Goal: Task Accomplishment & Management: Complete application form

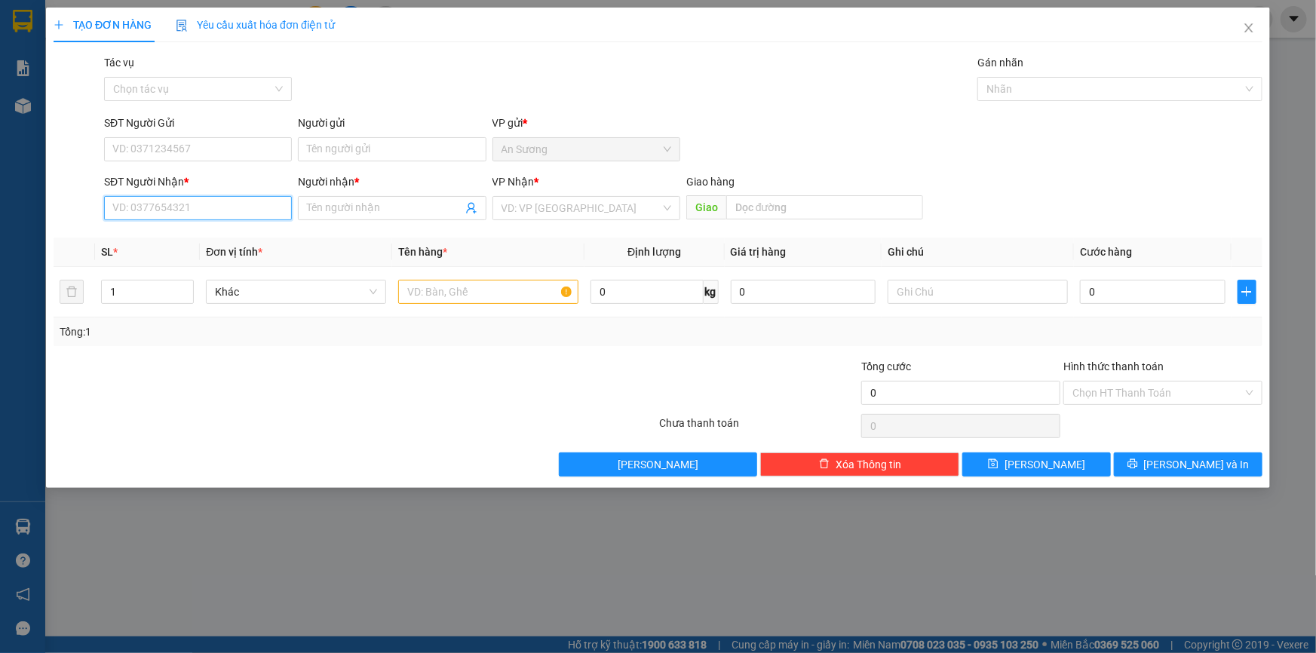
click at [173, 209] on input "SĐT Người Nhận *" at bounding box center [198, 208] width 188 height 24
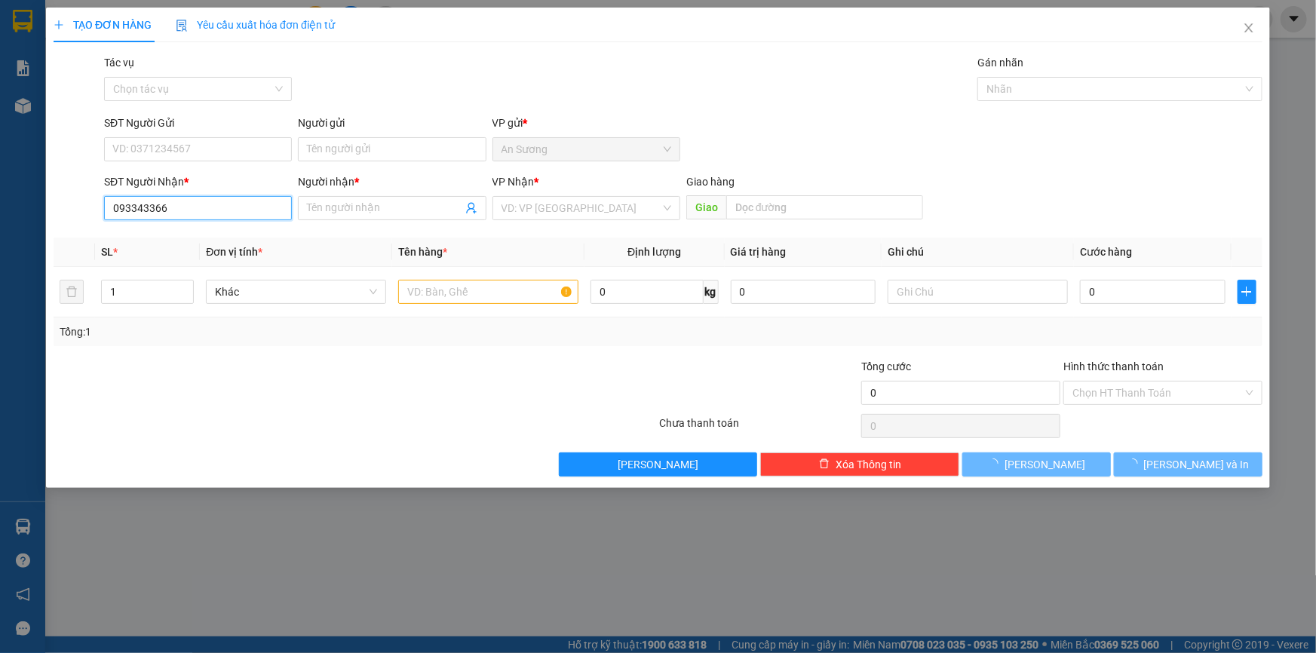
type input "0933433660"
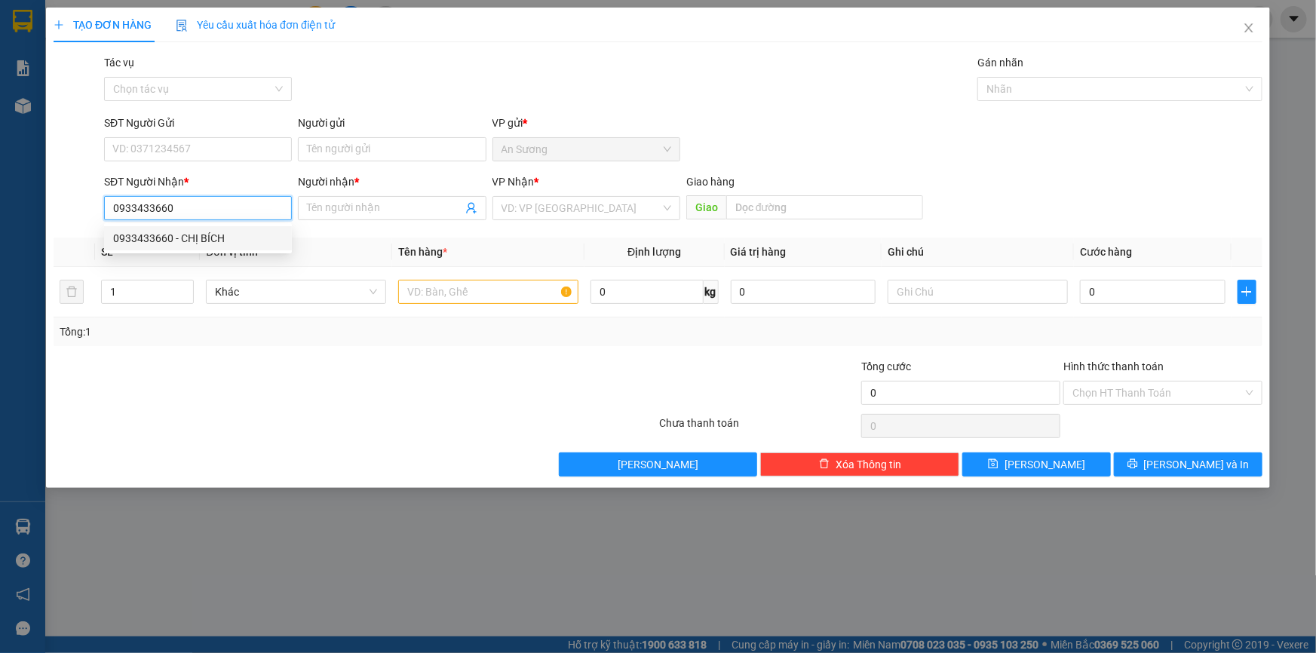
click at [198, 238] on div "0933433660 - CHỊ BÍCH" at bounding box center [198, 238] width 170 height 17
type input "CHỊ BÍCH"
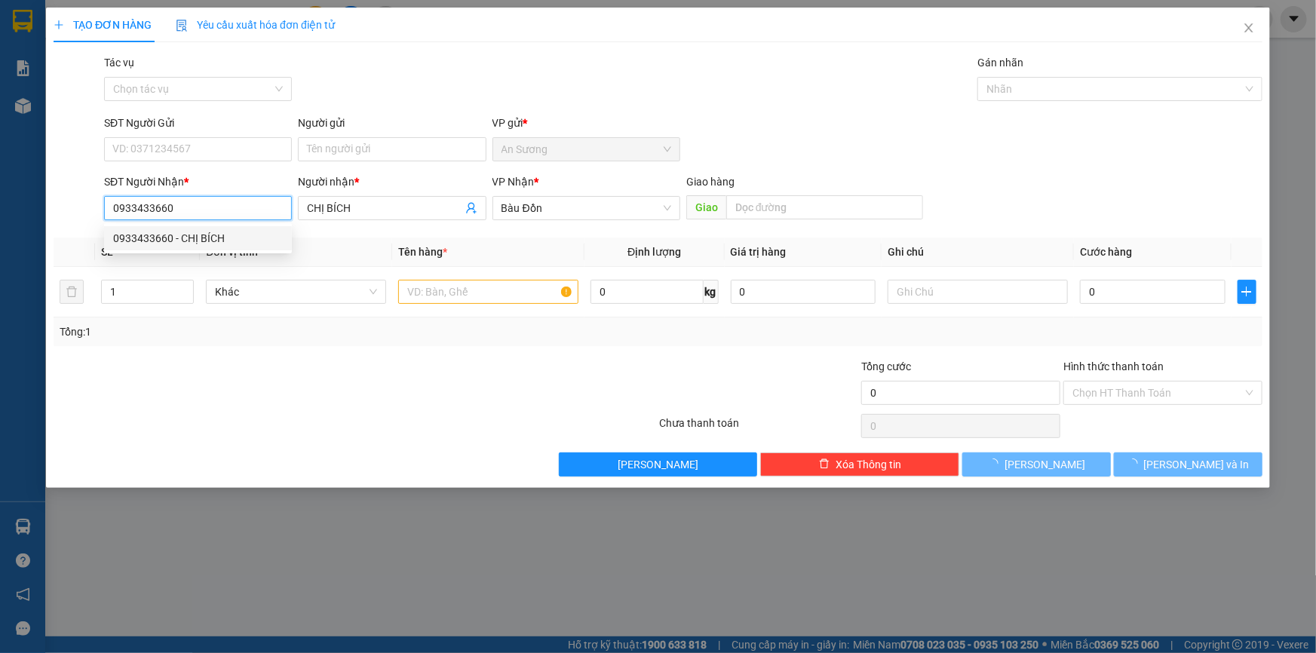
type input "30.000"
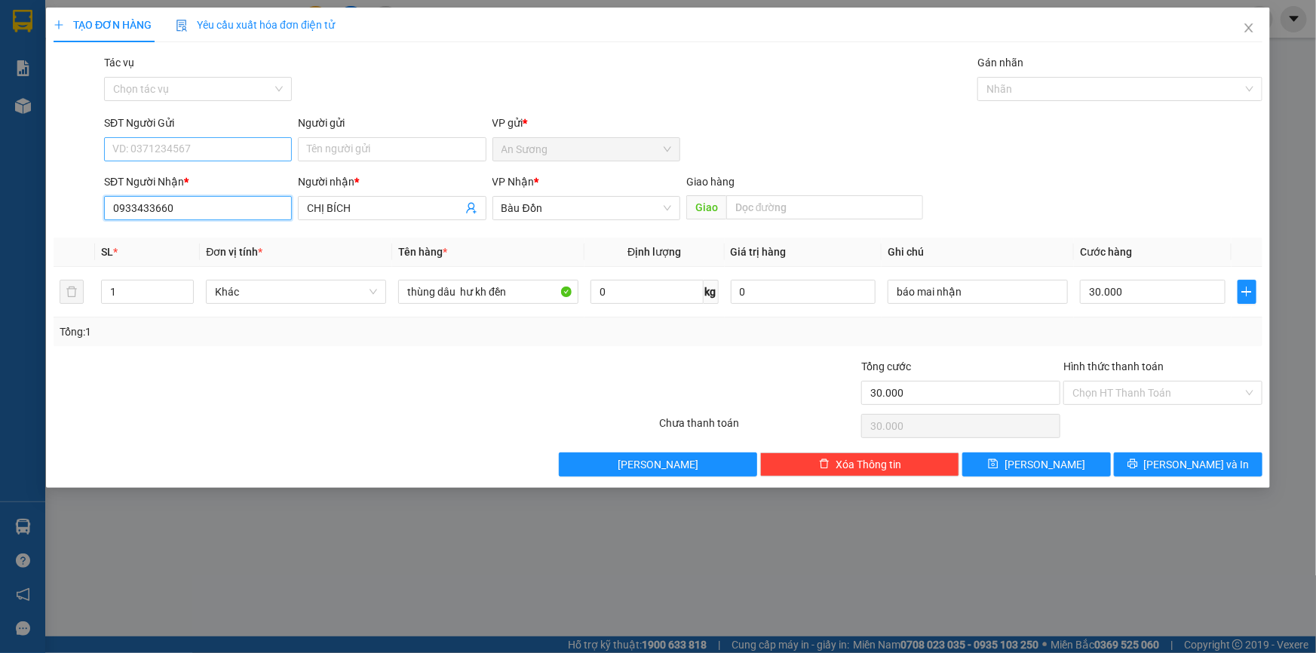
type input "0933433660"
click at [201, 143] on input "SĐT Người Gửi" at bounding box center [198, 149] width 188 height 24
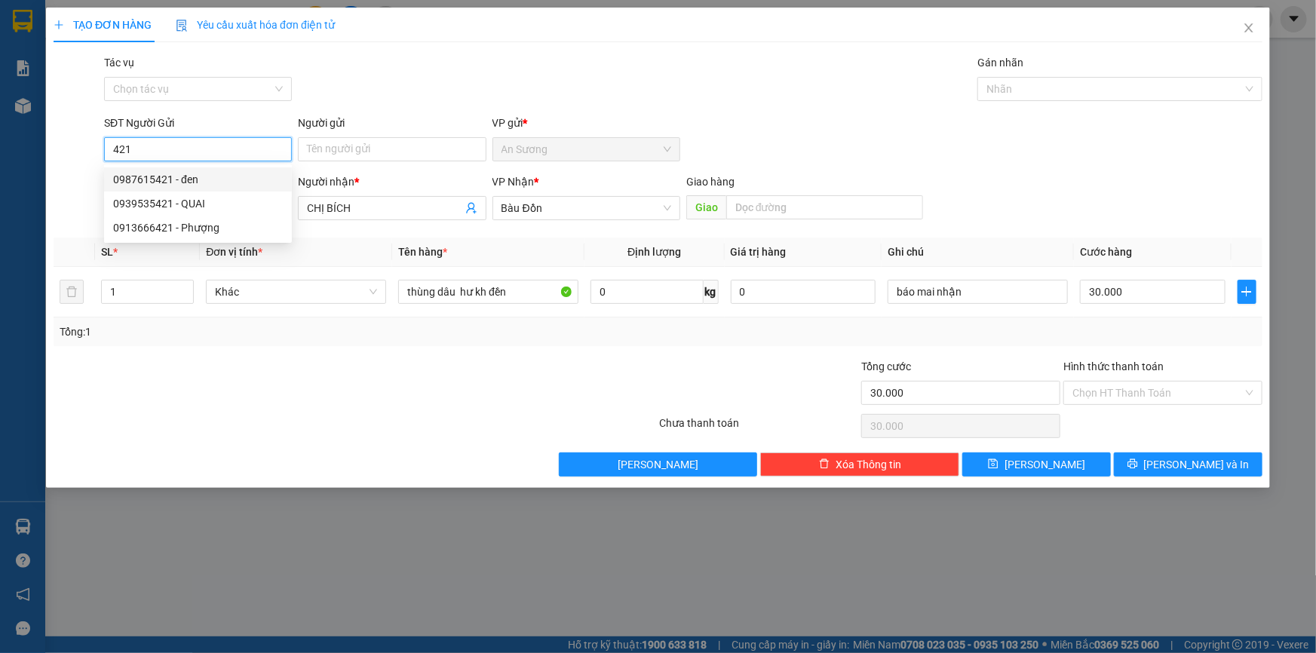
click at [227, 175] on div "0987615421 - đen" at bounding box center [198, 179] width 170 height 17
type input "0987615421"
type input "đen"
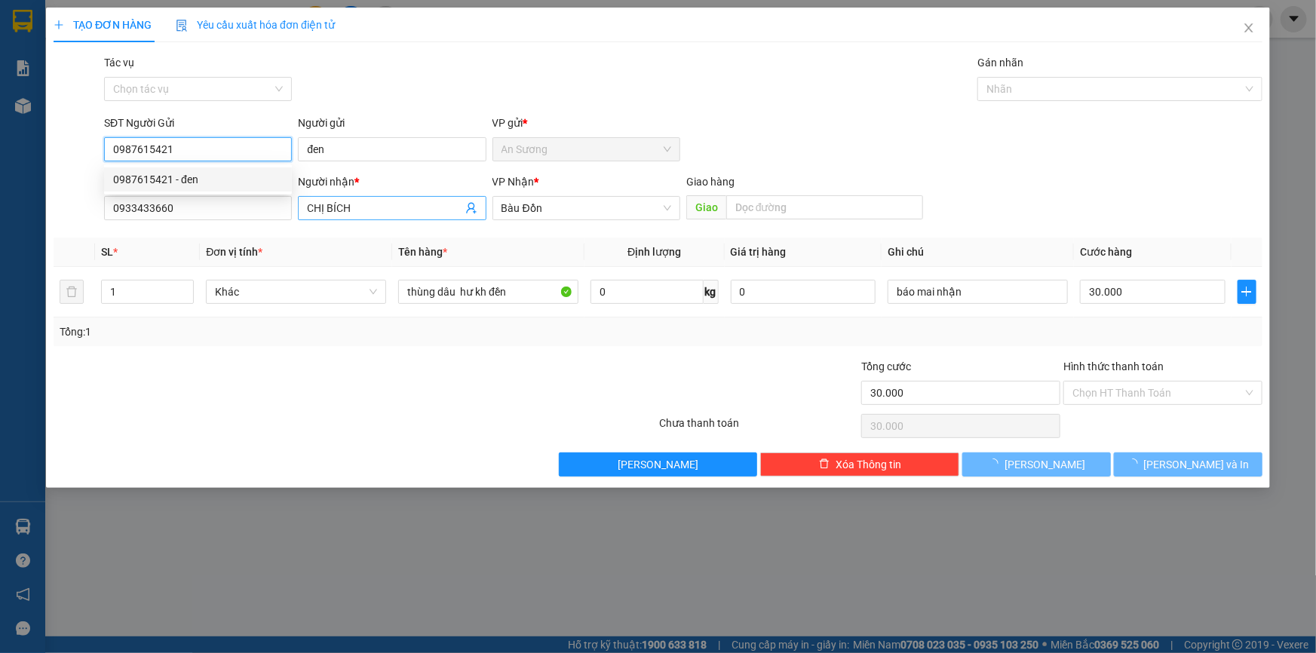
type input "150.000"
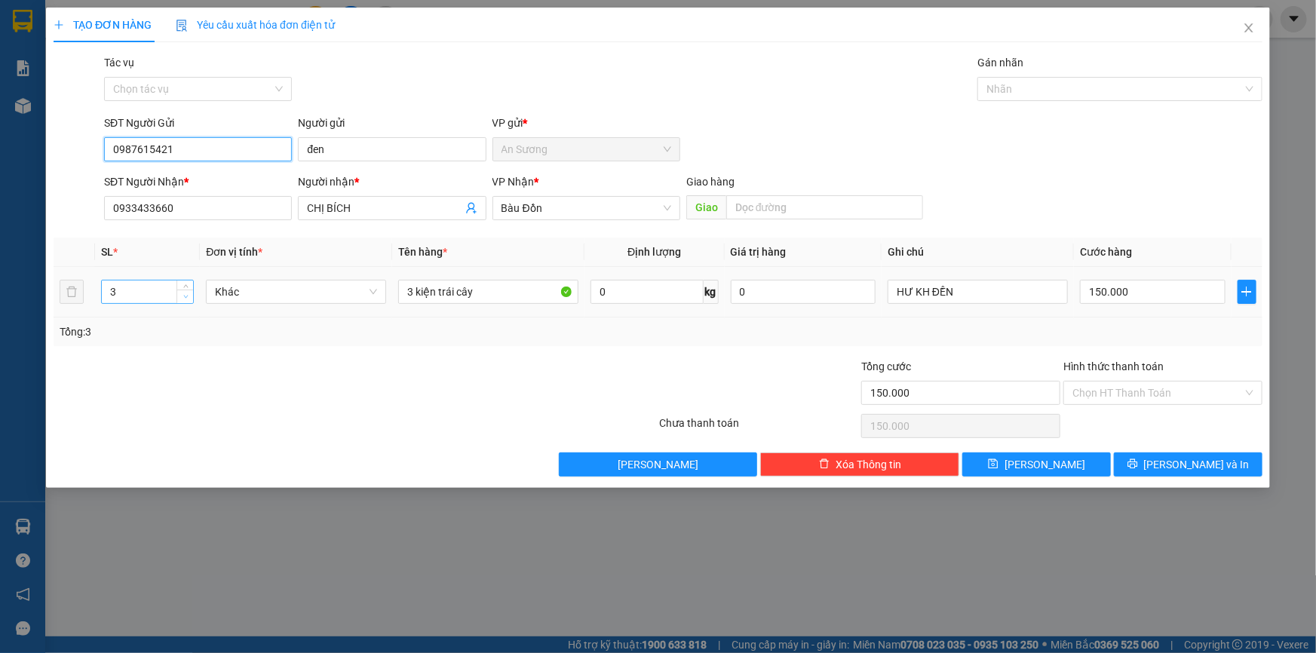
type input "0987615421"
click at [189, 296] on span "down" at bounding box center [185, 297] width 9 height 9
type input "1"
click at [188, 294] on span "down" at bounding box center [185, 297] width 9 height 9
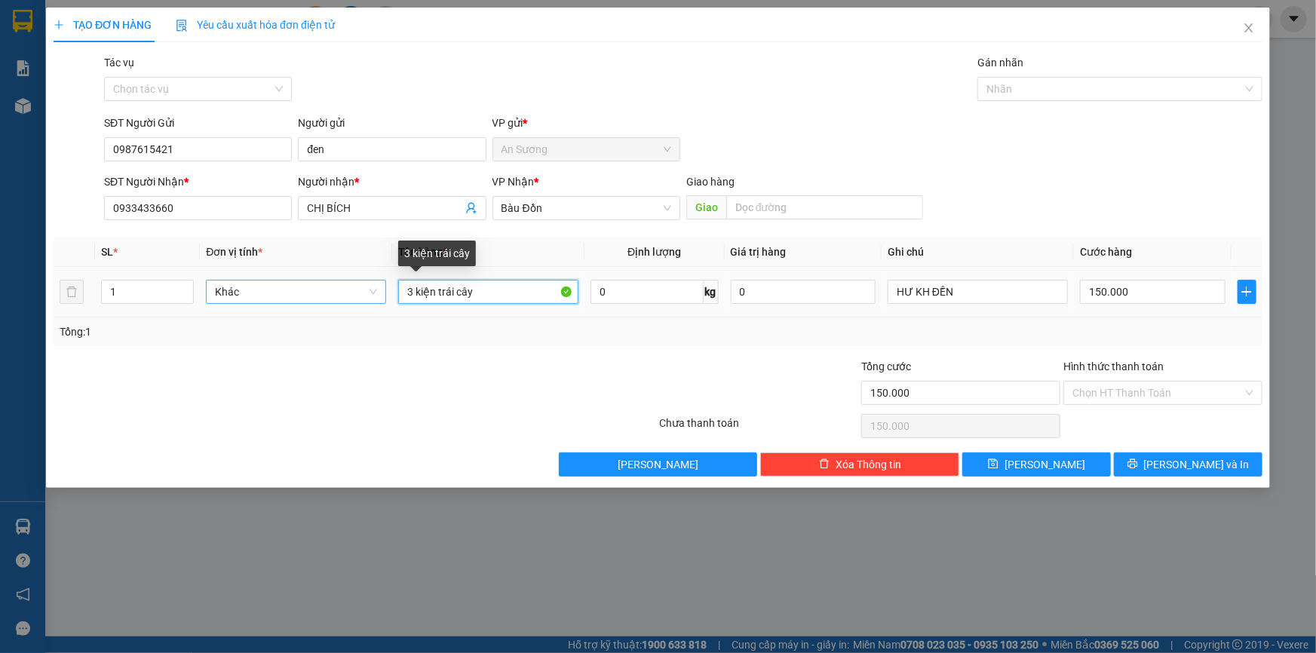
drag, startPoint x: 409, startPoint y: 284, endPoint x: 370, endPoint y: 299, distance: 43.0
click at [370, 299] on tr "1 Khác 3 kiện trái cây 0 kg 0 HƯ KH ĐỀN 150.000" at bounding box center [658, 292] width 1209 height 51
drag, startPoint x: 413, startPoint y: 287, endPoint x: 384, endPoint y: 298, distance: 31.5
click at [384, 298] on tr "1 Khác 3 kiện trái cây 0 kg 0 HƯ KH ĐỀN 150.000" at bounding box center [658, 292] width 1209 height 51
type input "1 kiện trái cây"
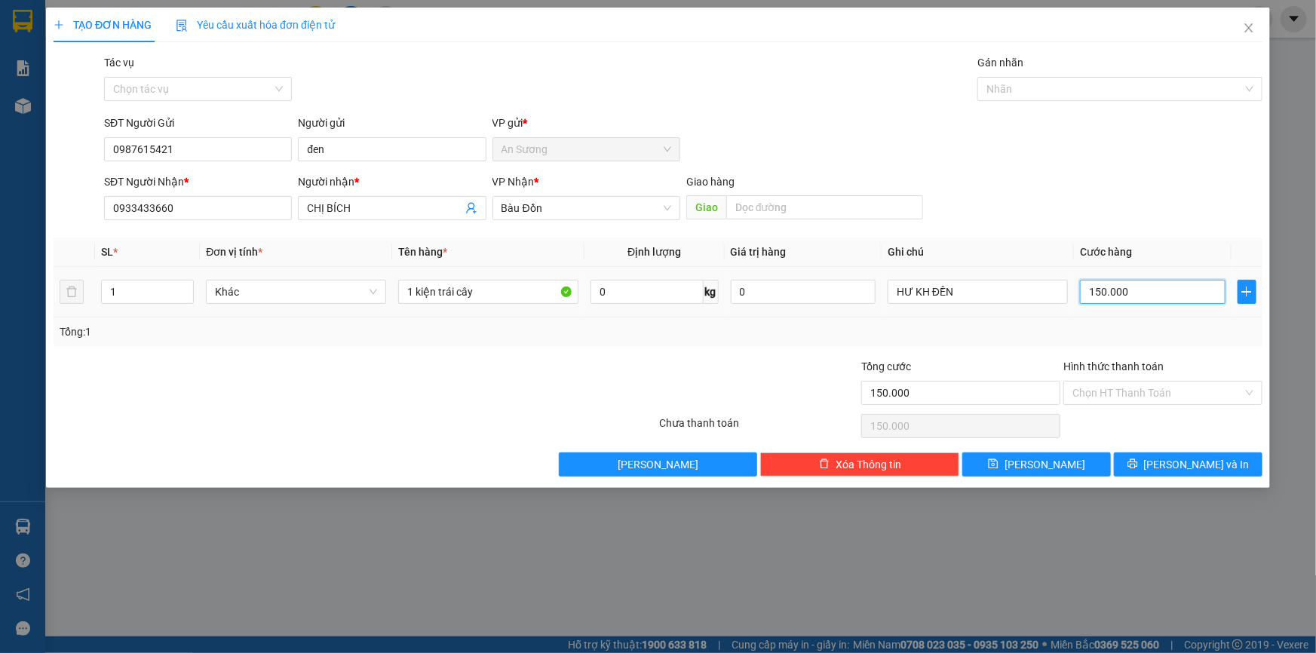
click at [1180, 290] on input "150.000" at bounding box center [1153, 292] width 146 height 24
type input "3"
type input "30"
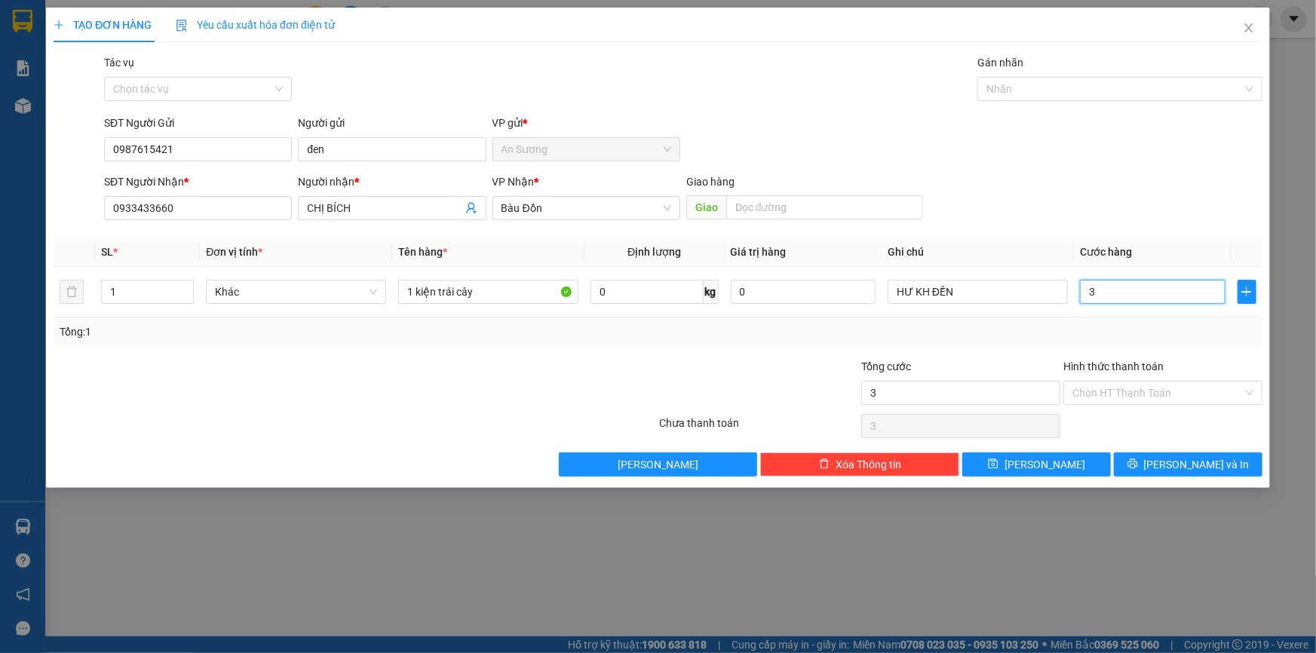
type input "30"
type input "30.000"
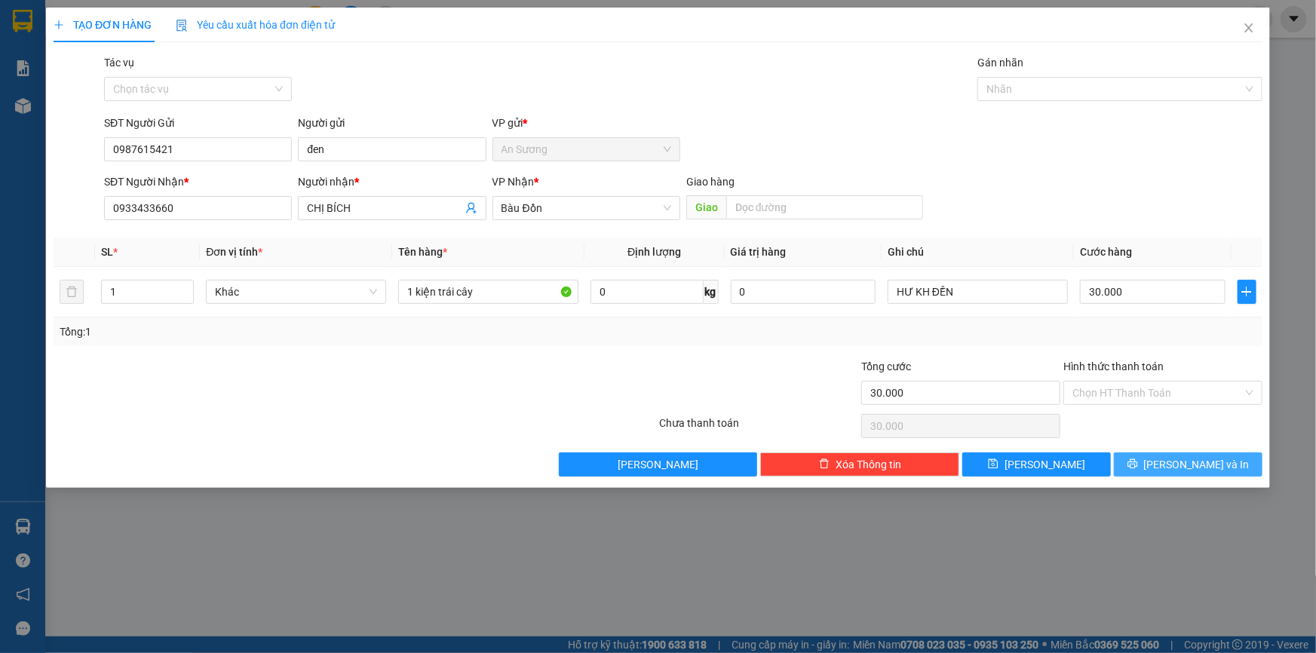
click at [1223, 475] on button "[PERSON_NAME] và In" at bounding box center [1188, 464] width 149 height 24
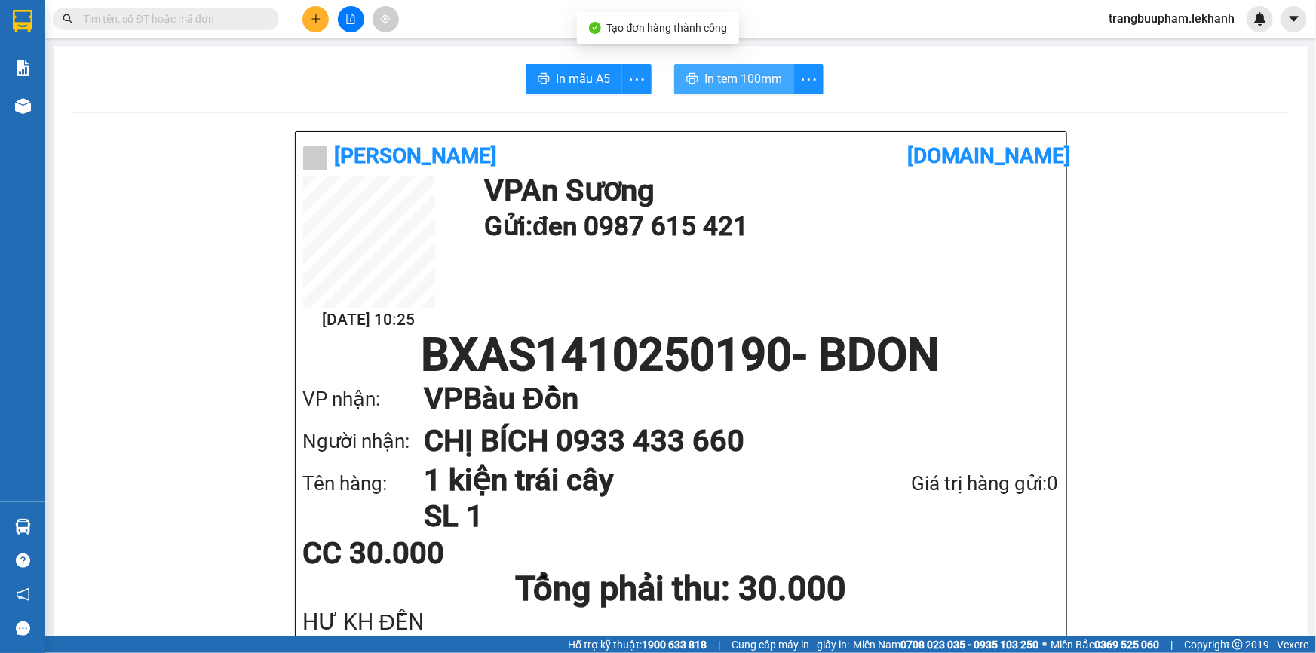
click at [761, 78] on span "In tem 100mm" at bounding box center [743, 78] width 78 height 19
click at [319, 20] on icon "plus" at bounding box center [316, 19] width 11 height 11
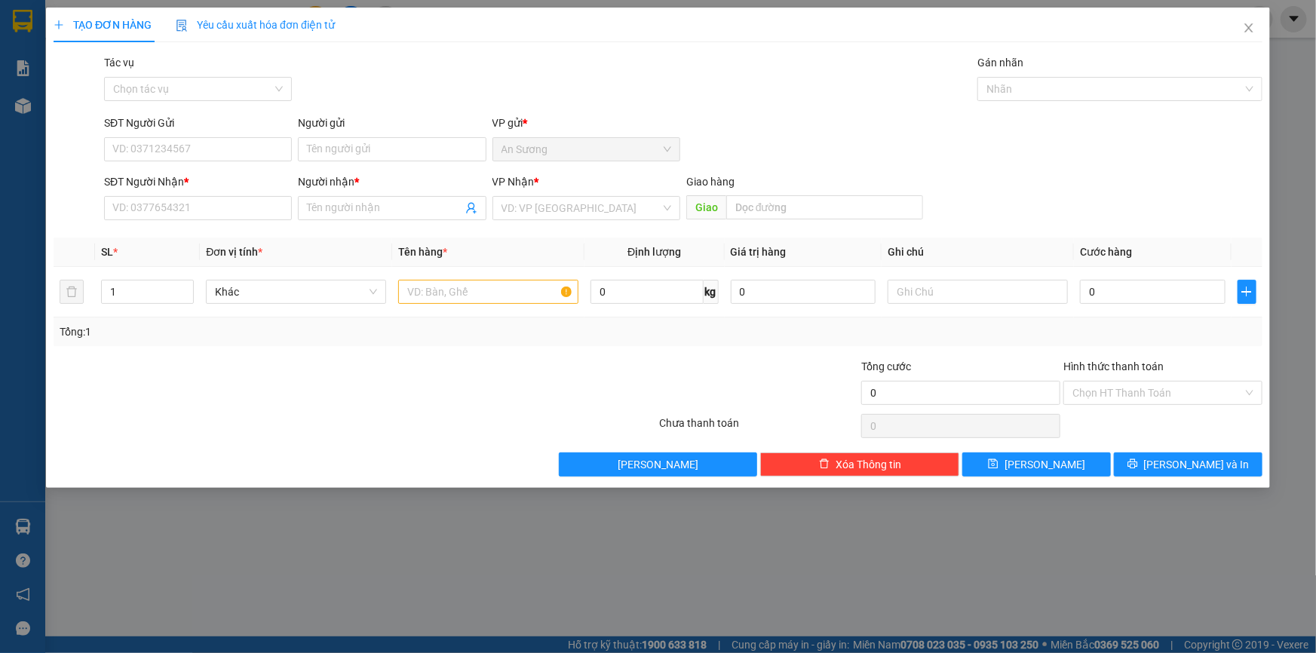
click at [211, 227] on div "Transit Pickup Surcharge Ids Transit Deliver Surcharge Ids Transit Deliver Surc…" at bounding box center [658, 265] width 1209 height 422
click at [214, 213] on input "SĐT Người Nhận *" at bounding box center [198, 208] width 188 height 24
click at [195, 237] on div "0962367314 - TOẢN" at bounding box center [198, 238] width 170 height 17
type input "0962367314"
type input "TOẢN"
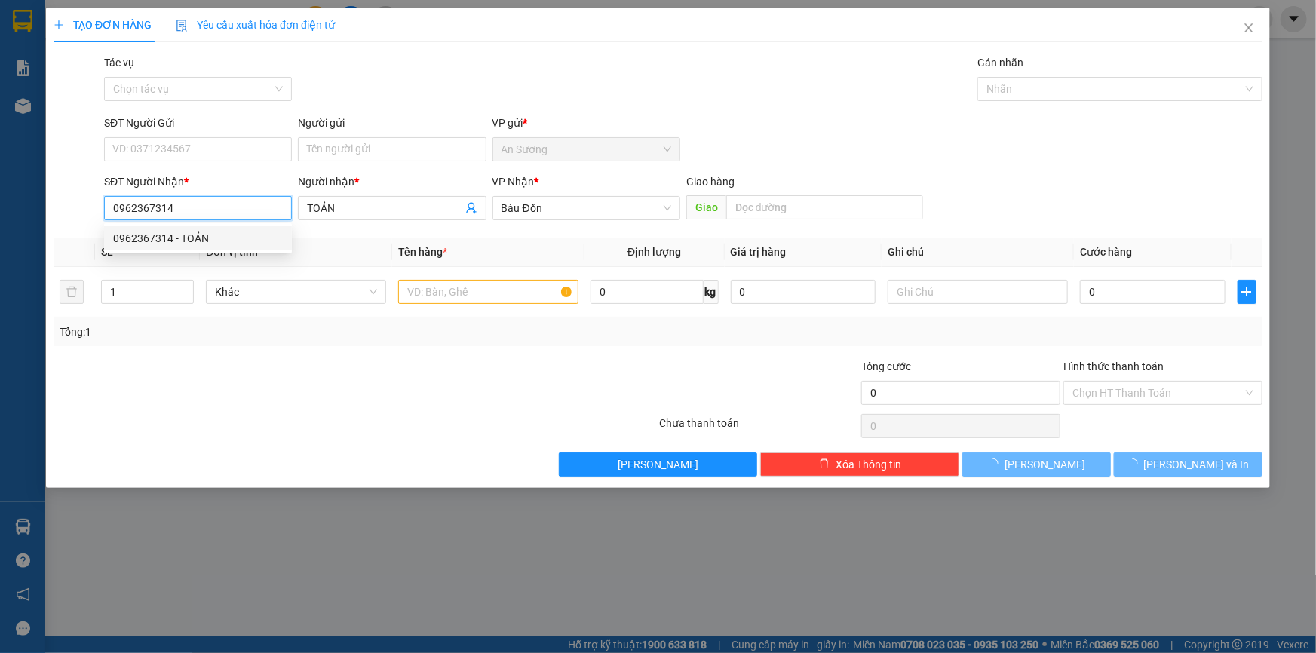
type input "30.000"
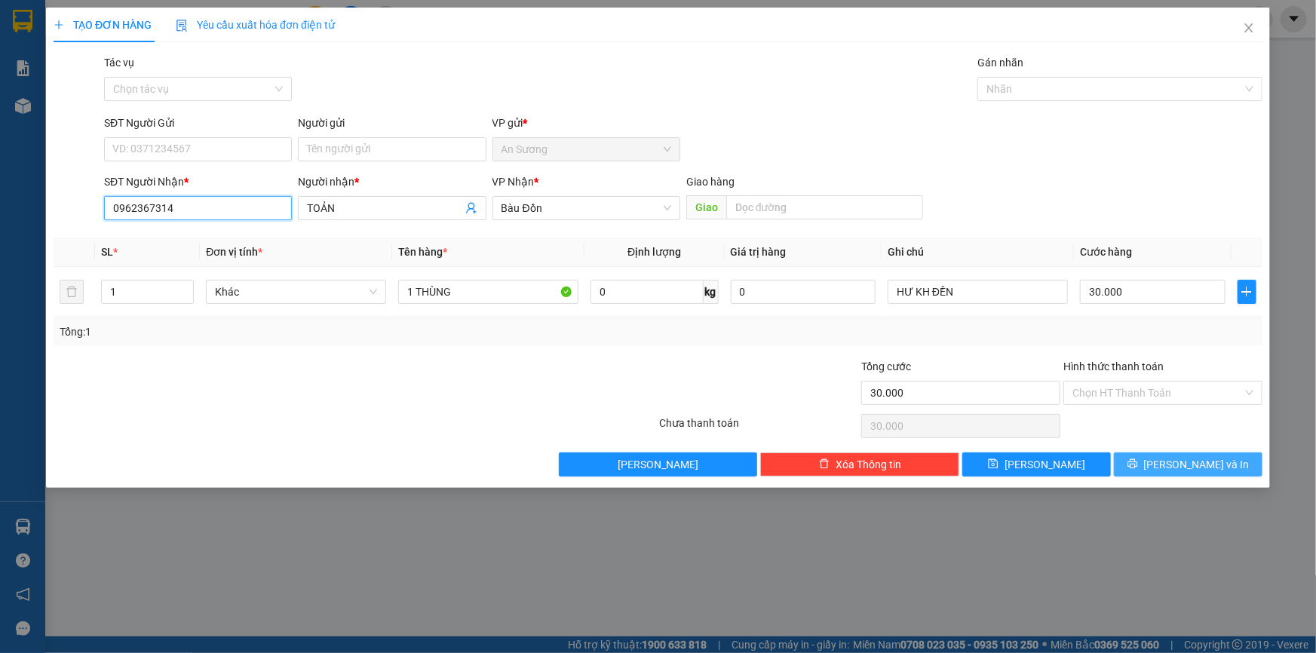
type input "0962367314"
click at [1180, 463] on span "[PERSON_NAME] và In" at bounding box center [1197, 464] width 106 height 17
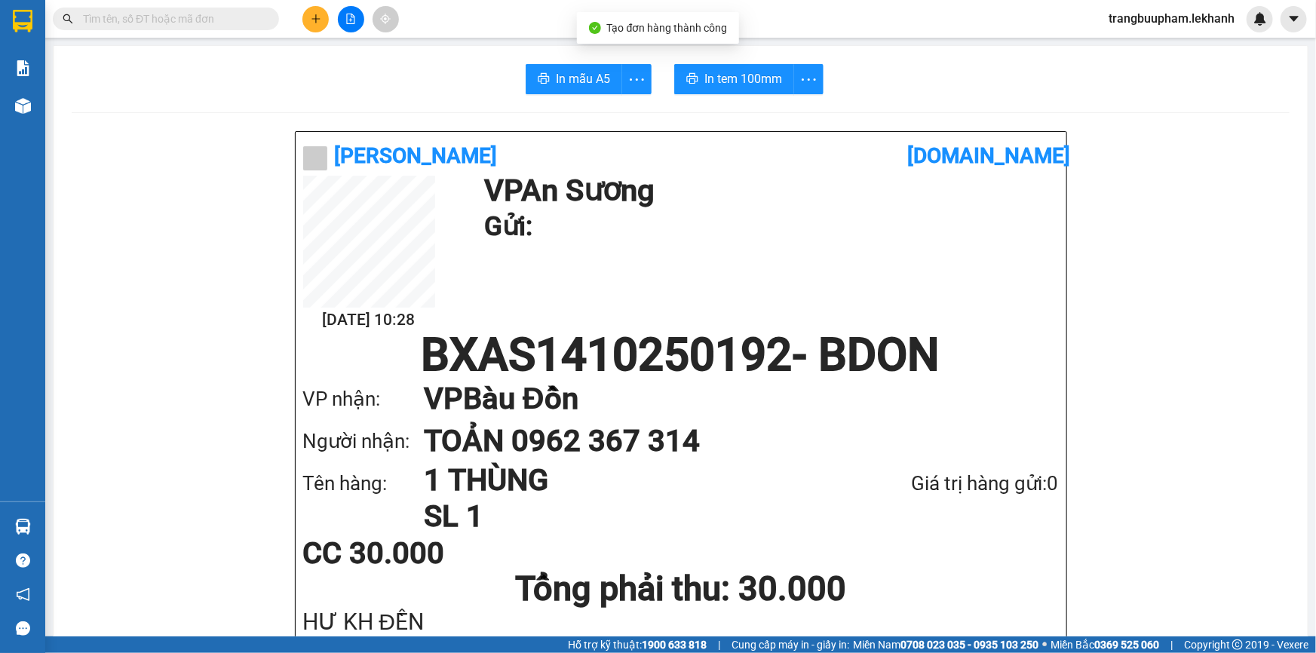
click at [738, 84] on span "In tem 100mm" at bounding box center [743, 78] width 78 height 19
click at [313, 18] on icon "plus" at bounding box center [315, 18] width 8 height 1
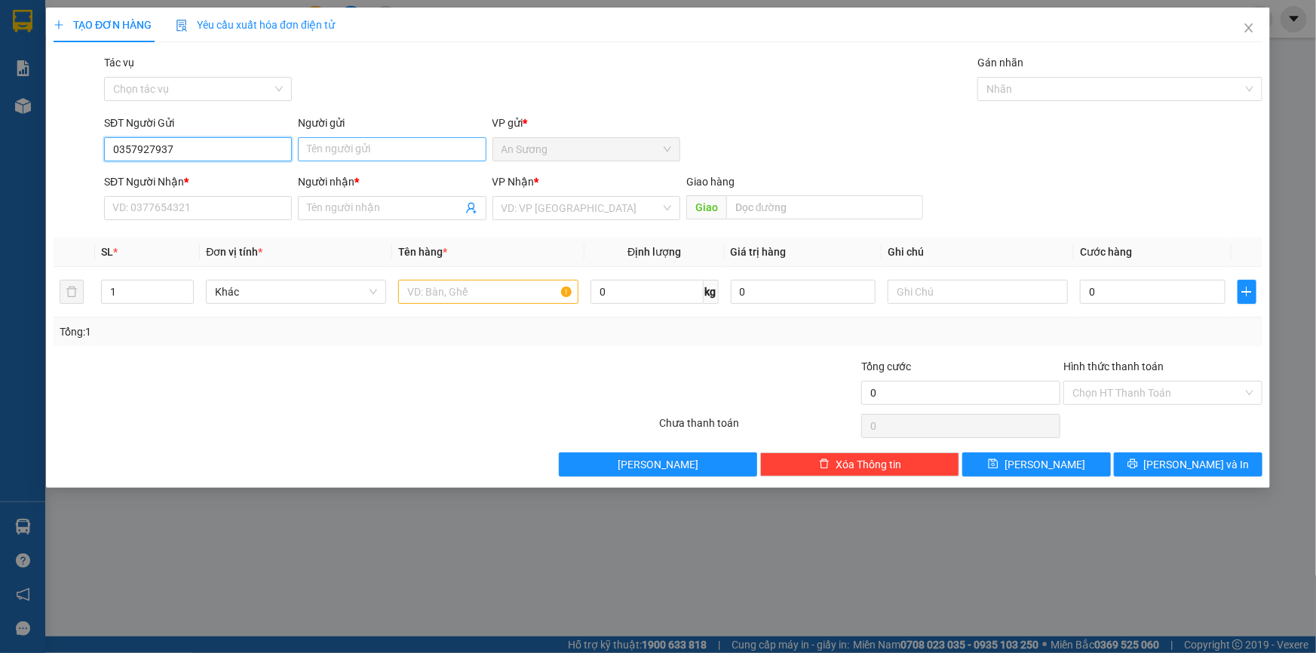
type input "0357927937"
click at [356, 149] on input "Người gửi" at bounding box center [392, 149] width 188 height 24
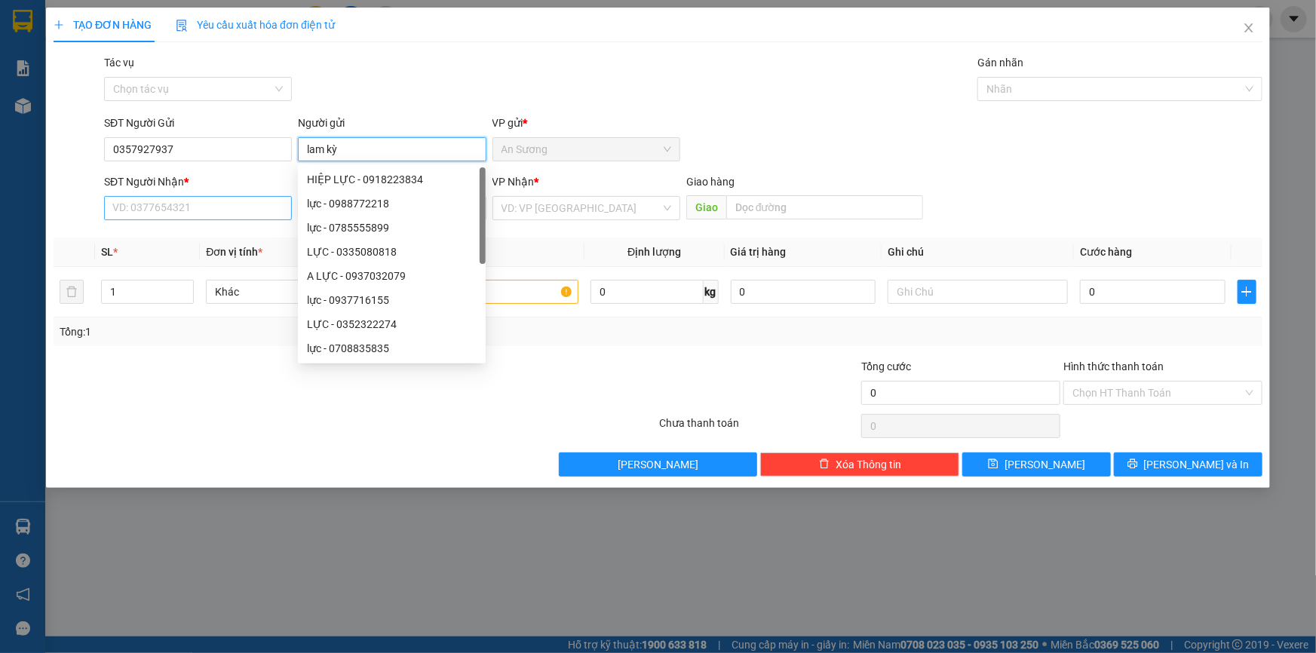
type input "lam kỳ"
click at [143, 207] on input "SĐT Người Nhận *" at bounding box center [198, 208] width 188 height 24
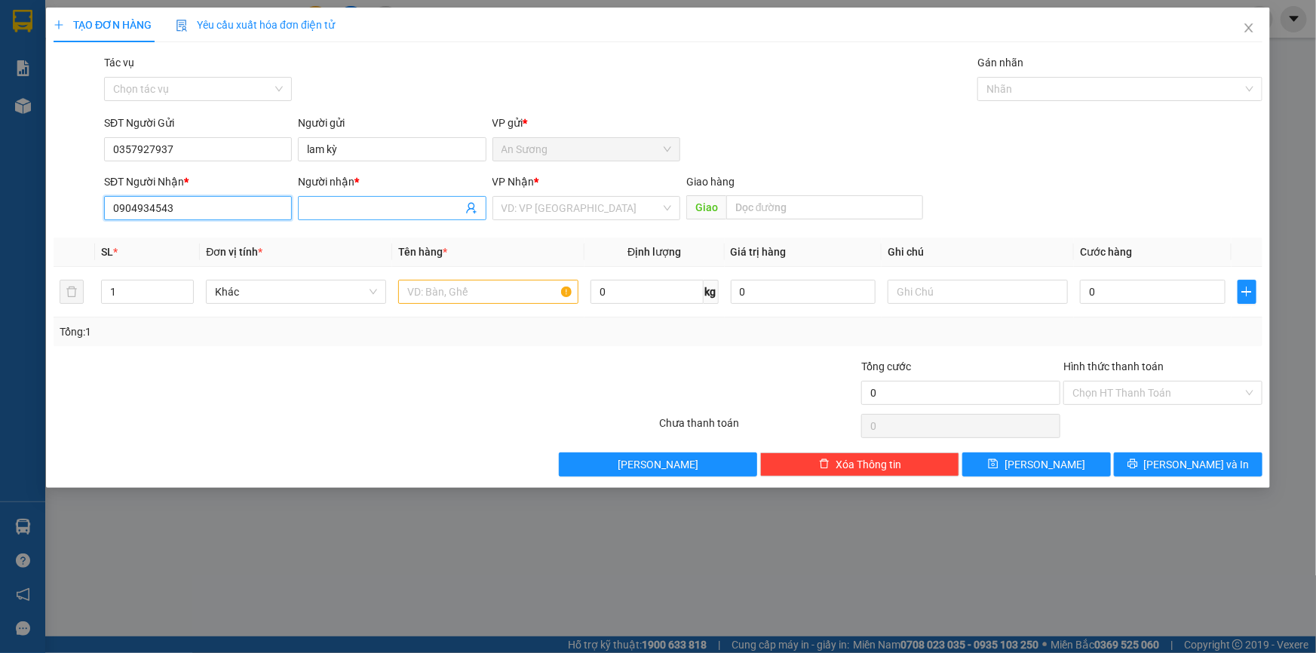
type input "0904934543"
click at [340, 204] on input "Người nhận *" at bounding box center [384, 208] width 155 height 17
type input "v"
type input "văn ngoan"
drag, startPoint x: 573, startPoint y: 199, endPoint x: 571, endPoint y: 208, distance: 9.3
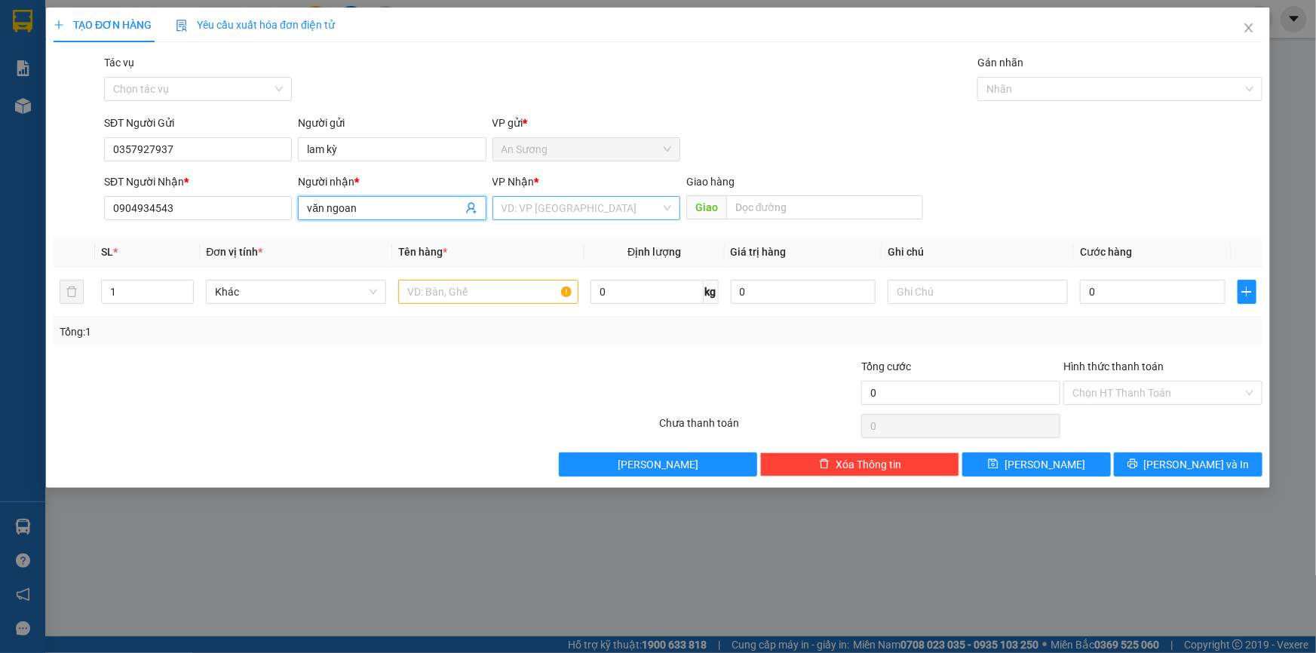
click at [572, 202] on input "search" at bounding box center [580, 208] width 159 height 23
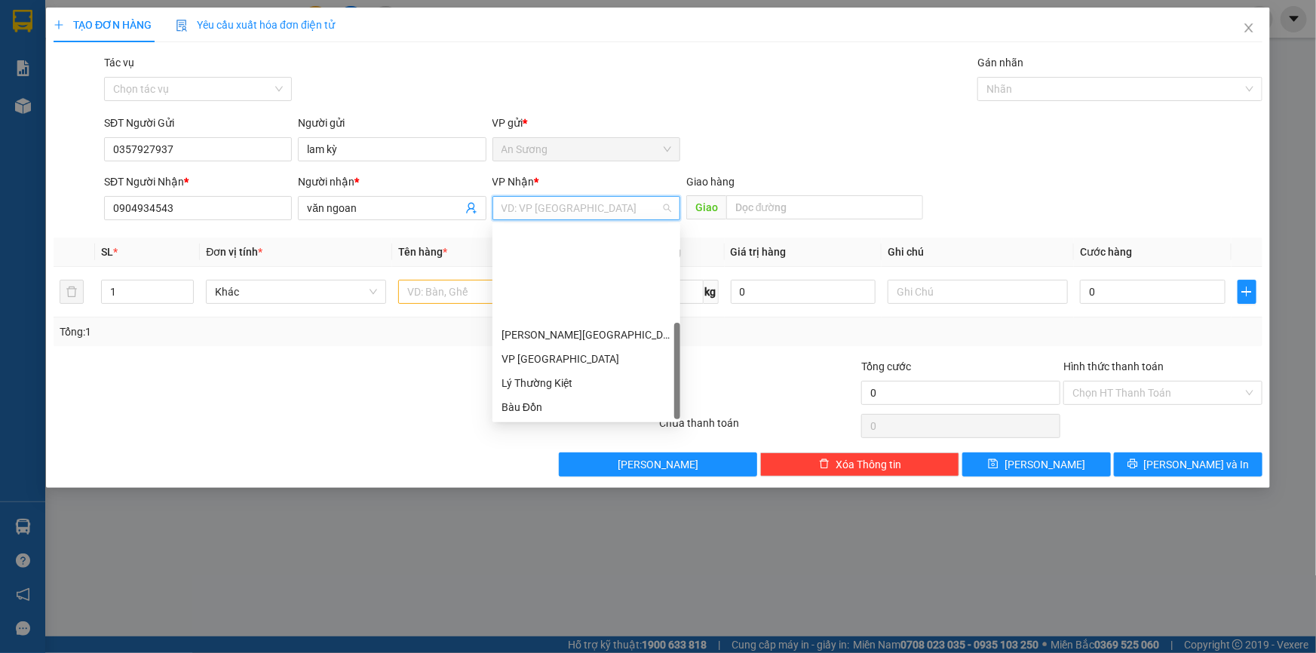
scroll to position [121, 0]
click at [547, 330] on div "VP Bàu Cỏ" at bounding box center [586, 335] width 170 height 17
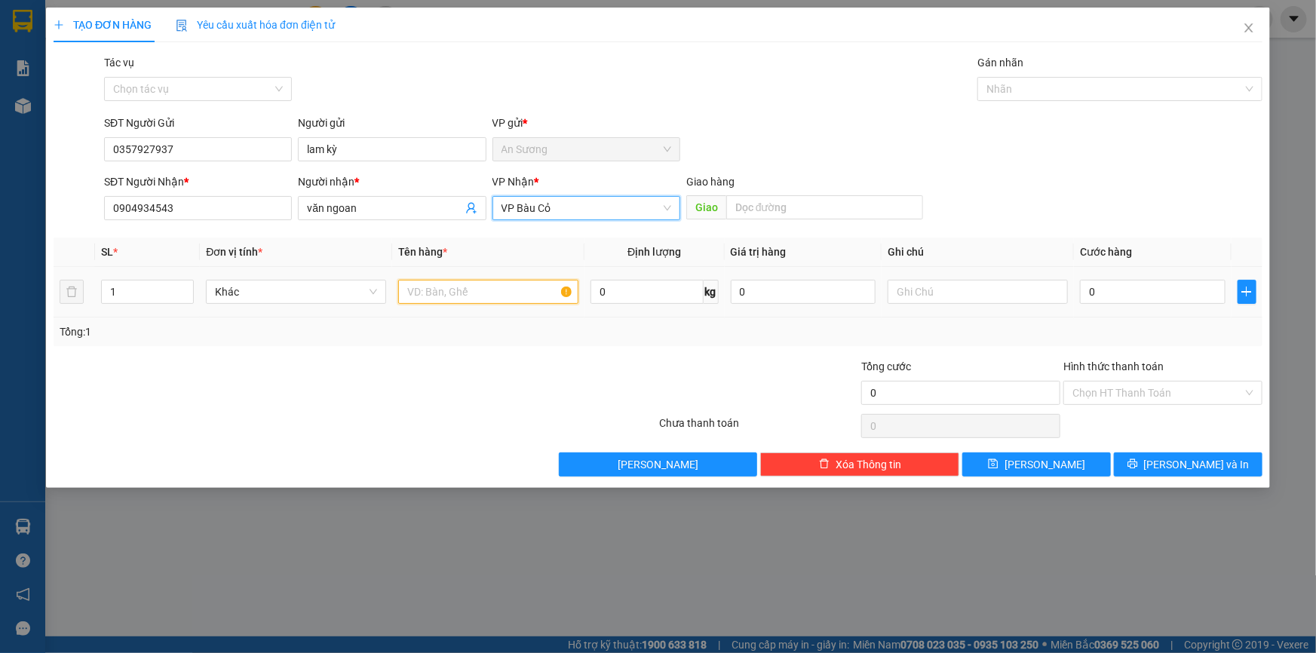
click at [437, 295] on input "text" at bounding box center [488, 292] width 180 height 24
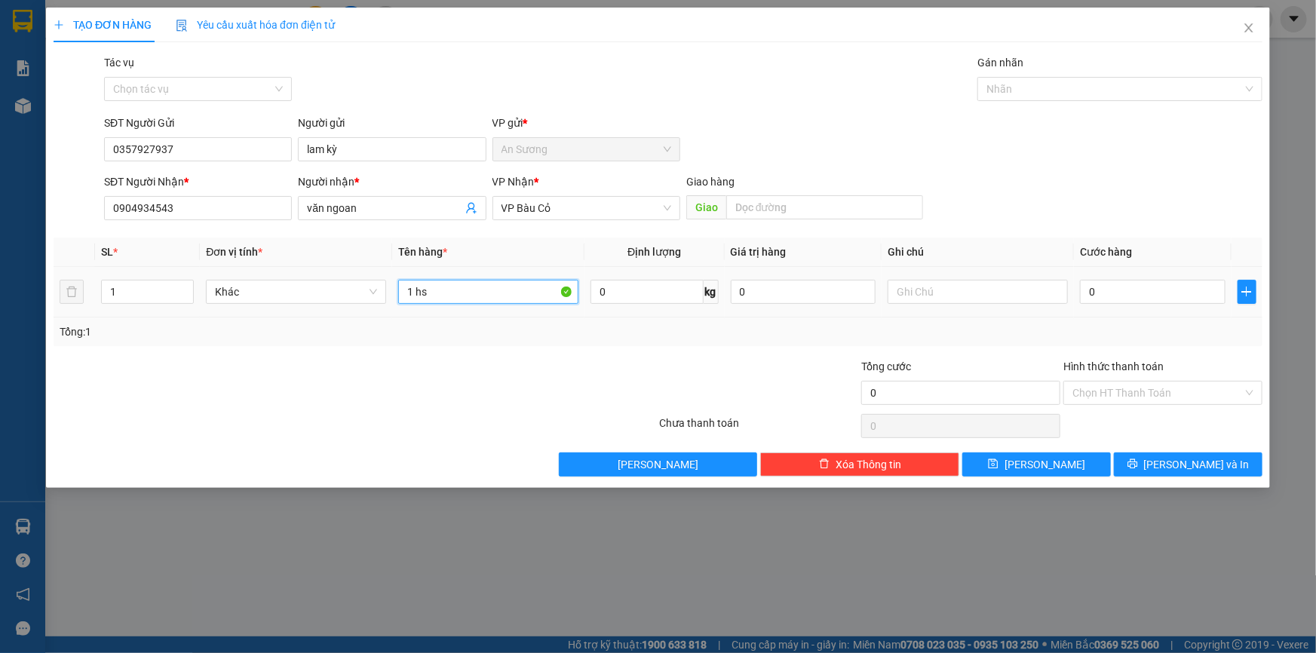
type input "1 hs"
drag, startPoint x: 1102, startPoint y: 271, endPoint x: 1101, endPoint y: 294, distance: 23.4
click at [1101, 271] on td "0" at bounding box center [1153, 292] width 158 height 51
click at [1101, 294] on input "0" at bounding box center [1153, 292] width 146 height 24
type input "3"
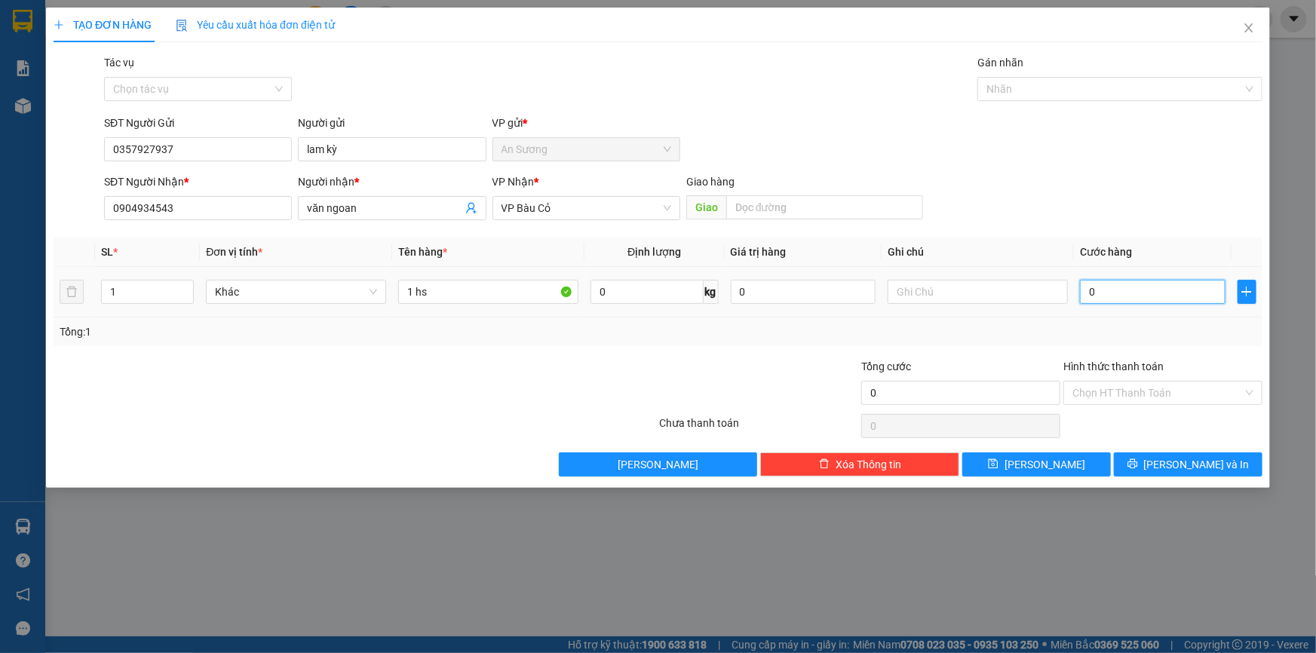
type input "3"
type input "30"
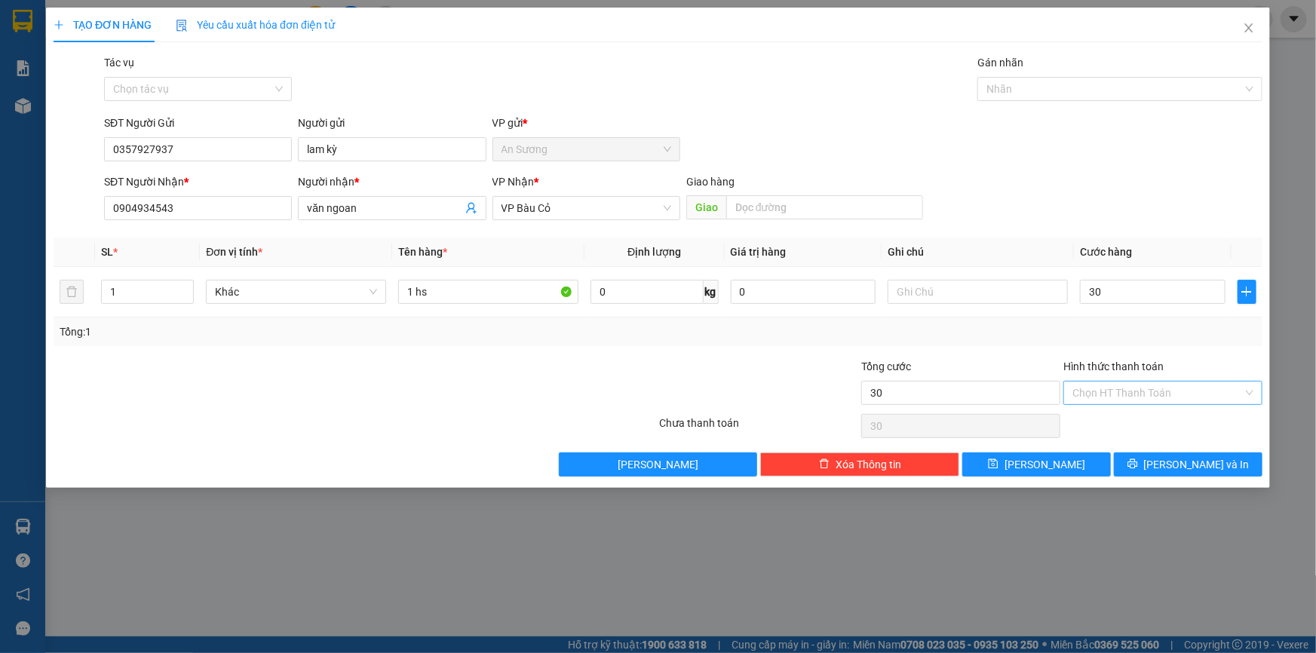
type input "30.000"
click at [1127, 397] on input "Hình thức thanh toán" at bounding box center [1157, 393] width 170 height 23
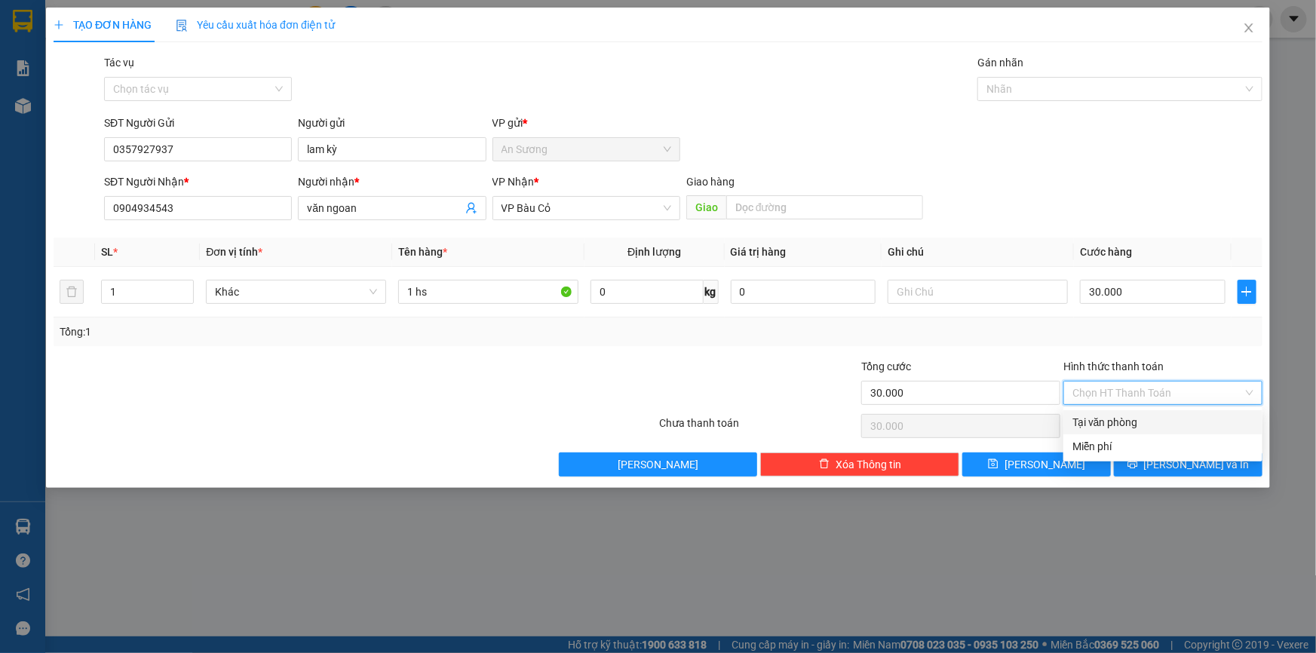
drag, startPoint x: 1128, startPoint y: 409, endPoint x: 1143, endPoint y: 437, distance: 31.7
click at [1129, 419] on div "Tại văn phòng" at bounding box center [1162, 422] width 199 height 24
type input "0"
click at [1156, 479] on div "TẠO ĐƠN HÀNG Yêu cầu xuất hóa đơn điện tử Transit Pickup Surcharge Ids Transit …" at bounding box center [658, 248] width 1224 height 480
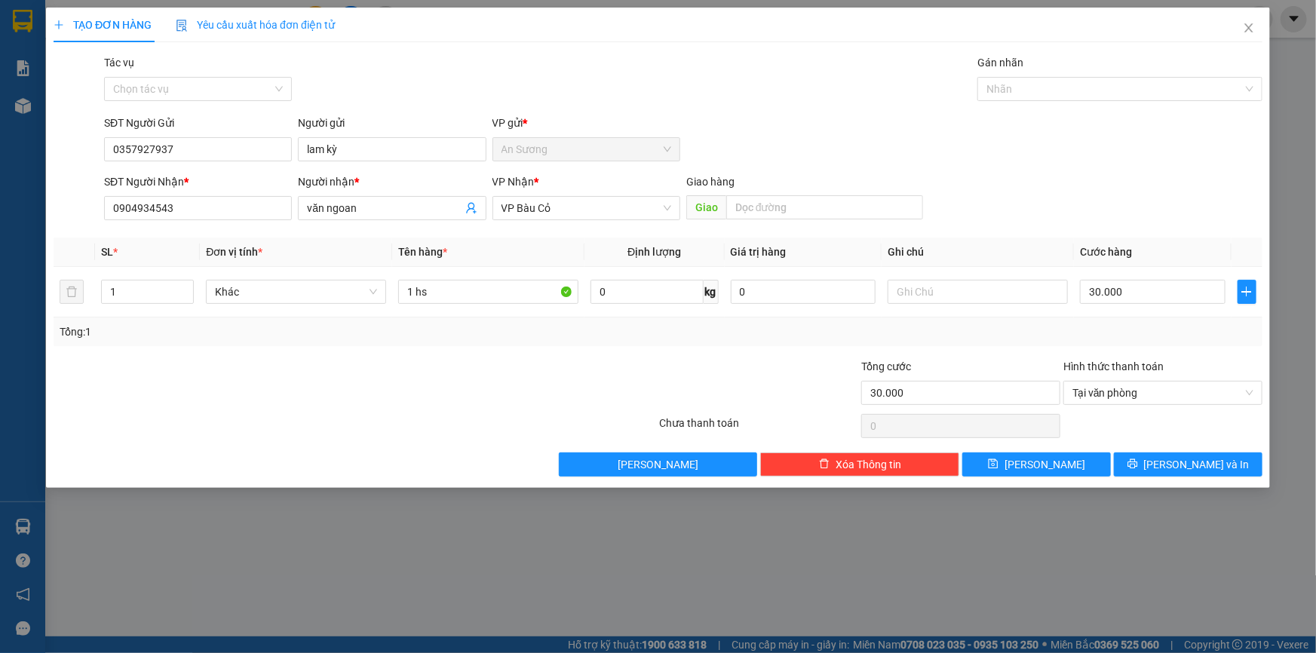
click at [1142, 446] on div "Transit Pickup Surcharge Ids Transit Deliver Surcharge Ids Transit Deliver Surc…" at bounding box center [658, 265] width 1209 height 422
click at [1152, 468] on button "[PERSON_NAME] và In" at bounding box center [1188, 464] width 149 height 24
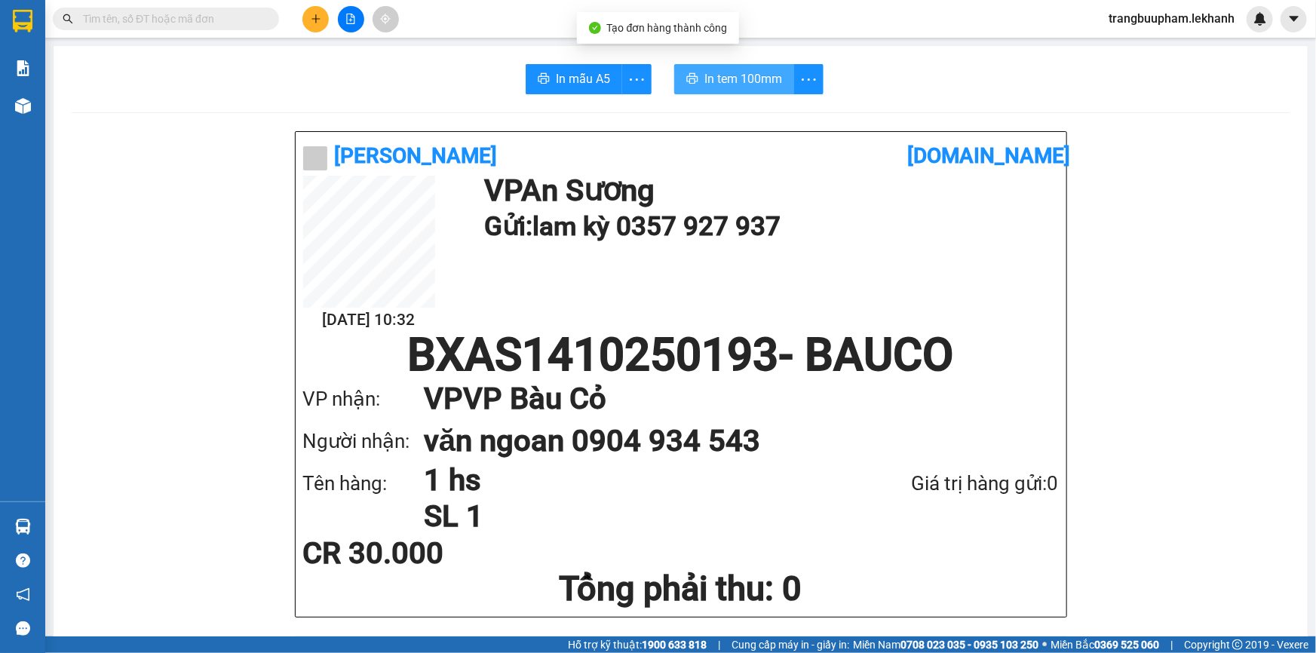
click at [732, 81] on span "In tem 100mm" at bounding box center [743, 78] width 78 height 19
click at [759, 81] on span "In tem 100mm" at bounding box center [743, 78] width 78 height 19
click at [322, 20] on button at bounding box center [315, 19] width 26 height 26
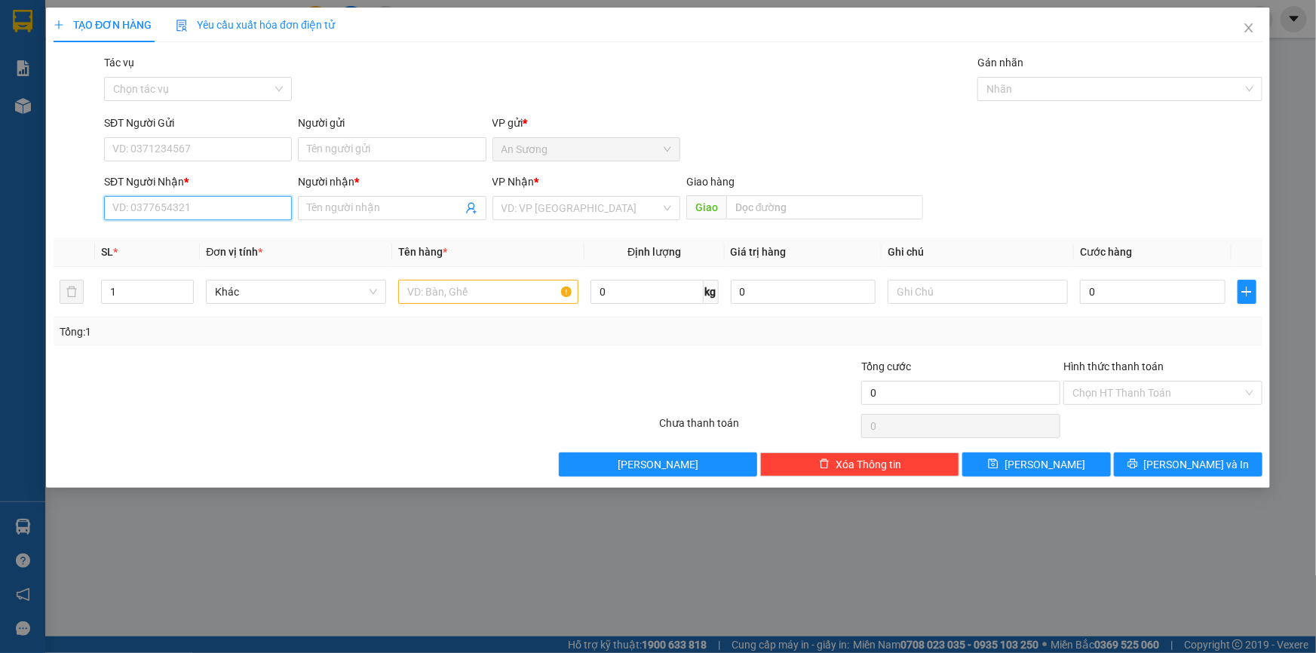
click at [169, 210] on input "SĐT Người Nhận *" at bounding box center [198, 208] width 188 height 24
type input "0866717657"
click at [217, 244] on div "0866717657 - LUÂN" at bounding box center [198, 238] width 170 height 17
type input "LUÂN"
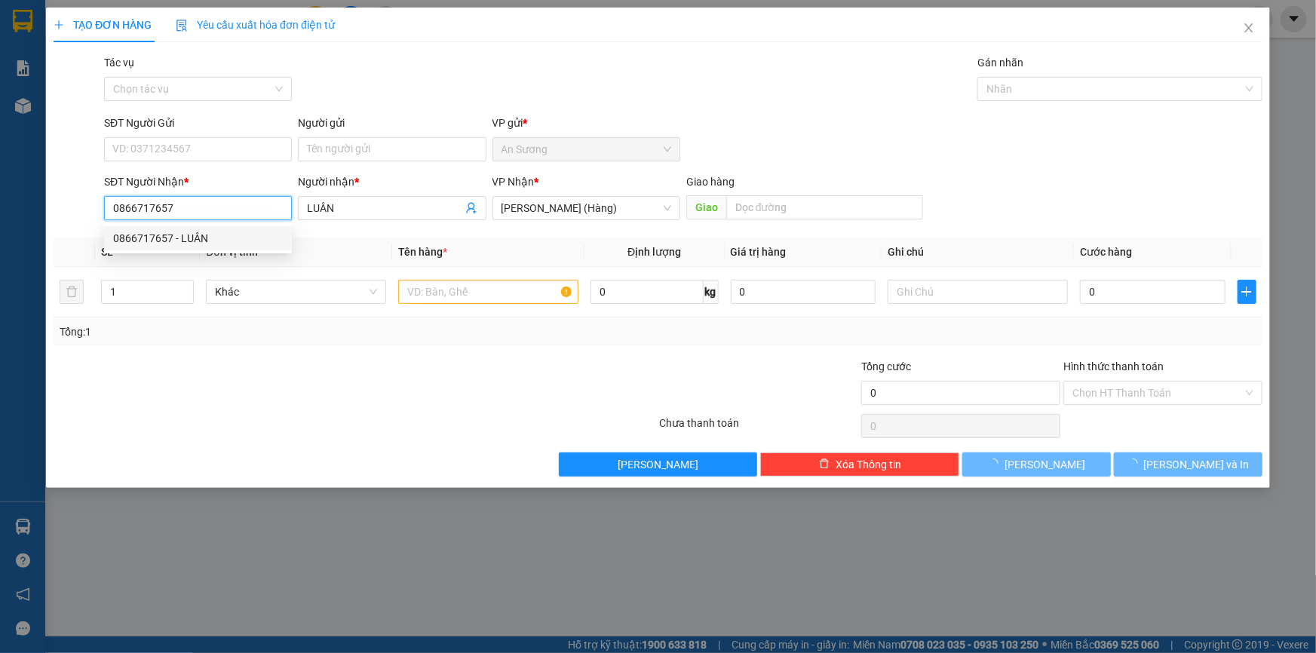
type input "30.000"
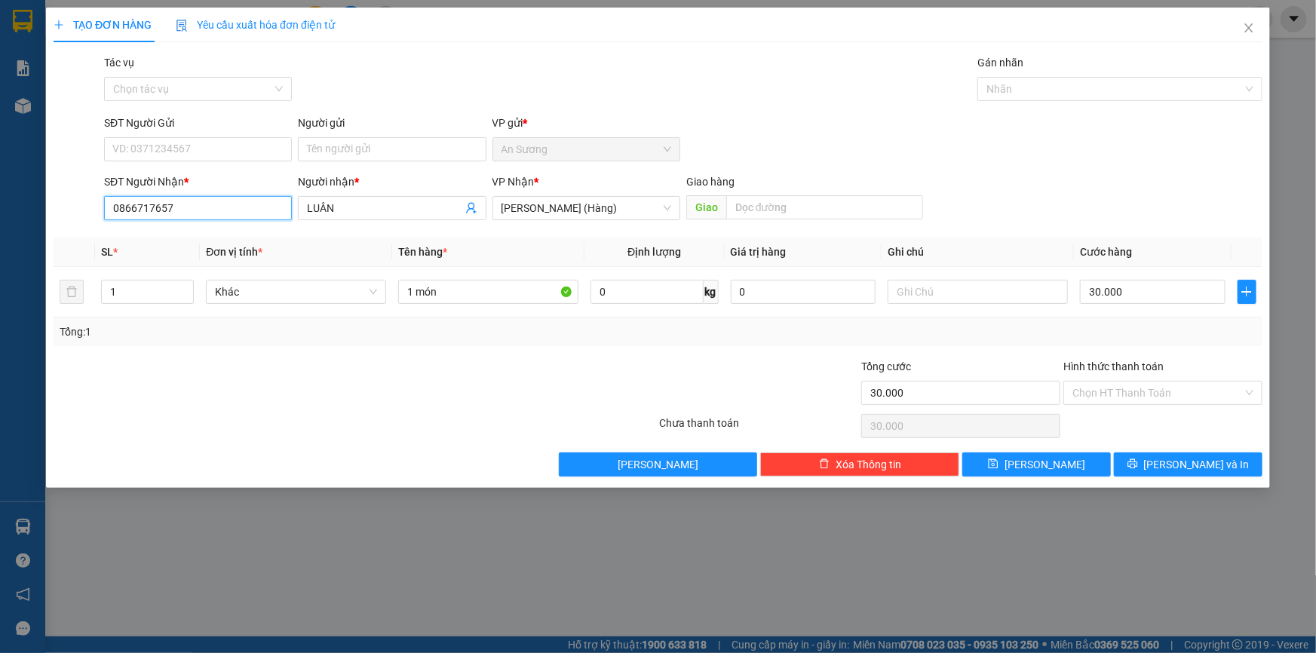
type input "0866717657"
click at [206, 131] on div "SĐT Người Gửi" at bounding box center [198, 126] width 188 height 23
click at [204, 146] on input "SĐT Người Gửi" at bounding box center [198, 149] width 188 height 24
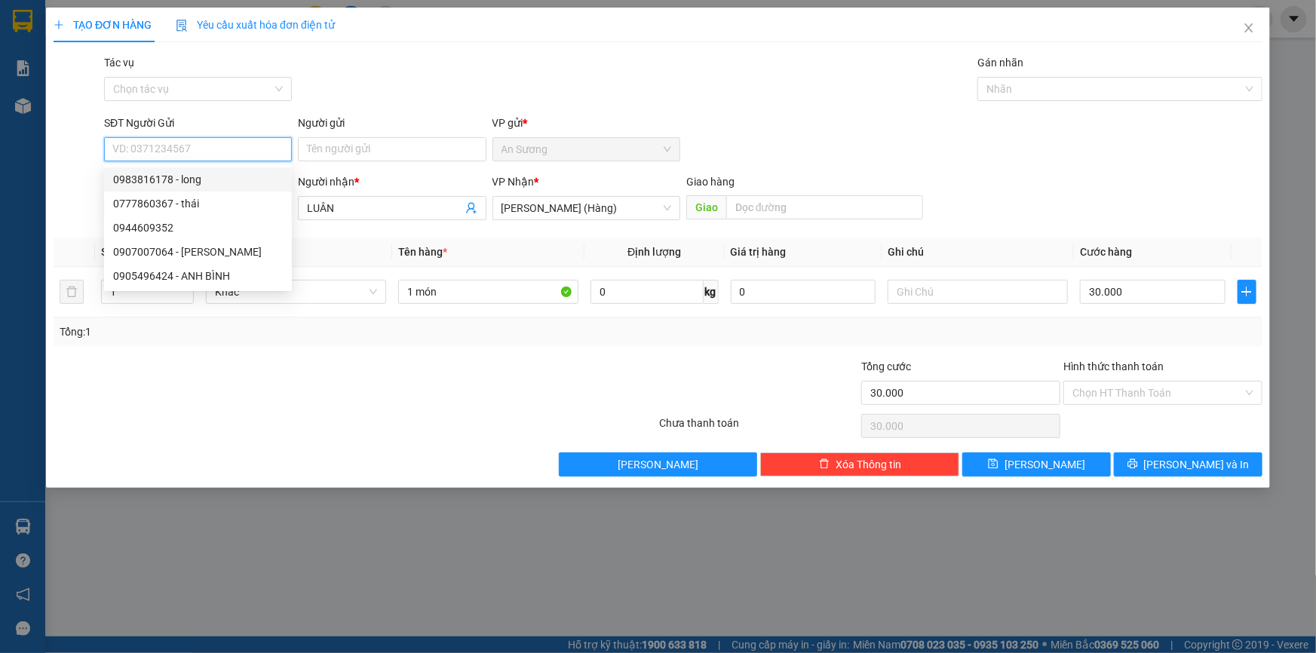
click at [212, 182] on div "0983816178 - long" at bounding box center [198, 179] width 170 height 17
type input "0983816178"
type input "long"
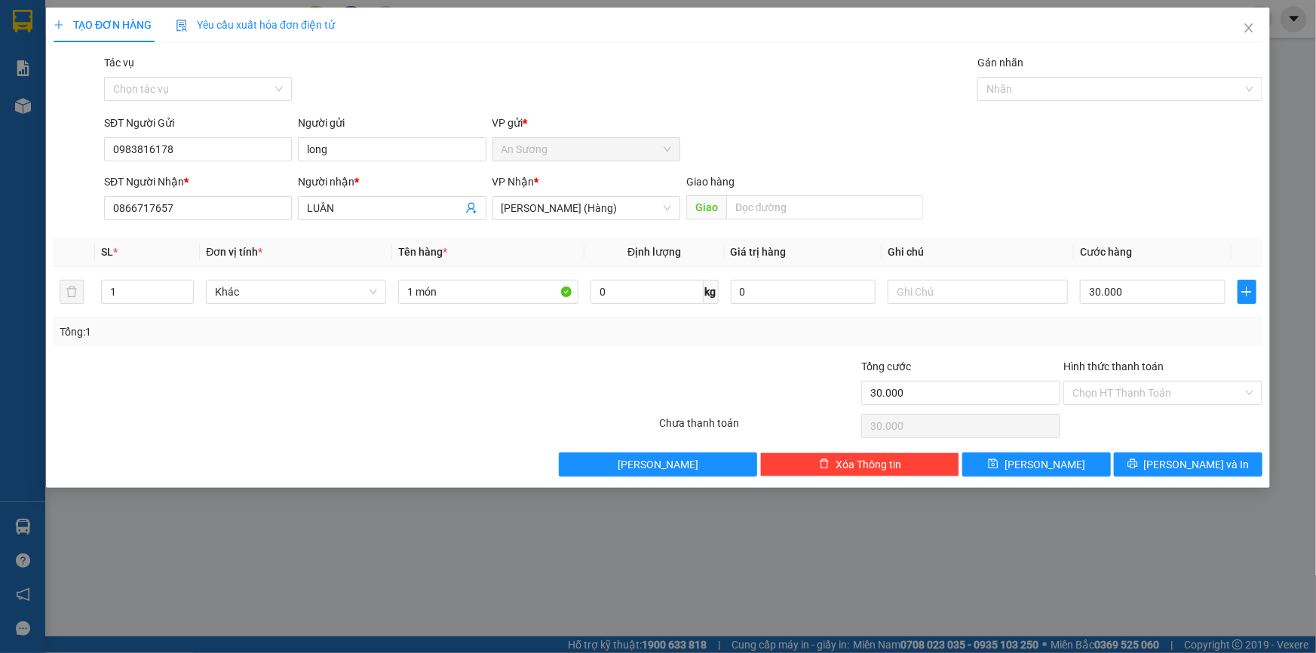
drag, startPoint x: 1124, startPoint y: 384, endPoint x: 1115, endPoint y: 404, distance: 22.6
click at [1124, 386] on input "Hình thức thanh toán" at bounding box center [1157, 393] width 170 height 23
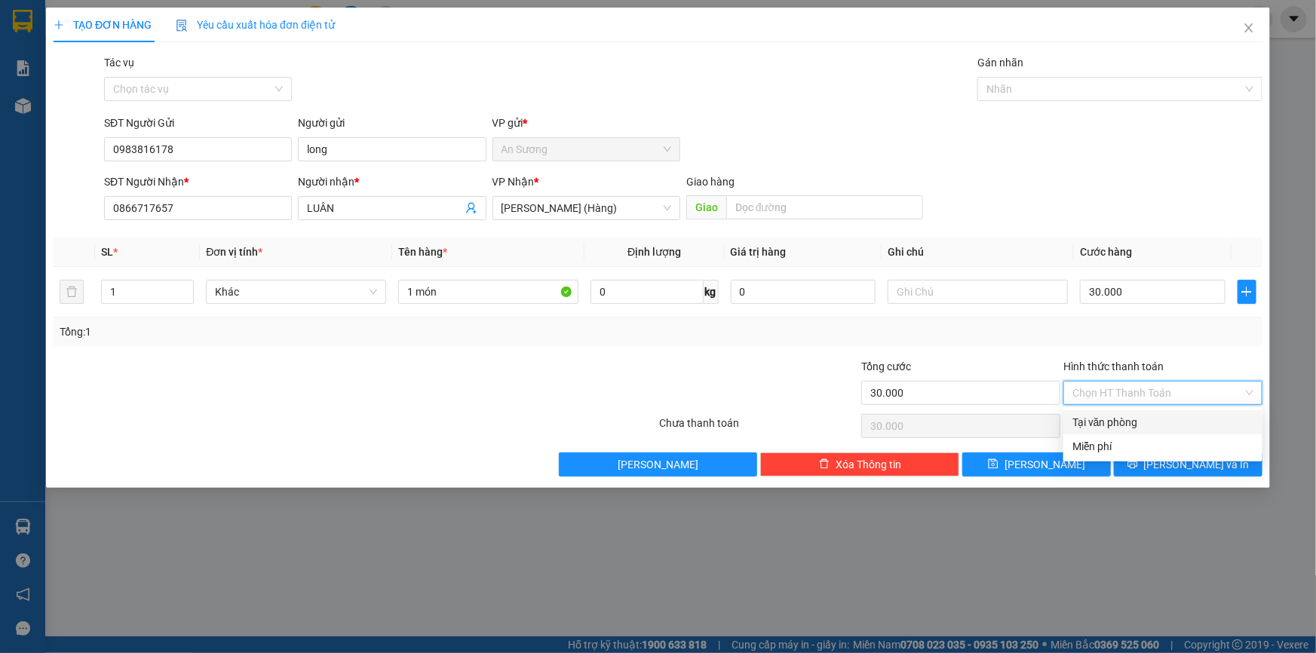
click at [1106, 420] on div "Tại văn phòng" at bounding box center [1162, 422] width 181 height 17
type input "0"
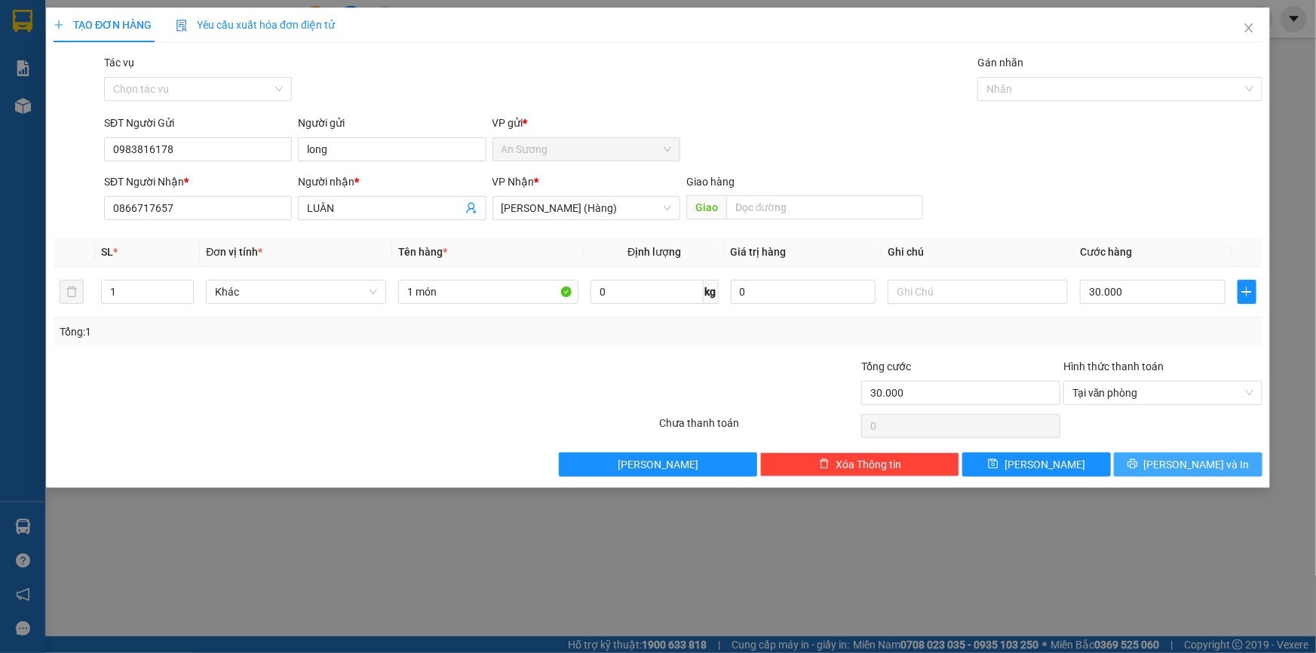
click at [1151, 463] on button "[PERSON_NAME] và In" at bounding box center [1188, 464] width 149 height 24
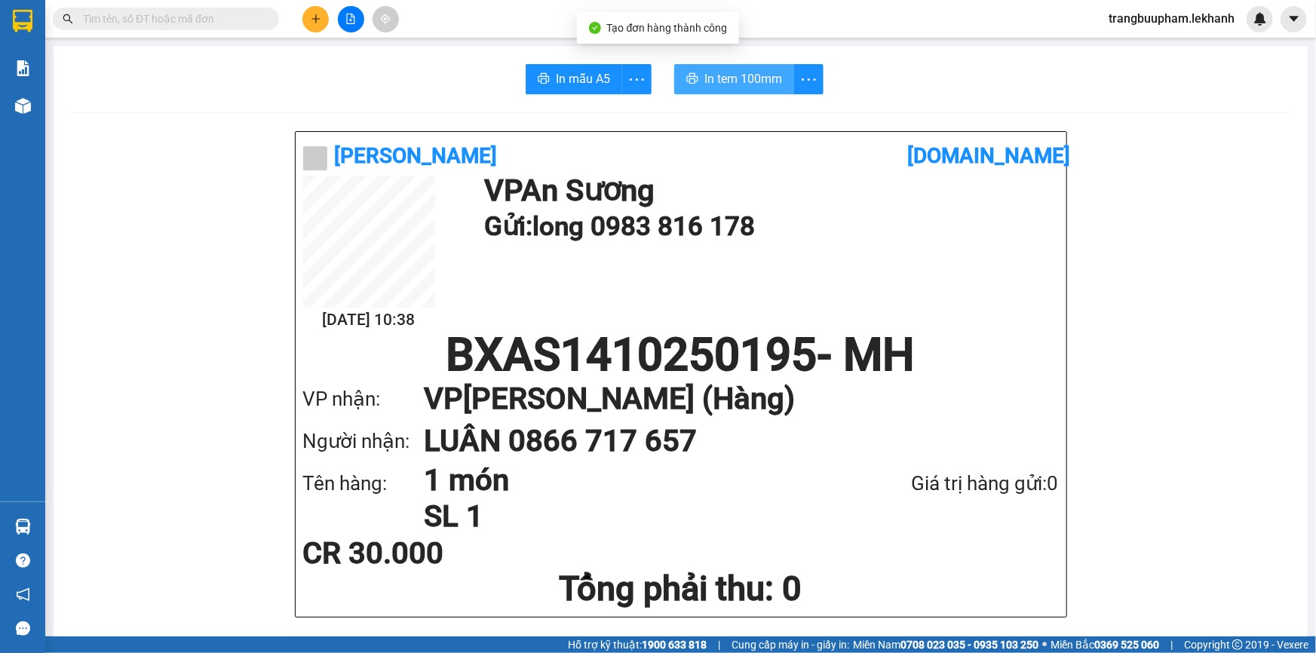
click at [732, 83] on span "In tem 100mm" at bounding box center [743, 78] width 78 height 19
click at [311, 29] on button at bounding box center [315, 19] width 26 height 26
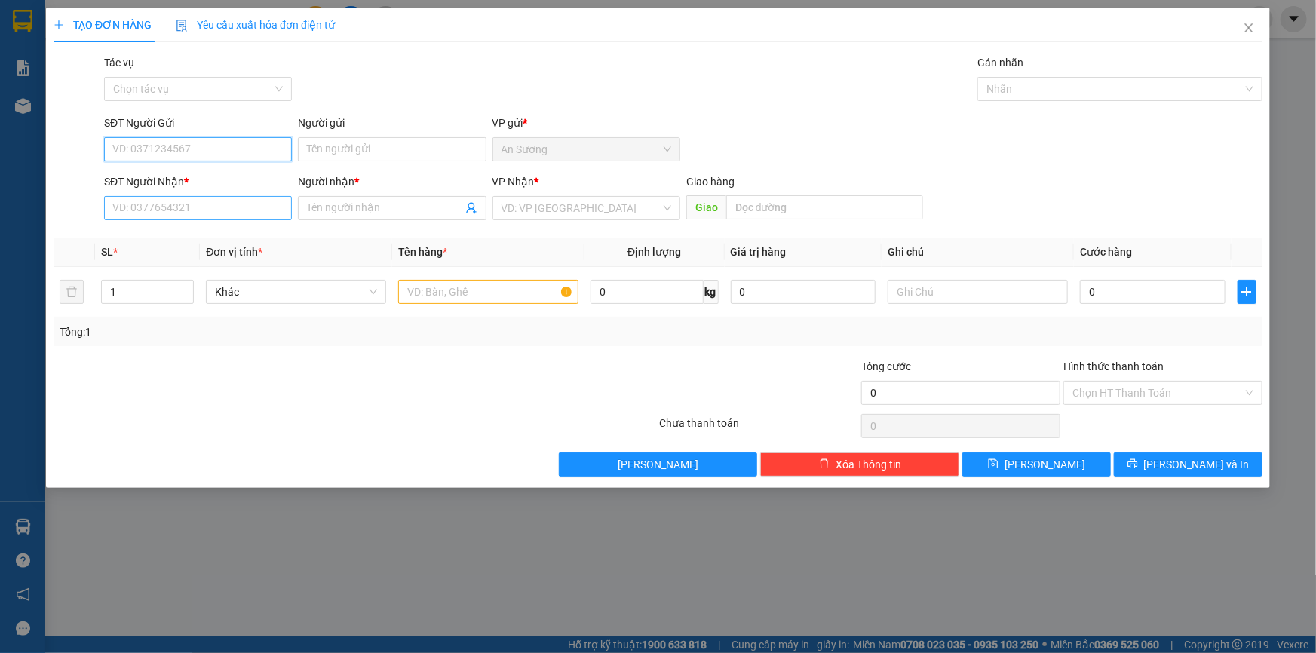
click at [224, 211] on input "SĐT Người Nhận *" at bounding box center [198, 208] width 188 height 24
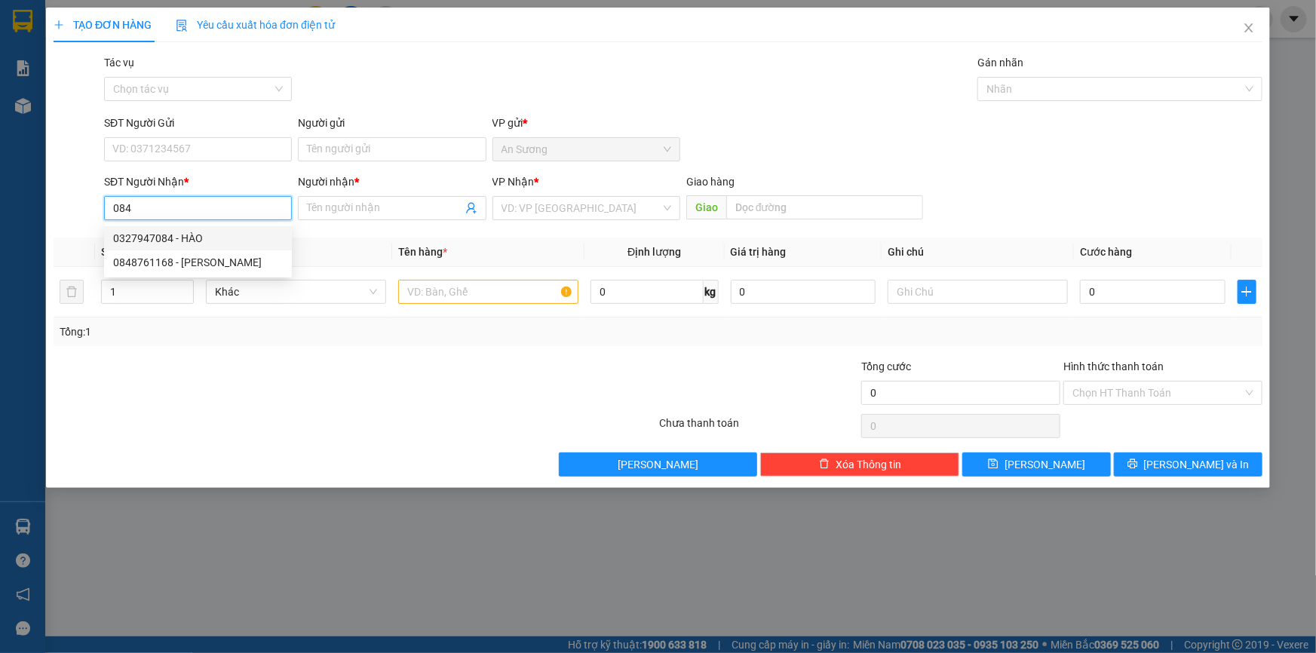
click at [186, 247] on div "0327947084 - HÀO" at bounding box center [198, 238] width 188 height 24
type input "0327947084"
type input "HÀO"
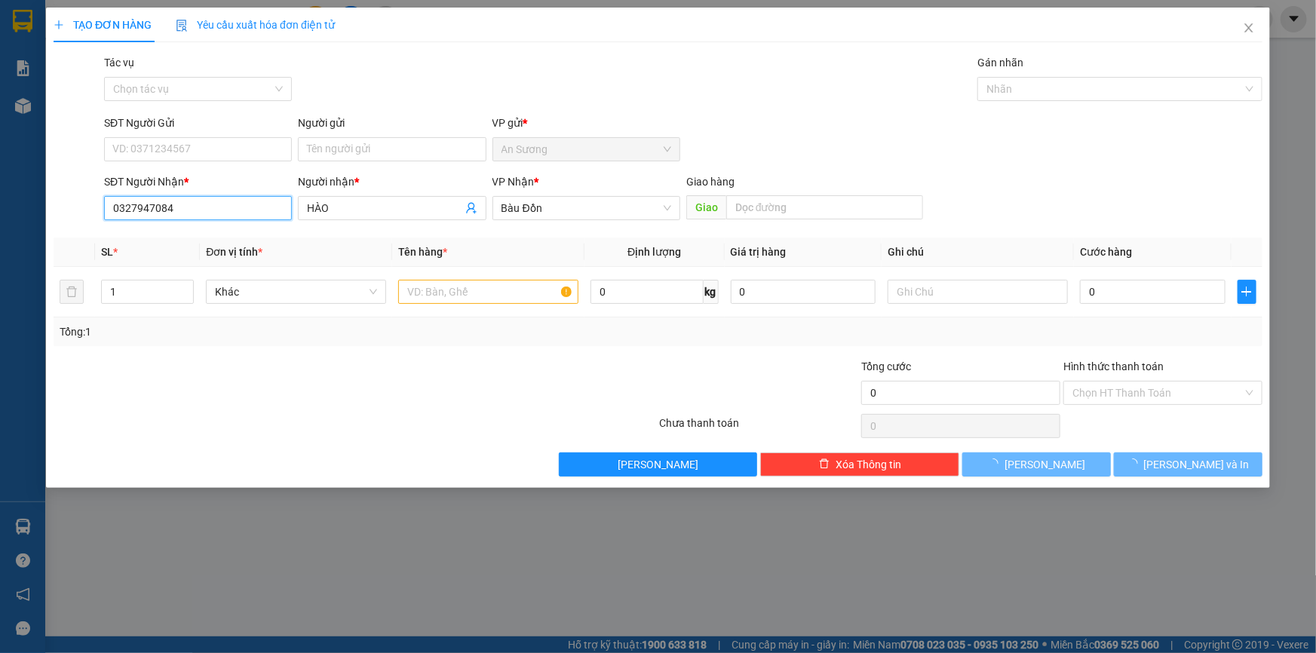
type input "30.000"
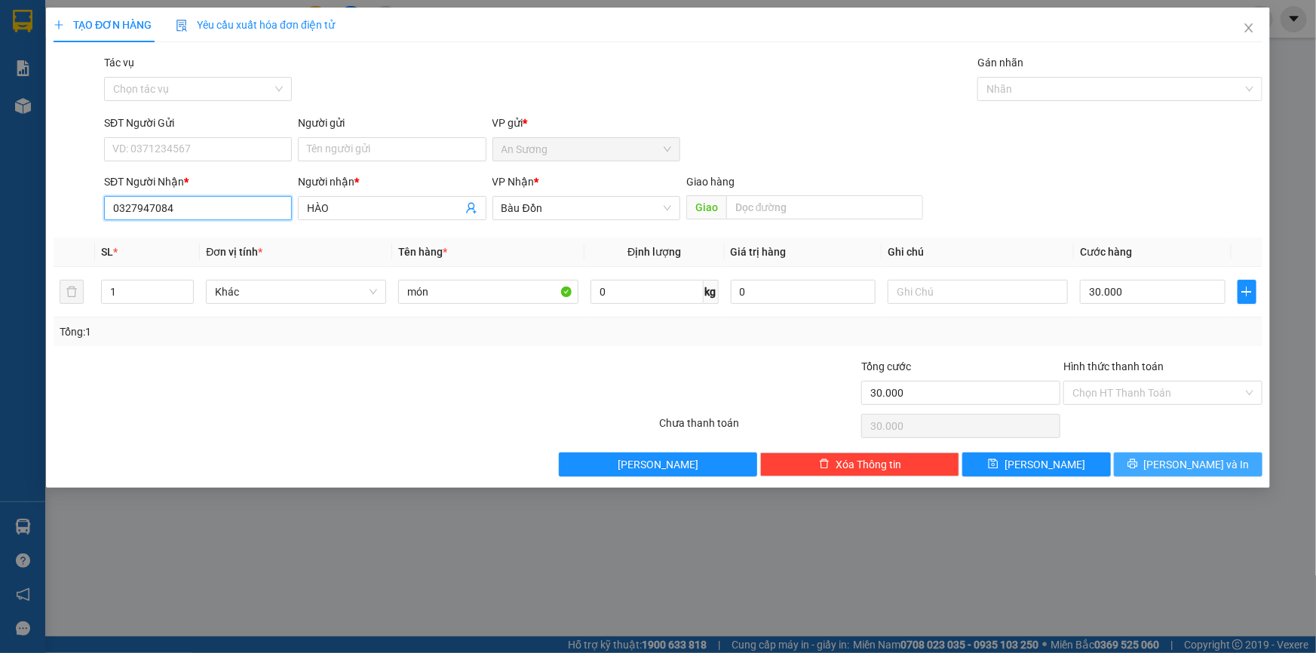
type input "0327947084"
click at [1192, 456] on span "[PERSON_NAME] và In" at bounding box center [1197, 464] width 106 height 17
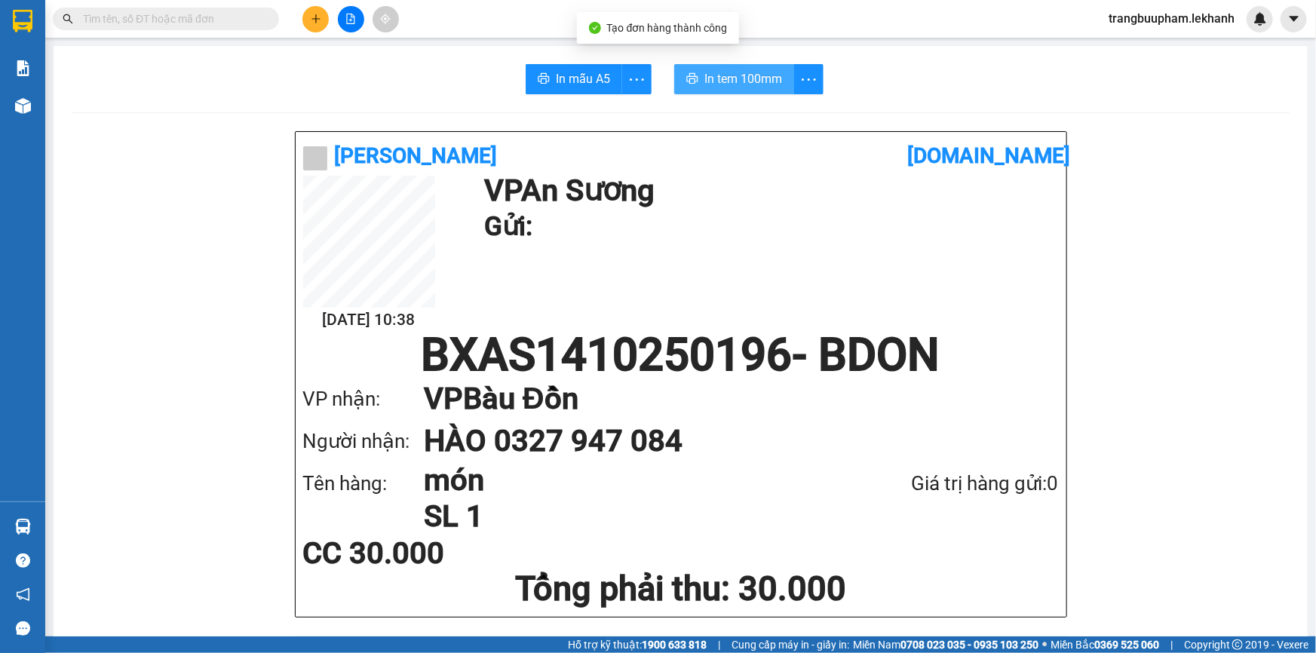
click at [709, 82] on span "In tem 100mm" at bounding box center [743, 78] width 78 height 19
click at [311, 20] on icon "plus" at bounding box center [316, 19] width 11 height 11
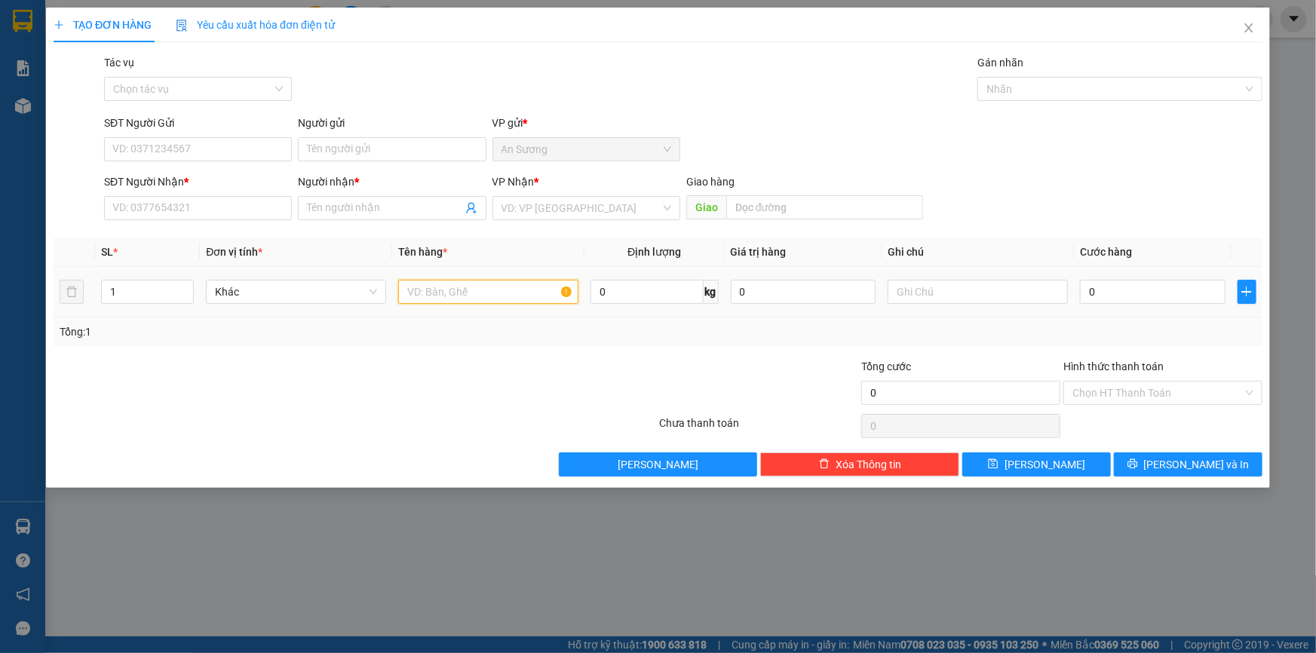
click at [423, 303] on input "text" at bounding box center [488, 292] width 180 height 24
type input "1 kiện 090762525"
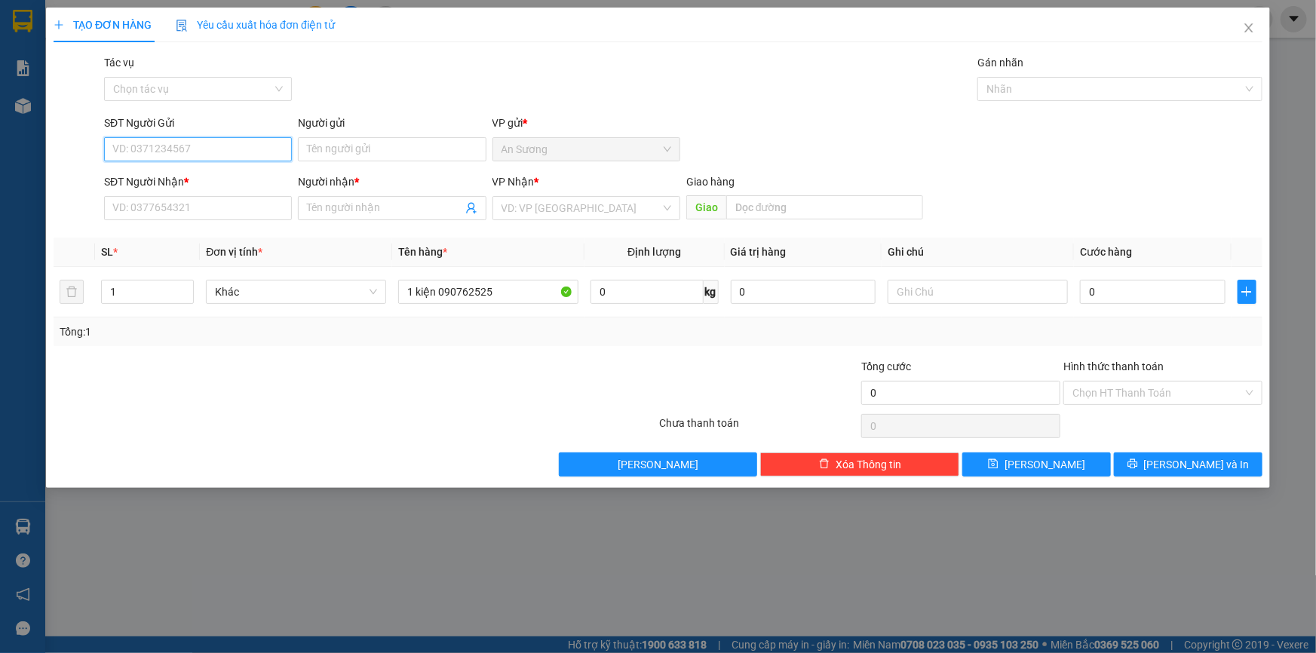
click at [192, 151] on input "SĐT Người Gửi" at bounding box center [198, 149] width 188 height 24
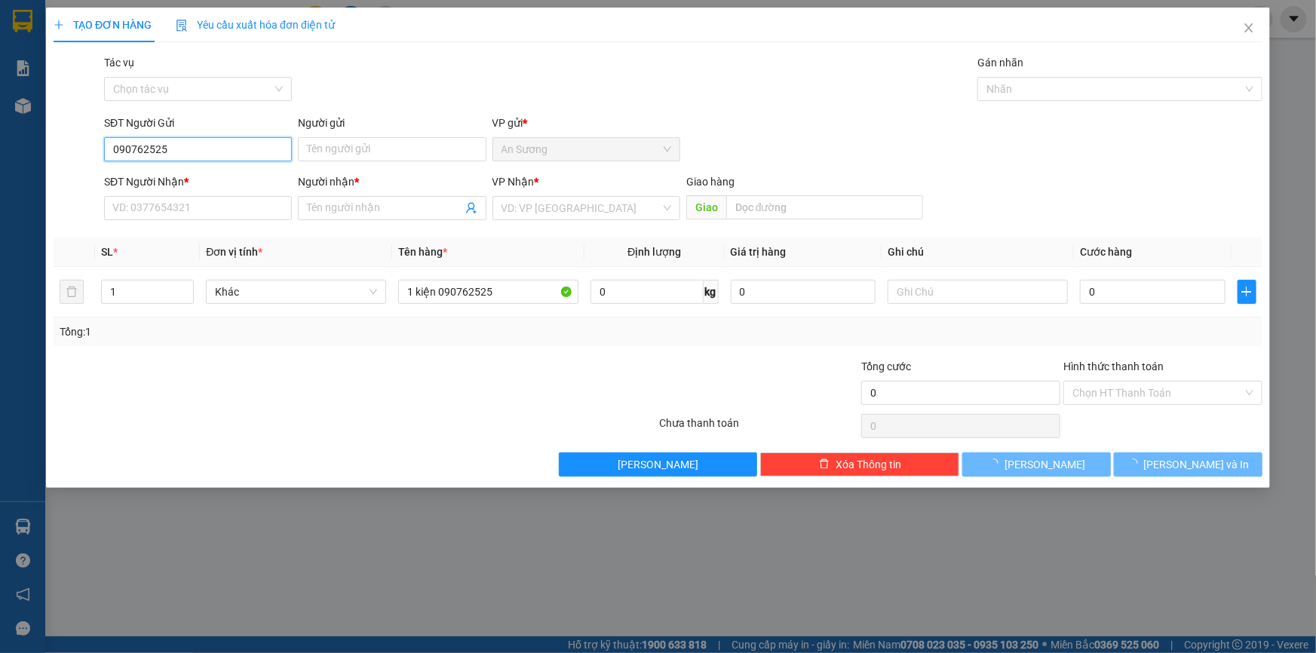
type input "0907625251"
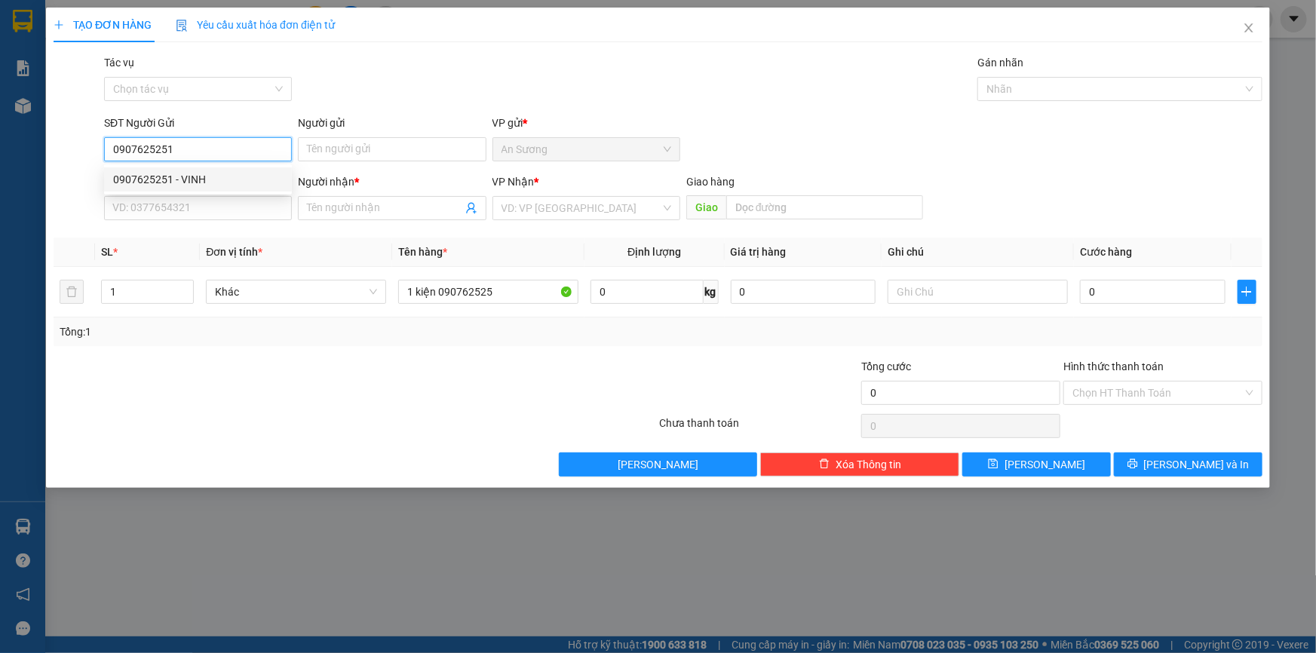
click at [204, 177] on div "0907625251 - VINH" at bounding box center [198, 179] width 170 height 17
type input "VINH"
type input "0357382771"
type input "PHƯỚC"
type input "40.000"
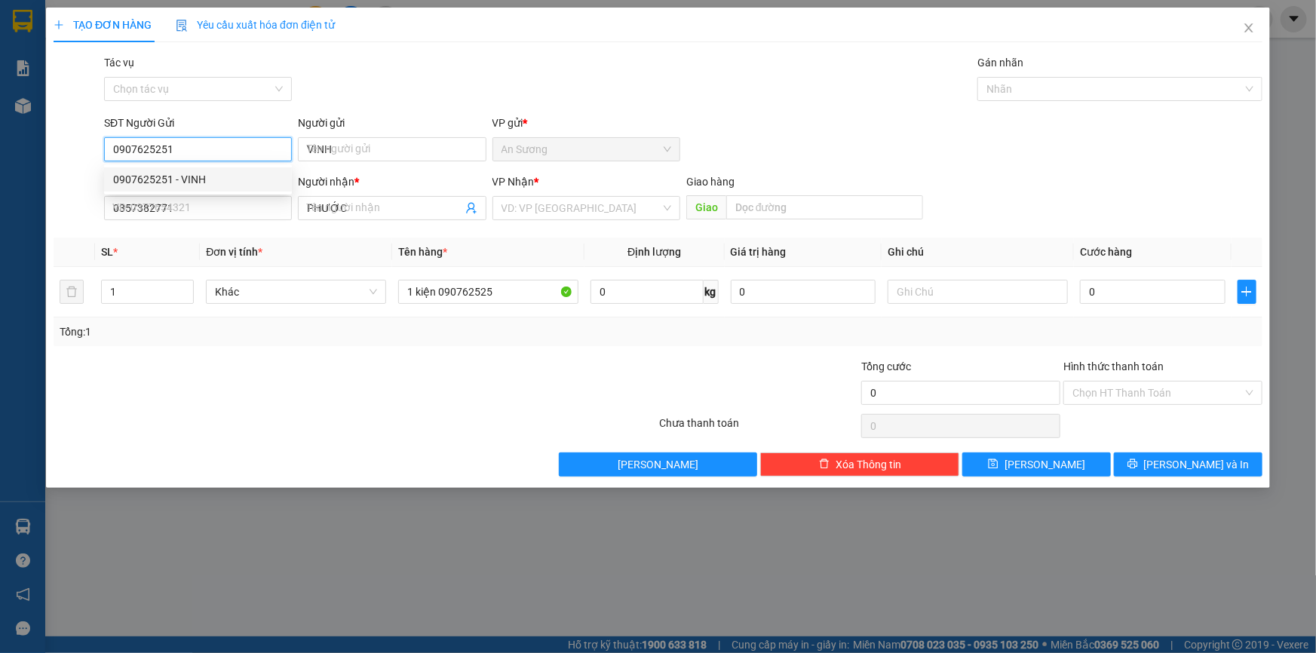
type input "40.000"
type input "0907625251"
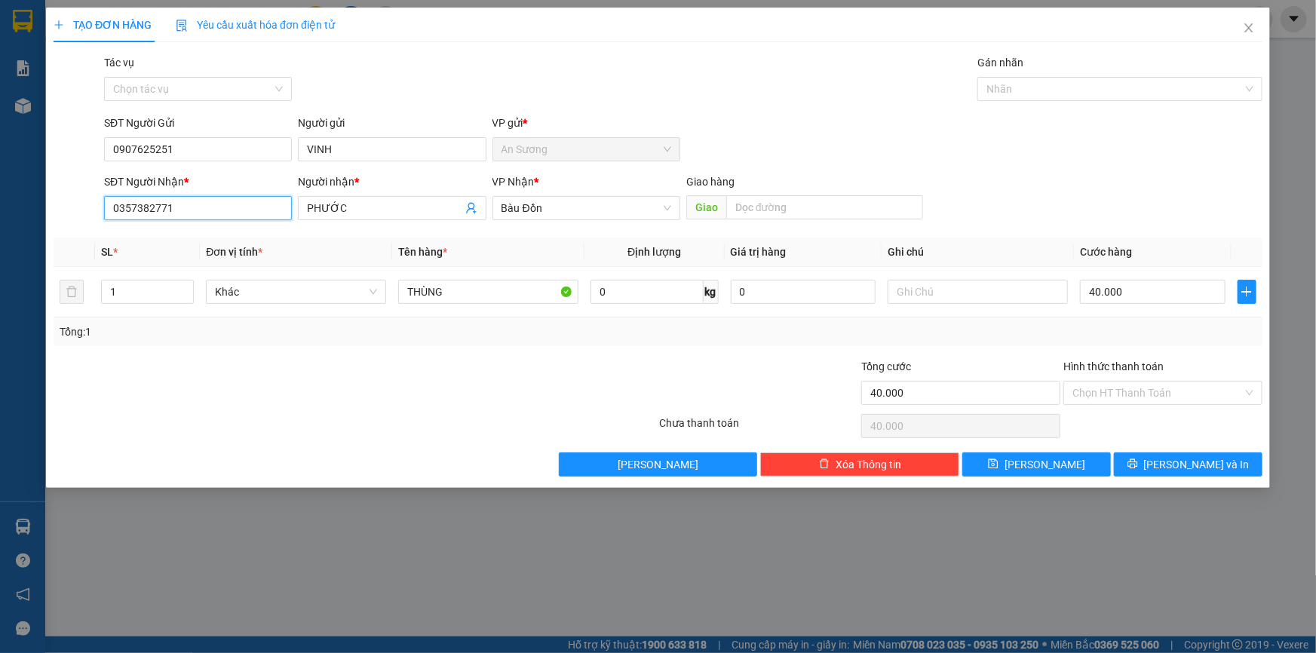
click at [217, 216] on input "0357382771" at bounding box center [198, 208] width 188 height 24
click at [227, 210] on input "0357382771" at bounding box center [198, 208] width 188 height 24
click at [380, 213] on input "PHƯỚC" at bounding box center [384, 208] width 155 height 17
click at [186, 201] on input "0357382771" at bounding box center [198, 208] width 188 height 24
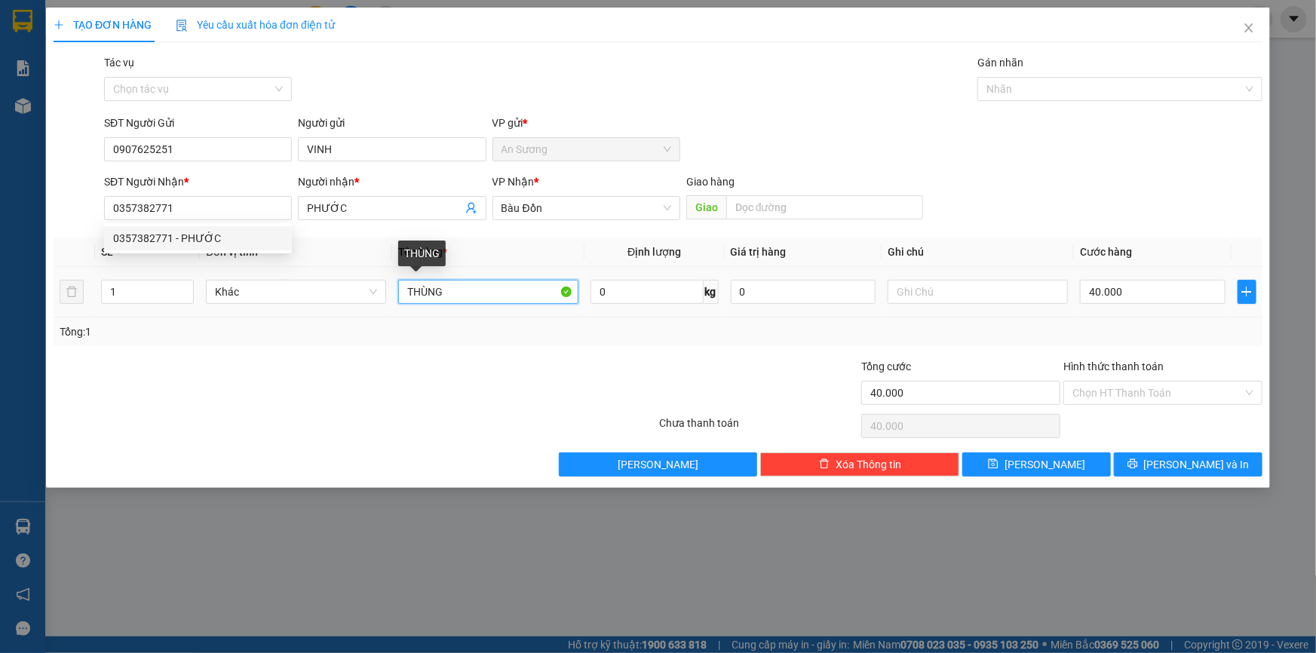
click at [495, 299] on input "THÙNG" at bounding box center [488, 292] width 180 height 24
type input "THÙNG dễ vỡ nhẹ tay"
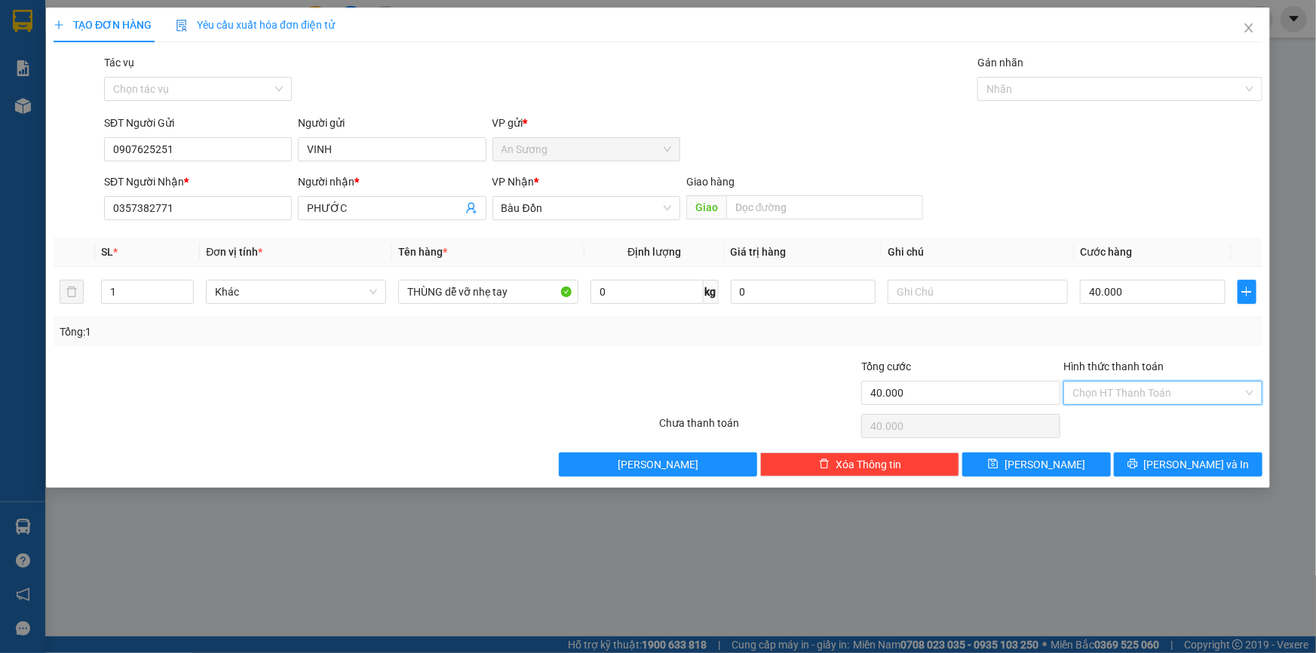
drag, startPoint x: 1125, startPoint y: 392, endPoint x: 1131, endPoint y: 416, distance: 24.1
click at [1125, 394] on input "Hình thức thanh toán" at bounding box center [1157, 393] width 170 height 23
click at [1131, 416] on div "Tại văn phòng" at bounding box center [1162, 422] width 181 height 17
type input "0"
click at [1137, 467] on icon "printer" at bounding box center [1132, 464] width 10 height 10
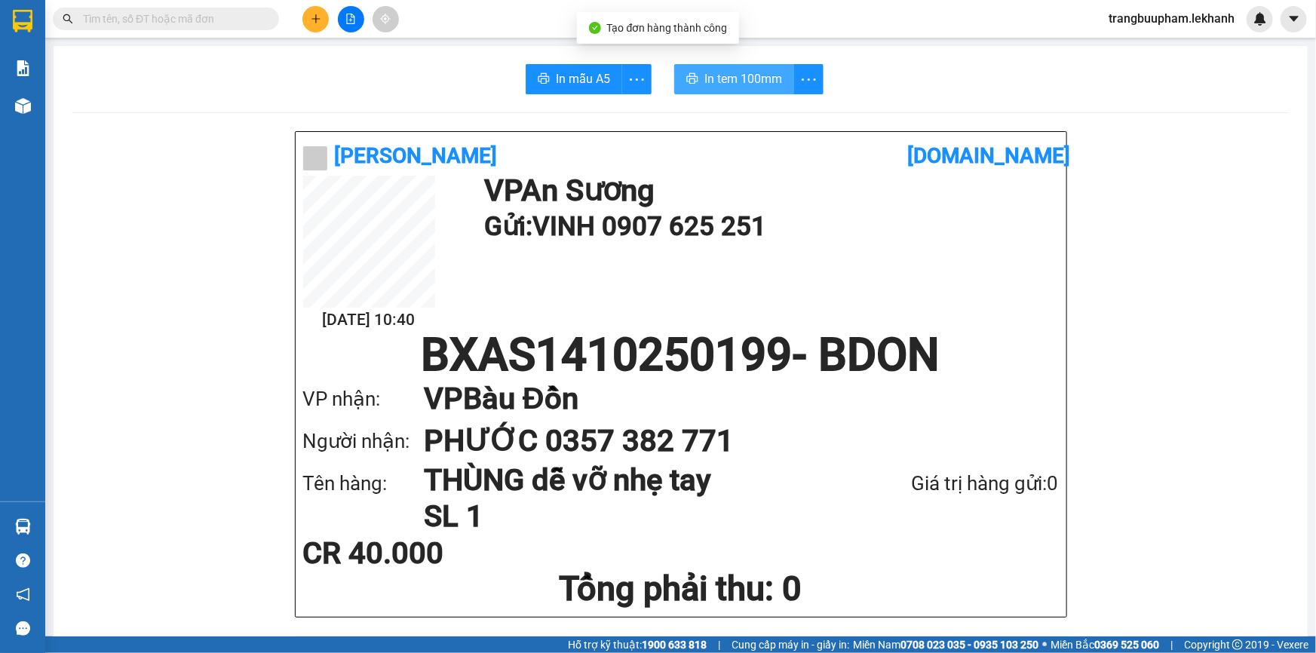
click at [707, 83] on span "In tem 100mm" at bounding box center [743, 78] width 78 height 19
click at [317, 22] on icon "plus" at bounding box center [316, 19] width 11 height 11
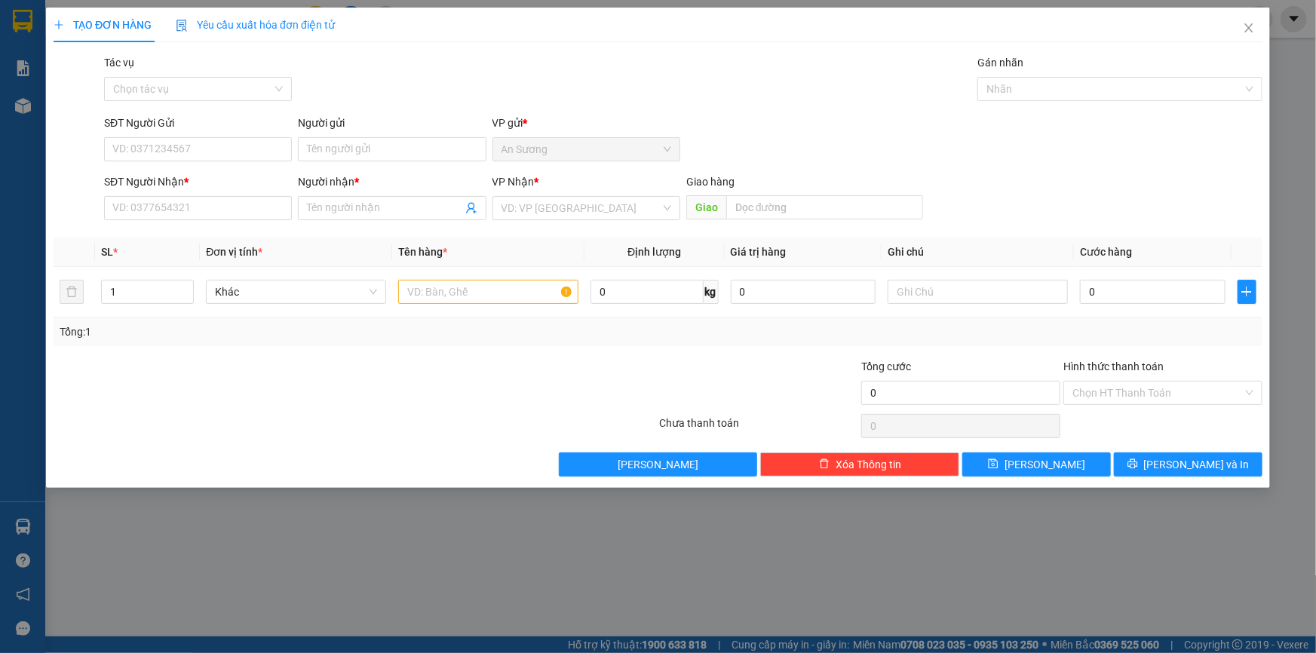
click at [206, 121] on div "SĐT Người Gửi" at bounding box center [198, 126] width 188 height 23
click at [209, 139] on input "SĐT Người Gửi" at bounding box center [198, 149] width 188 height 24
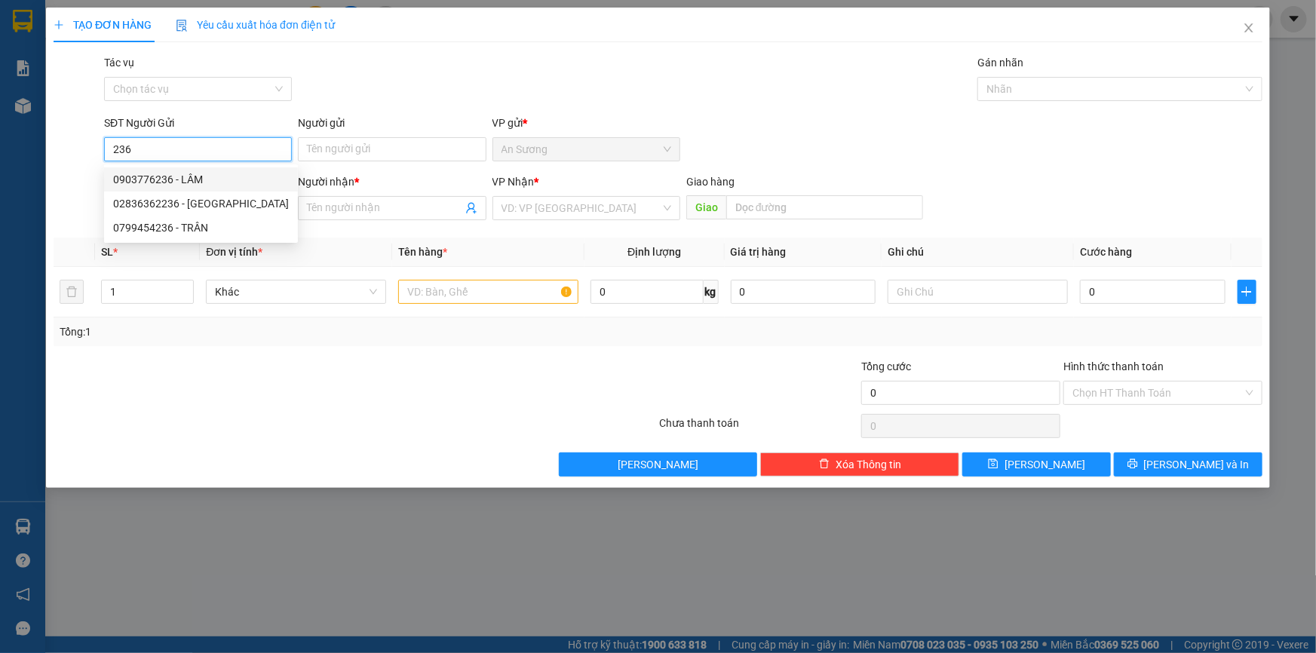
click at [186, 179] on div "0903776236 - LÂM" at bounding box center [201, 179] width 176 height 17
type input "0903776236"
type input "LÂM"
type input "0916865306"
type input "HƯNG (TÈO)"
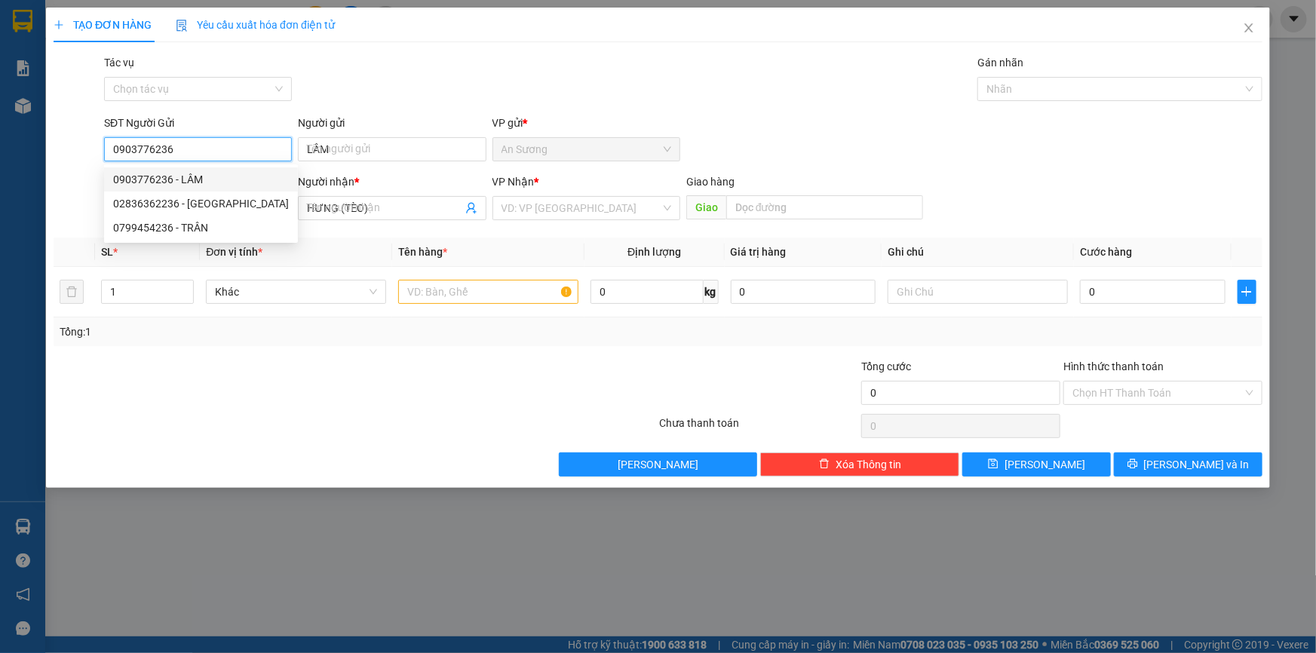
type input "30.000"
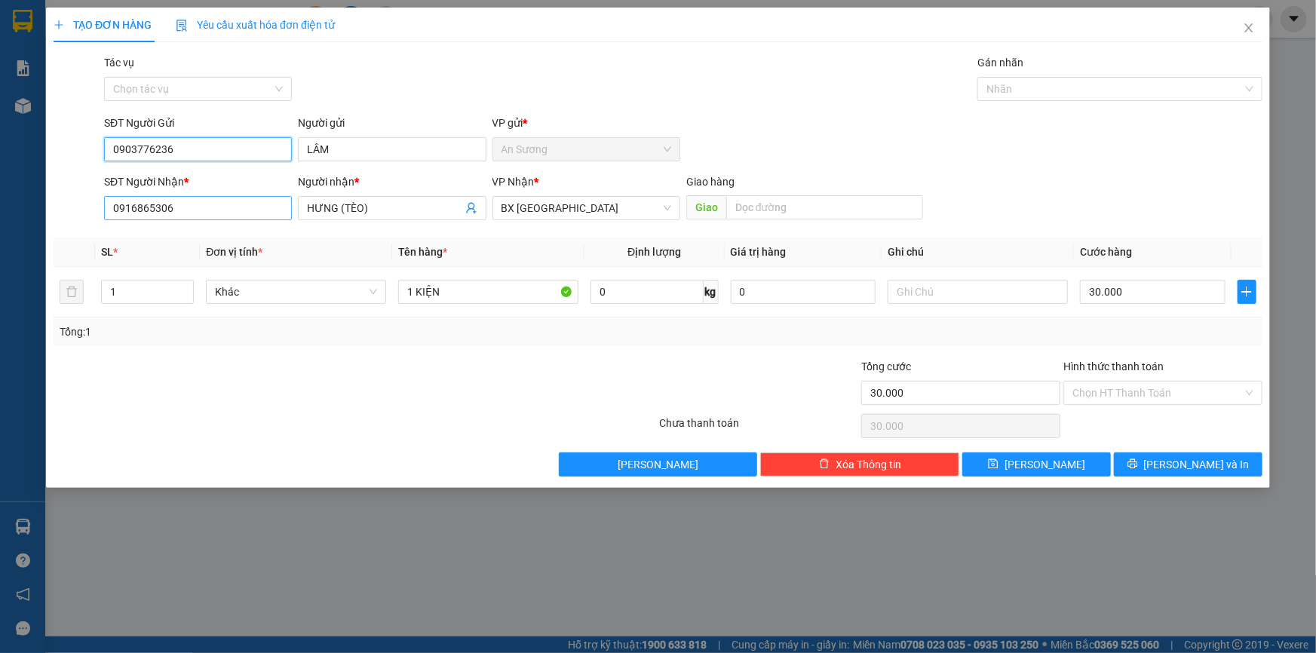
type input "0903776236"
drag, startPoint x: 222, startPoint y: 208, endPoint x: 7, endPoint y: 182, distance: 217.2
click at [7, 189] on div "TẠO ĐƠN HÀNG Yêu cầu xuất hóa đơn điện tử Transit Pickup Surcharge Ids Transit …" at bounding box center [658, 326] width 1316 height 653
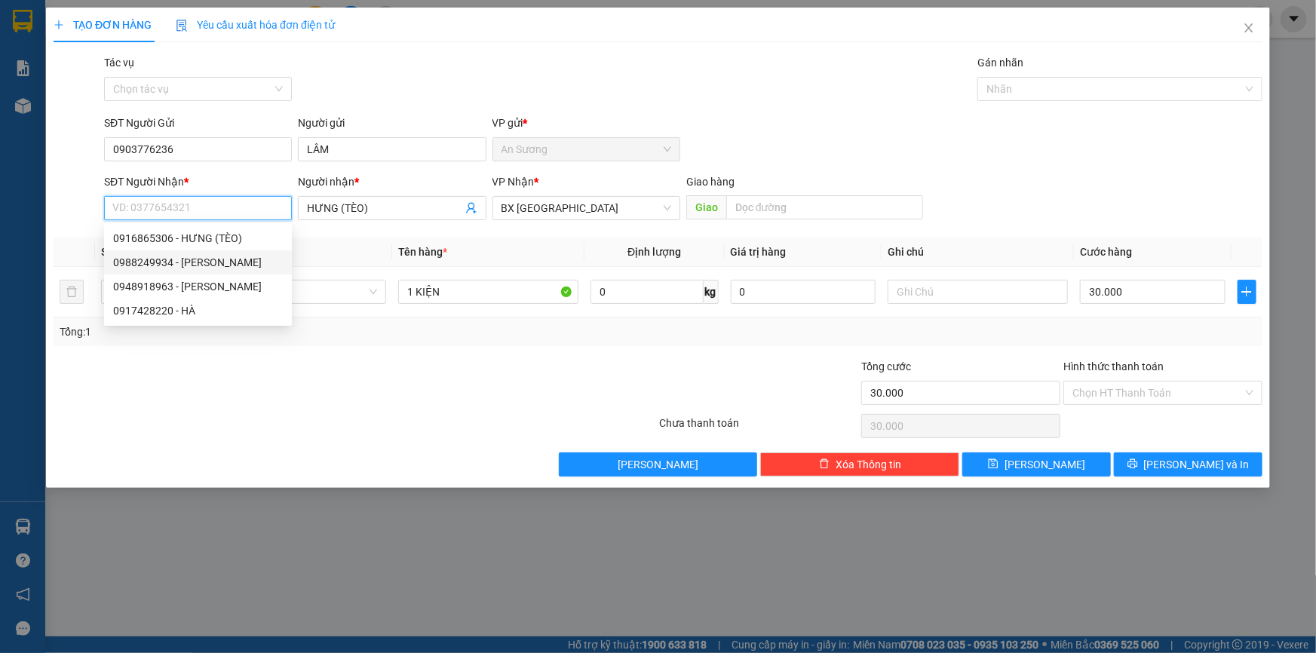
click at [166, 259] on div "0988249934 - [PERSON_NAME]" at bounding box center [198, 262] width 170 height 17
type input "0988249934"
type input "LAM"
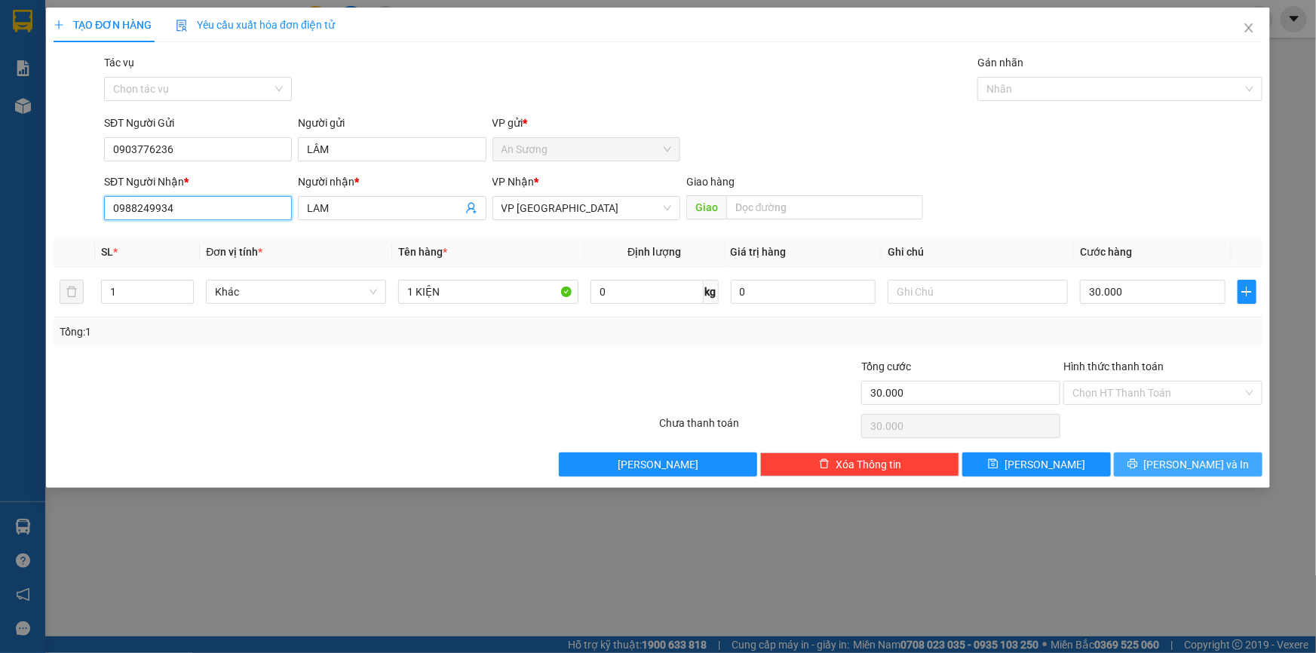
type input "0988249934"
click at [1137, 467] on icon "printer" at bounding box center [1132, 464] width 10 height 10
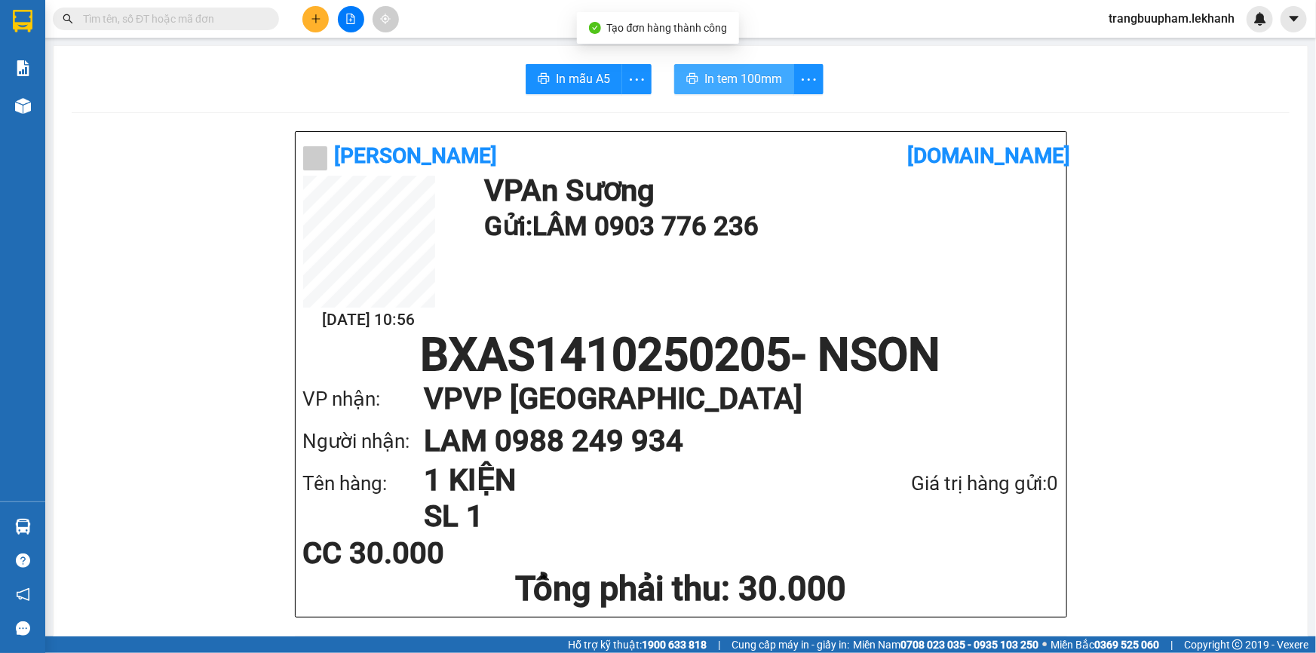
click at [704, 73] on span "In tem 100mm" at bounding box center [743, 78] width 78 height 19
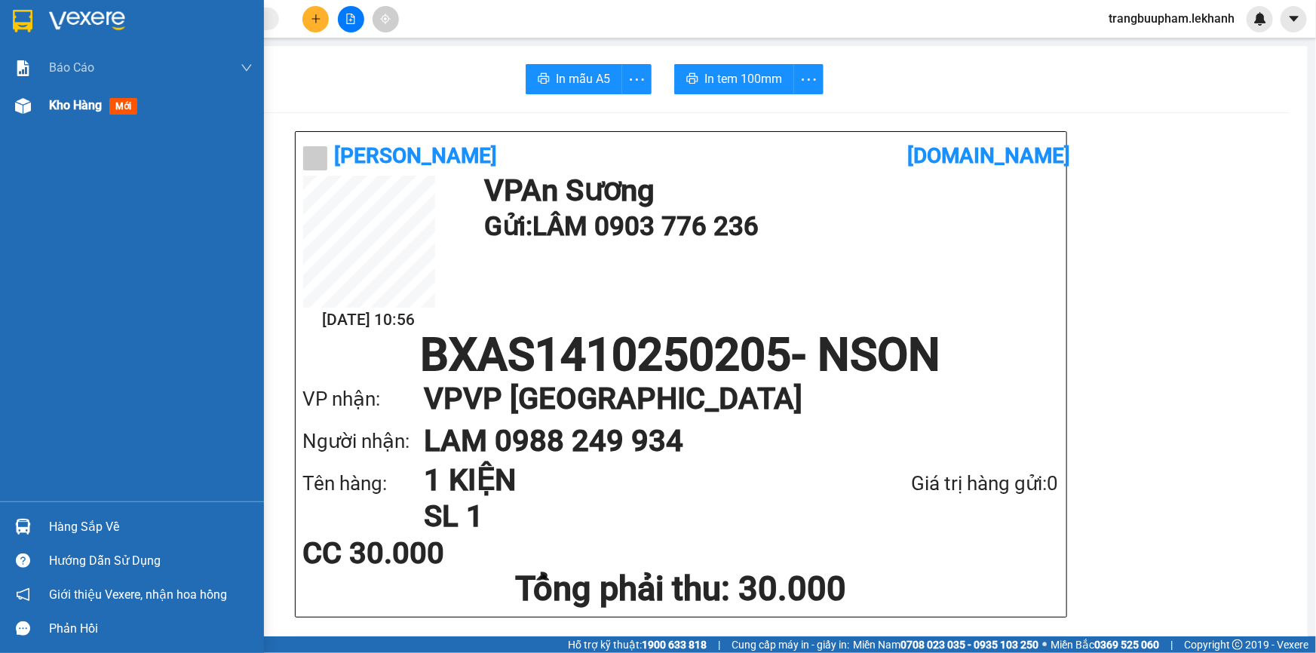
click at [81, 112] on span "Kho hàng" at bounding box center [75, 105] width 53 height 14
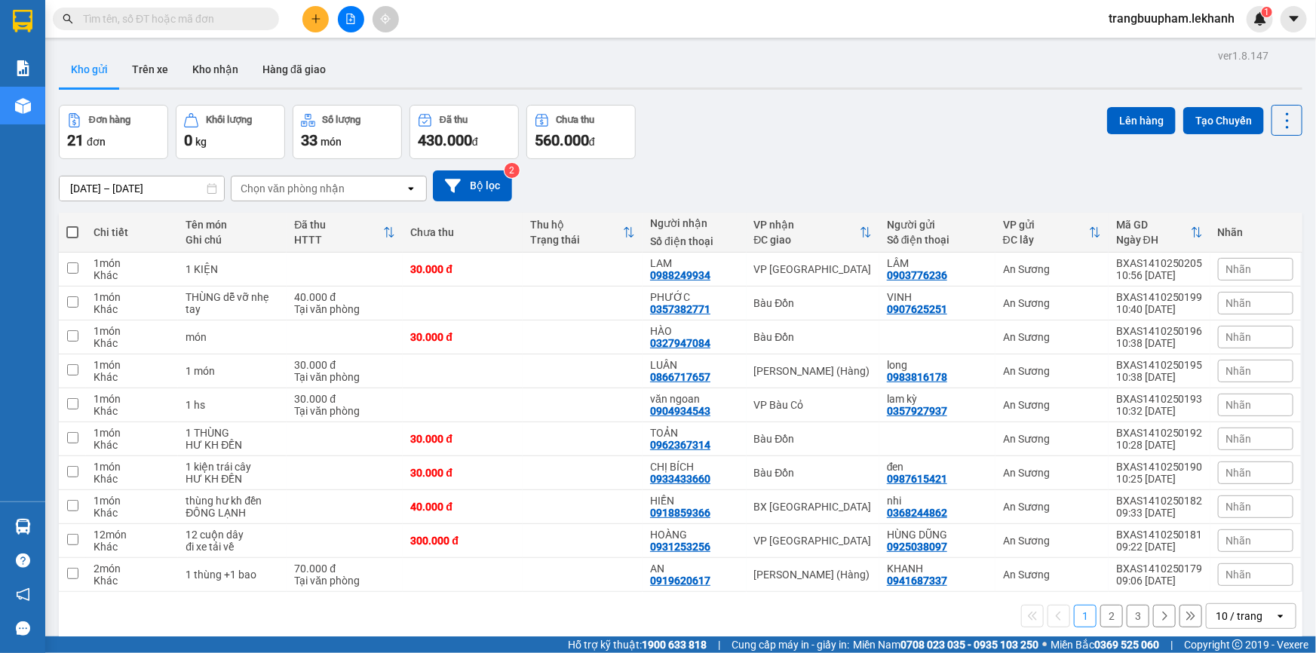
click at [320, 26] on button at bounding box center [315, 19] width 26 height 26
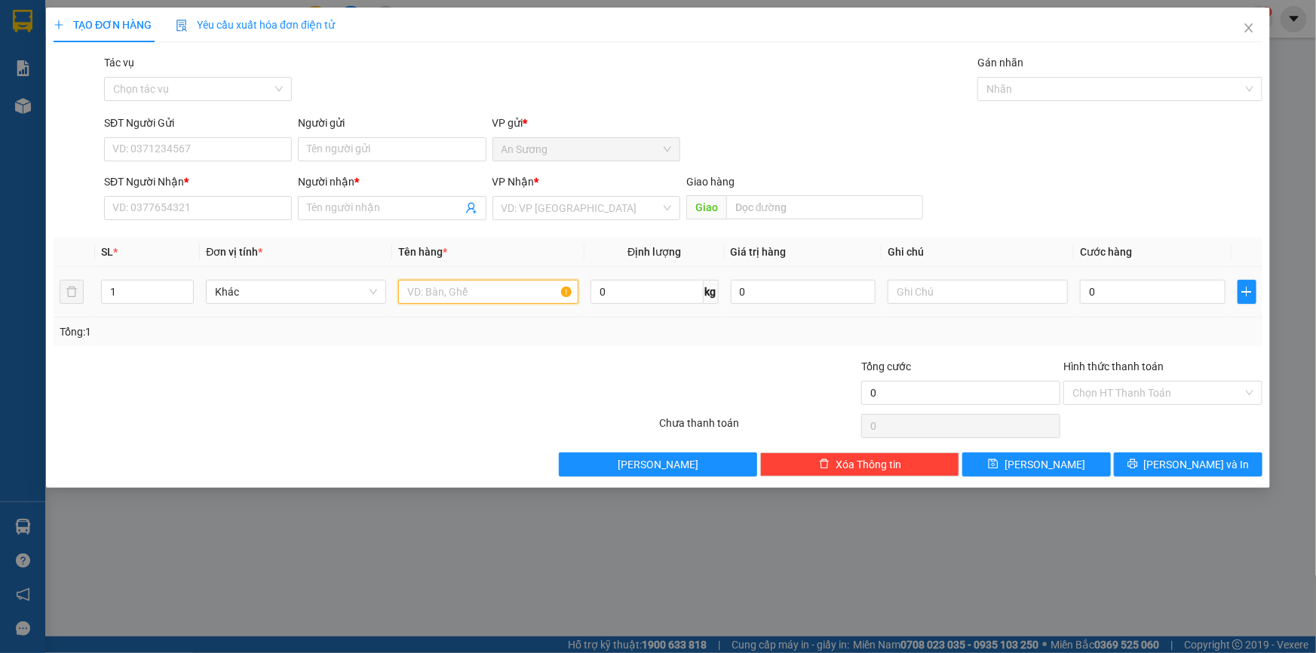
click at [442, 301] on input "text" at bounding box center [488, 292] width 180 height 24
type input "1 thùng"
click at [235, 211] on input "SĐT Người Nhận *" at bounding box center [198, 208] width 188 height 24
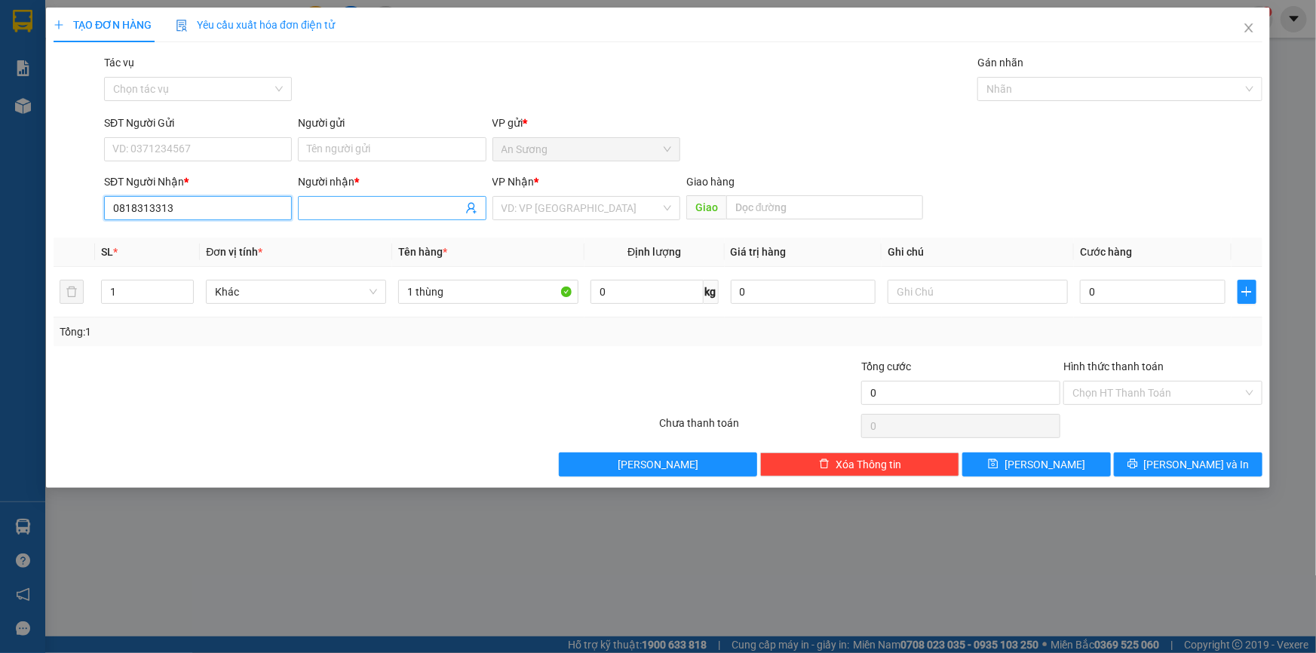
type input "0818313313"
drag, startPoint x: 366, startPoint y: 213, endPoint x: 396, endPoint y: 210, distance: 30.2
click at [367, 213] on input "Người nhận *" at bounding box center [384, 208] width 155 height 17
click at [567, 204] on input "search" at bounding box center [580, 208] width 159 height 23
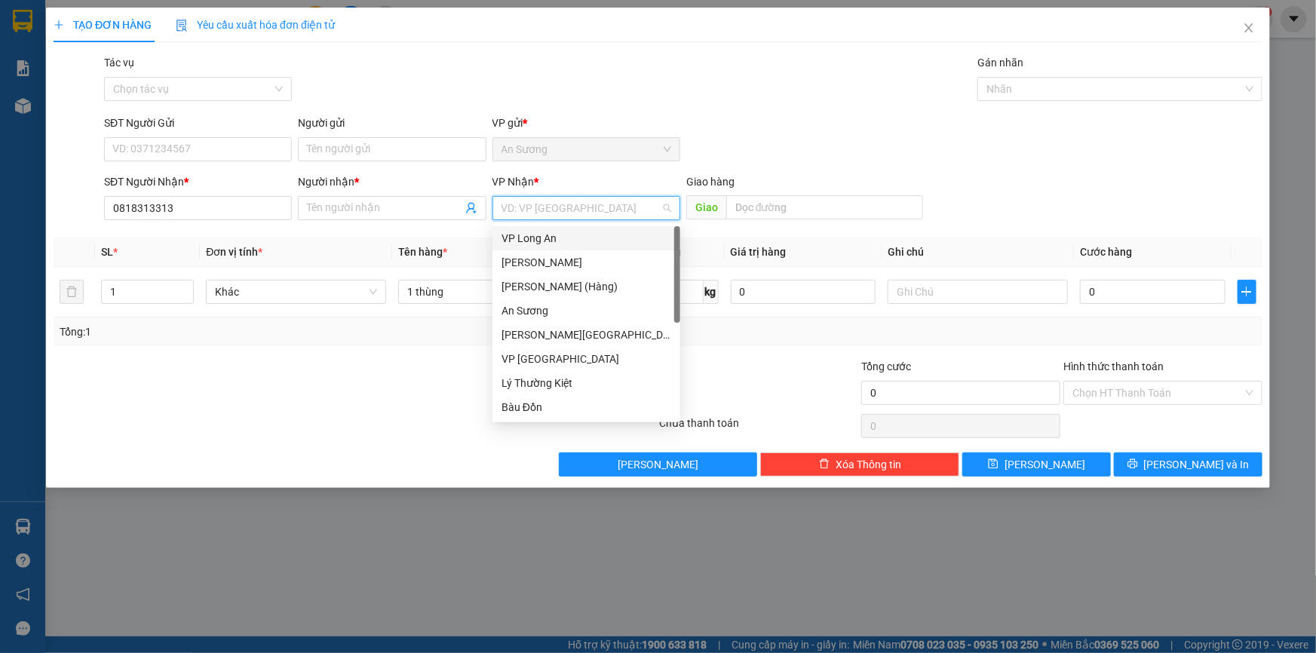
scroll to position [121, 0]
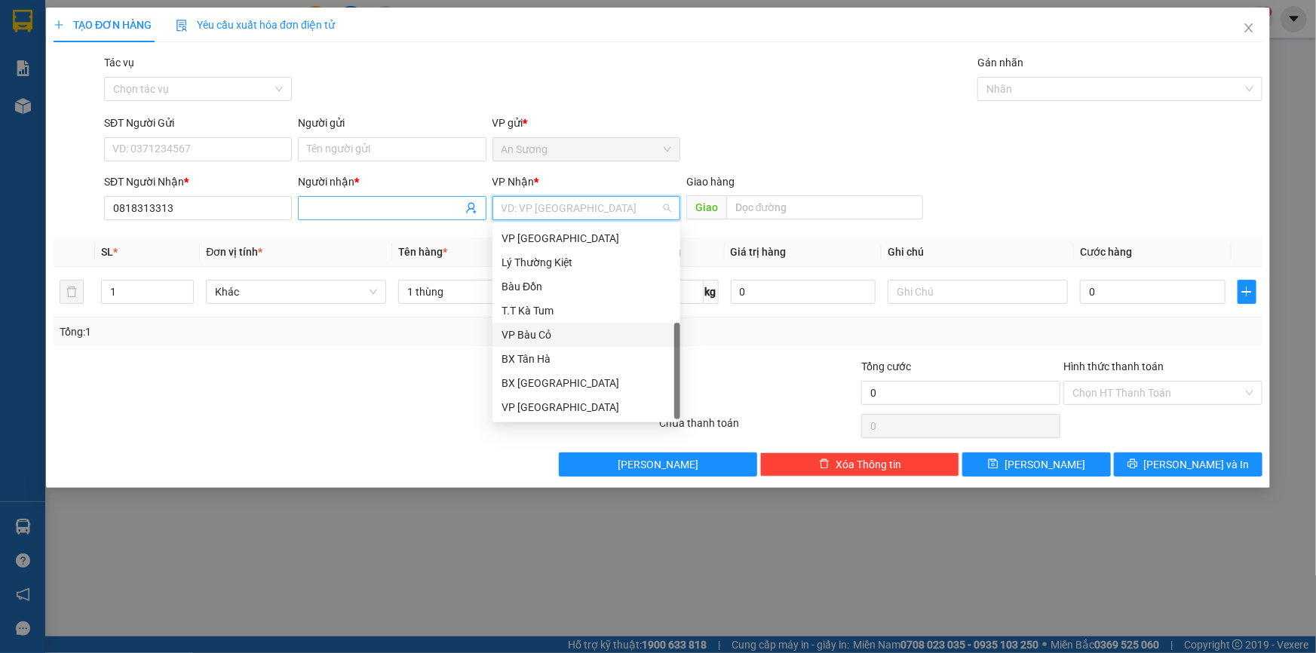
click at [312, 207] on input "Người nhận *" at bounding box center [384, 208] width 155 height 17
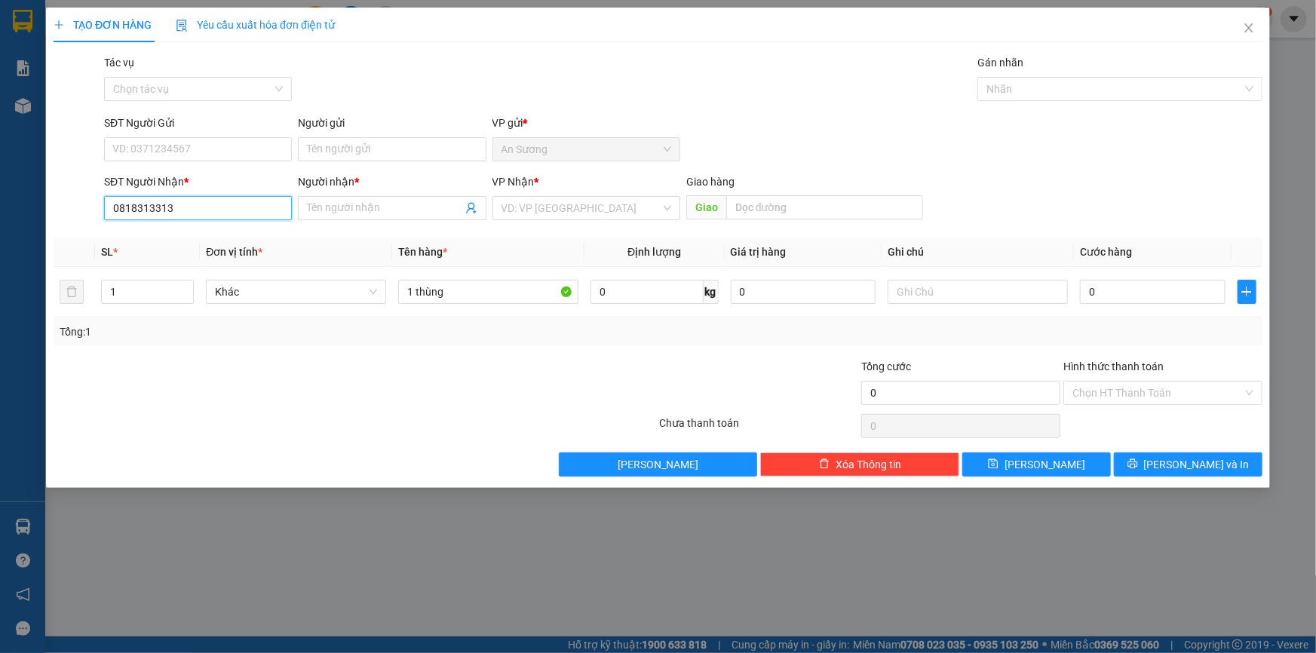
click at [203, 213] on input "0818313313" at bounding box center [198, 208] width 188 height 24
click at [211, 213] on input "0818313313" at bounding box center [198, 208] width 188 height 24
click at [211, 155] on input "SĐT Người Gửi" at bounding box center [198, 149] width 188 height 24
type input "0818313313"
drag, startPoint x: 206, startPoint y: 215, endPoint x: 0, endPoint y: 216, distance: 205.9
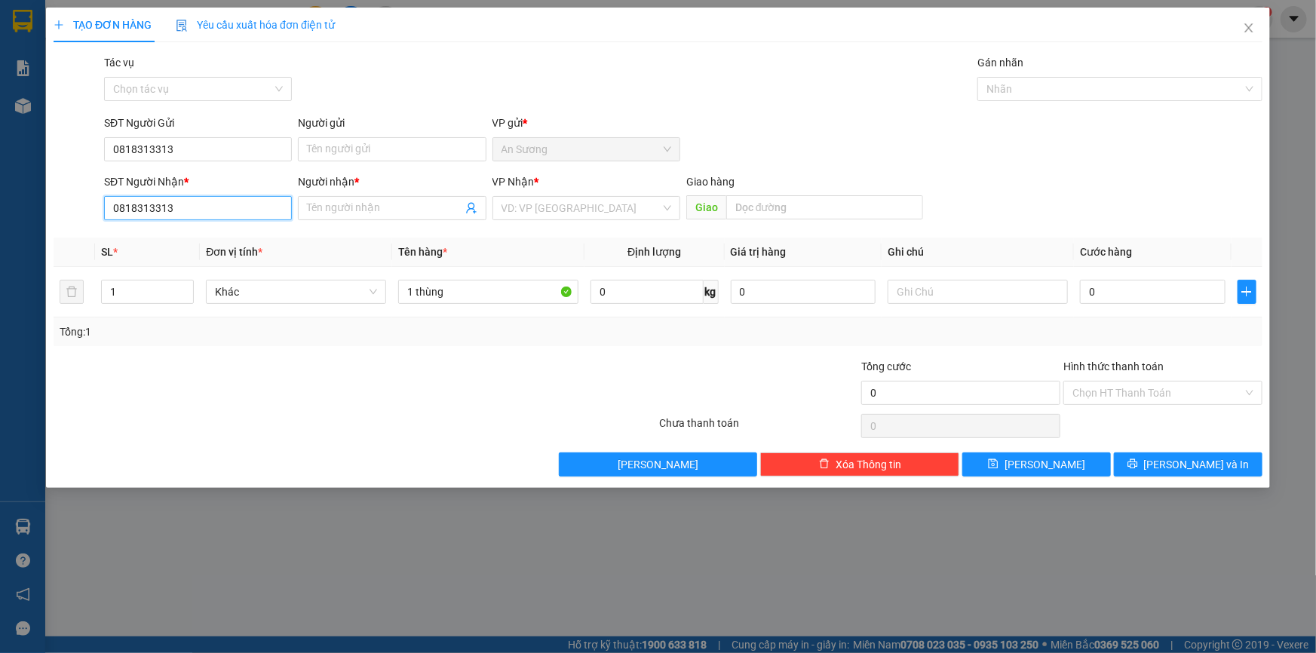
click at [0, 216] on div "TẠO ĐƠN HÀNG Yêu cầu xuất hóa đơn điện tử Transit Pickup Surcharge Ids Transit …" at bounding box center [658, 326] width 1316 height 653
click at [198, 212] on input "SĐT Người Nhận *" at bounding box center [198, 208] width 188 height 24
click at [206, 221] on div "SĐT Người Nhận * 0902747" at bounding box center [198, 199] width 188 height 53
click at [208, 235] on body "Kết quả tìm kiếm ( 0 ) Bộ lọc No Data trangbuupham.lekhanh 1 Báo cáo Báo cáo dò…" at bounding box center [658, 326] width 1316 height 653
click at [244, 219] on input "0902747" at bounding box center [198, 208] width 188 height 24
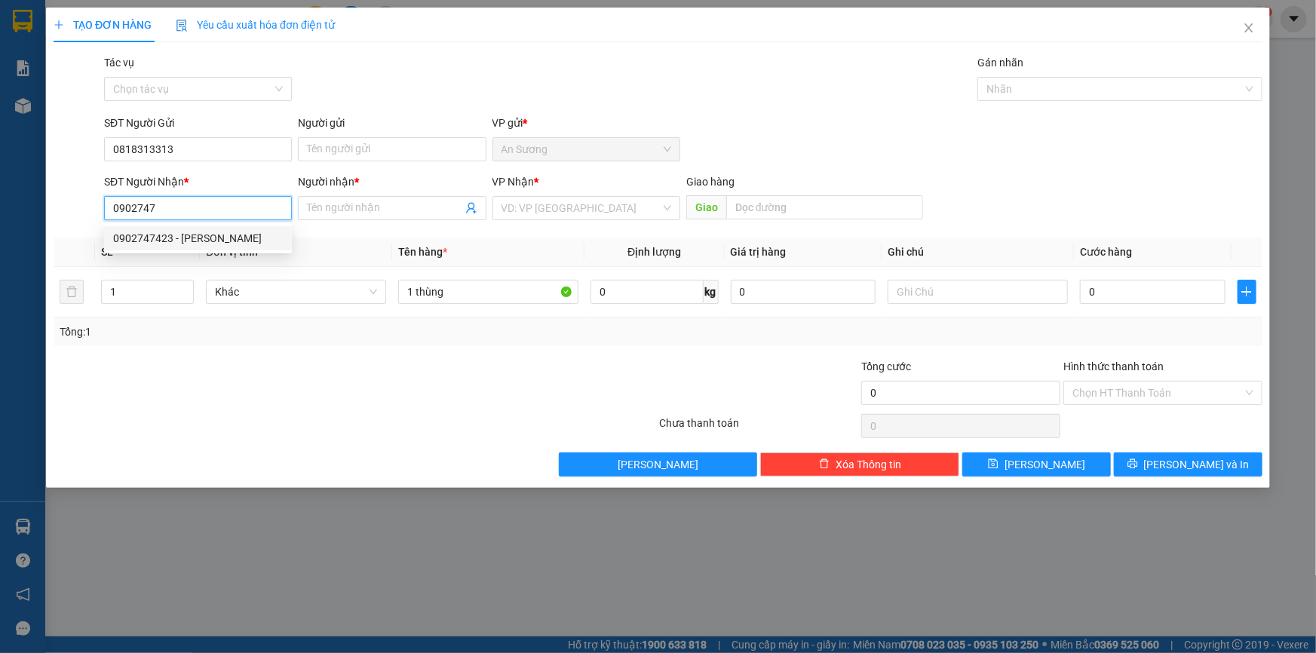
click at [202, 242] on div "0902747423 - TUYẾT LÊ" at bounding box center [198, 238] width 170 height 17
type input "0902747423"
type input "TUYẾT LÊ"
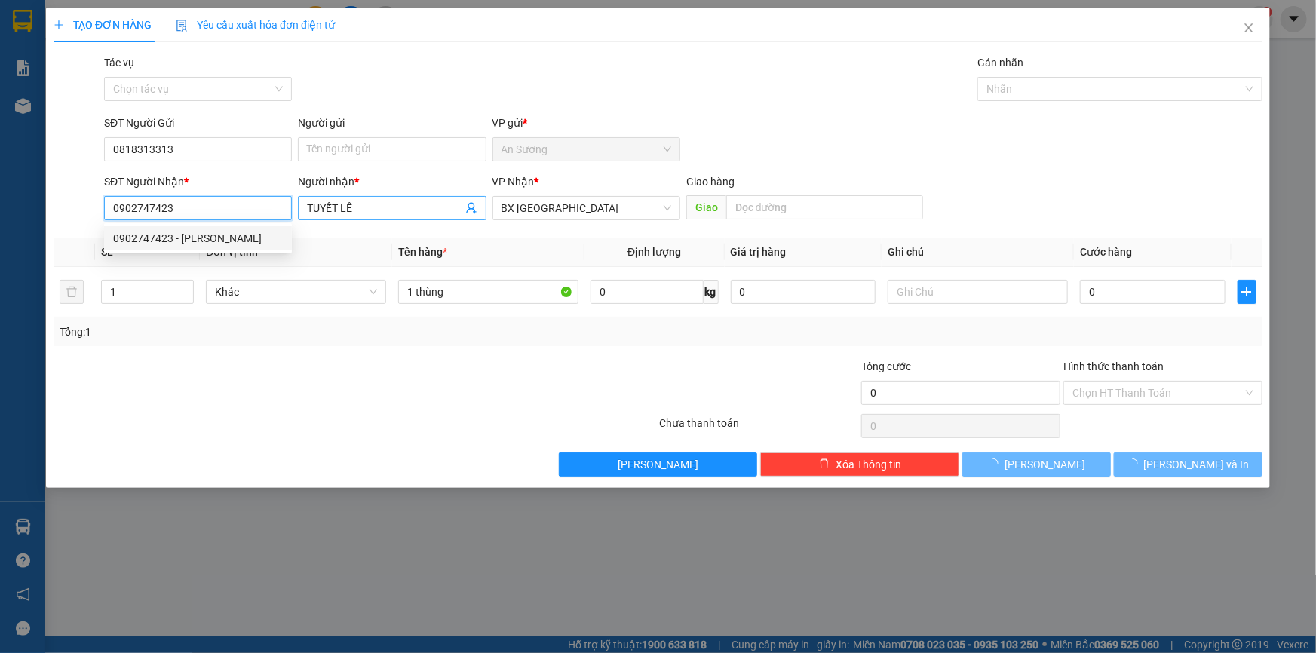
type input "30.000"
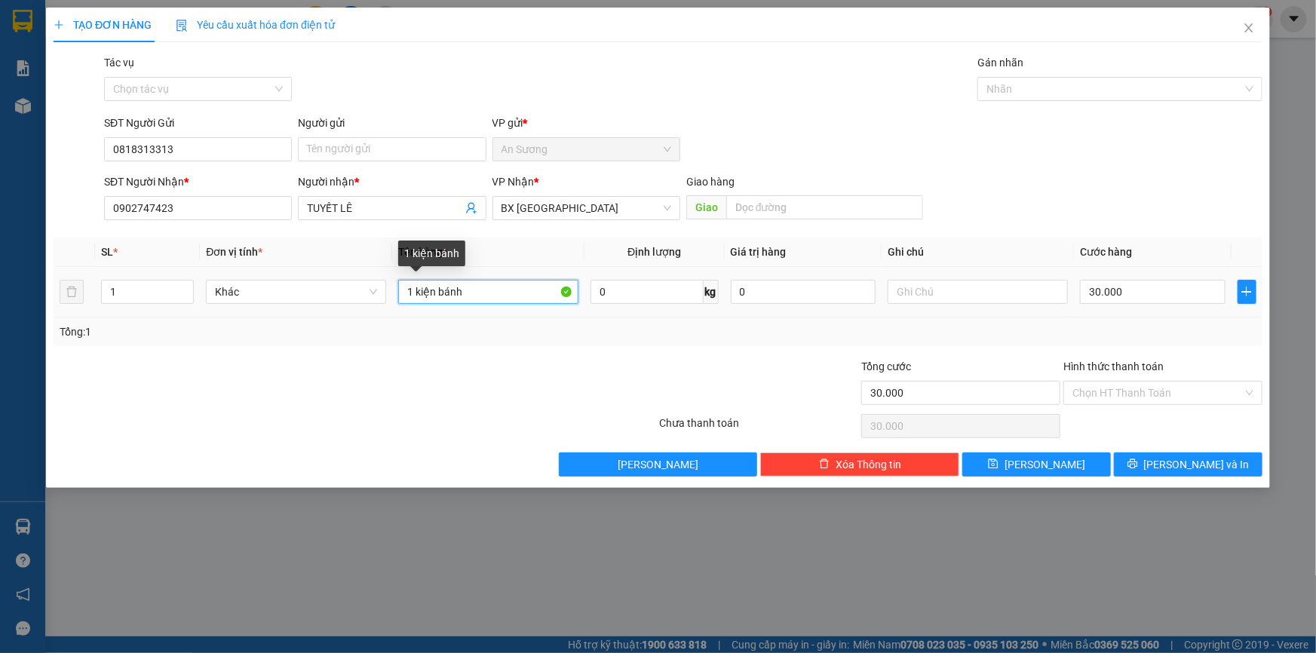
drag, startPoint x: 298, startPoint y: 315, endPoint x: 147, endPoint y: 331, distance: 151.7
click at [151, 332] on div "SL * Đơn vị tính * Tên hàng * Định lượng Giá trị hàng Ghi chú Cước hàng 1 Khác …" at bounding box center [658, 292] width 1209 height 109
type input "1 thùng"
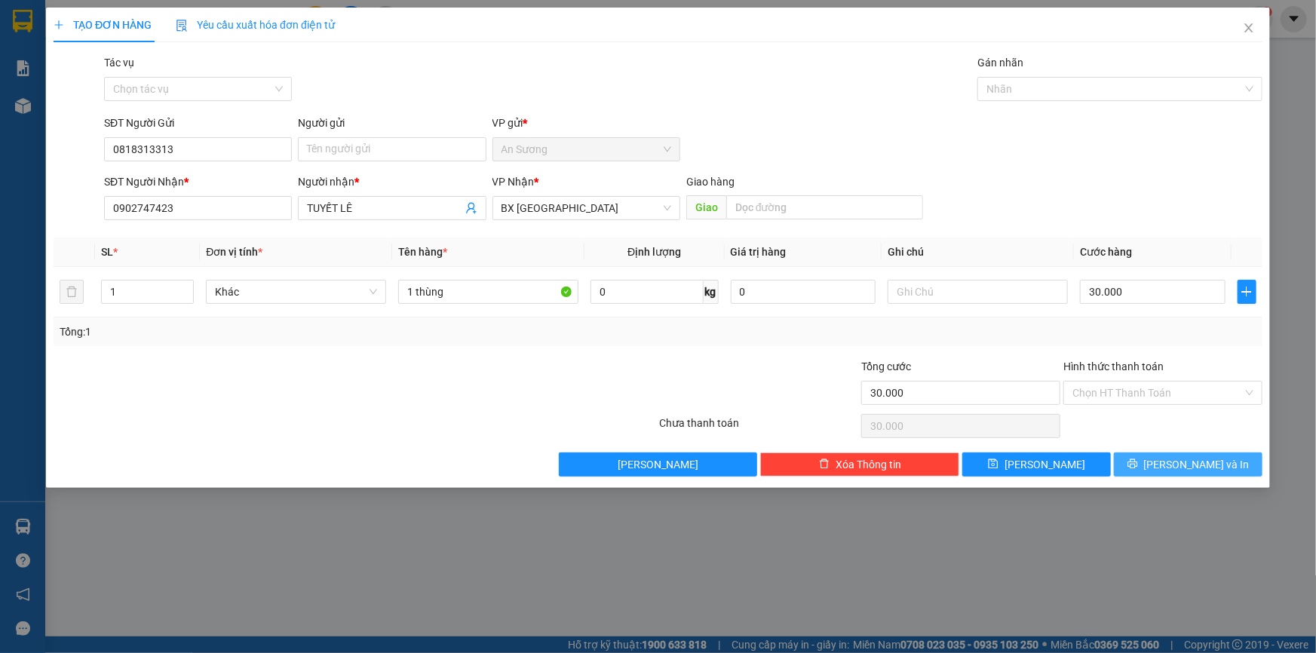
click at [1163, 474] on button "[PERSON_NAME] và In" at bounding box center [1188, 464] width 149 height 24
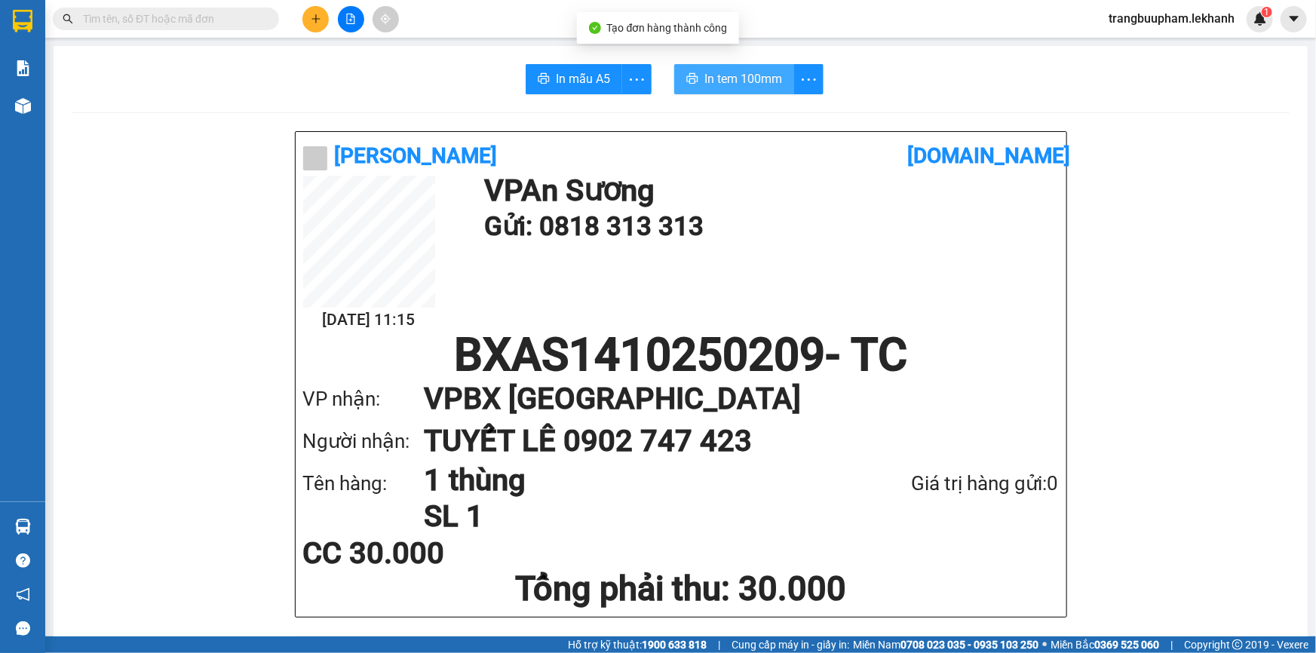
click at [744, 87] on span "In tem 100mm" at bounding box center [743, 78] width 78 height 19
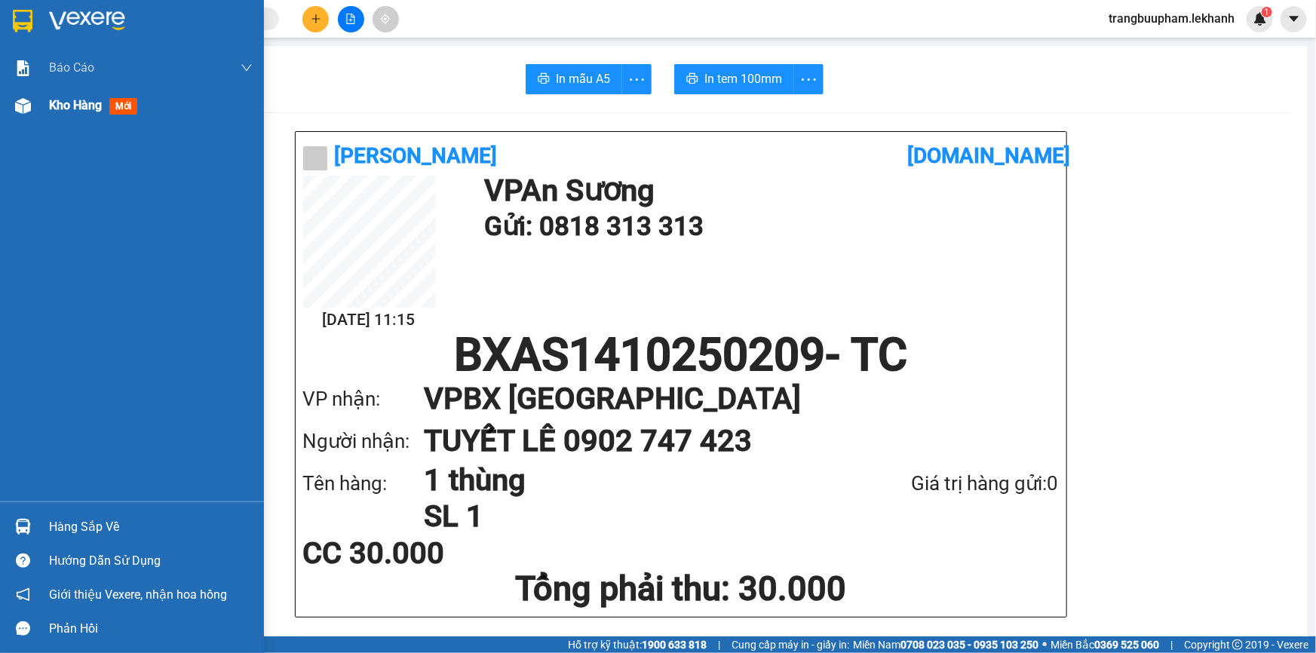
click at [63, 112] on span "Kho hàng" at bounding box center [75, 105] width 53 height 14
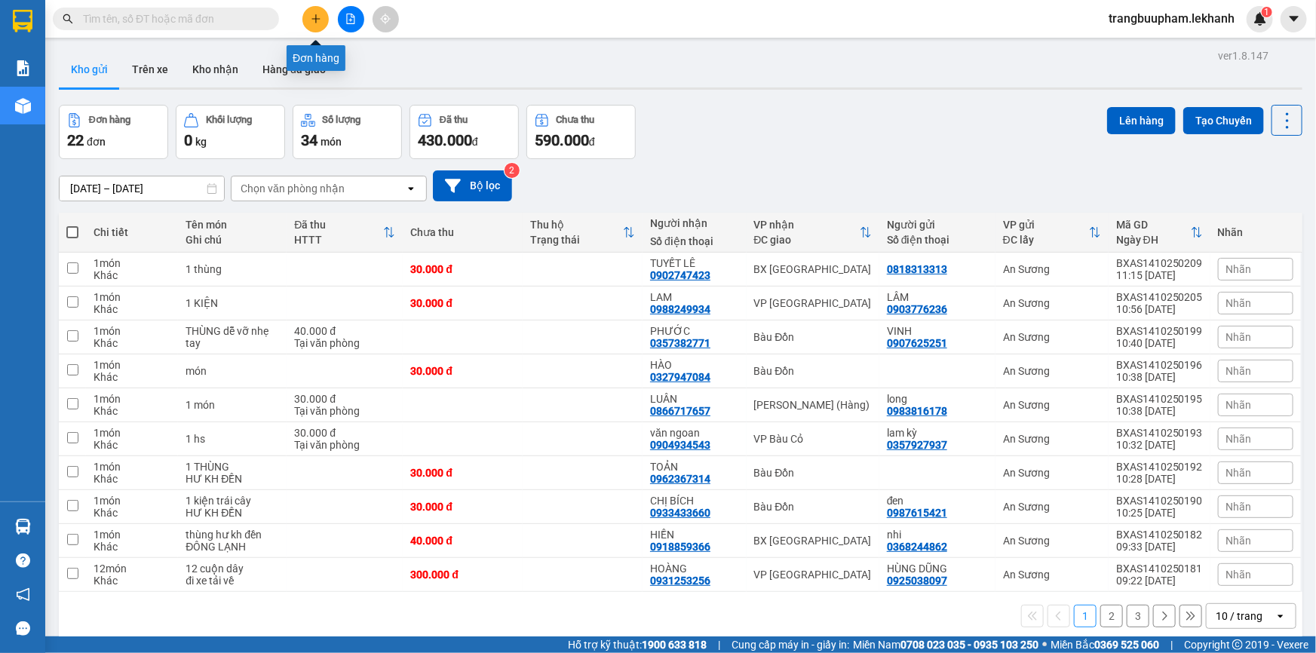
click at [314, 14] on icon "plus" at bounding box center [316, 19] width 11 height 11
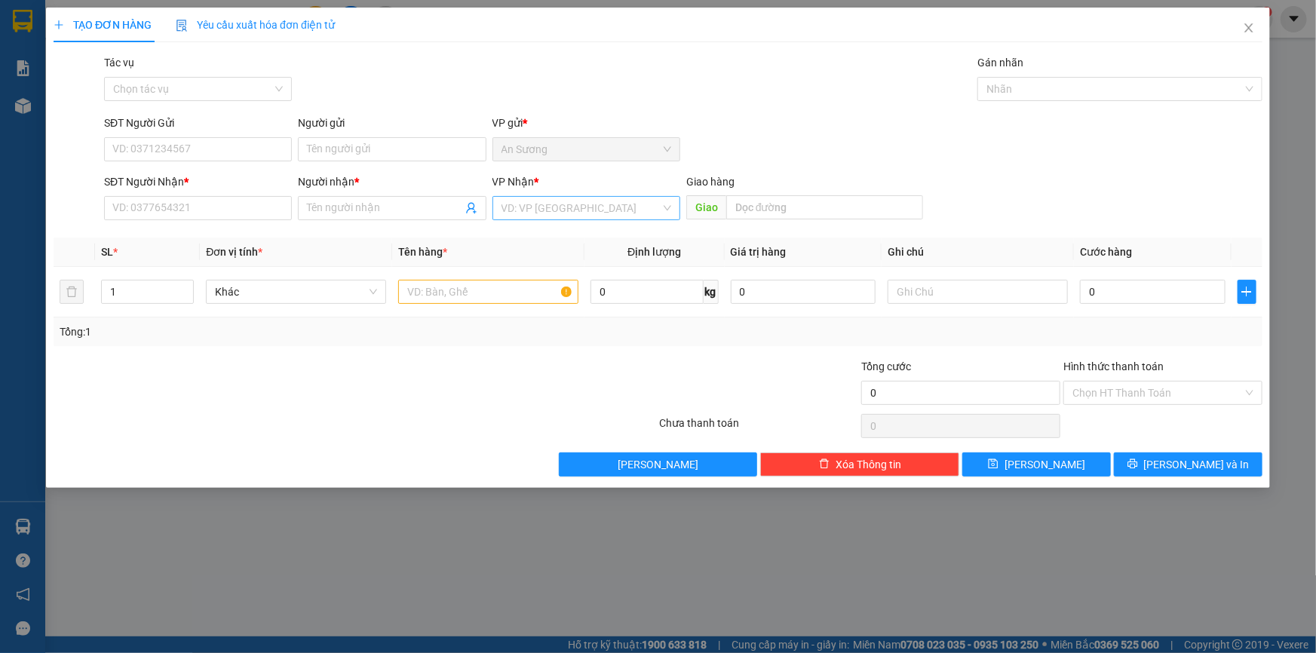
click at [566, 213] on input "search" at bounding box center [580, 208] width 159 height 23
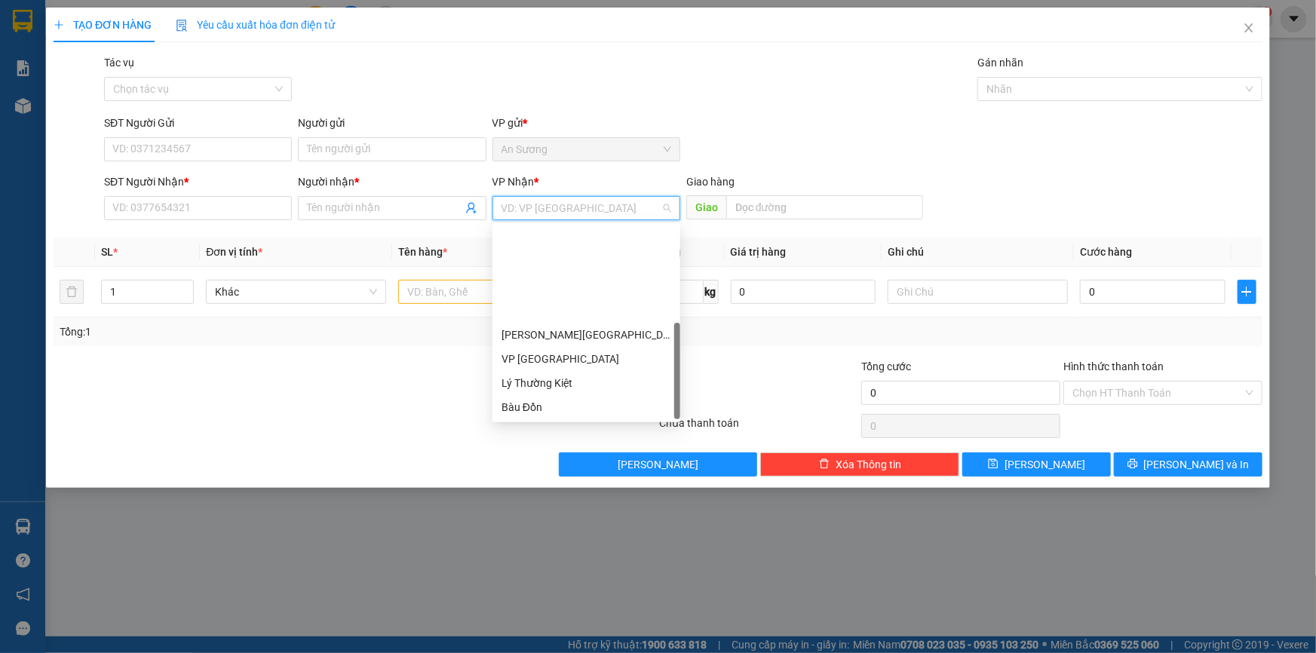
scroll to position [121, 0]
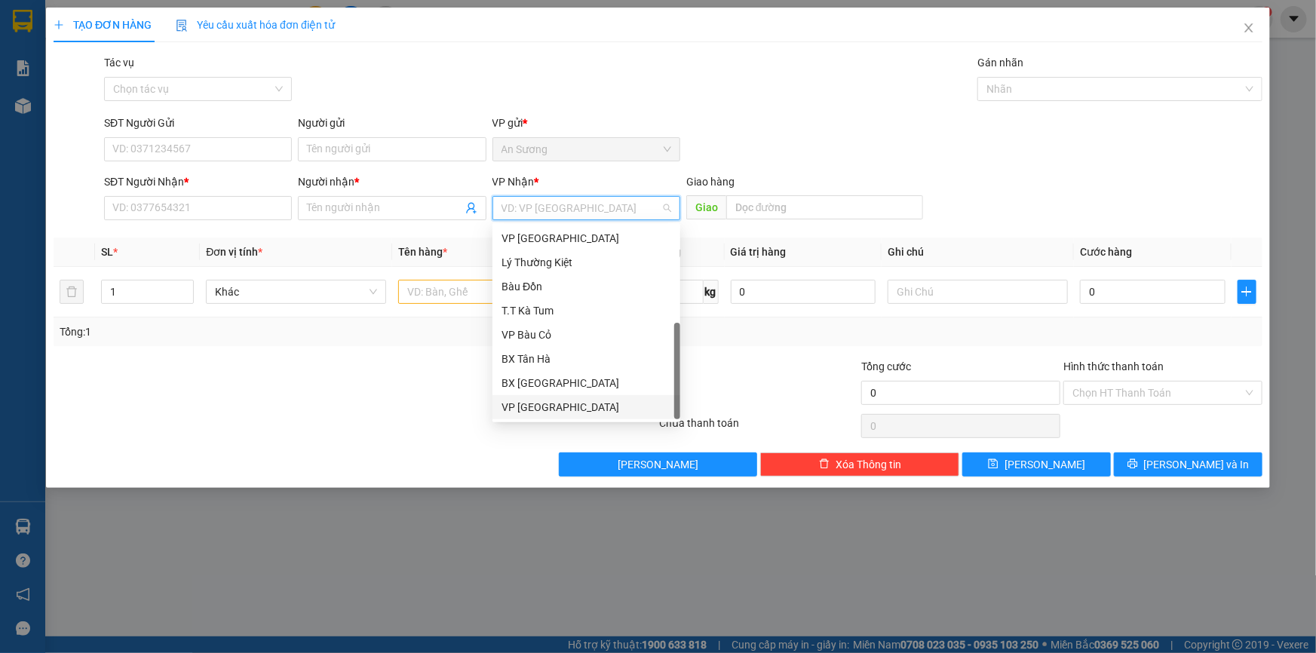
drag, startPoint x: 577, startPoint y: 411, endPoint x: 541, endPoint y: 379, distance: 47.5
click at [578, 410] on div "VP [GEOGRAPHIC_DATA]" at bounding box center [586, 407] width 170 height 17
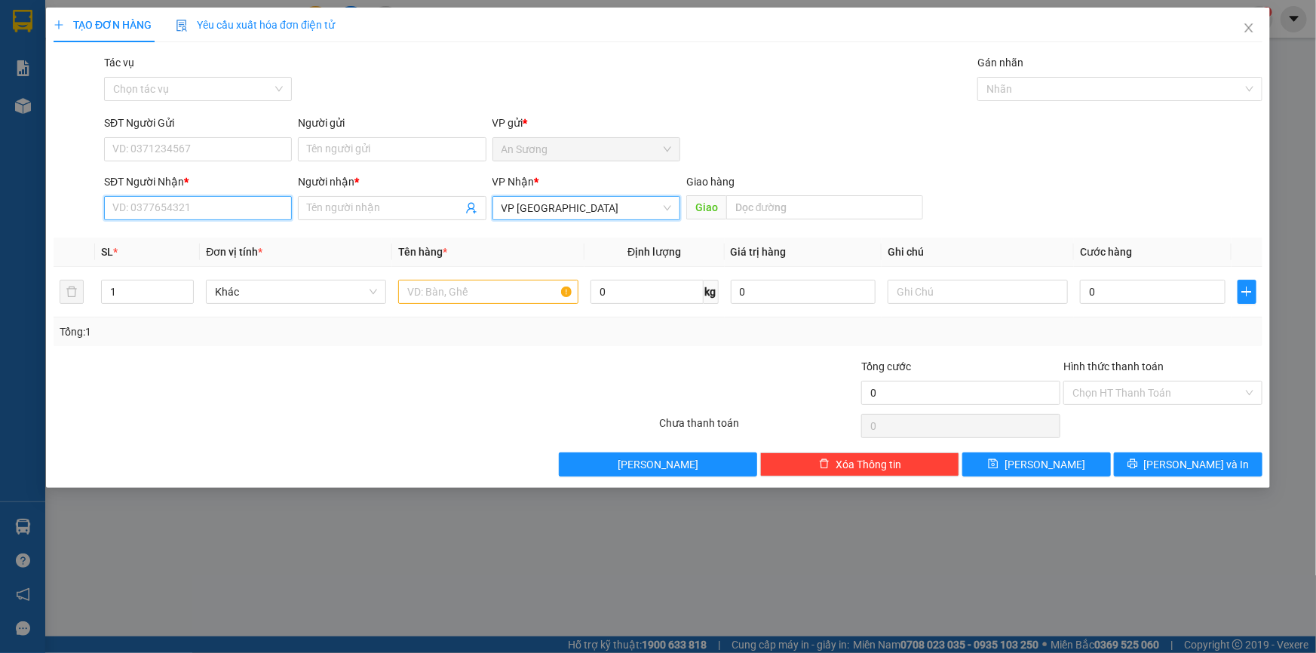
click at [264, 211] on input "SĐT Người Nhận *" at bounding box center [198, 208] width 188 height 24
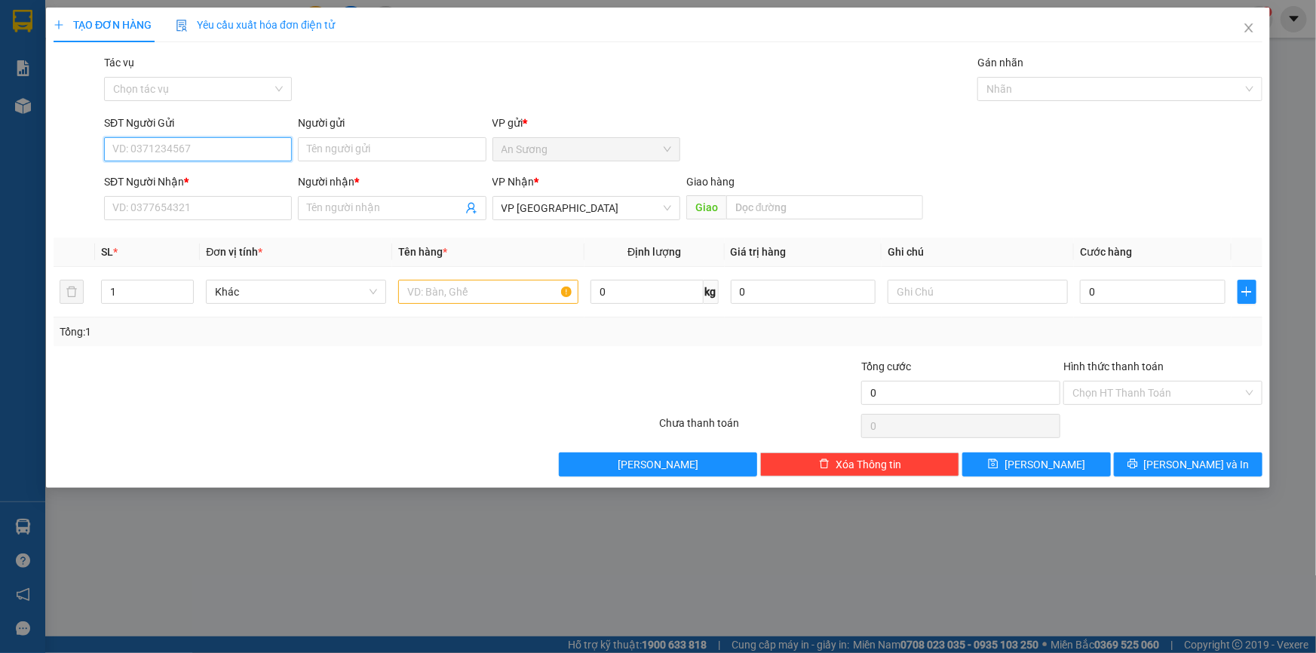
click at [133, 145] on input "SĐT Người Gửi" at bounding box center [198, 149] width 188 height 24
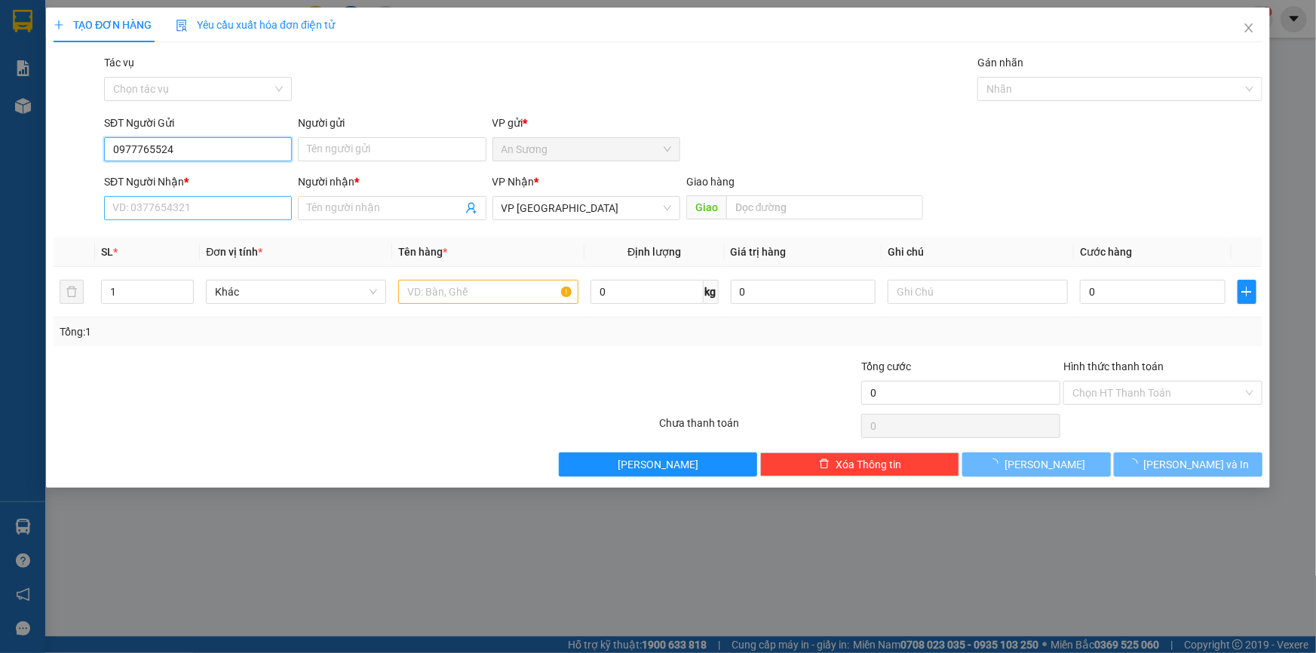
type input "0977765524"
click at [206, 216] on input "SĐT Người Nhận *" at bounding box center [198, 208] width 188 height 24
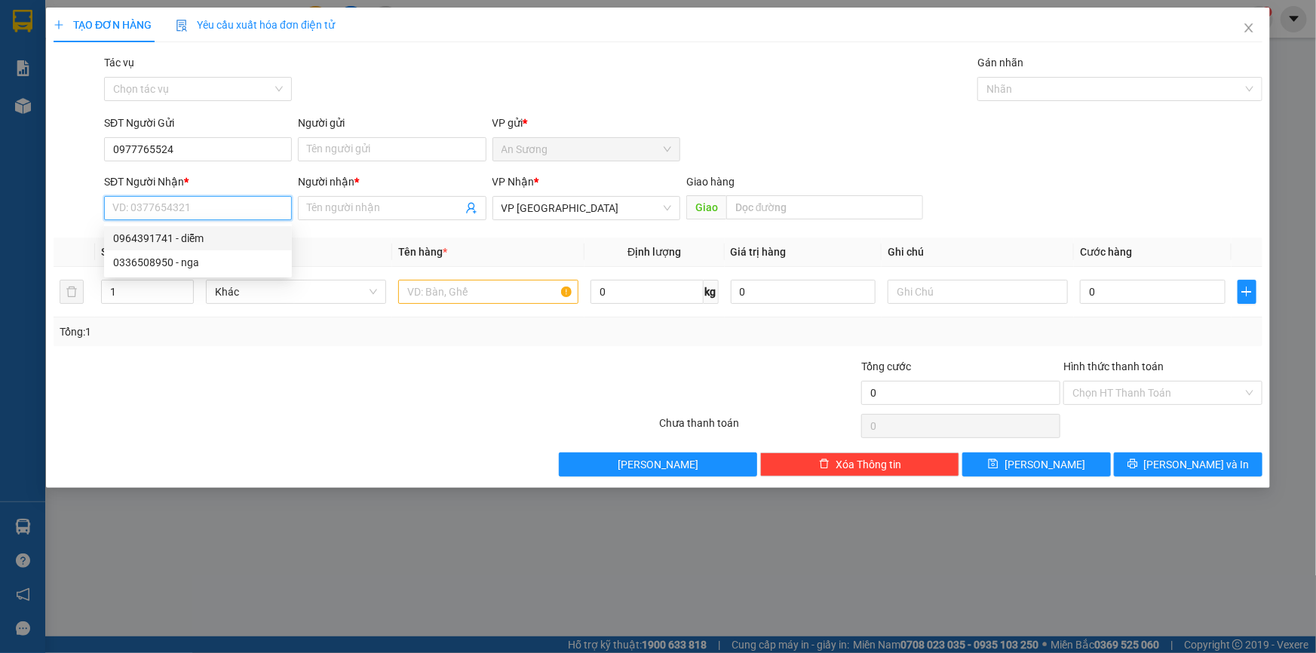
click at [186, 238] on div "0964391741 - diễm" at bounding box center [198, 238] width 170 height 17
type input "0964391741"
type input "diễm"
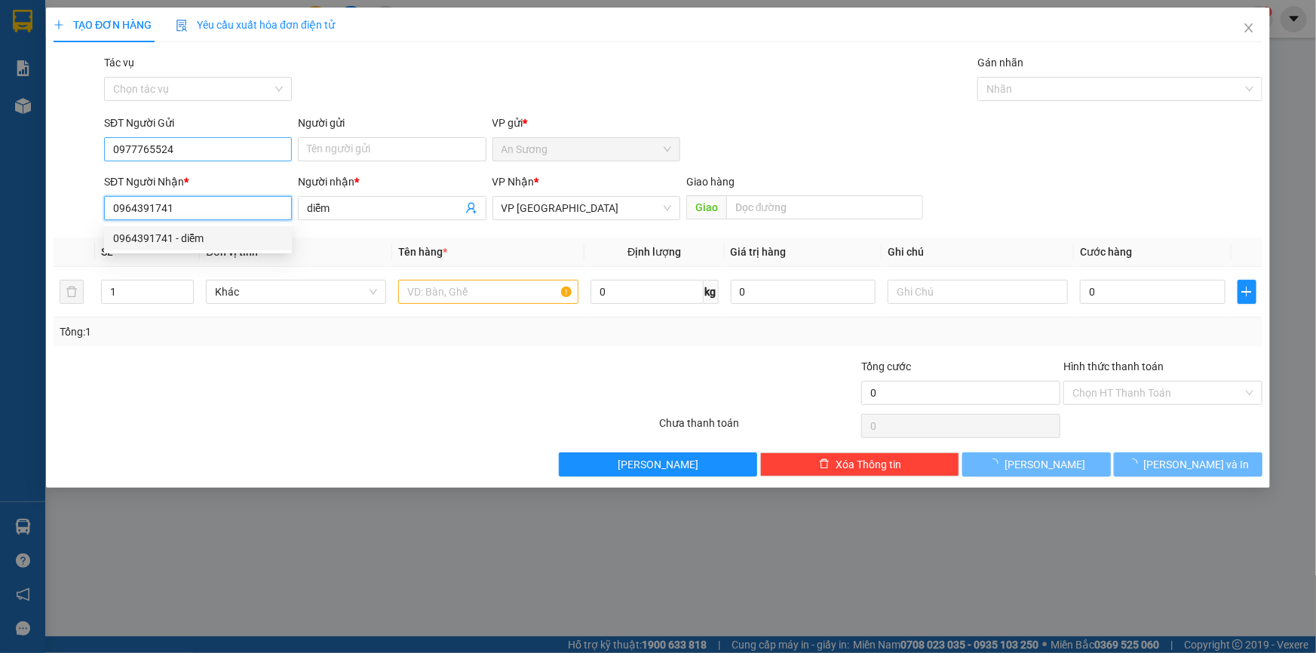
type input "30.000"
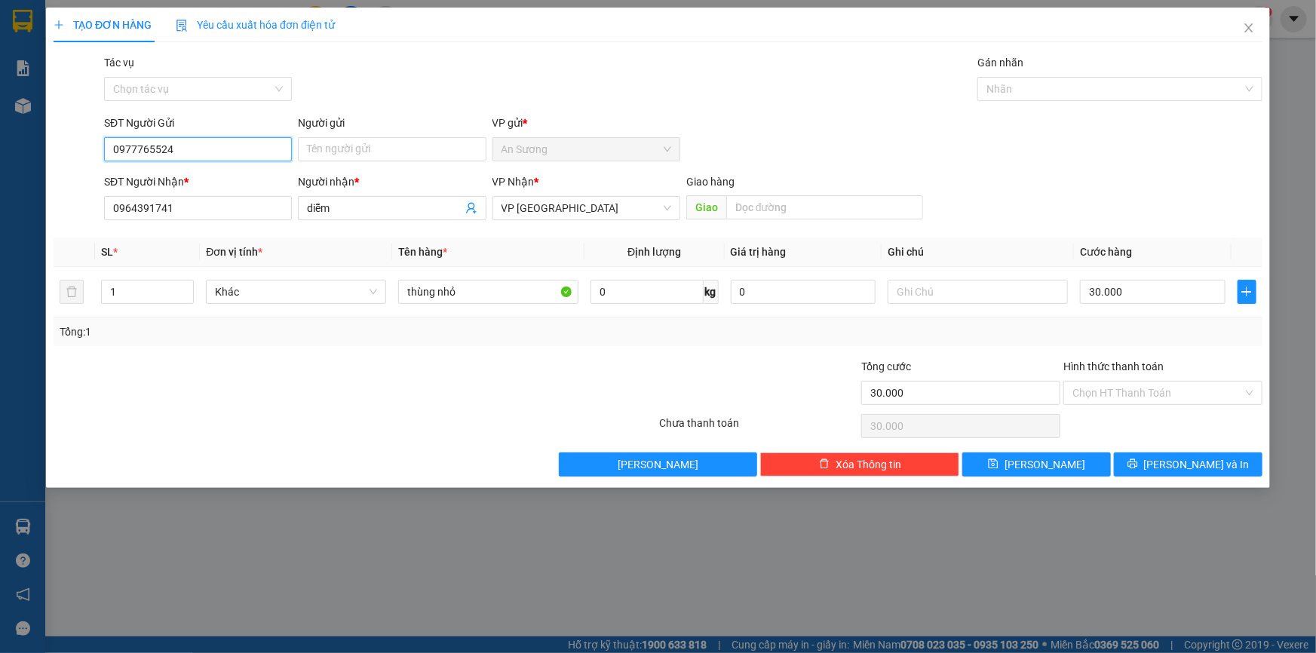
click at [210, 148] on input "0977765524" at bounding box center [198, 149] width 188 height 24
click at [204, 179] on div "0977765524 - đào" at bounding box center [198, 179] width 170 height 17
type input "đào"
click at [1146, 391] on input "Hình thức thanh toán" at bounding box center [1157, 393] width 170 height 23
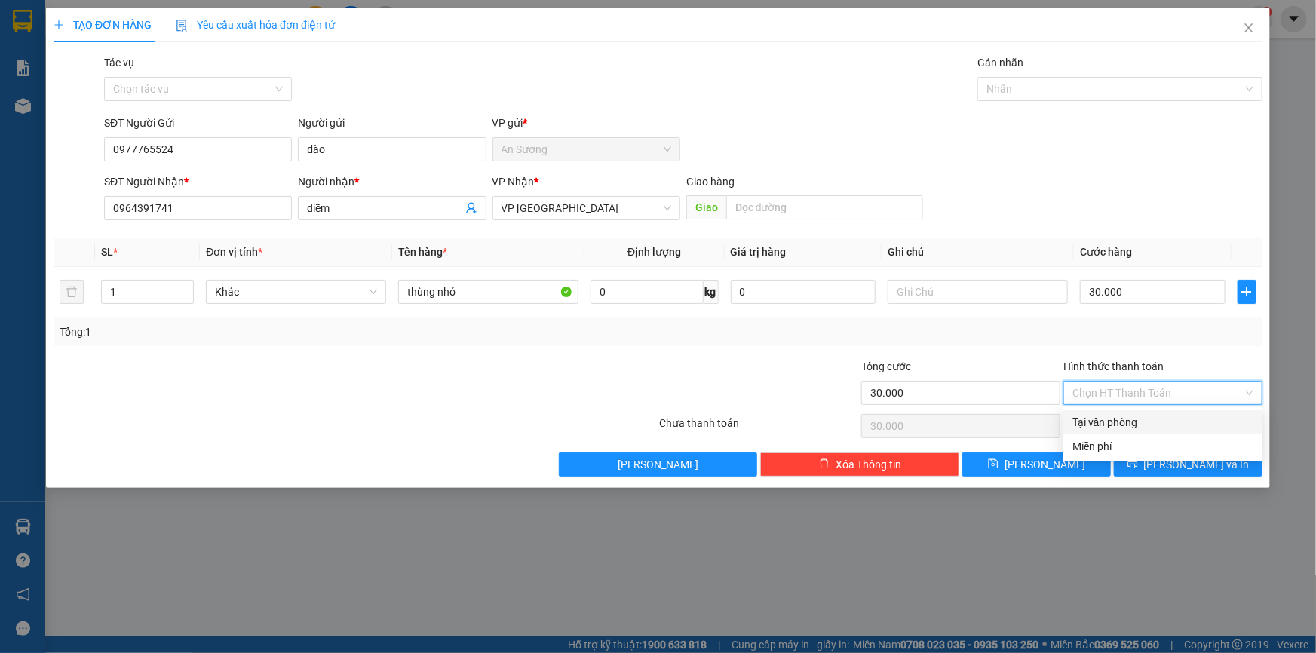
drag, startPoint x: 1128, startPoint y: 428, endPoint x: 1138, endPoint y: 415, distance: 16.1
click at [1129, 427] on div "Tại văn phòng" at bounding box center [1162, 422] width 181 height 17
type input "0"
click at [1138, 468] on icon "printer" at bounding box center [1132, 464] width 11 height 11
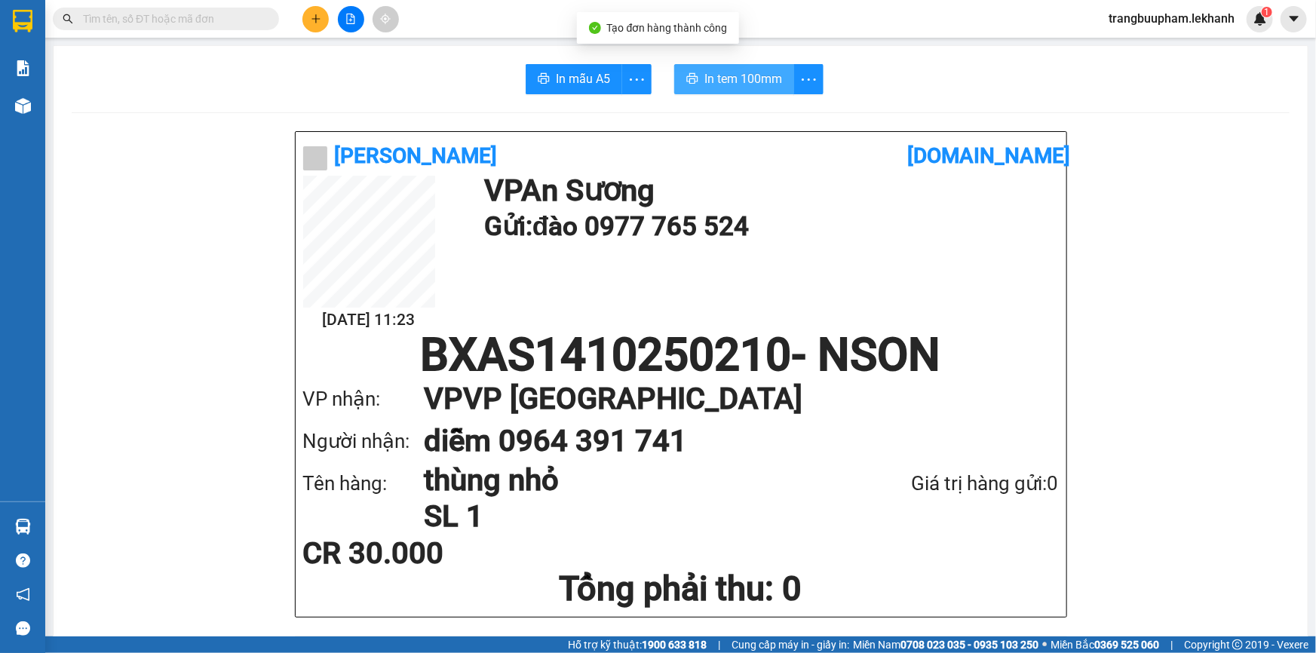
click at [737, 75] on span "In tem 100mm" at bounding box center [743, 78] width 78 height 19
click at [311, 26] on button at bounding box center [315, 19] width 26 height 26
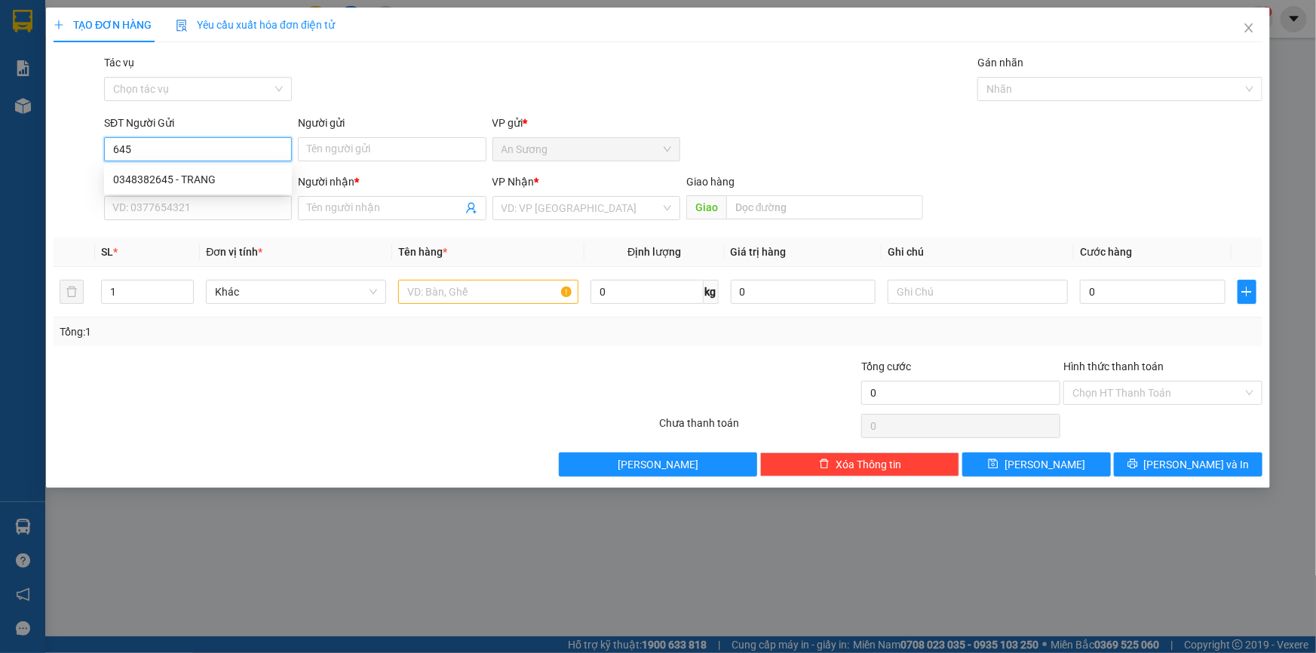
click at [198, 173] on div "0348382645 - TRANG" at bounding box center [198, 179] width 170 height 17
type input "0348382645"
type input "TRANG"
type input "0967863972"
type input "QUỐC ĐẠI"
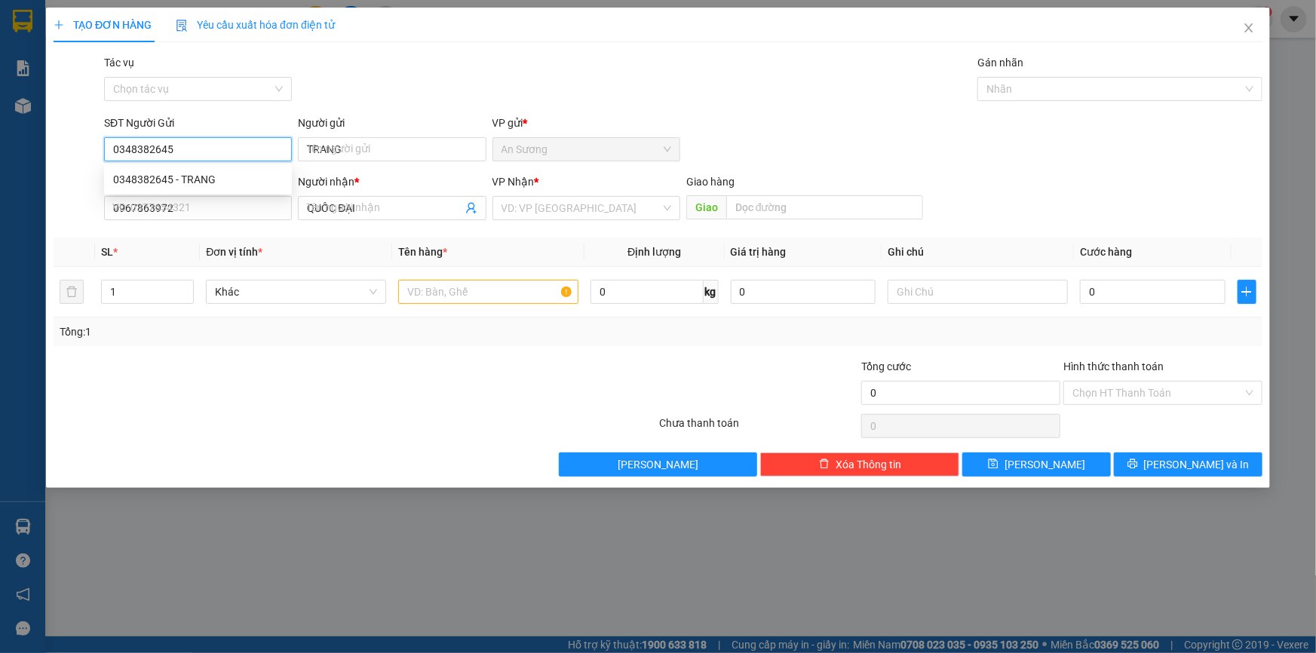
type input "150.000"
type input "0348382645"
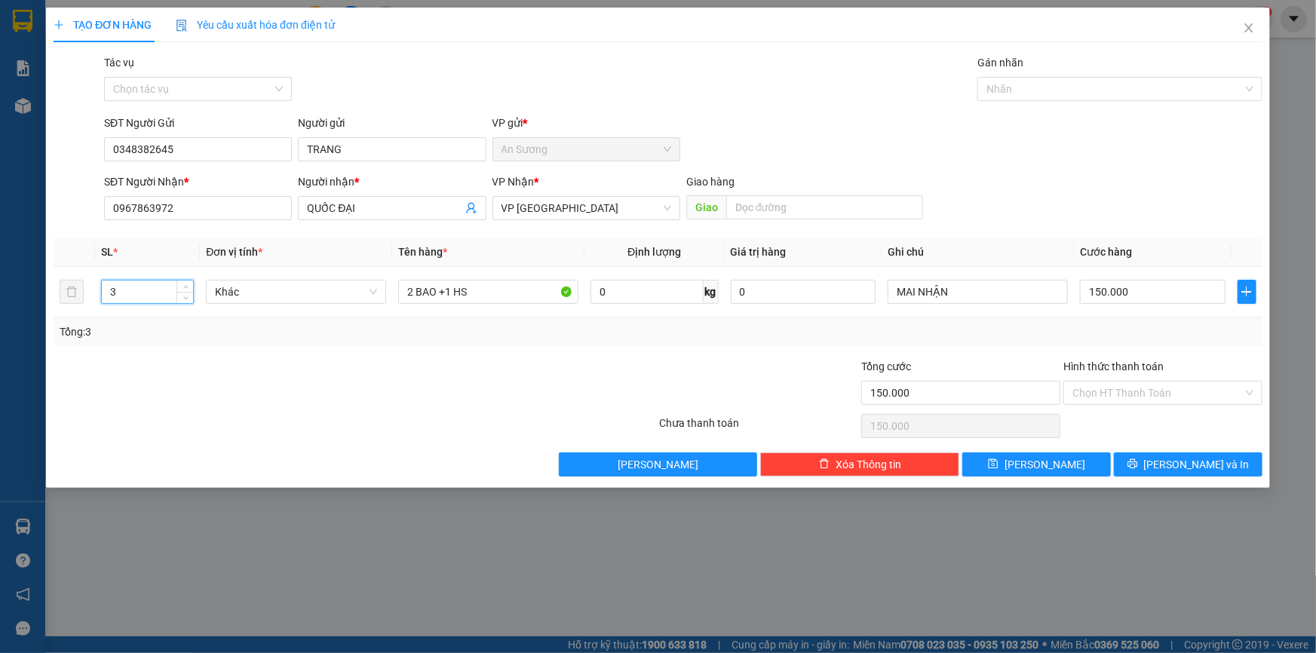
drag, startPoint x: 143, startPoint y: 290, endPoint x: 20, endPoint y: 303, distance: 122.9
click at [20, 303] on div "TẠO ĐƠN HÀNG Yêu cầu xuất hóa đơn điện tử Transit Pickup Surcharge Ids Transit …" at bounding box center [658, 326] width 1316 height 653
type input "1"
drag, startPoint x: 398, startPoint y: 290, endPoint x: 244, endPoint y: 317, distance: 156.2
click at [245, 318] on div "SL * Đơn vị tính * Tên hàng * Định lượng Giá trị hàng Ghi chú Cước hàng 1 Khác …" at bounding box center [658, 292] width 1209 height 109
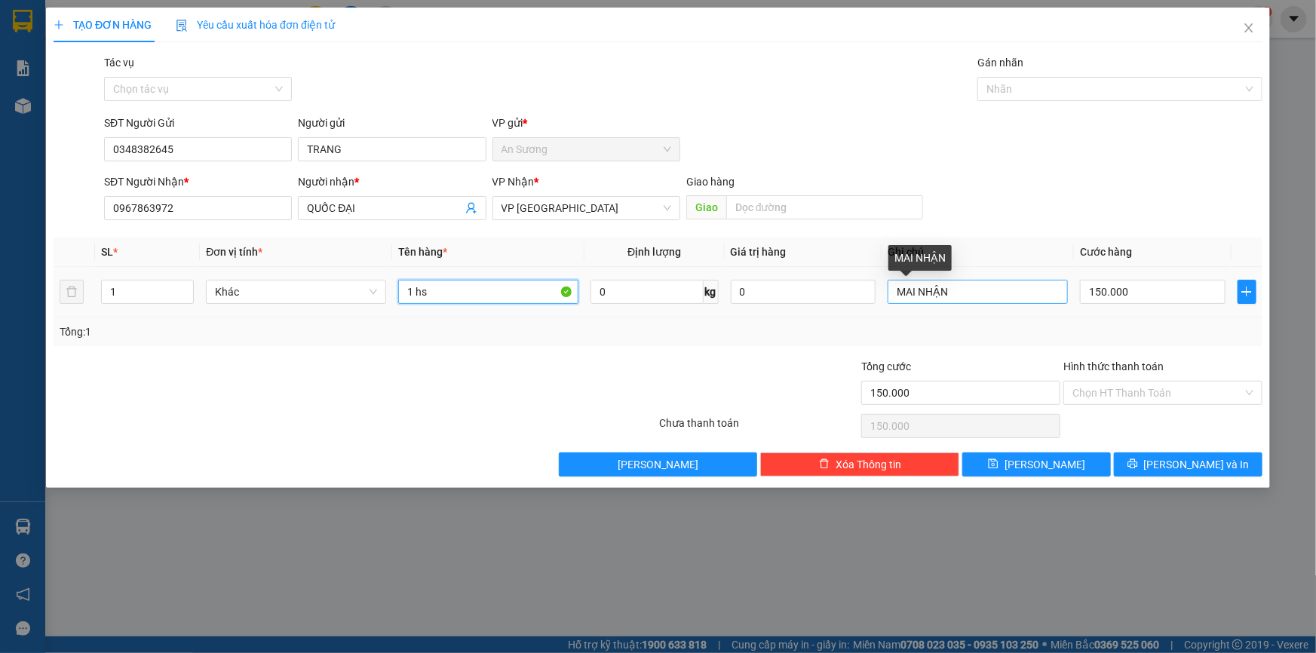
type input "1 hs"
drag, startPoint x: 965, startPoint y: 293, endPoint x: 868, endPoint y: 324, distance: 101.4
click at [870, 326] on div "SL * Đơn vị tính * Tên hàng * Định lượng Giá trị hàng Ghi chú Cước hàng 1 Khác …" at bounding box center [658, 292] width 1209 height 109
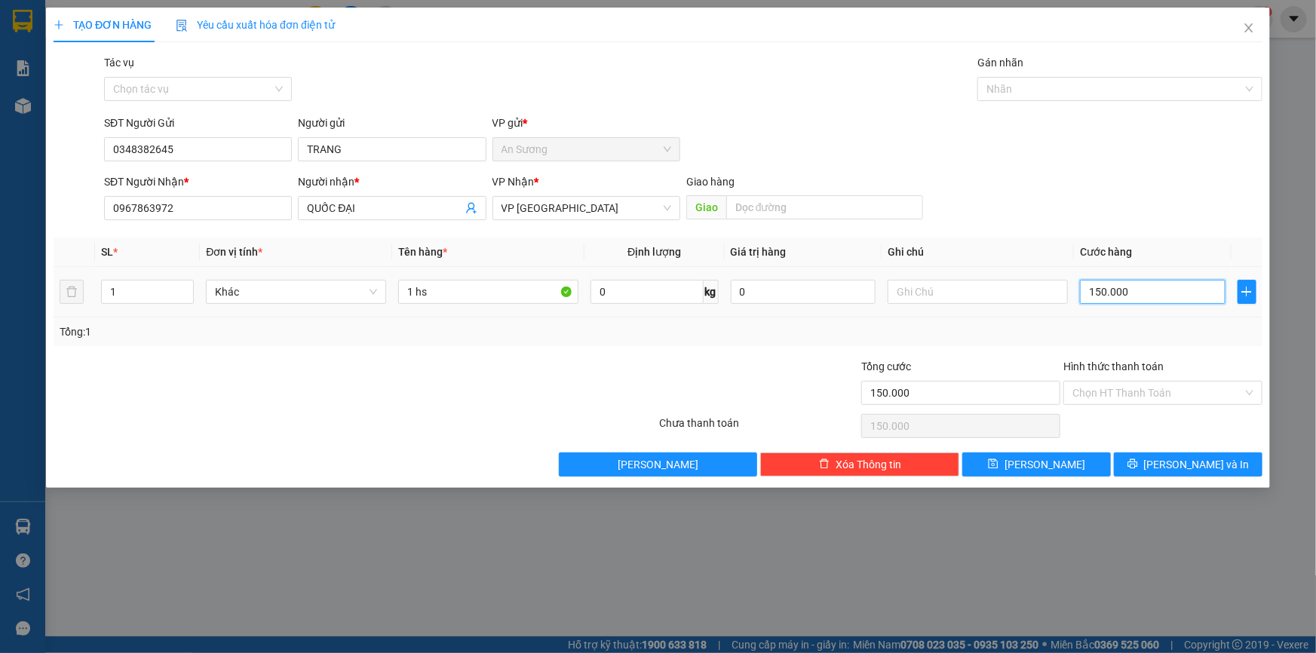
click at [1154, 284] on input "150.000" at bounding box center [1153, 292] width 146 height 24
type input "3"
type input "30"
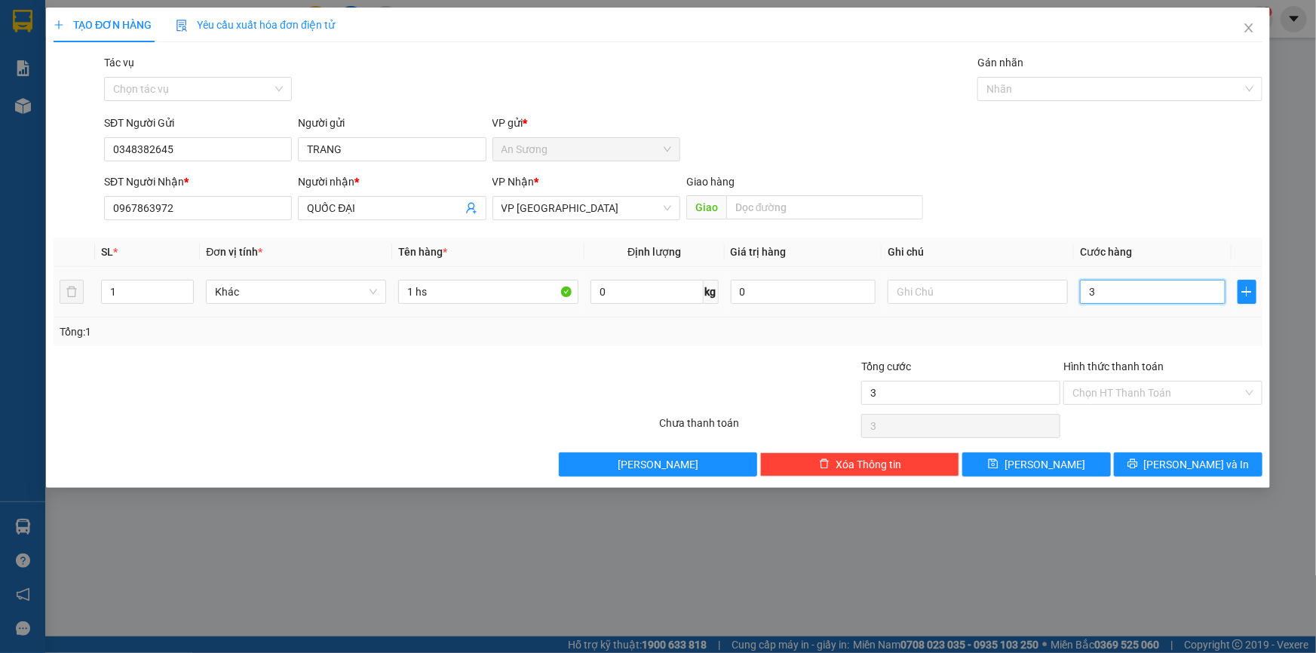
type input "30"
click at [1192, 396] on input "Hình thức thanh toán" at bounding box center [1157, 393] width 170 height 23
type input "30.000"
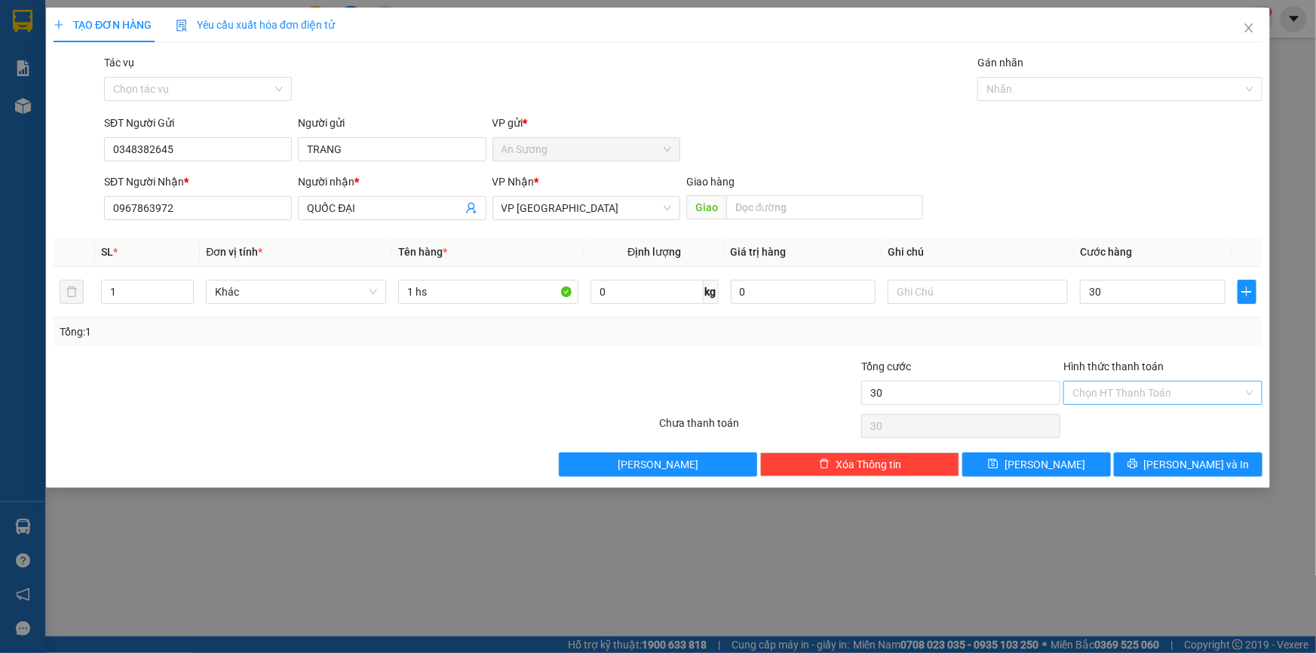
type input "30.000"
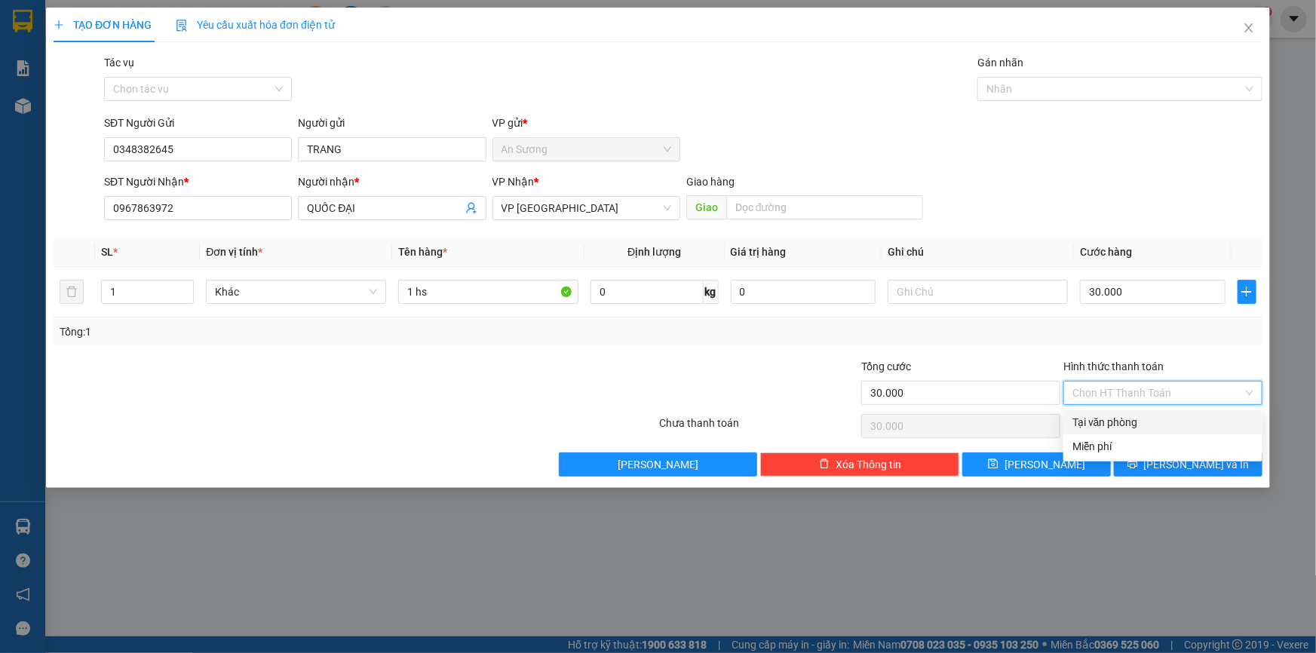
click at [1143, 423] on div "Tại văn phòng" at bounding box center [1162, 422] width 181 height 17
type input "0"
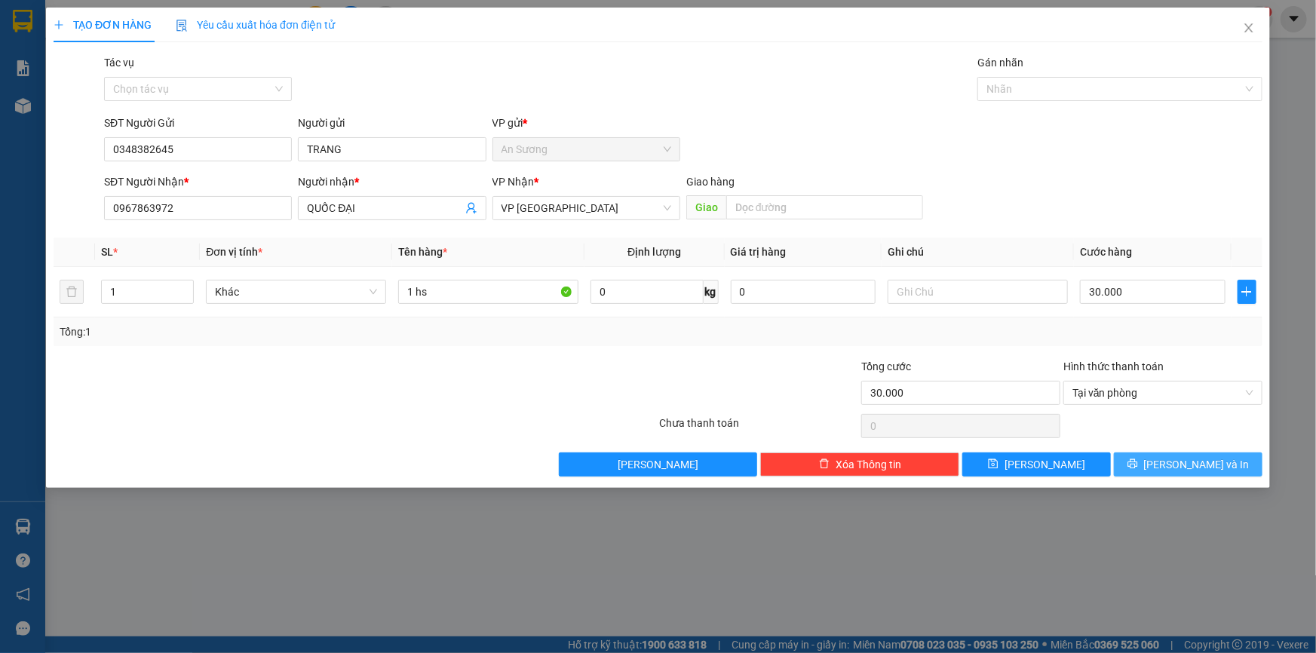
click at [1195, 473] on button "[PERSON_NAME] và In" at bounding box center [1188, 464] width 149 height 24
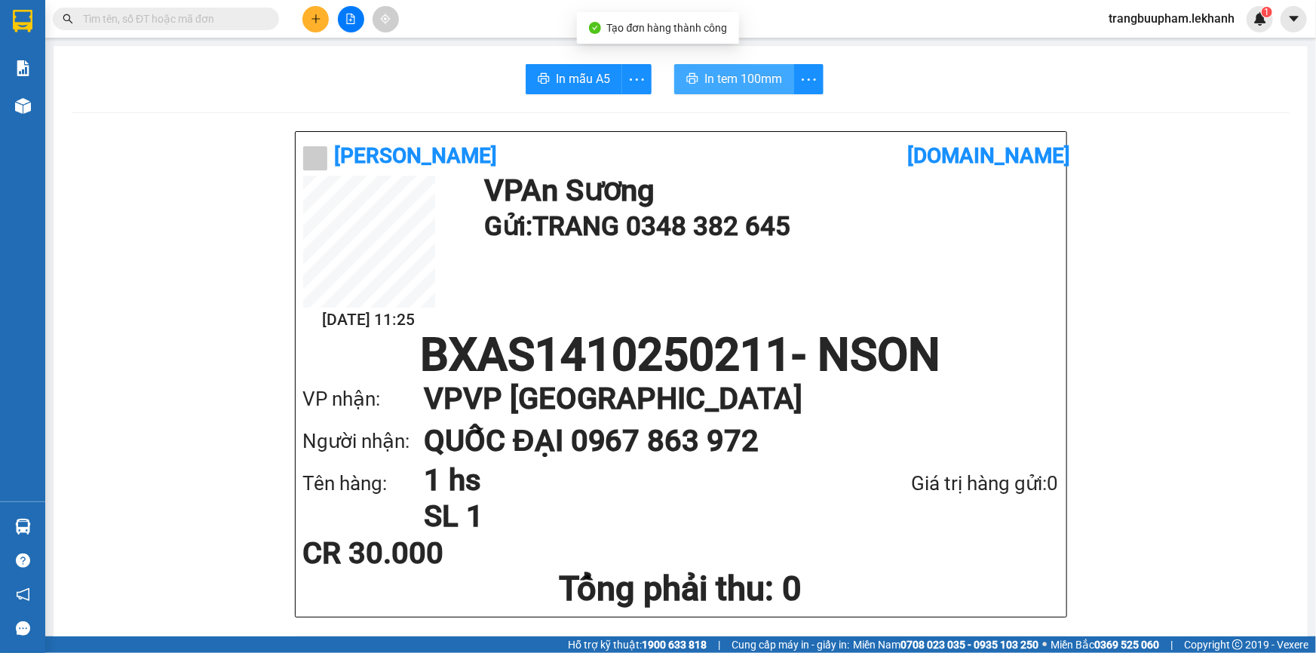
click at [767, 82] on span "In tem 100mm" at bounding box center [743, 78] width 78 height 19
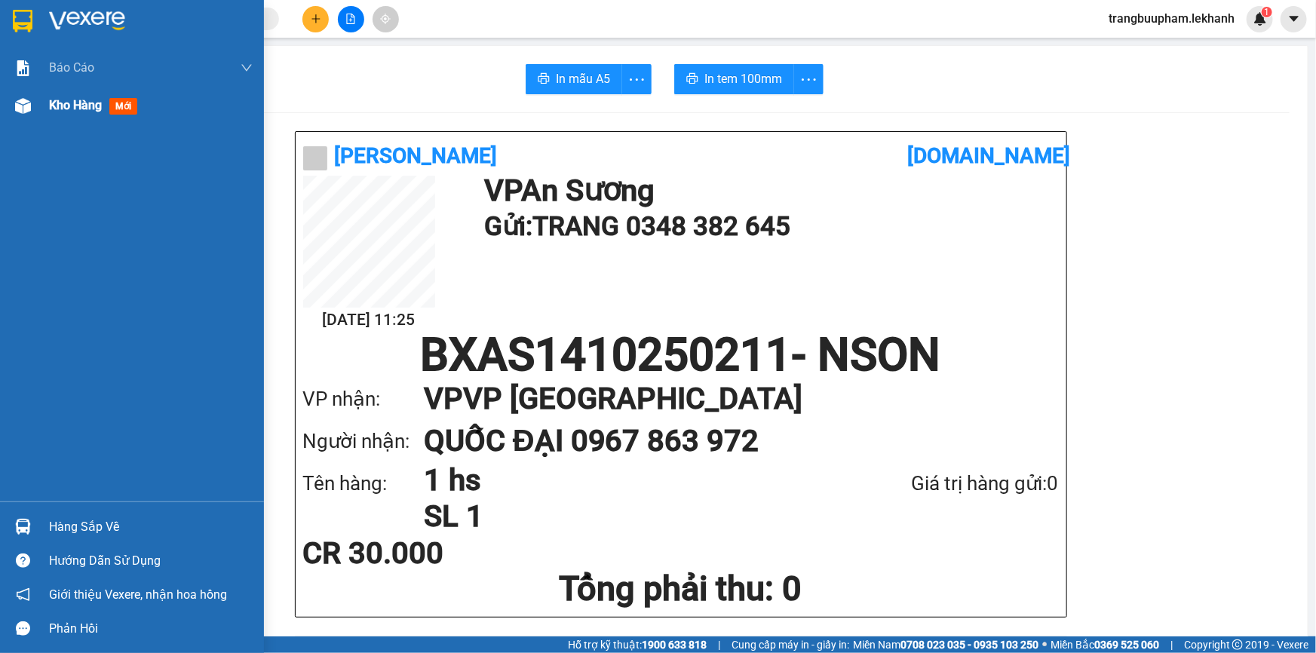
click at [44, 121] on div "Kho hàng mới" at bounding box center [132, 106] width 264 height 38
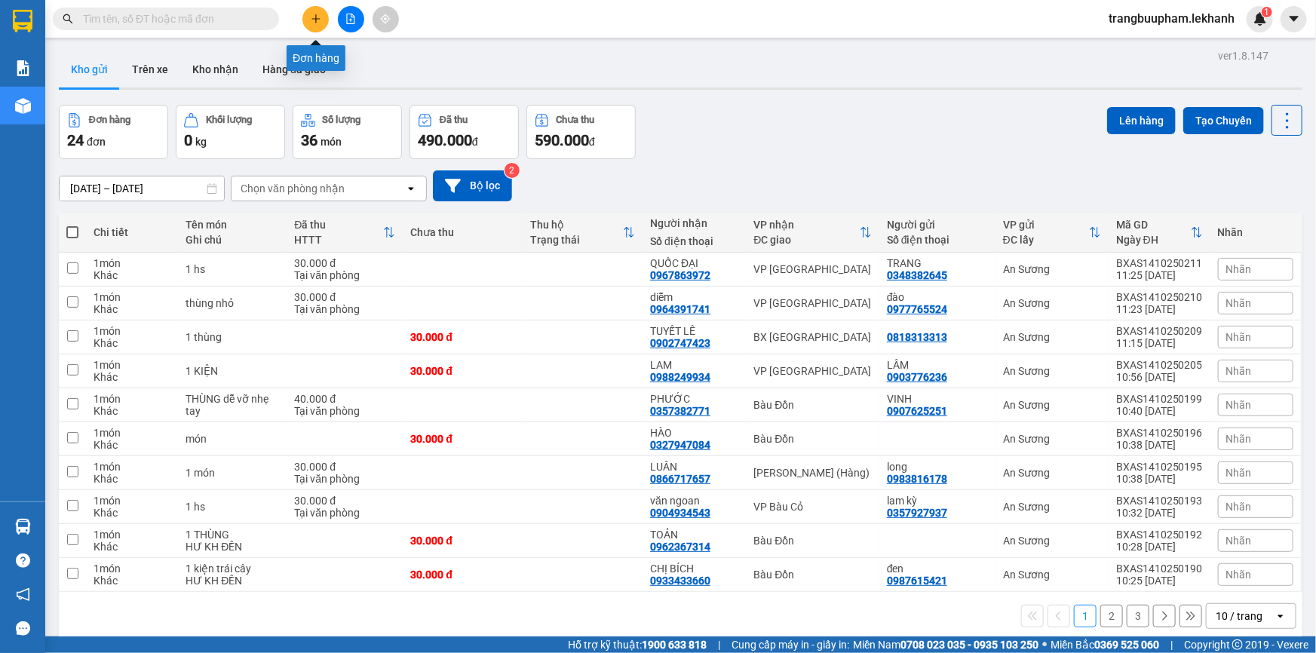
click at [322, 24] on button at bounding box center [315, 19] width 26 height 26
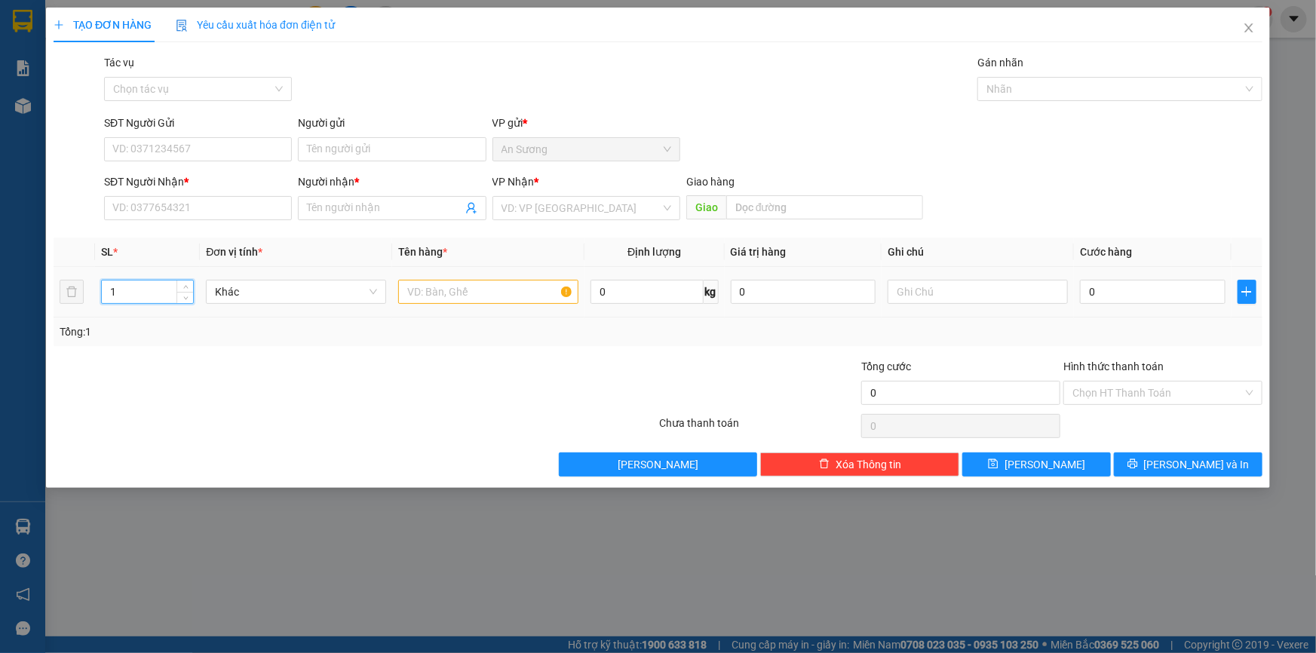
drag, startPoint x: 136, startPoint y: 281, endPoint x: 97, endPoint y: 297, distance: 41.9
click at [97, 297] on td "1" at bounding box center [147, 292] width 105 height 51
type input "2"
click at [455, 300] on input "text" at bounding box center [488, 292] width 180 height 24
click at [452, 295] on input "text" at bounding box center [488, 292] width 180 height 24
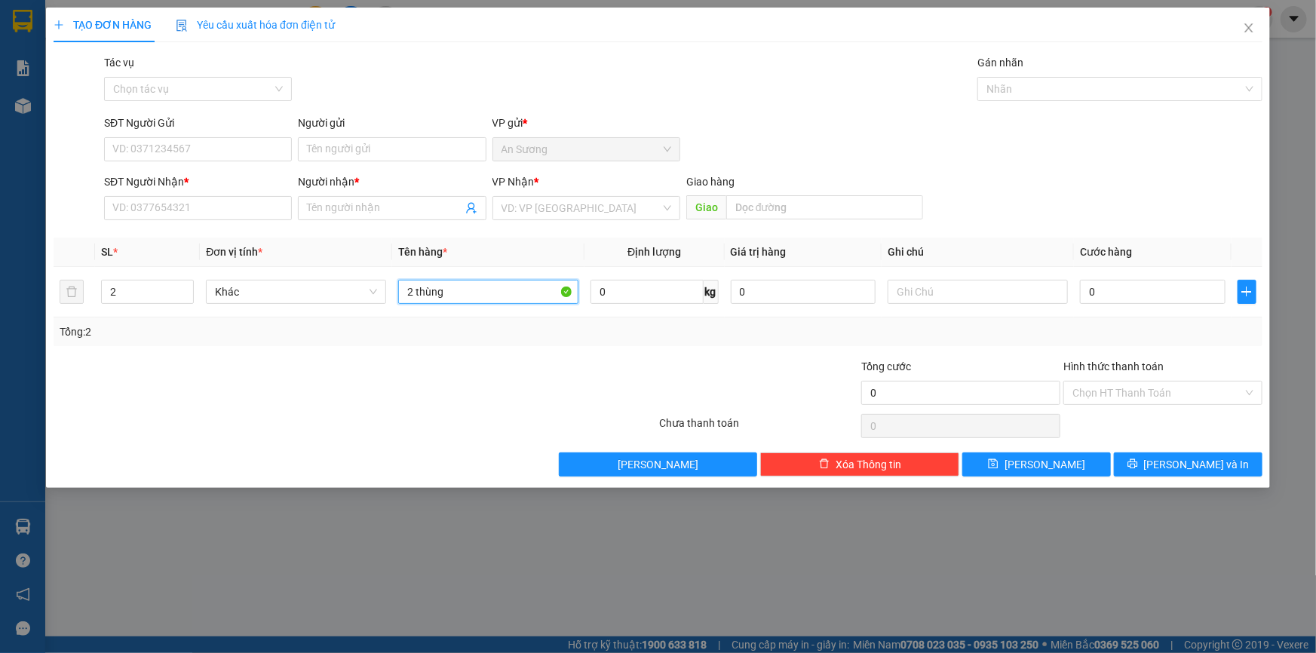
type input "2 thùng"
click at [545, 189] on div "VP Nhận *" at bounding box center [586, 181] width 188 height 17
click at [557, 214] on input "search" at bounding box center [580, 208] width 159 height 23
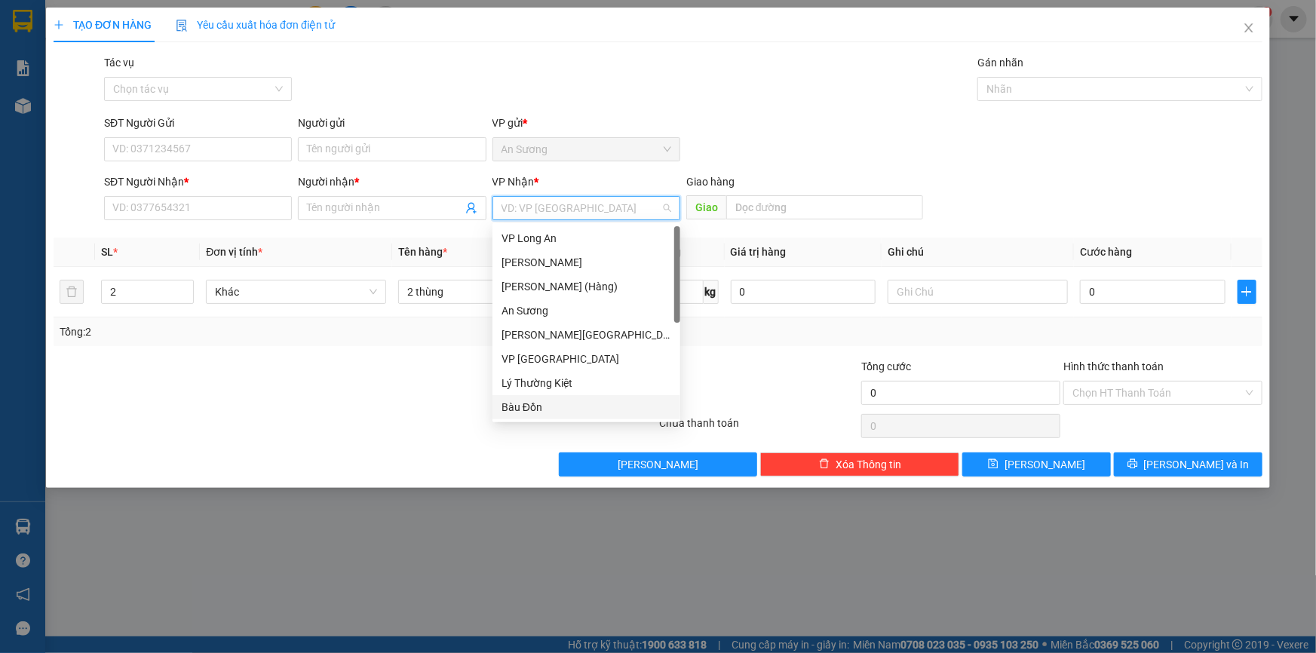
scroll to position [121, 0]
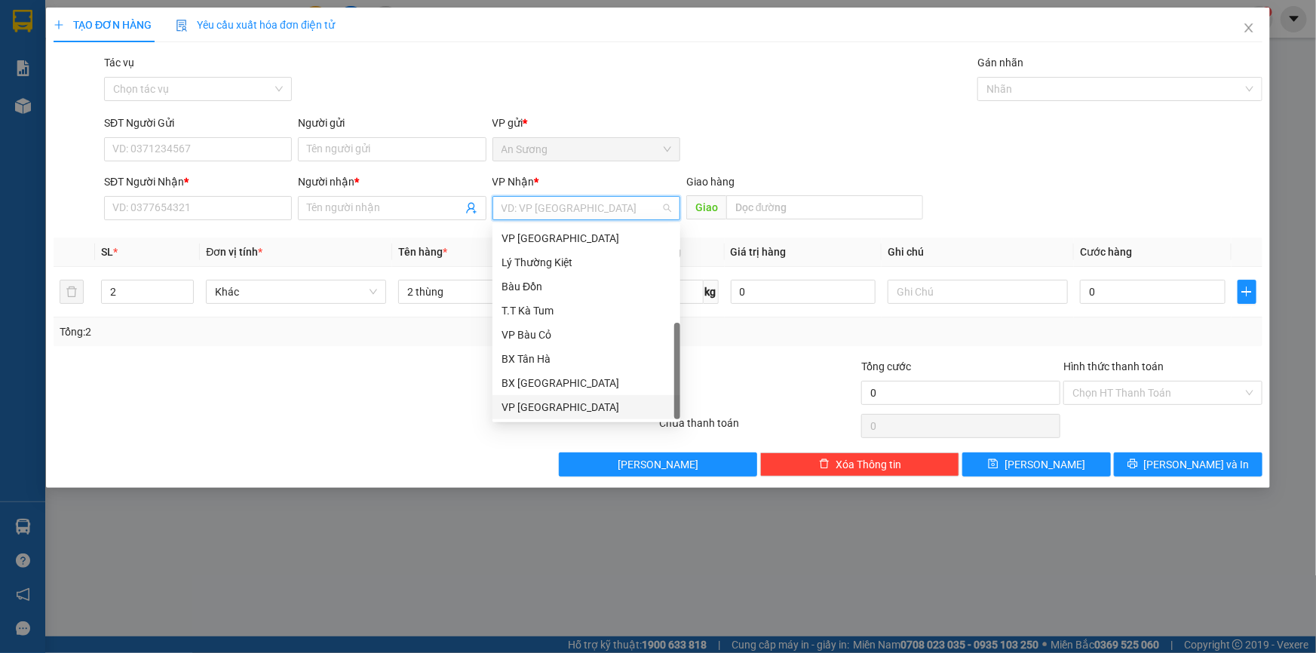
drag, startPoint x: 558, startPoint y: 406, endPoint x: 557, endPoint y: 391, distance: 15.2
click at [560, 406] on div "VP [GEOGRAPHIC_DATA]" at bounding box center [586, 407] width 170 height 17
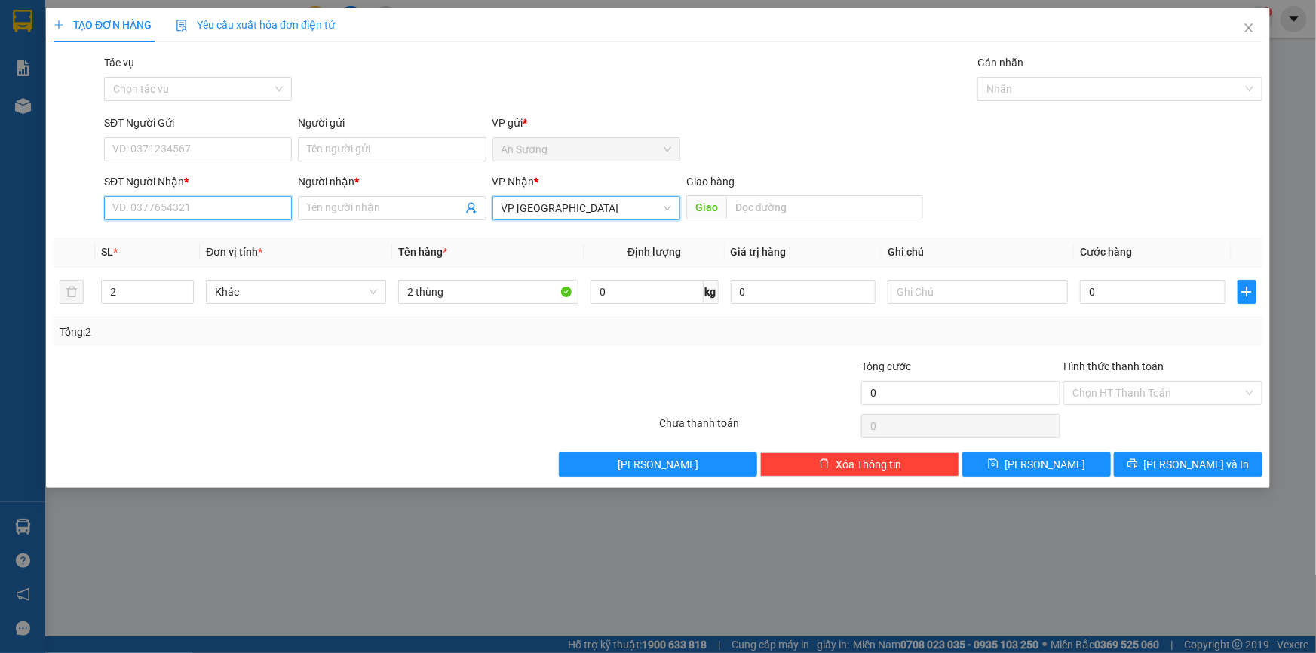
drag, startPoint x: 242, startPoint y: 216, endPoint x: 241, endPoint y: 194, distance: 22.7
click at [242, 211] on input "SĐT Người Nhận *" at bounding box center [198, 208] width 188 height 24
type input "0"
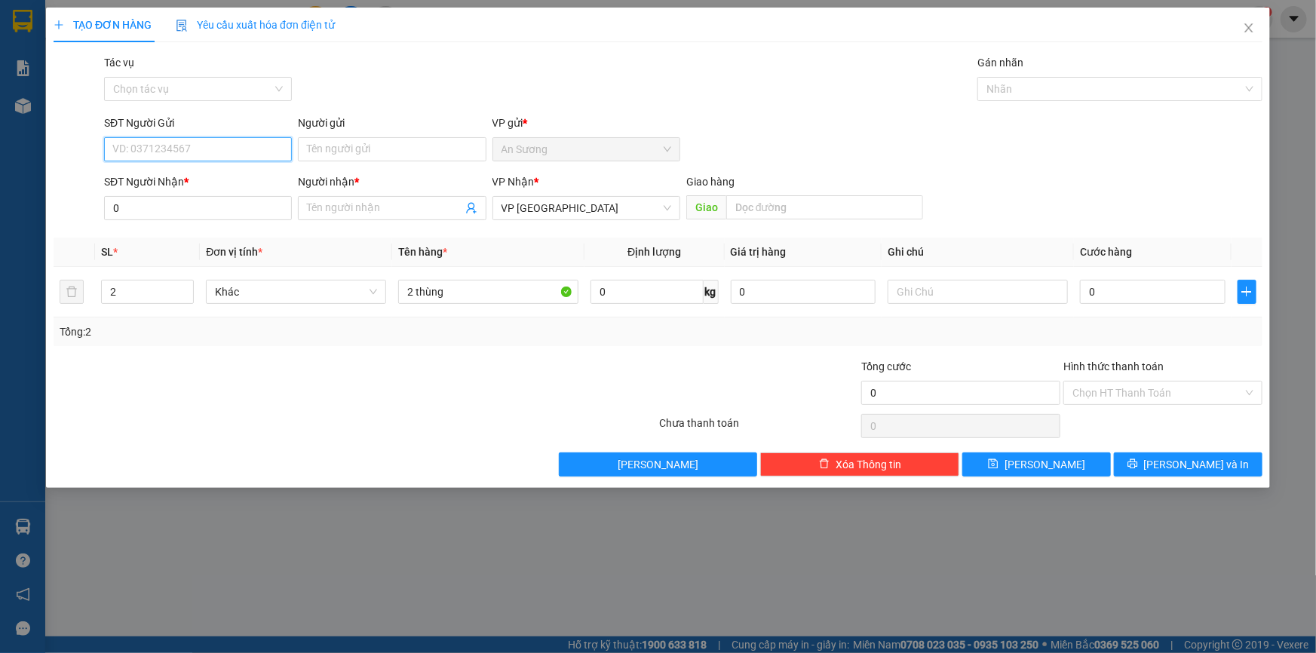
click at [218, 143] on input "SĐT Người Gửi" at bounding box center [198, 149] width 188 height 24
type input "0978728247"
drag, startPoint x: 331, startPoint y: 151, endPoint x: 330, endPoint y: 143, distance: 7.6
click at [331, 149] on input "Người gửi" at bounding box center [392, 149] width 188 height 24
type input "bảo"
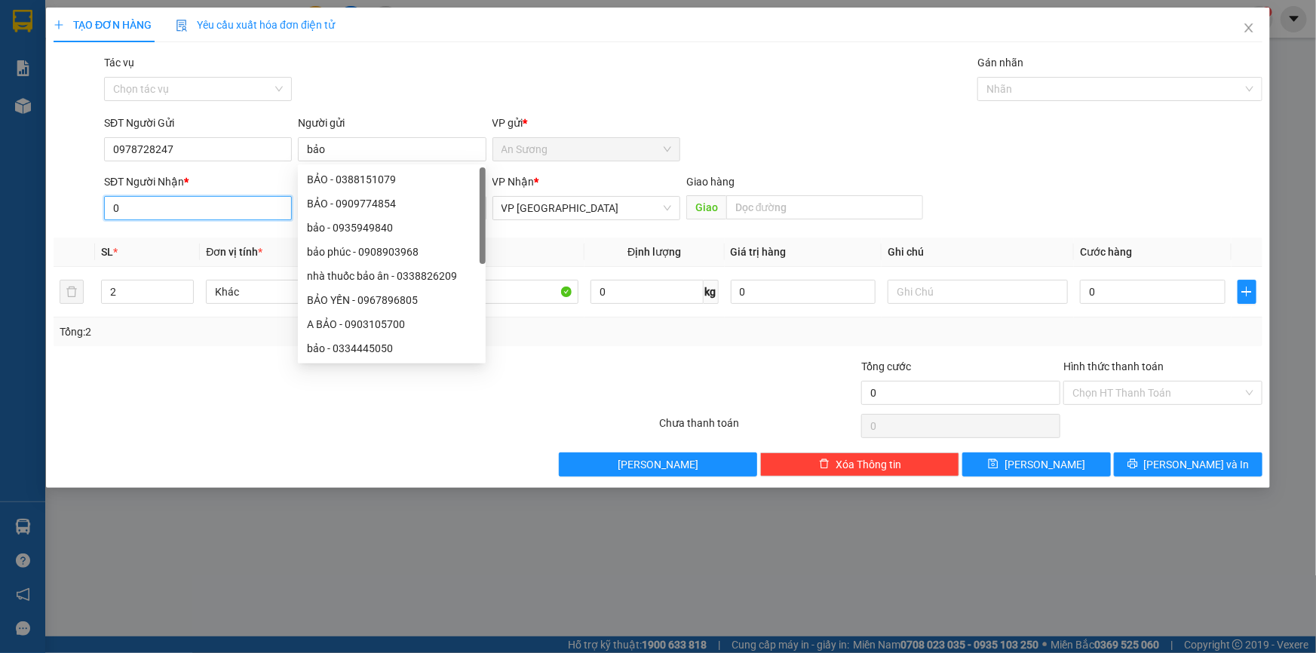
click at [192, 204] on input "0" at bounding box center [198, 208] width 188 height 24
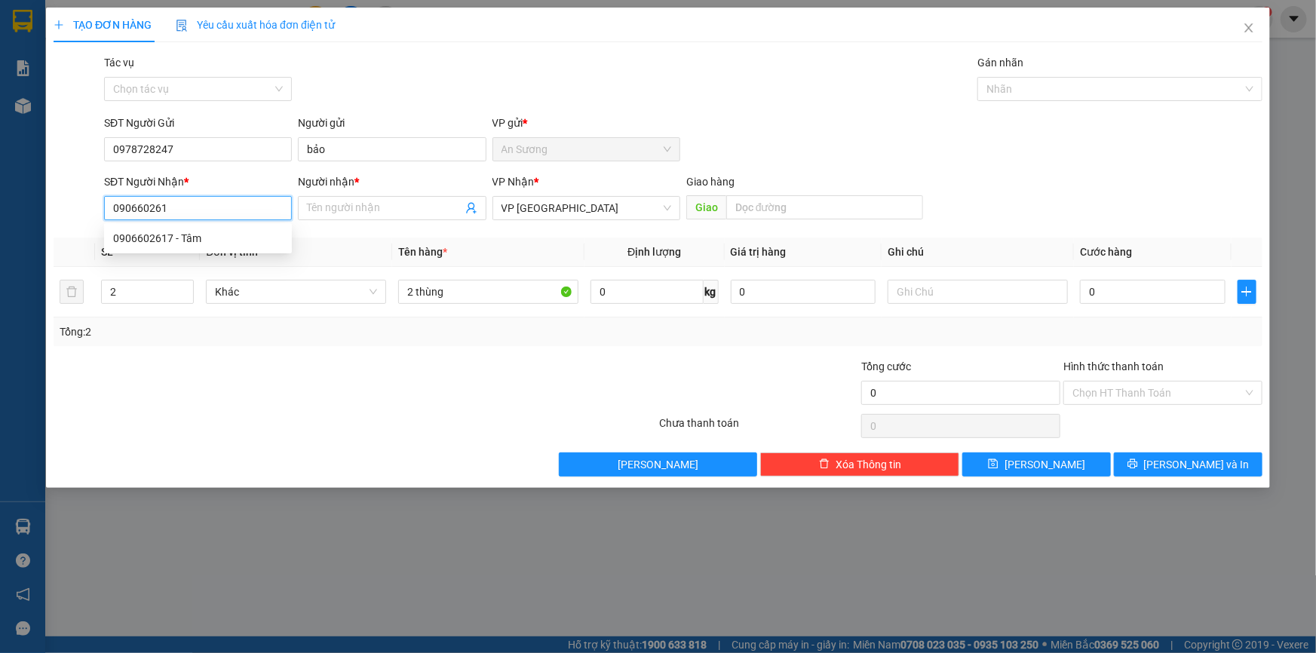
type input "0906602617"
click at [198, 239] on div "0906602617 - Tâm" at bounding box center [198, 238] width 170 height 17
type input "Tâm"
type input "70.000"
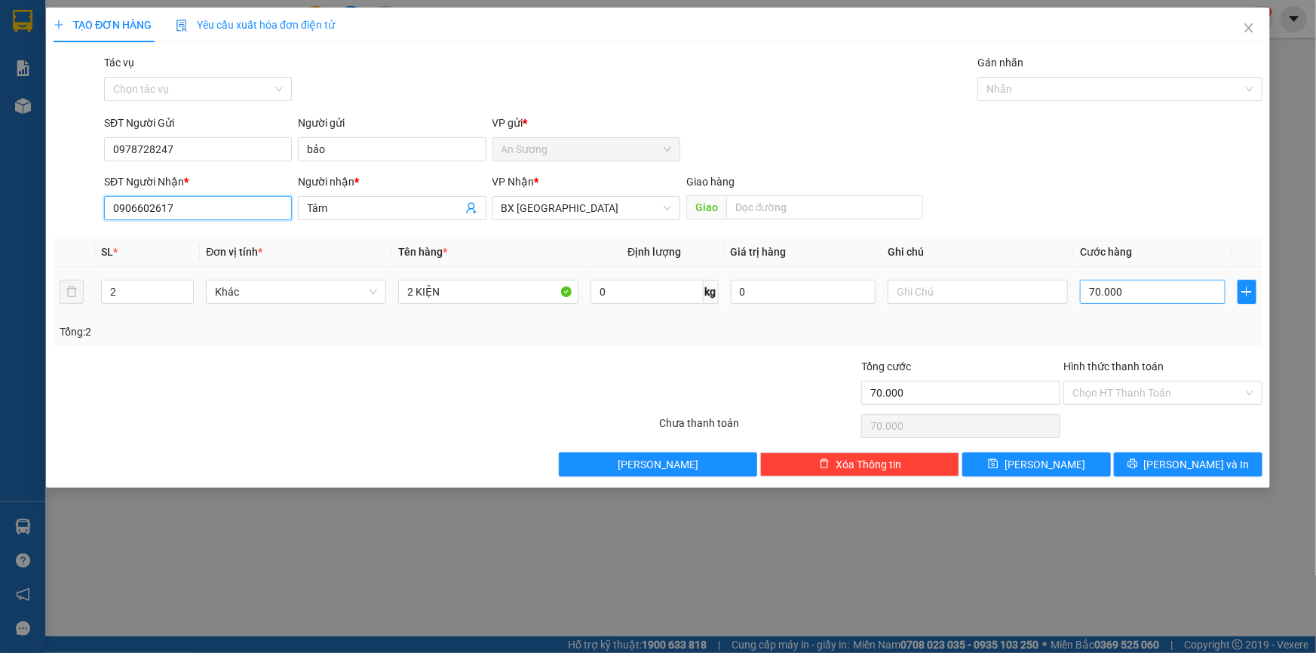
type input "0906602617"
drag, startPoint x: 1146, startPoint y: 301, endPoint x: 1132, endPoint y: 268, distance: 35.2
click at [1144, 299] on input "70.000" at bounding box center [1153, 292] width 146 height 24
type input "6"
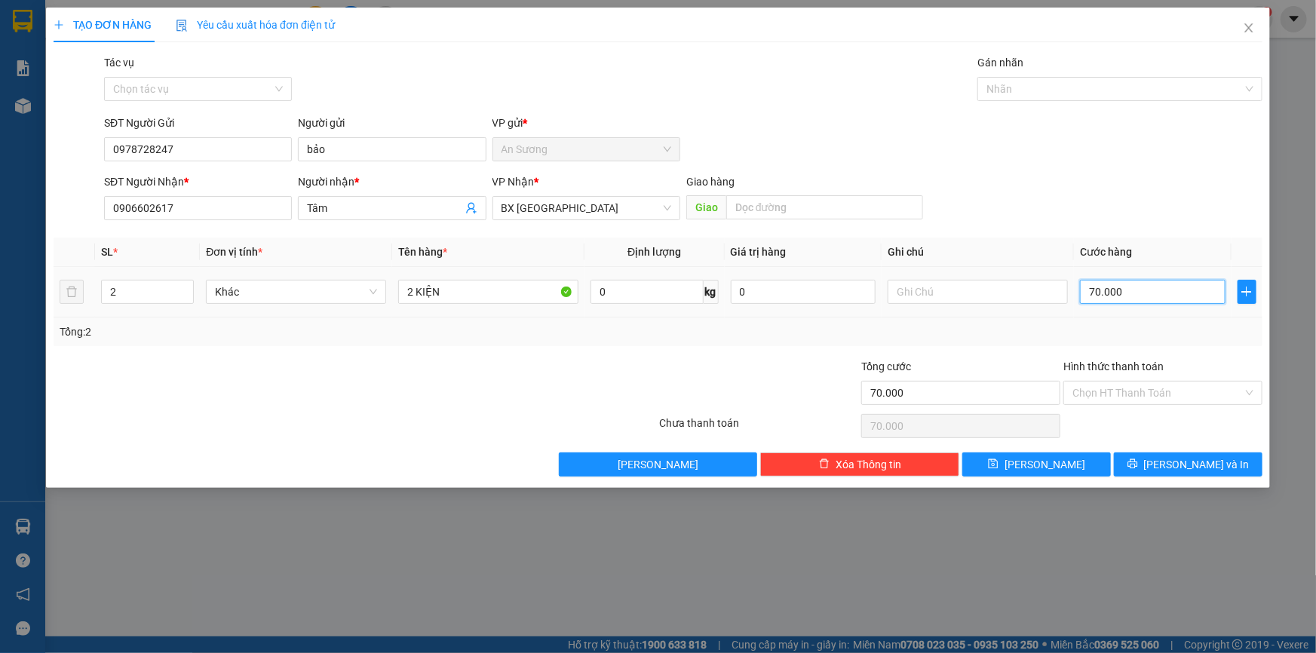
type input "6"
type input "60"
type input "60.000"
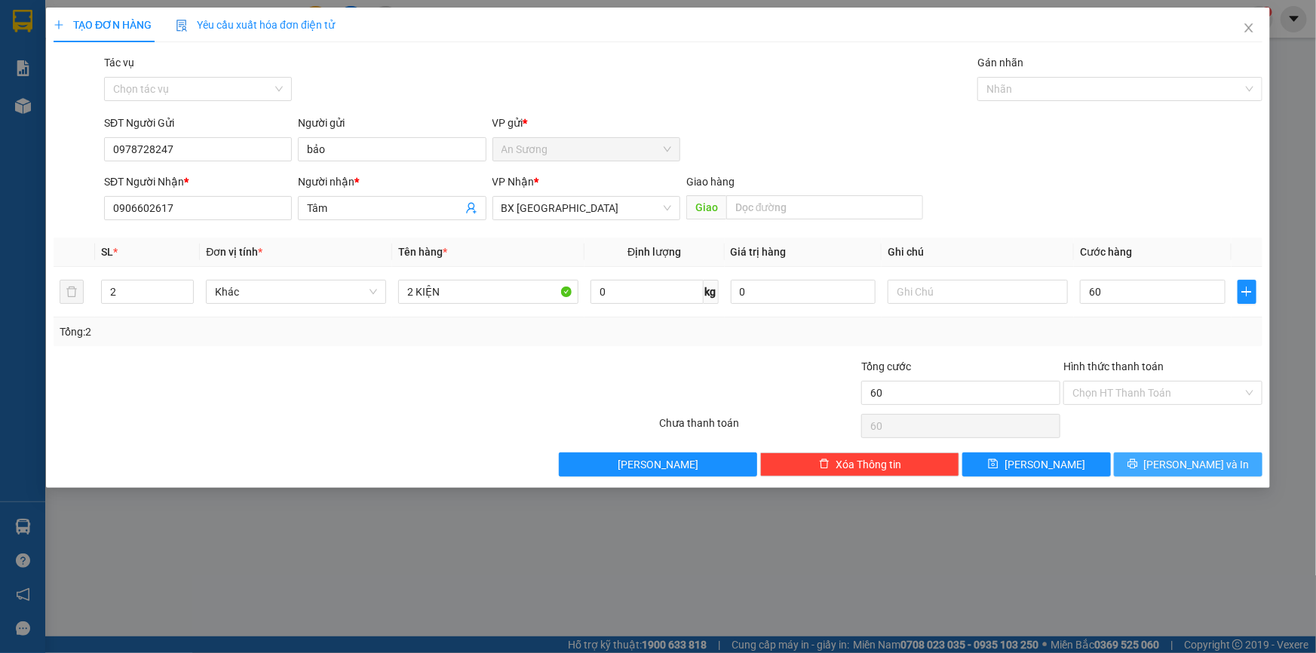
type input "60.000"
click at [1160, 474] on button "[PERSON_NAME] và In" at bounding box center [1188, 464] width 149 height 24
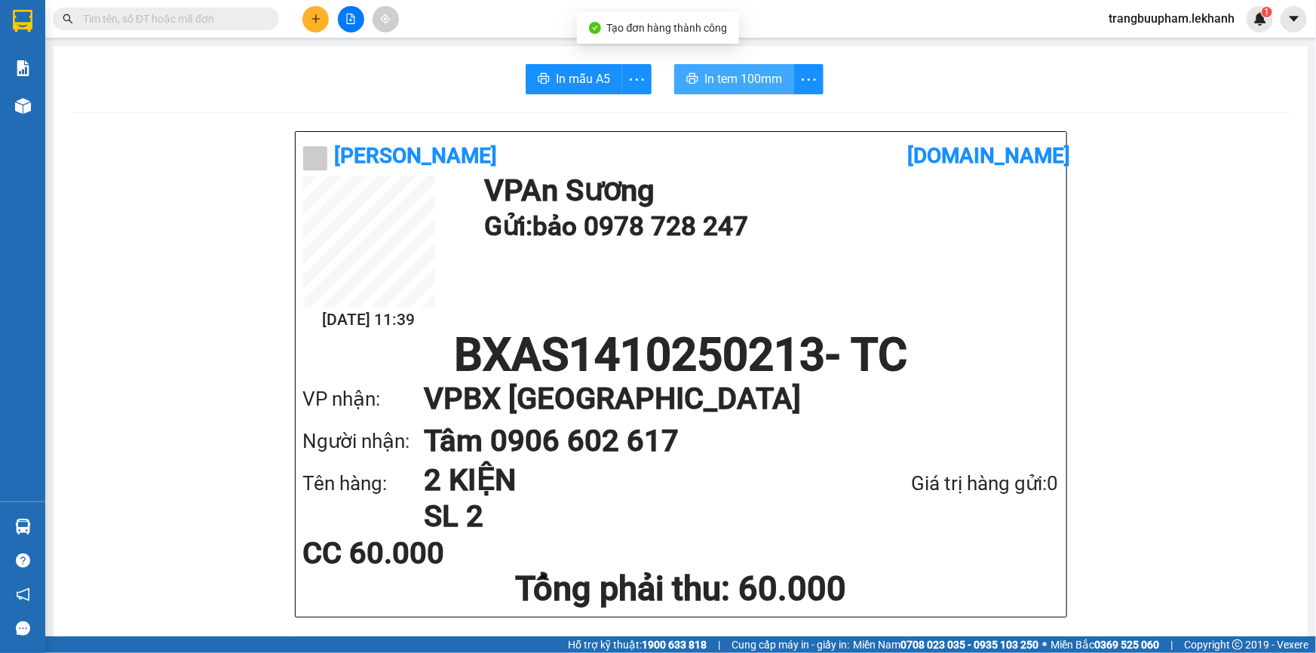
click at [751, 85] on span "In tem 100mm" at bounding box center [743, 78] width 78 height 19
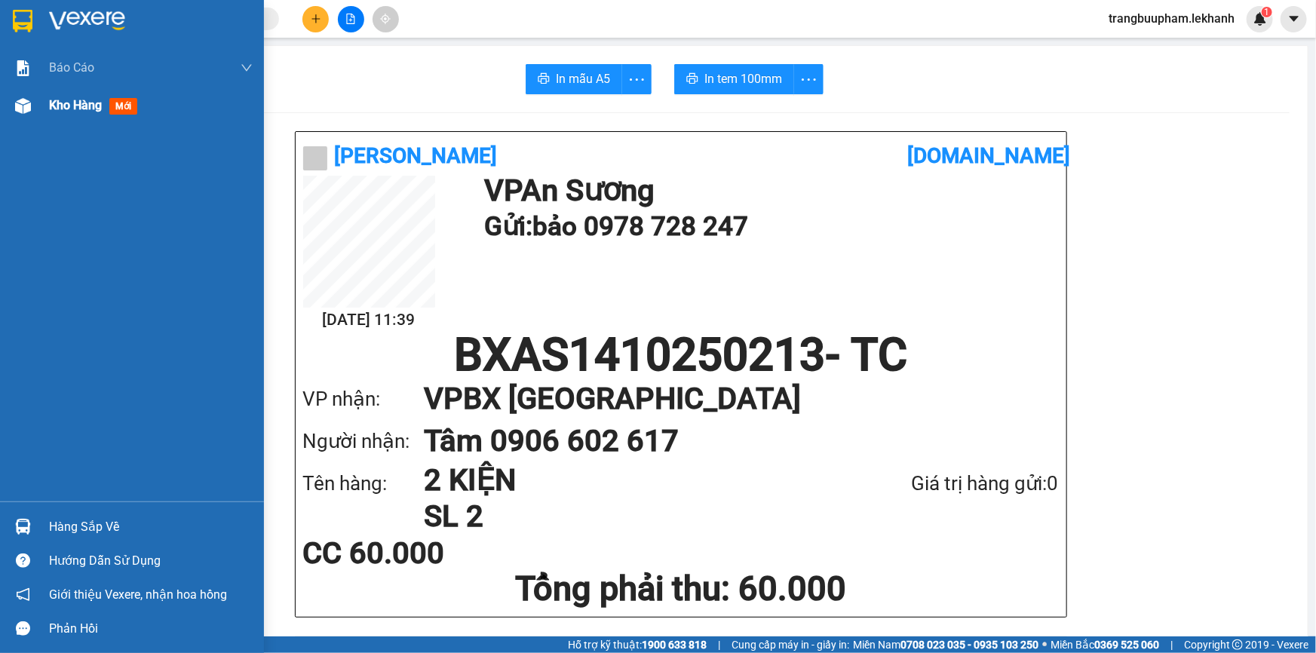
click at [60, 116] on div "Kho hàng mới" at bounding box center [151, 106] width 204 height 38
click at [65, 108] on span "Kho hàng" at bounding box center [75, 105] width 53 height 14
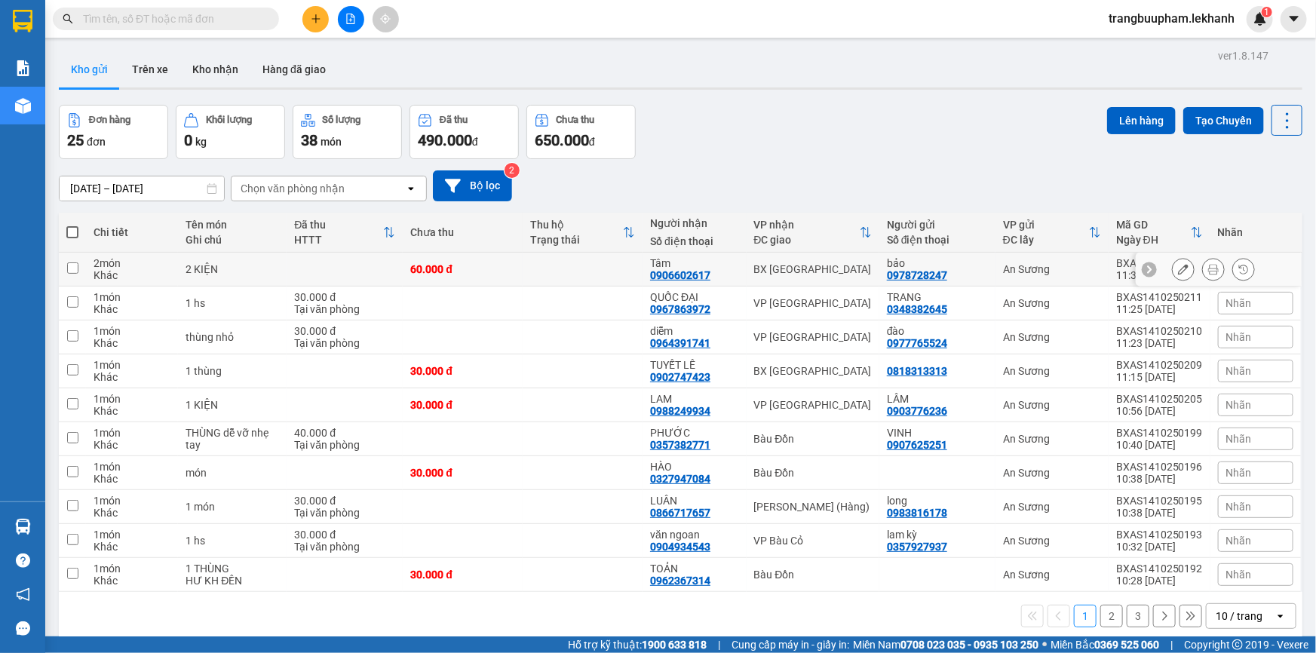
click at [459, 268] on div "60.000 đ" at bounding box center [462, 269] width 105 height 12
checkbox input "true"
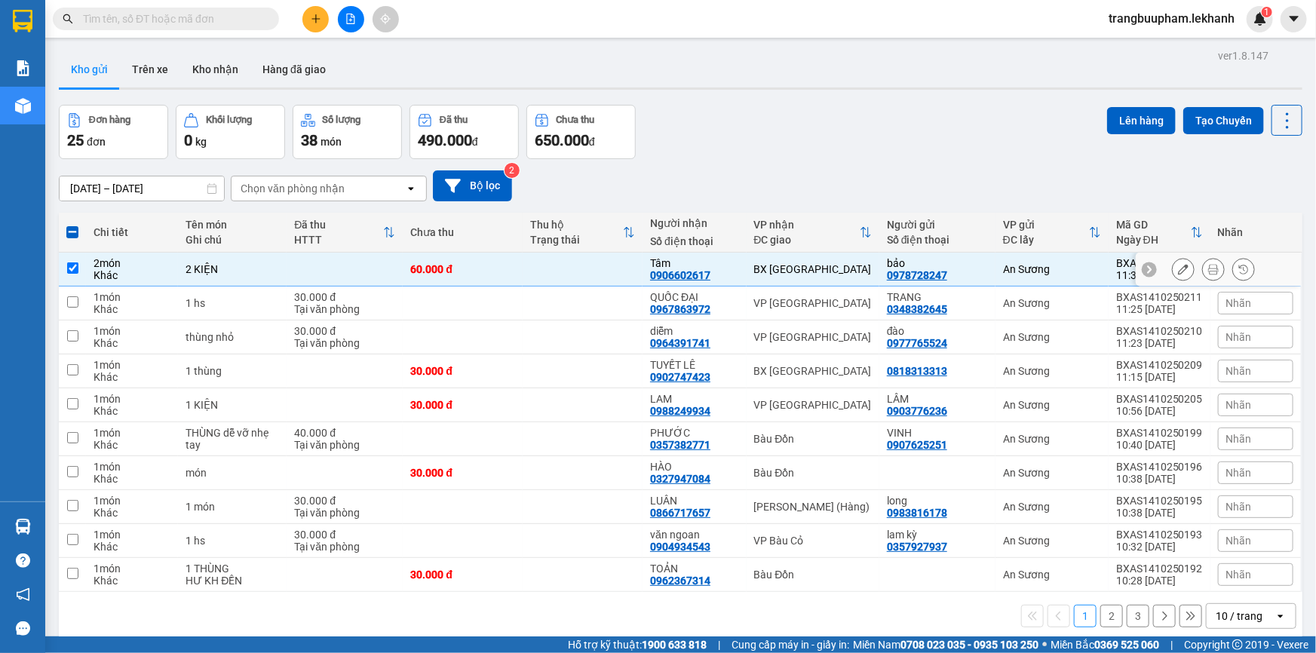
click at [1173, 276] on button at bounding box center [1183, 269] width 21 height 26
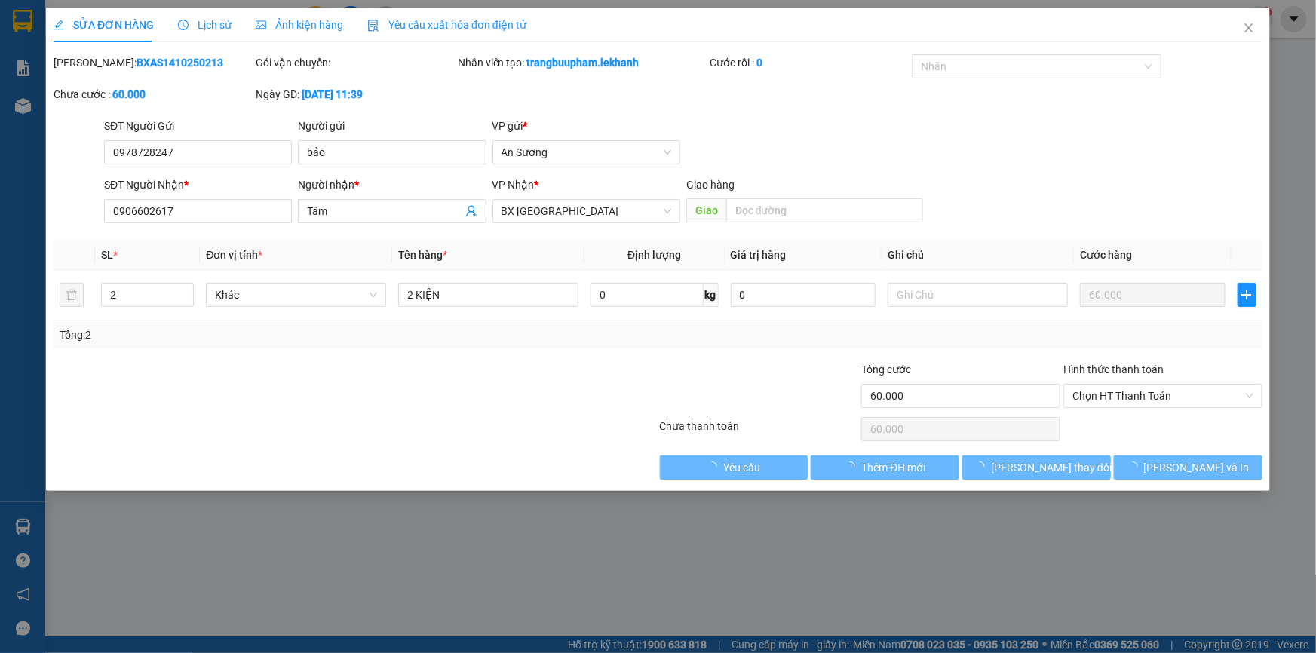
type input "0978728247"
type input "bảo"
type input "0906602617"
type input "Tâm"
type input "60.000"
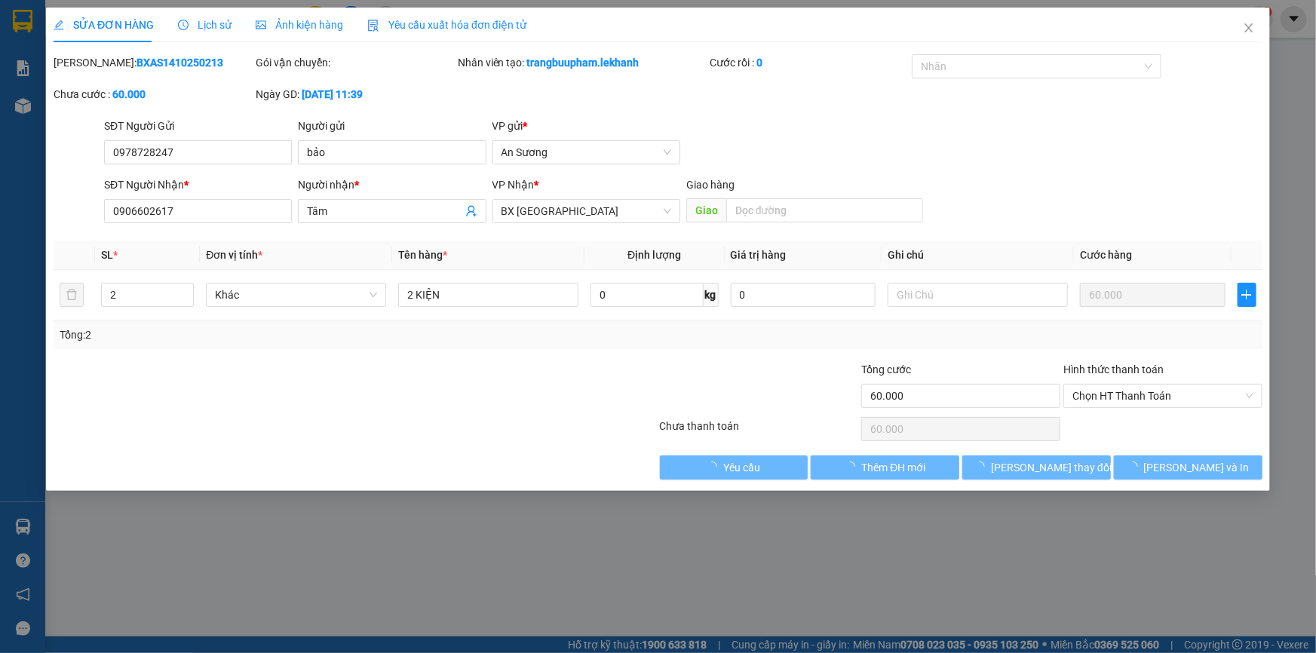
type input "60.000"
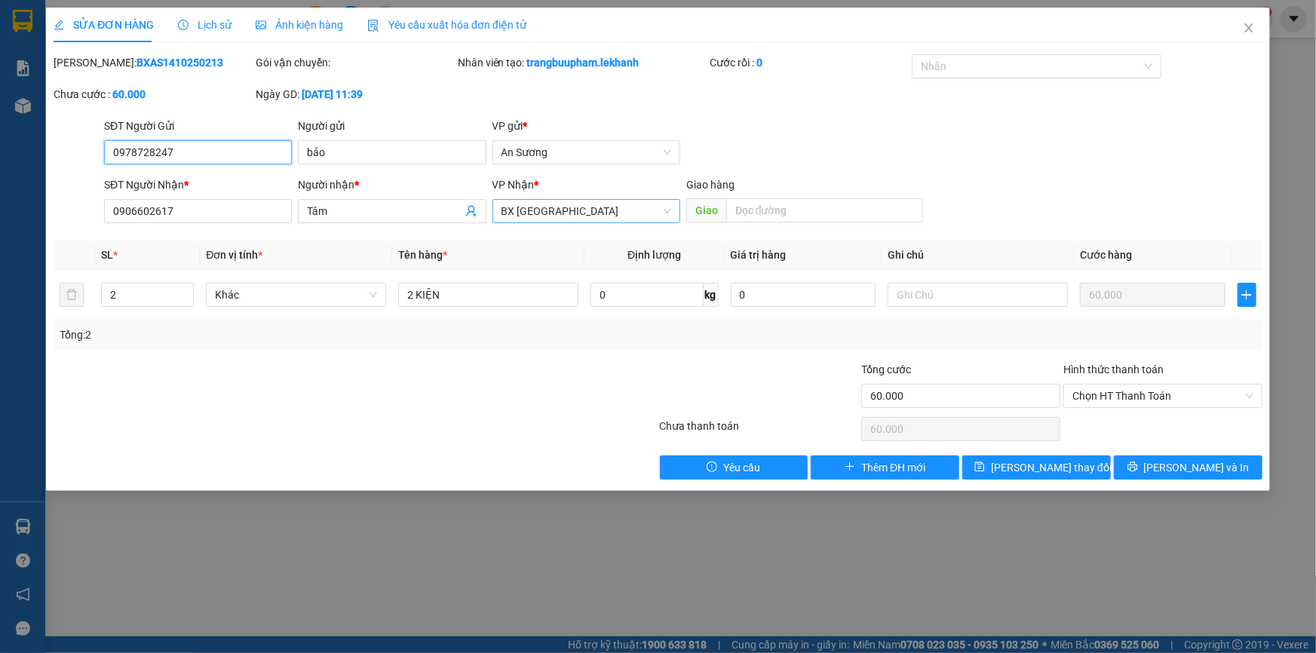
click at [553, 211] on span "BX [GEOGRAPHIC_DATA]" at bounding box center [586, 211] width 170 height 23
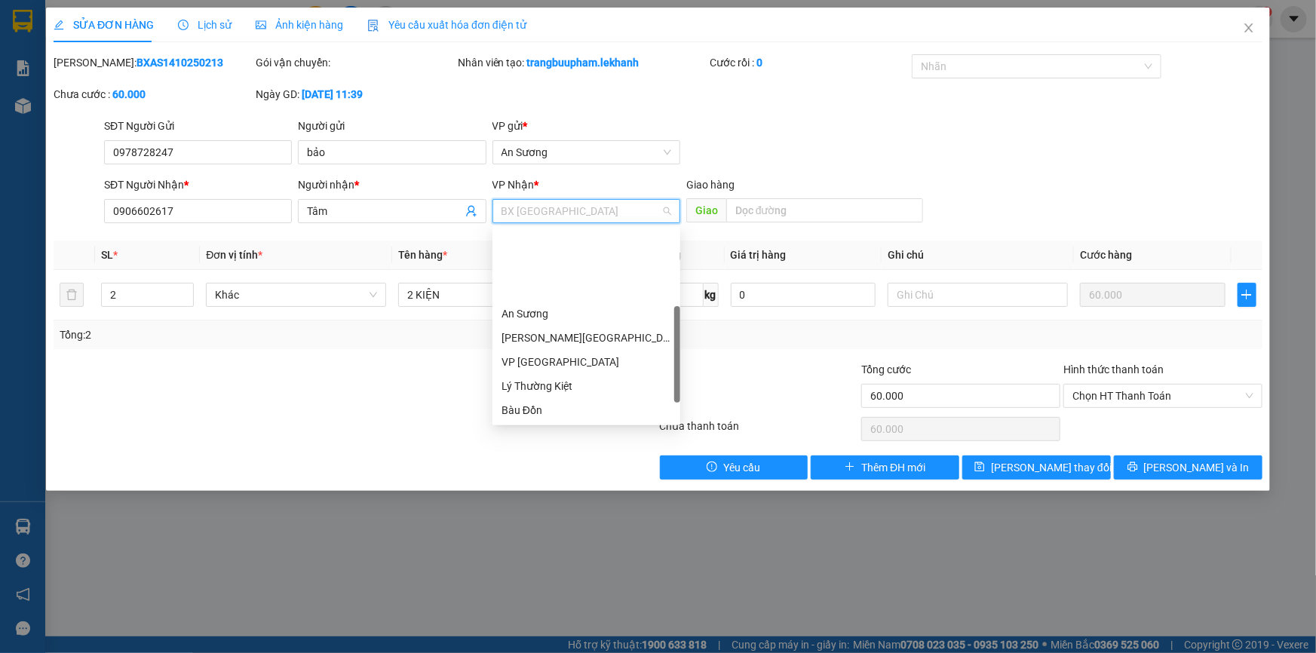
scroll to position [121, 0]
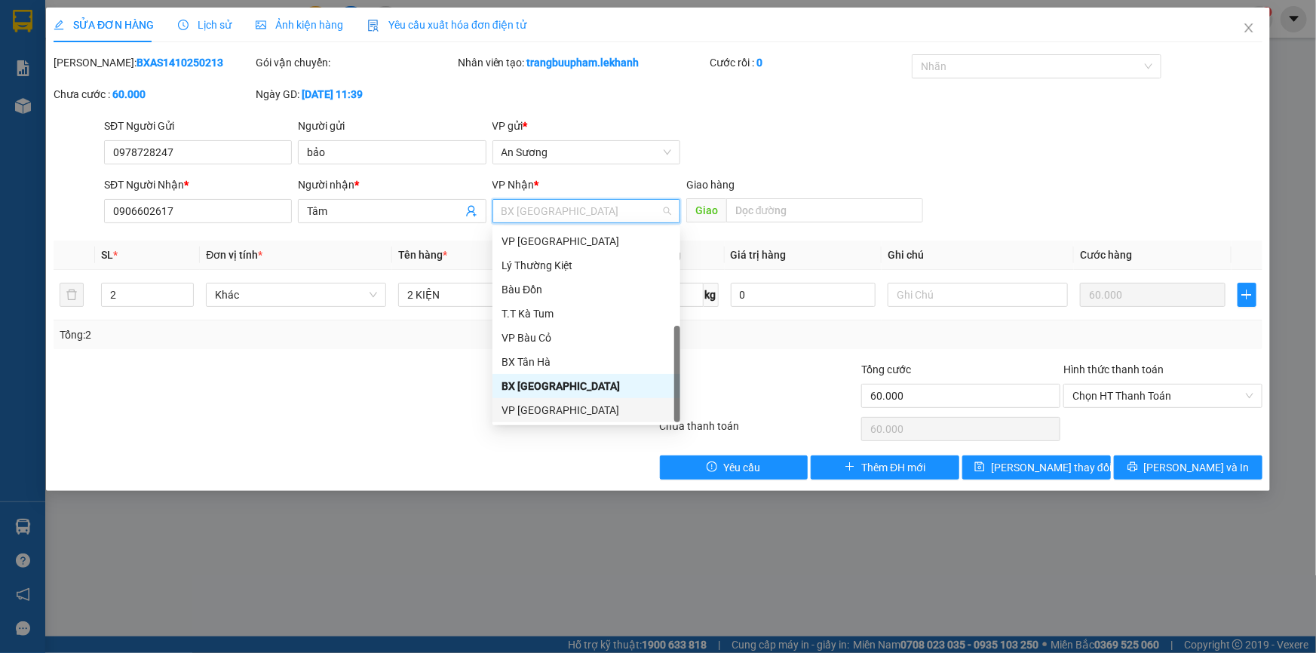
click at [604, 416] on div "VP [GEOGRAPHIC_DATA]" at bounding box center [586, 410] width 170 height 17
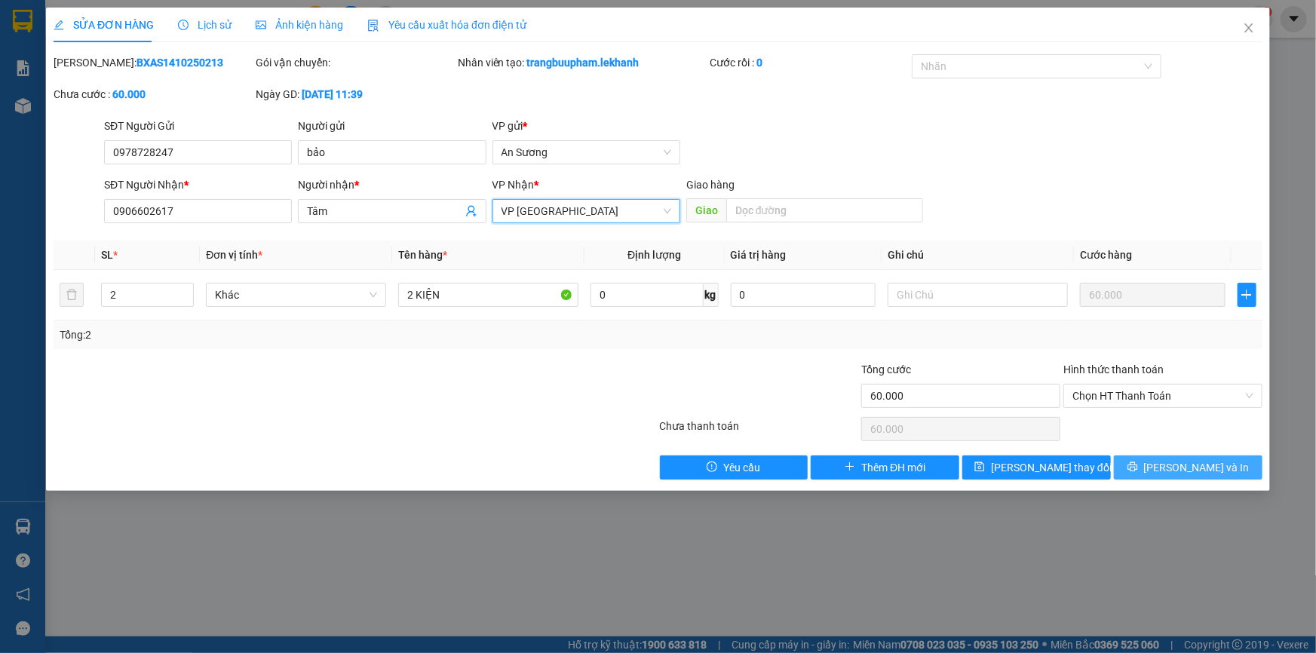
click at [1137, 468] on icon "printer" at bounding box center [1132, 467] width 10 height 10
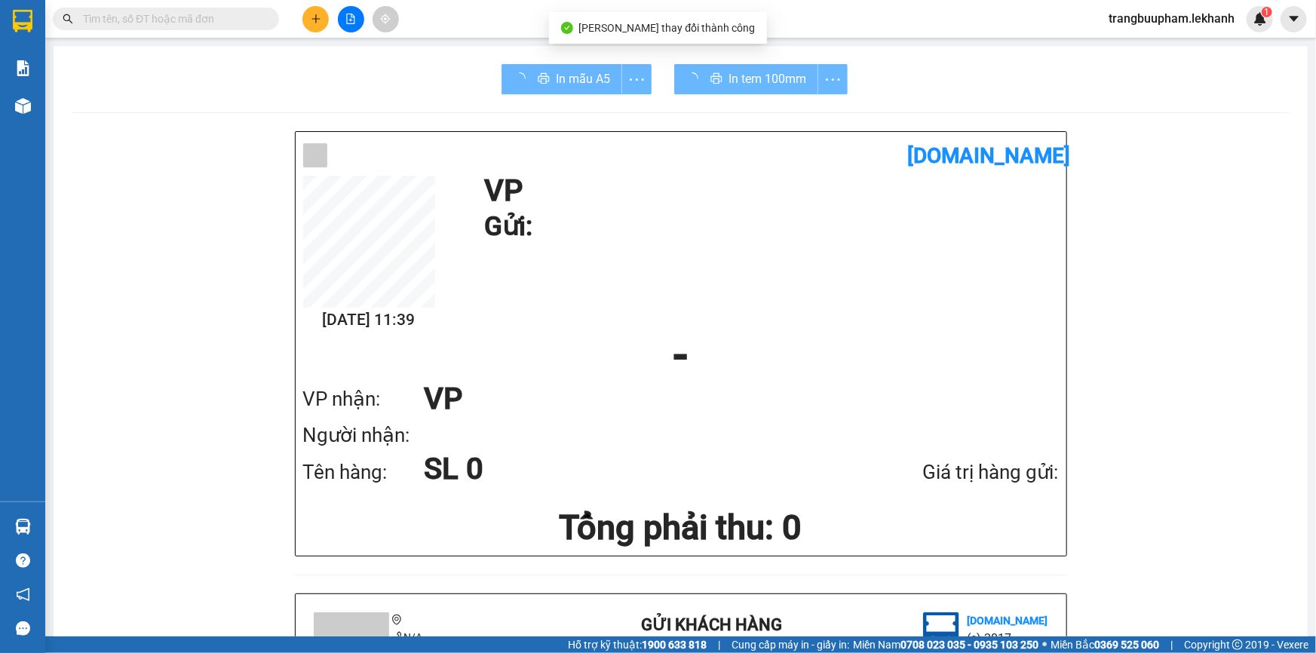
click at [756, 80] on div "In tem 100mm" at bounding box center [760, 79] width 173 height 30
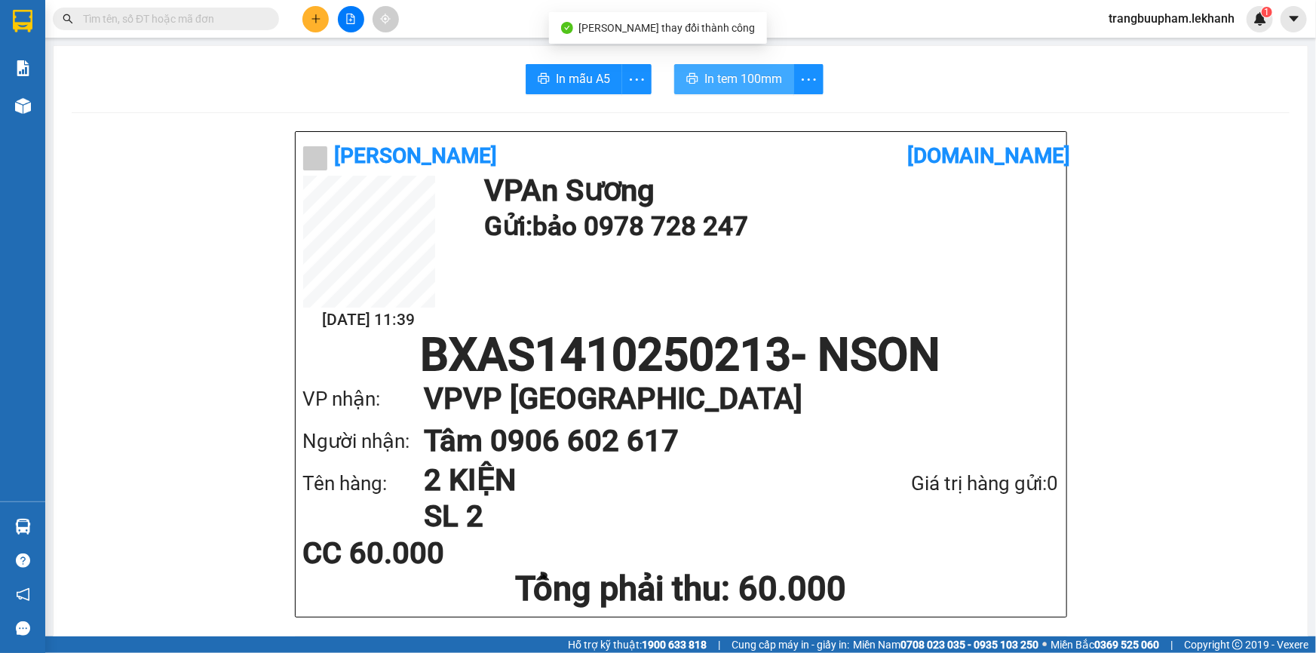
click at [750, 82] on span "In tem 100mm" at bounding box center [743, 78] width 78 height 19
click at [147, 17] on input "text" at bounding box center [172, 19] width 178 height 17
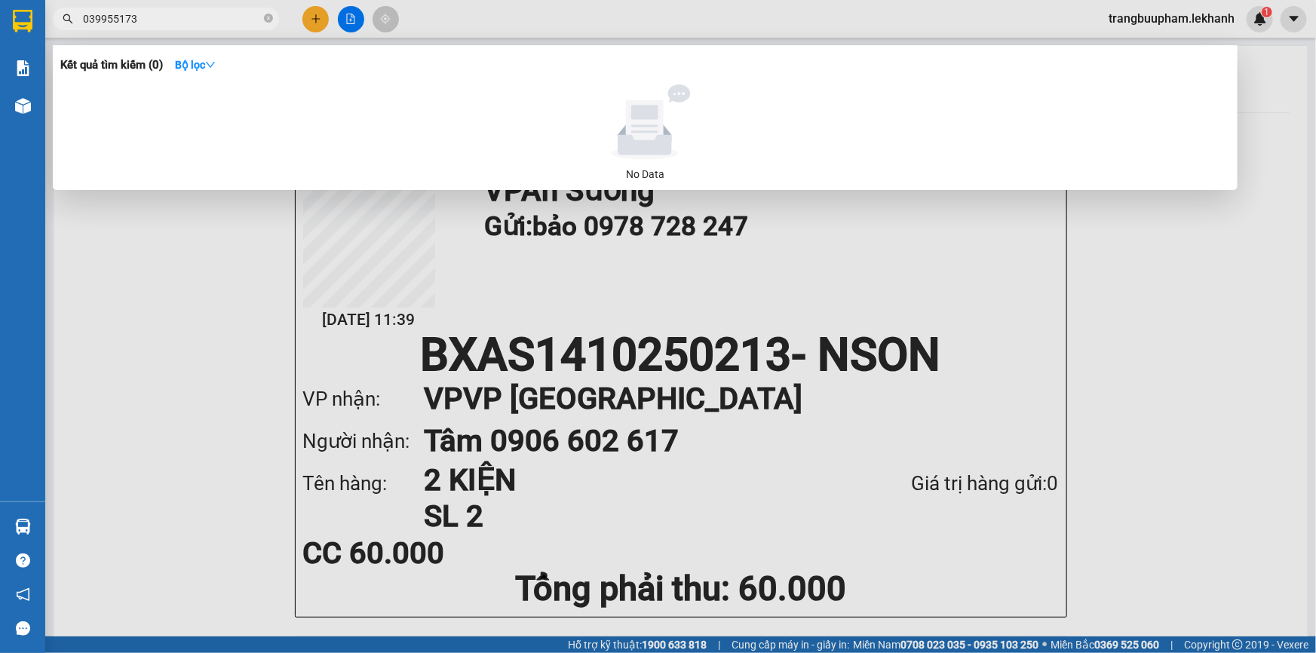
type input "0399551737"
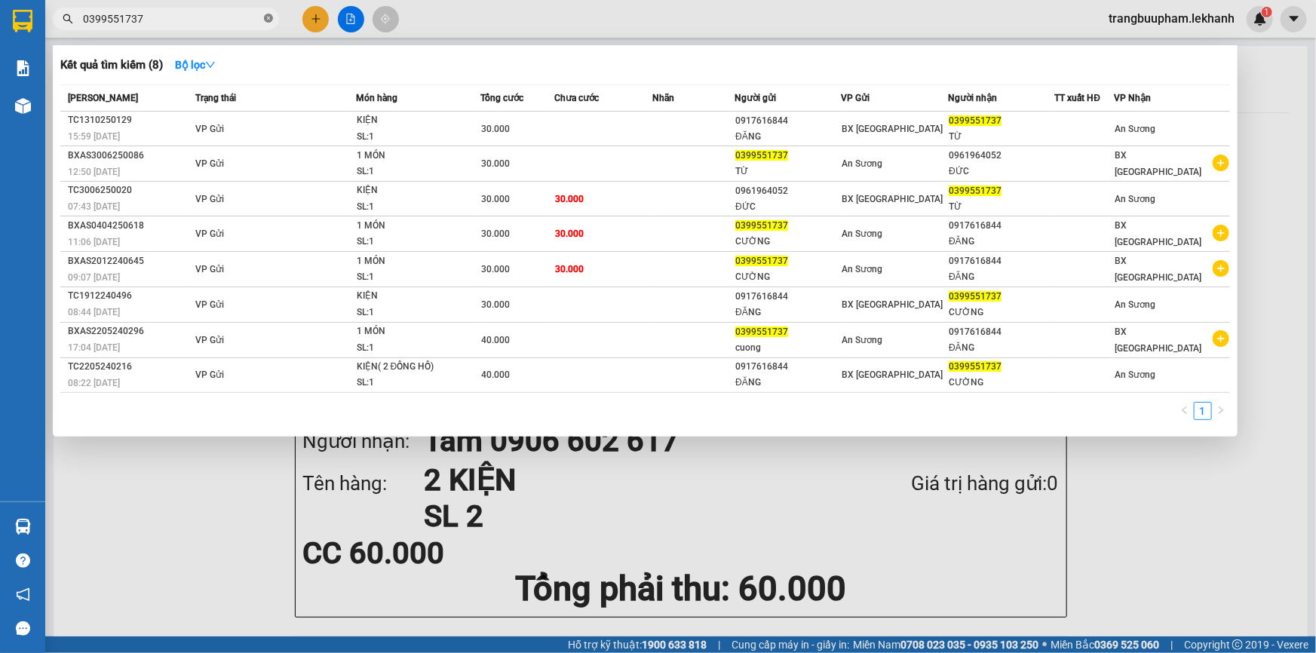
click at [268, 22] on icon "close-circle" at bounding box center [268, 18] width 9 height 9
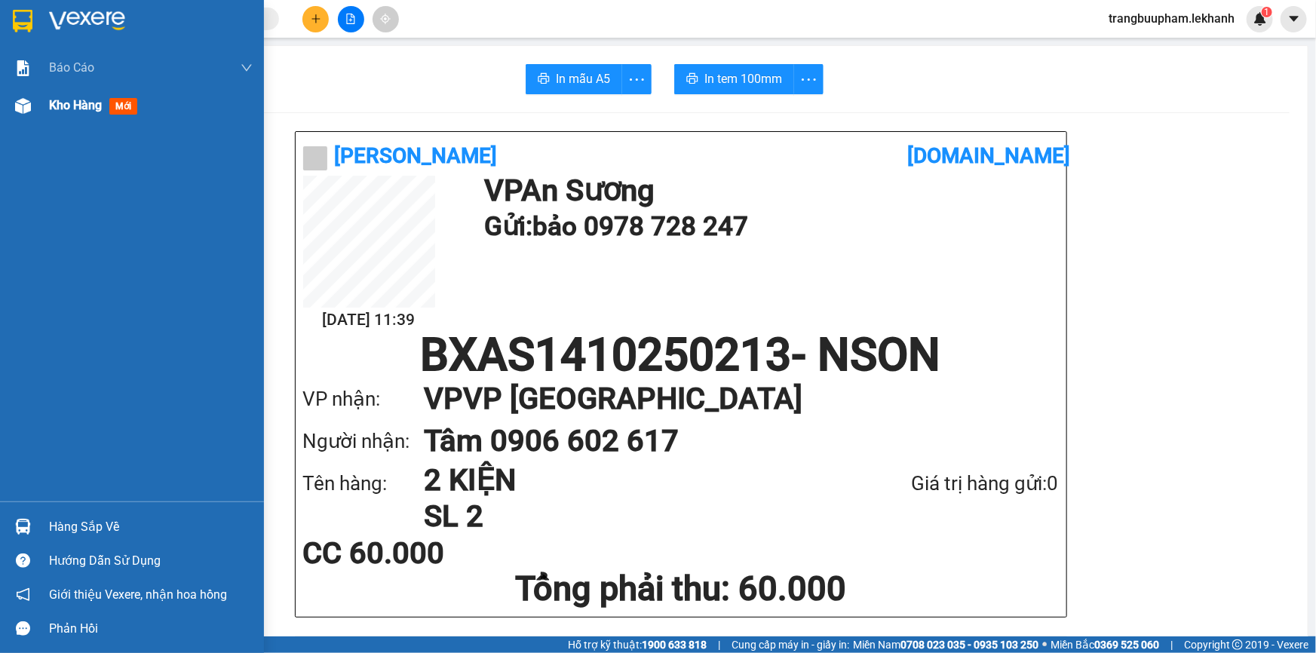
click at [77, 106] on span "Kho hàng" at bounding box center [75, 105] width 53 height 14
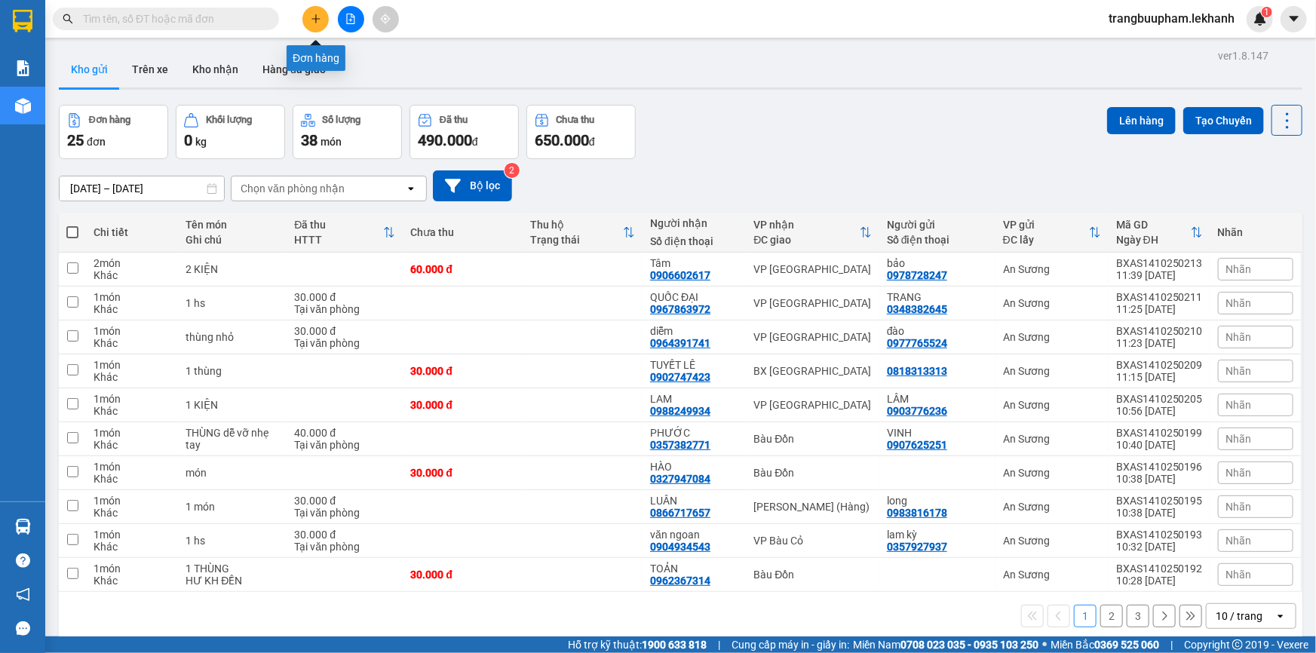
click at [326, 22] on button at bounding box center [315, 19] width 26 height 26
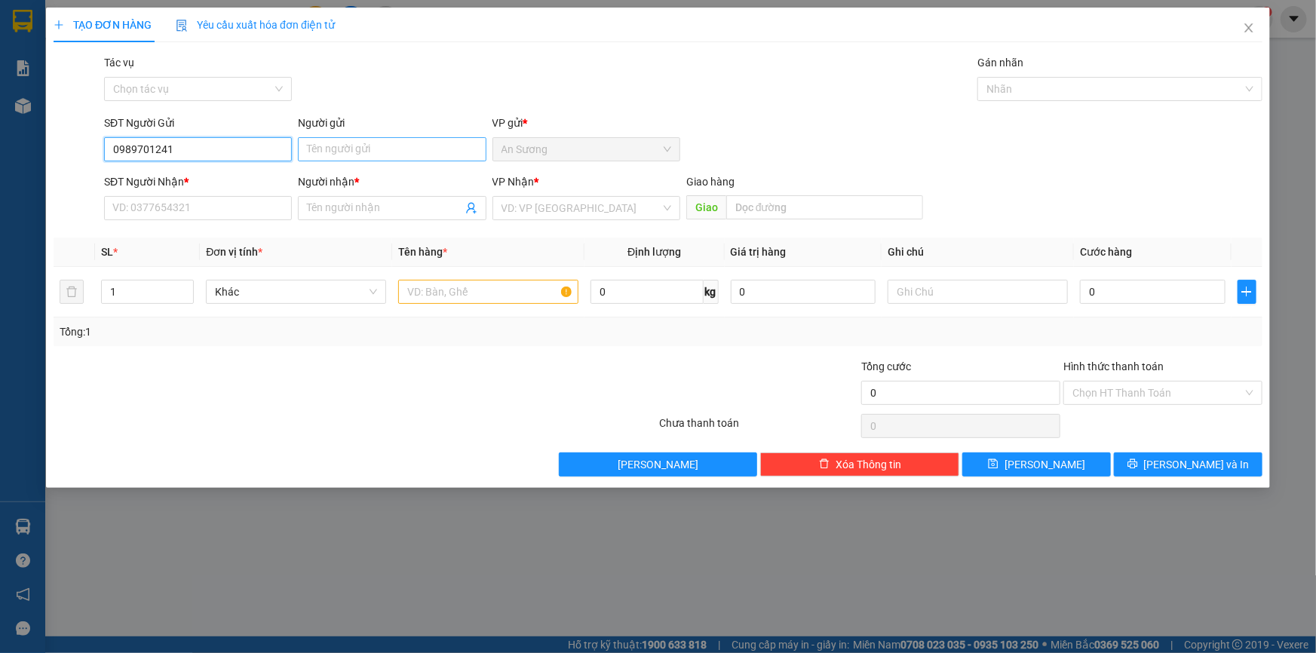
type input "0989701241"
drag, startPoint x: 383, startPoint y: 147, endPoint x: 409, endPoint y: 135, distance: 28.3
click at [384, 148] on input "Người gửi" at bounding box center [392, 149] width 188 height 24
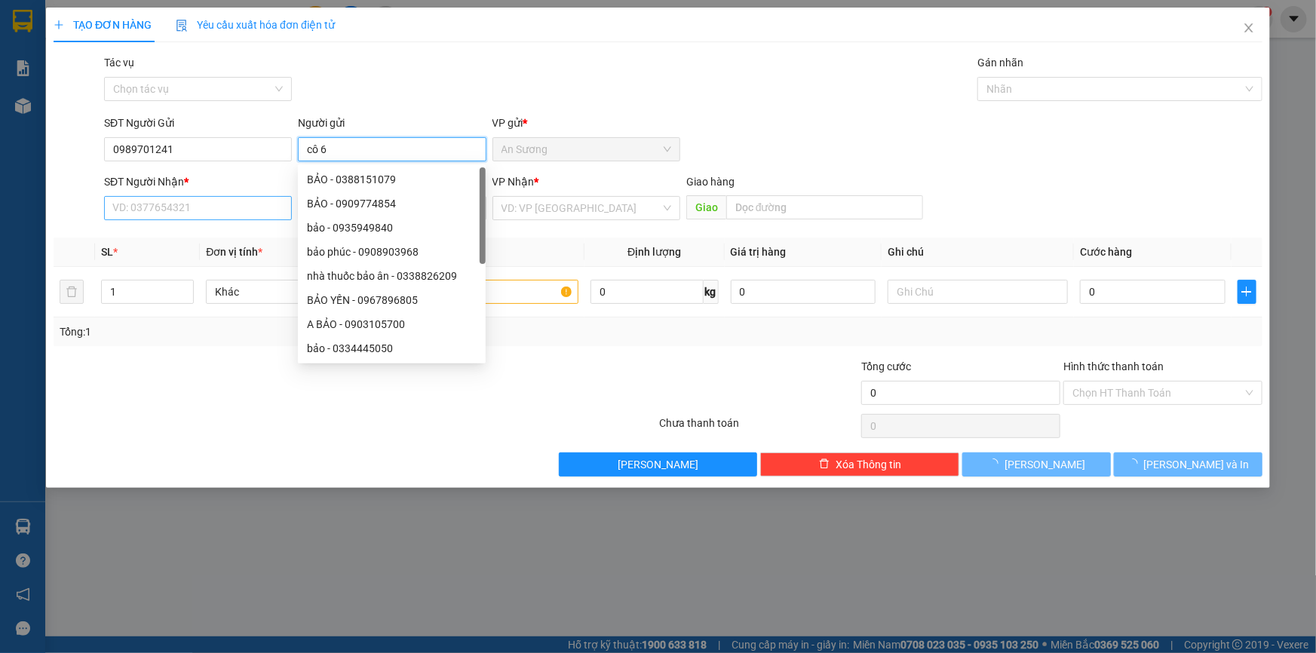
type input "cô 6"
click at [172, 204] on input "SĐT Người Nhận *" at bounding box center [198, 208] width 188 height 24
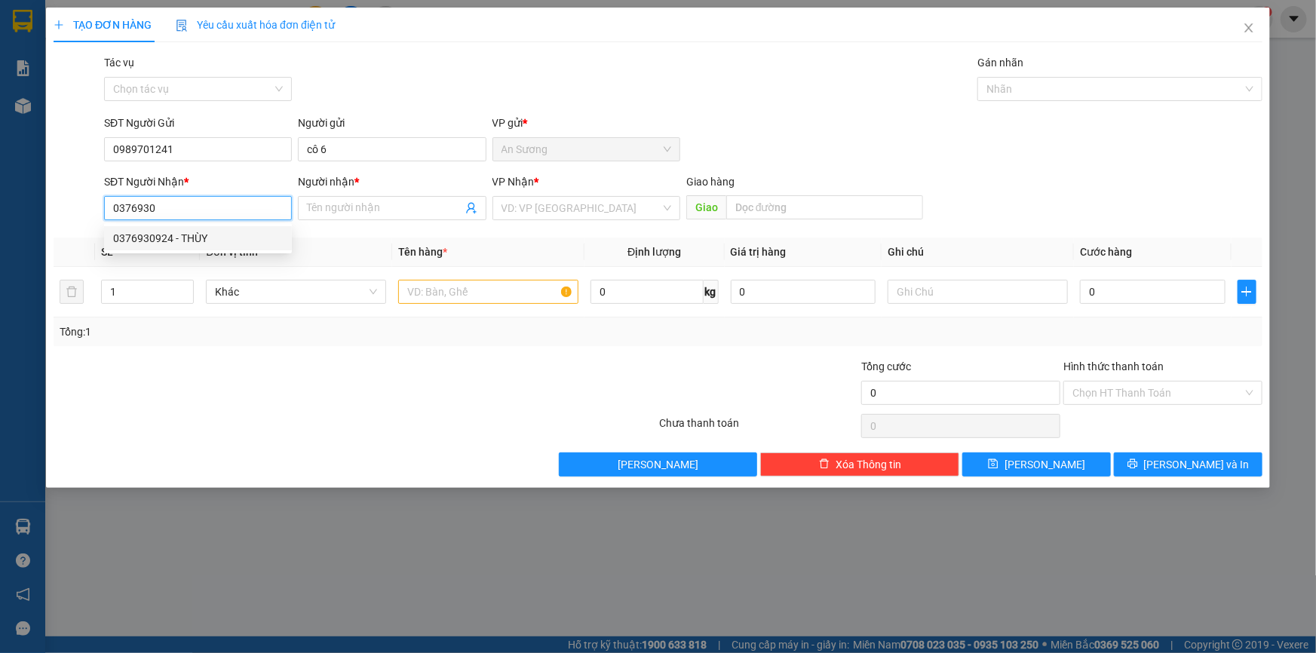
click at [207, 239] on div "0376930924 - THÙY" at bounding box center [198, 238] width 170 height 17
type input "0376930924"
type input "THÙY"
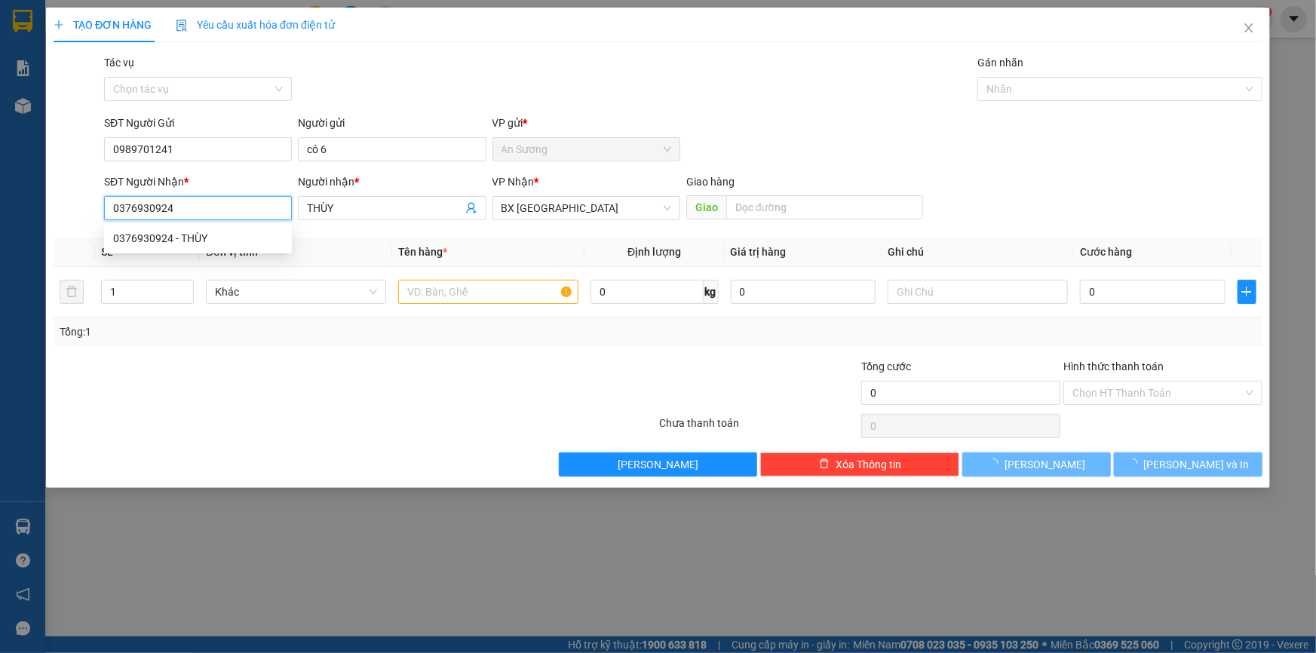
type input "40.000"
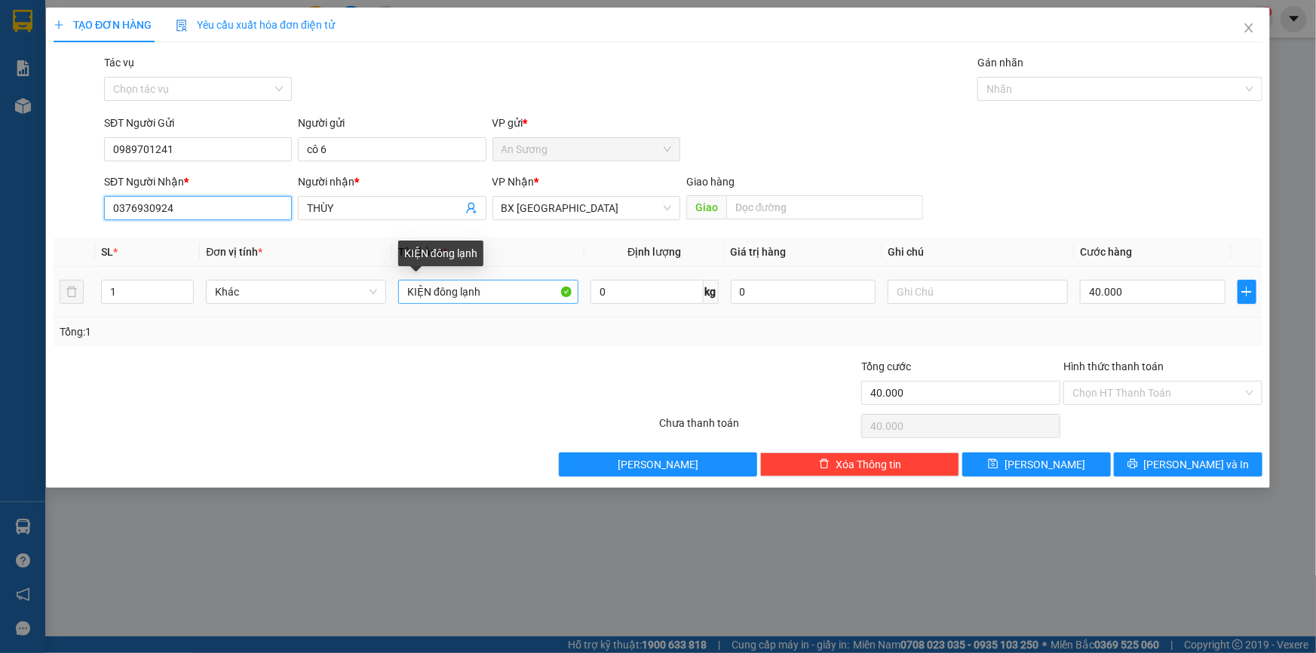
type input "0376930924"
drag, startPoint x: 490, startPoint y: 294, endPoint x: 309, endPoint y: 317, distance: 182.4
click at [309, 317] on div "SL * Đơn vị tính * Tên hàng * Định lượng Giá trị hàng Ghi chú Cước hàng 1 Khác …" at bounding box center [658, 292] width 1209 height 109
type input "1 bịch đồ ăn"
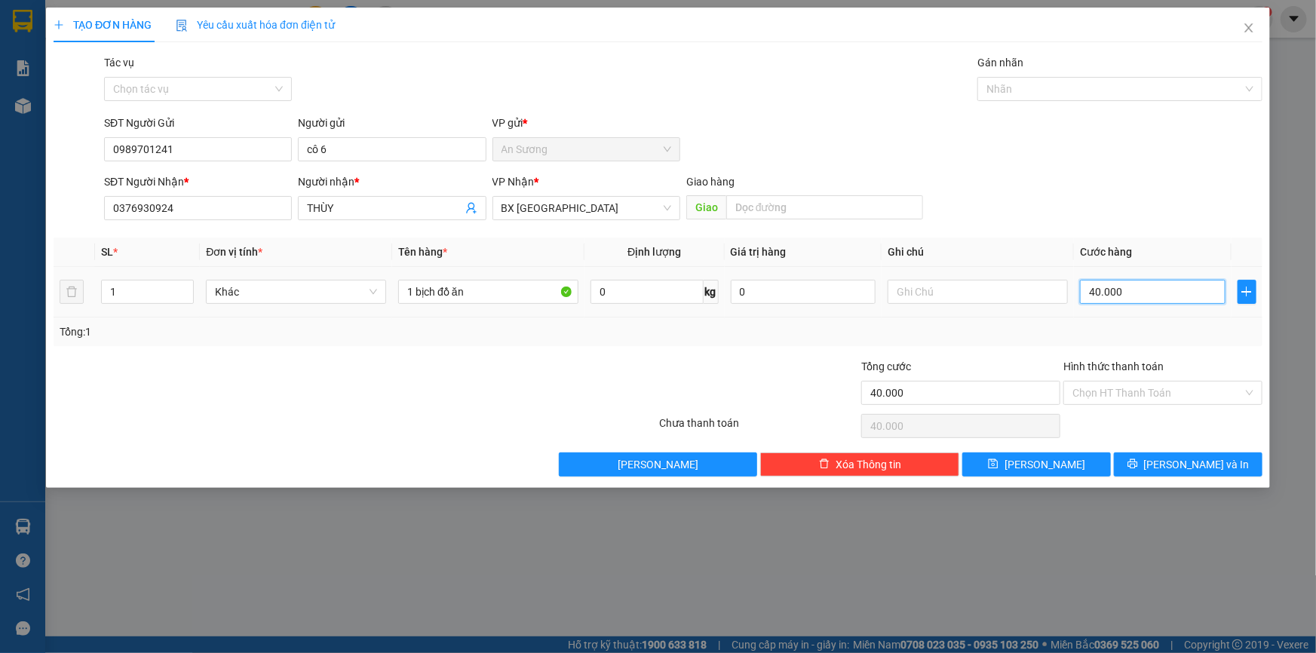
click at [1179, 293] on input "40.000" at bounding box center [1153, 292] width 146 height 24
type input "3"
type input "30"
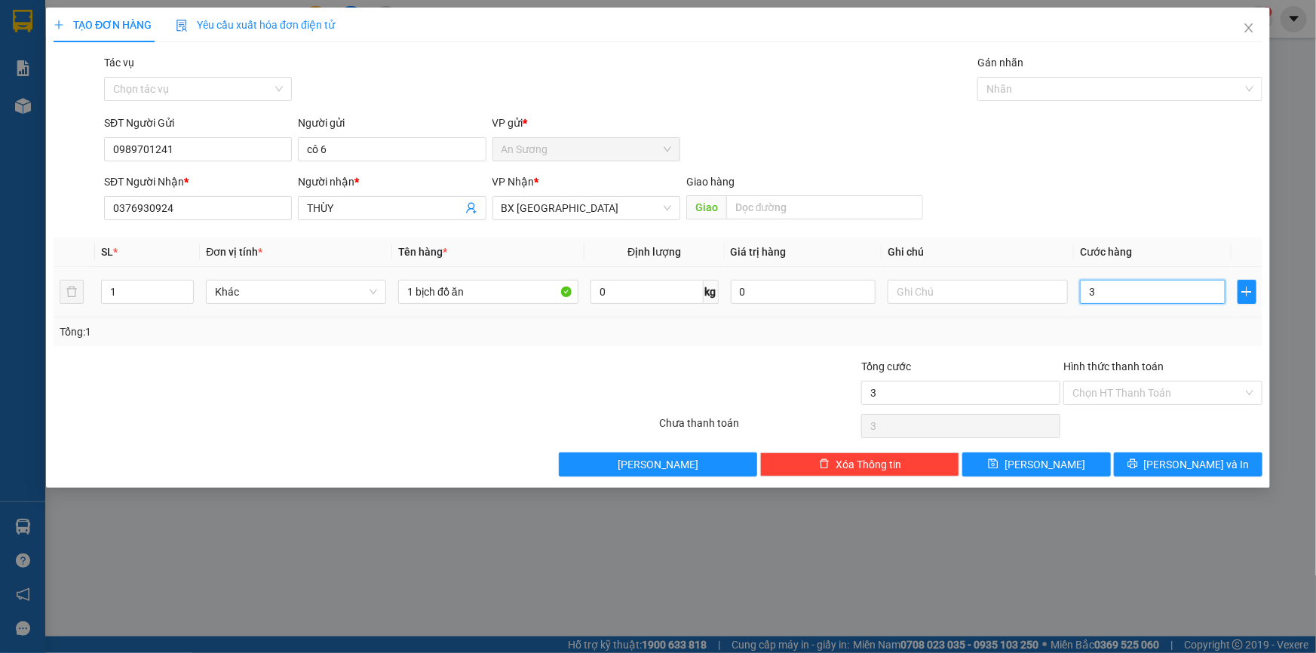
type input "30"
type input "30.000"
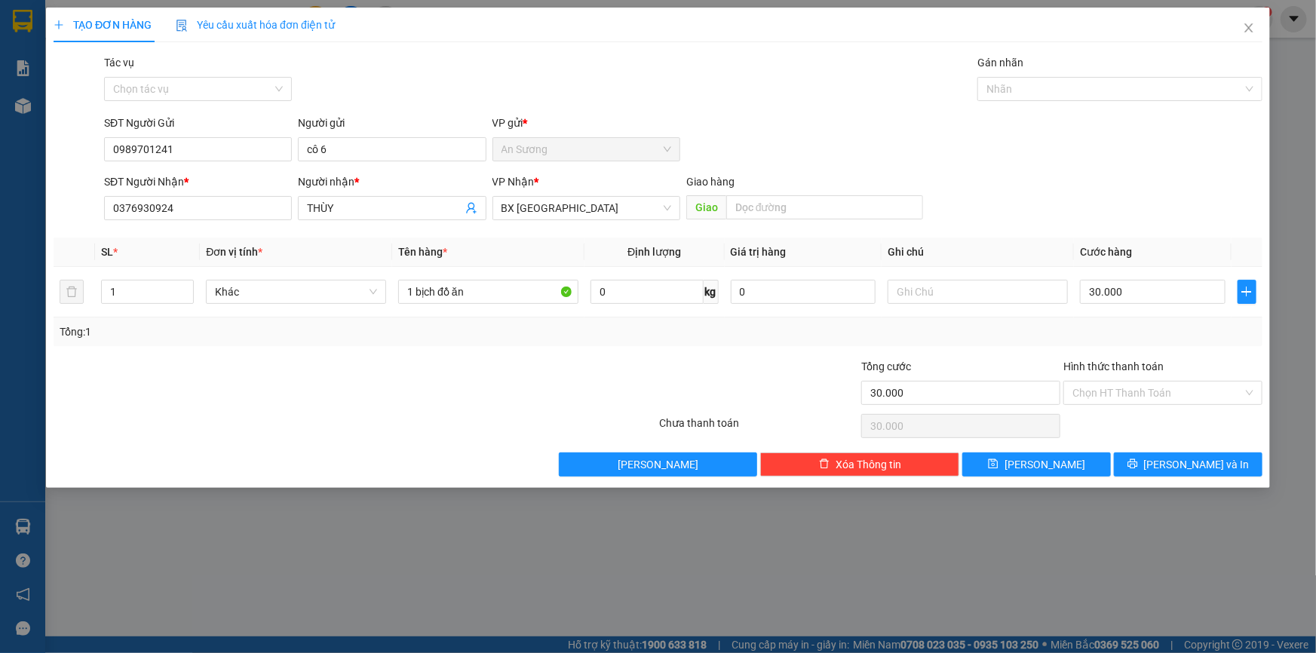
click at [1141, 405] on div "Hình thức thanh toán Chọn HT Thanh Toán" at bounding box center [1162, 384] width 199 height 53
click at [1142, 392] on input "Hình thức thanh toán" at bounding box center [1157, 393] width 170 height 23
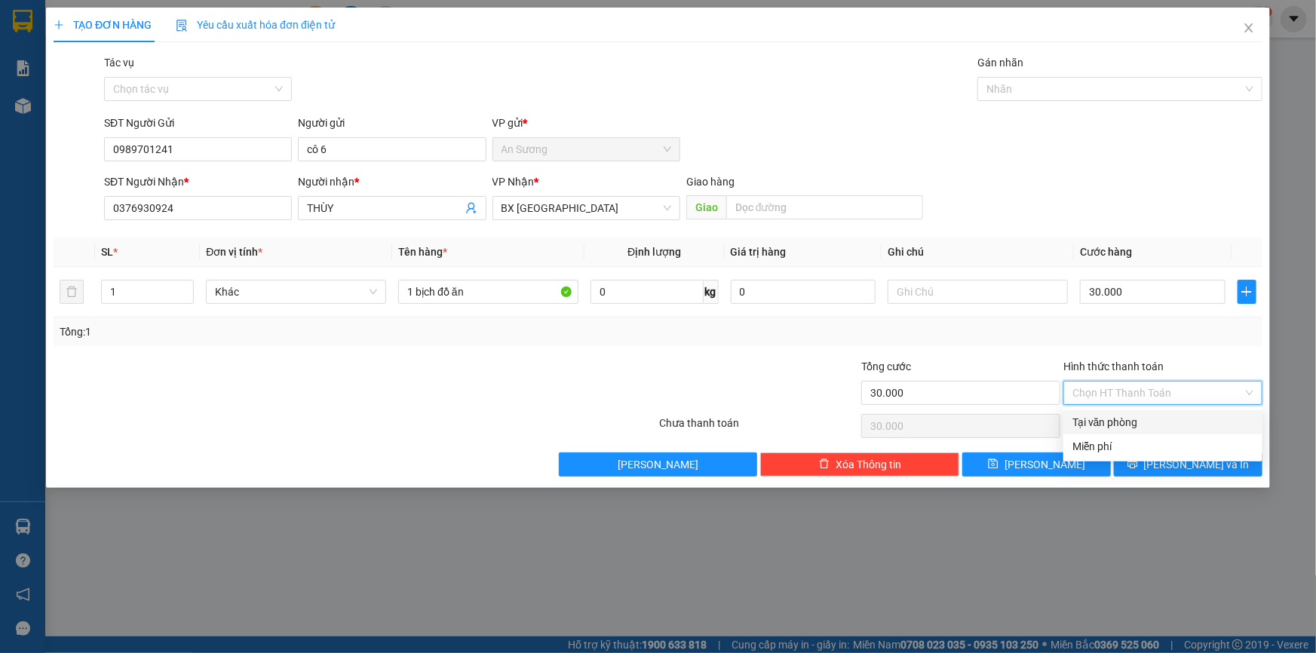
click at [1130, 422] on div "Tại văn phòng" at bounding box center [1162, 422] width 181 height 17
type input "0"
click at [1184, 473] on button "[PERSON_NAME] và In" at bounding box center [1188, 464] width 149 height 24
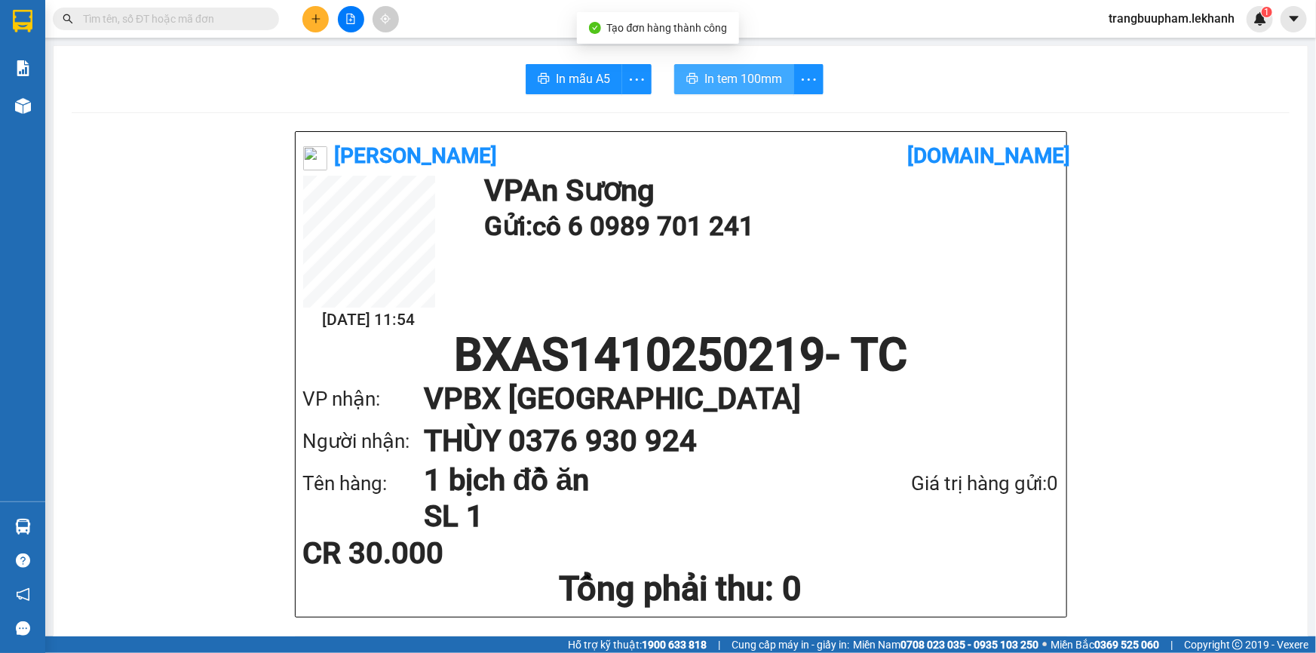
click at [728, 71] on span "In tem 100mm" at bounding box center [743, 78] width 78 height 19
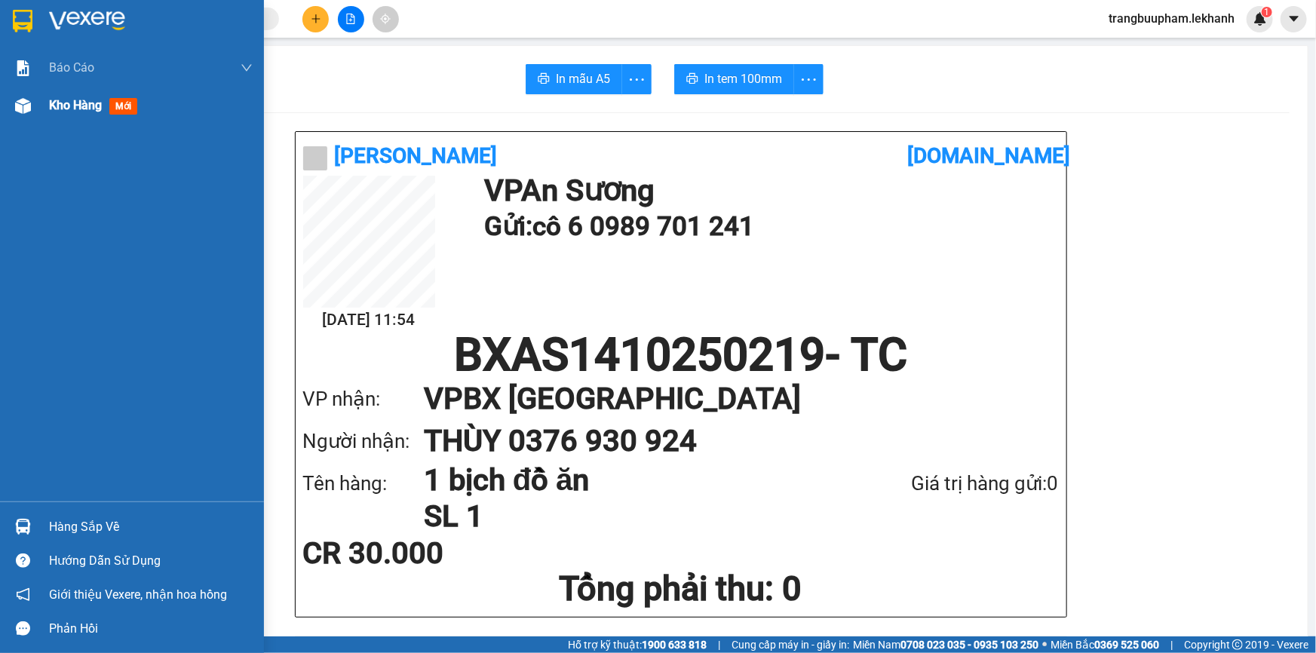
click at [49, 109] on span "Kho hàng" at bounding box center [75, 105] width 53 height 14
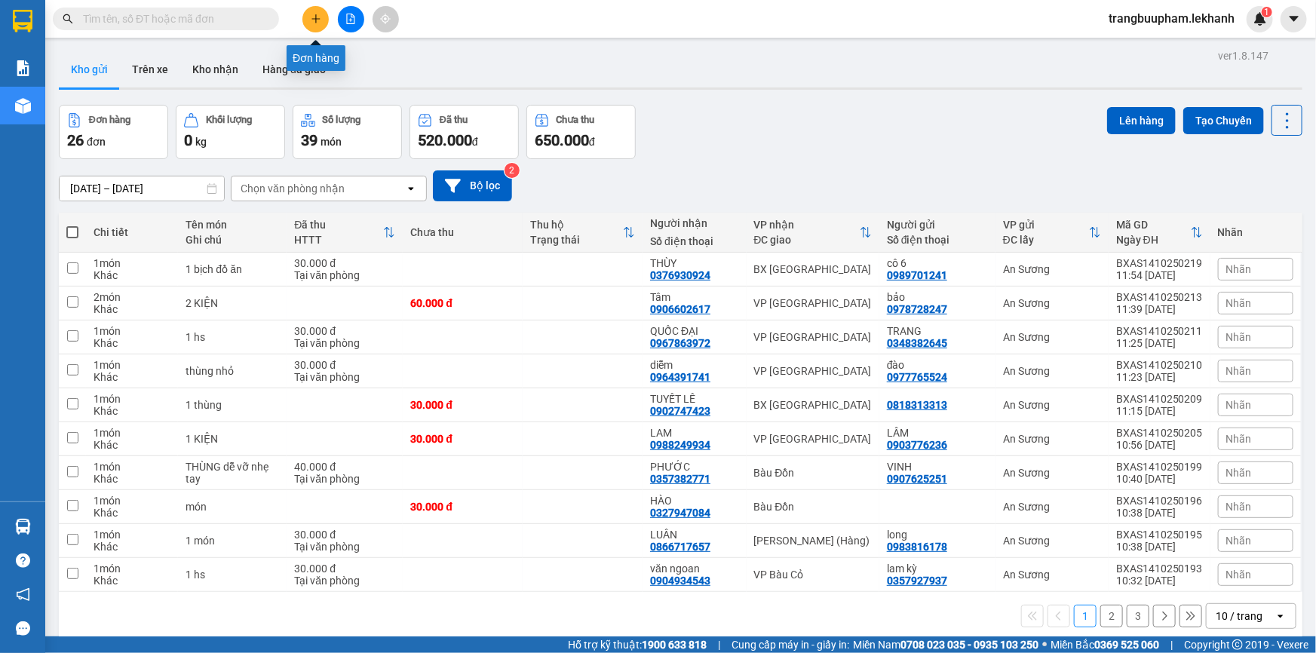
click at [314, 27] on button at bounding box center [315, 19] width 26 height 26
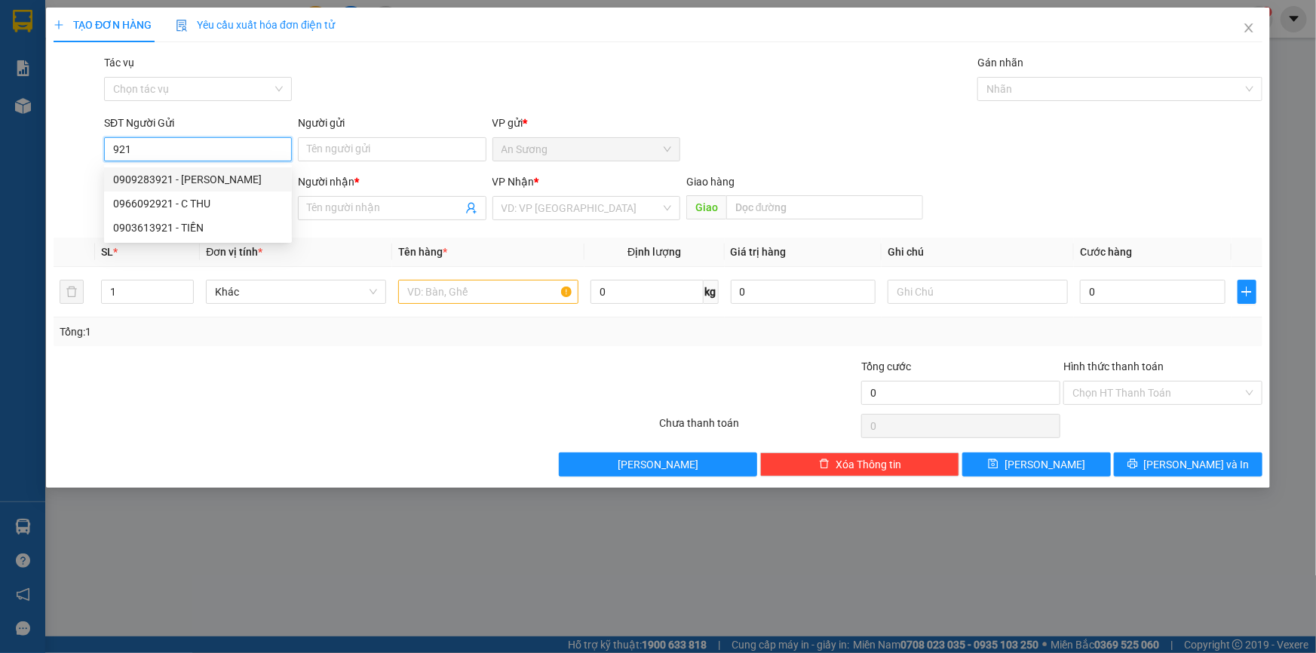
click at [194, 175] on div "0909283921 - HẢI" at bounding box center [198, 179] width 170 height 17
type input "0909283921"
type input "HẢI"
type input "0916875134"
type input "NAM"
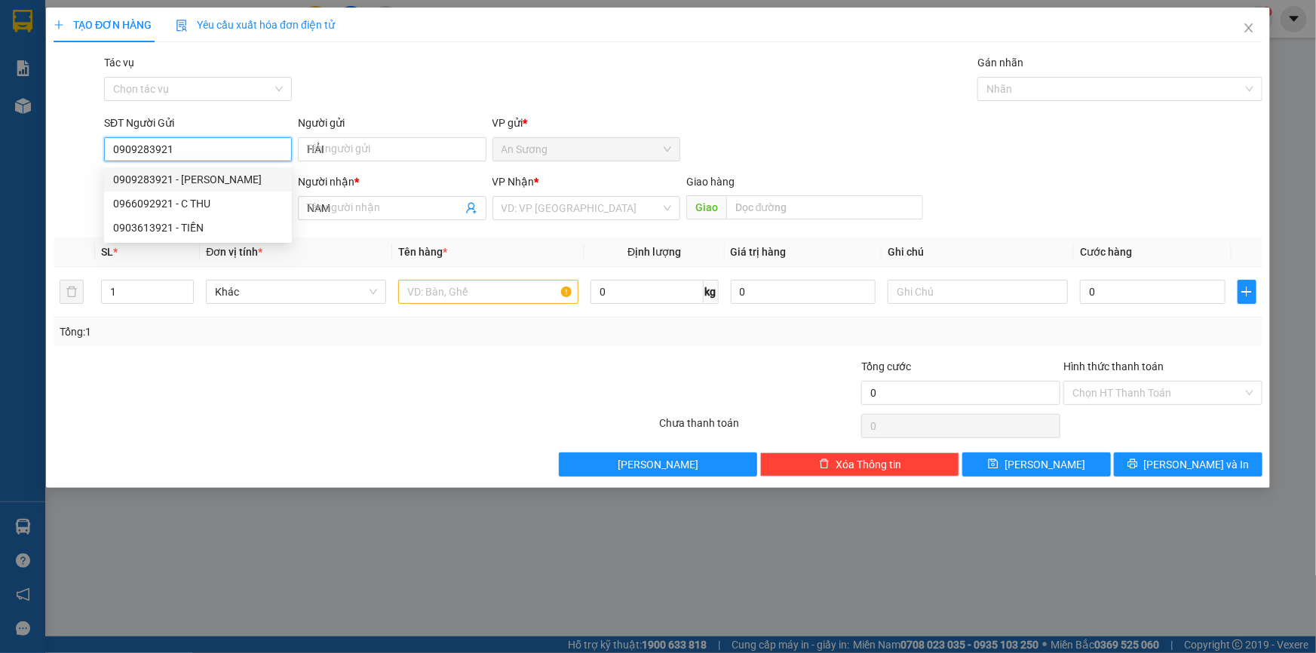
type input "50.000"
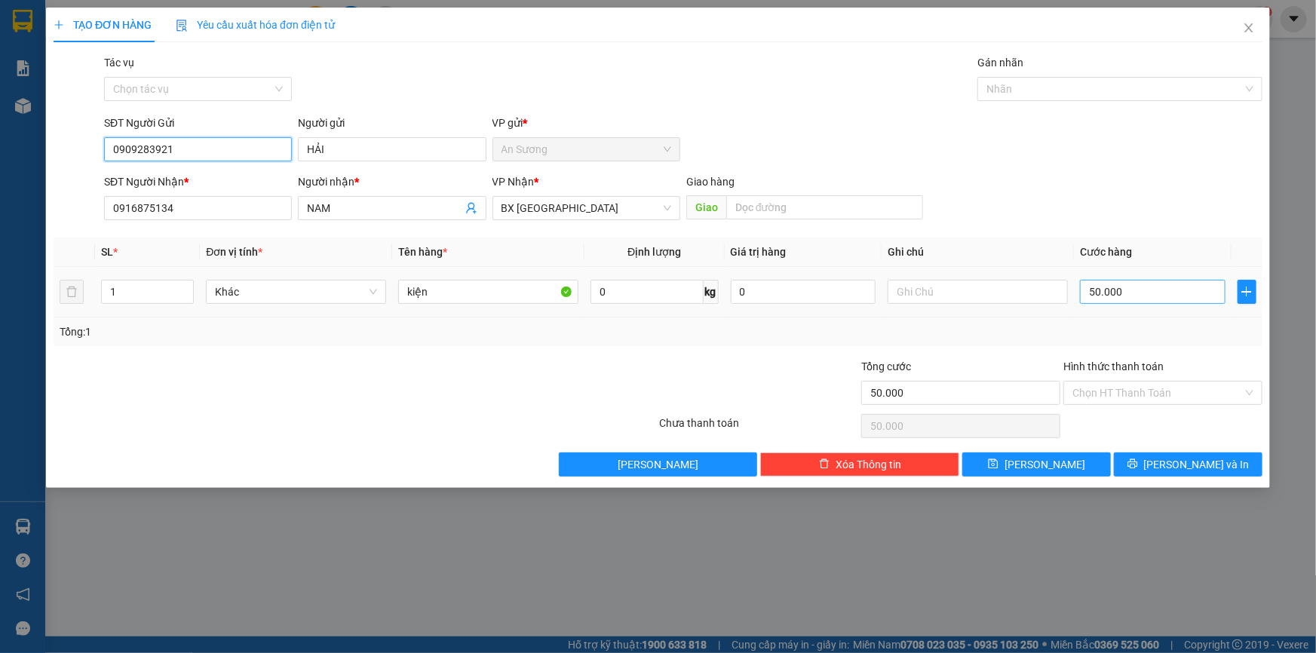
type input "0909283921"
click at [1135, 290] on input "50.000" at bounding box center [1153, 292] width 146 height 24
type input "3"
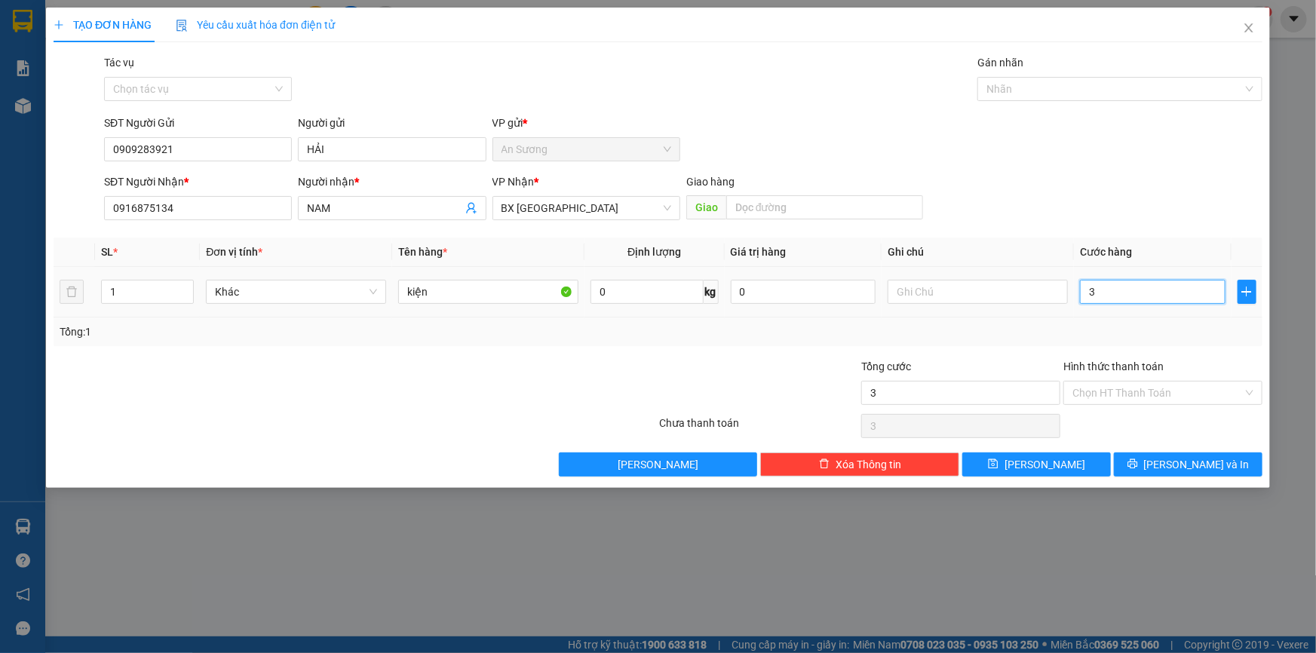
type input "30"
type input "30.000"
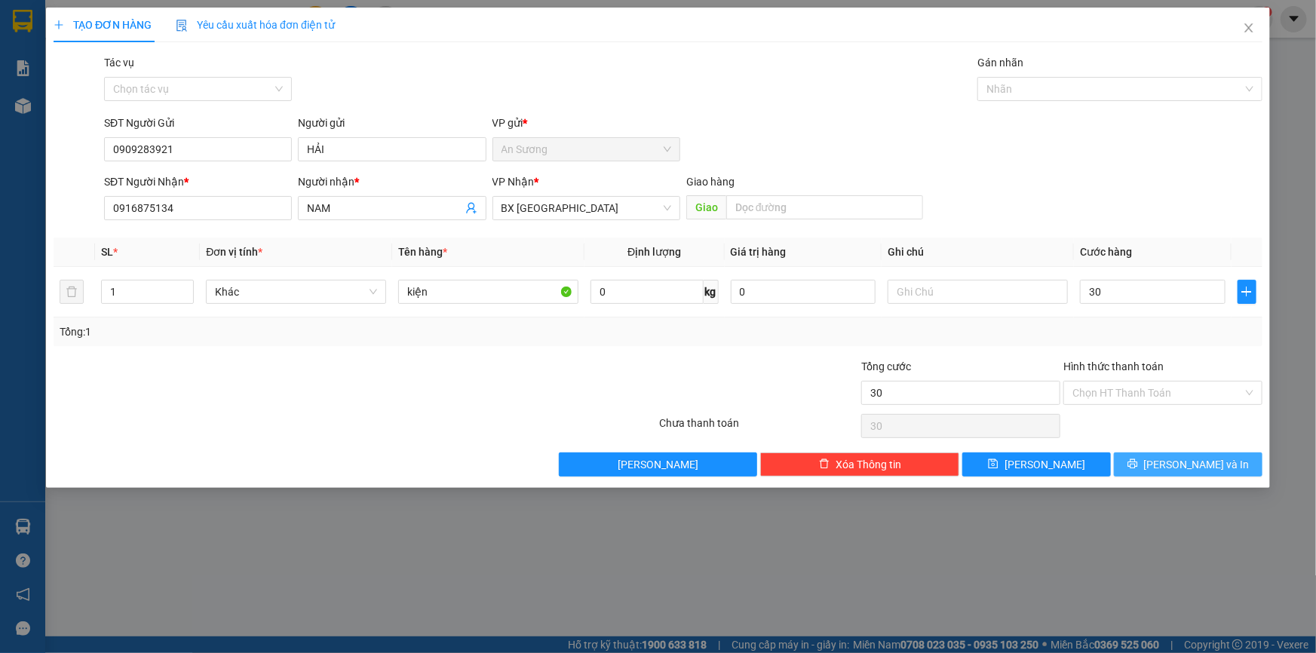
type input "30.000"
click at [1179, 468] on span "[PERSON_NAME] và In" at bounding box center [1197, 464] width 106 height 17
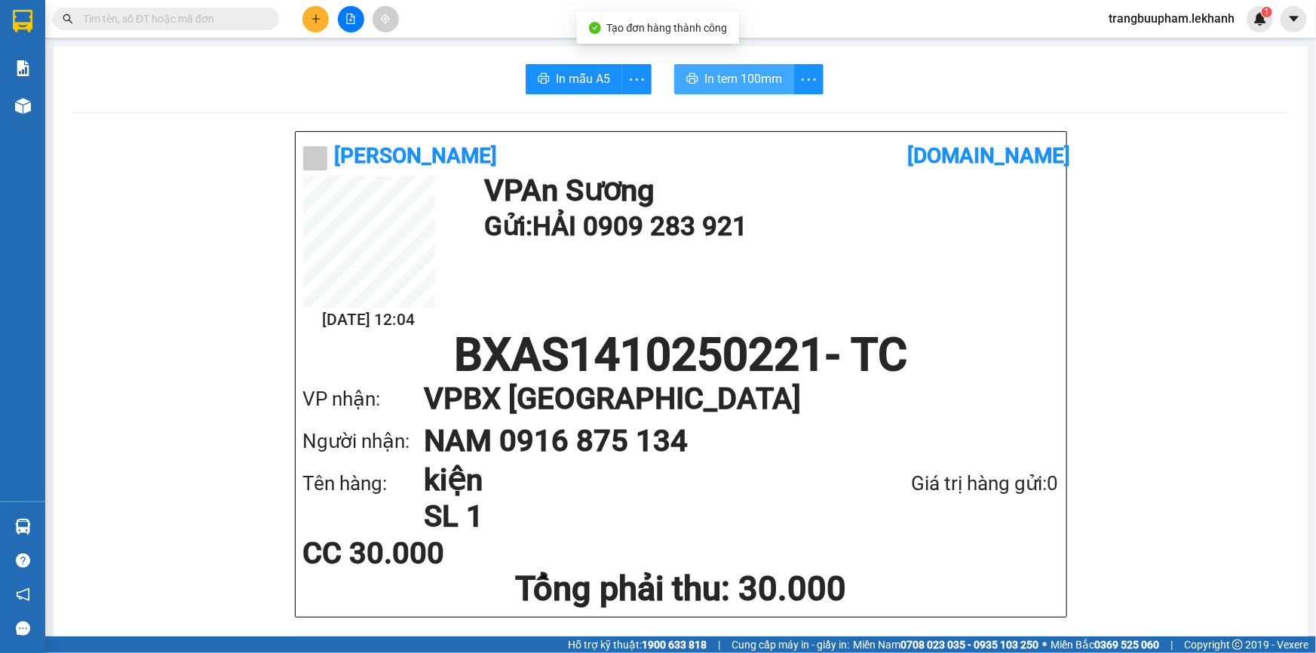
click at [730, 68] on button "In tem 100mm" at bounding box center [734, 79] width 120 height 30
click at [324, 19] on button at bounding box center [315, 19] width 26 height 26
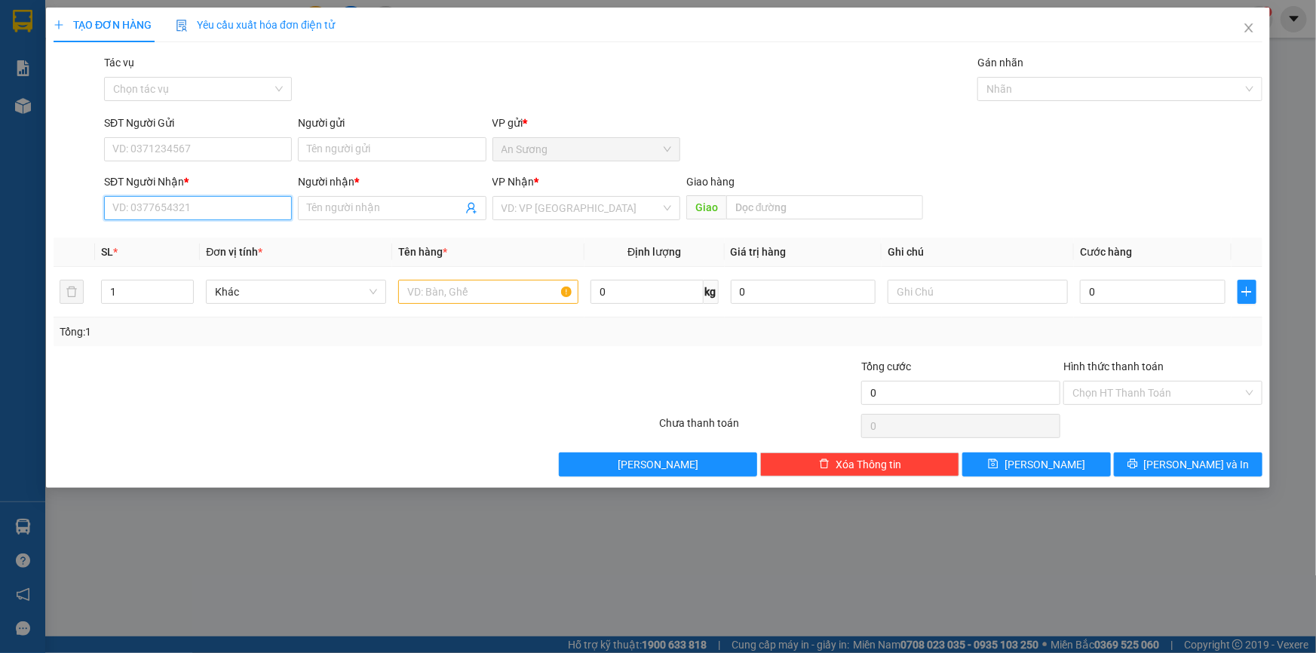
click at [183, 215] on input "SĐT Người Nhận *" at bounding box center [198, 208] width 188 height 24
type input "0399219960"
click at [237, 236] on div "0399219960 - CHUNG" at bounding box center [198, 238] width 170 height 17
type input "CHUNG"
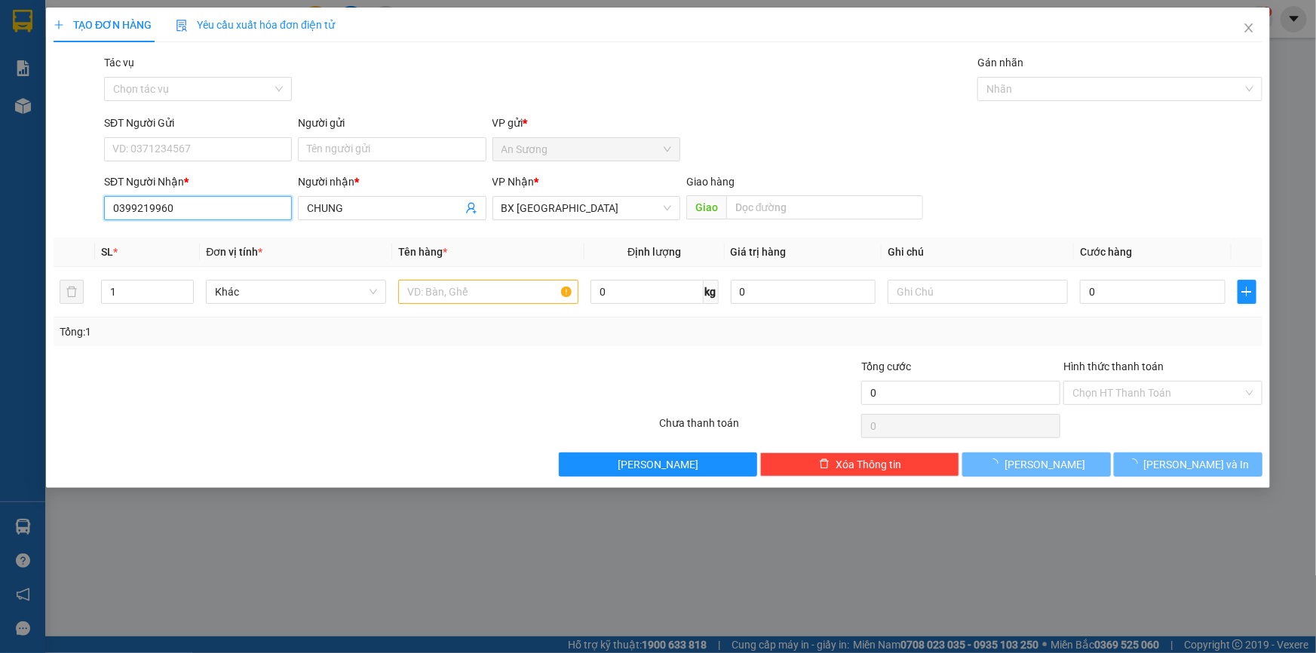
type input "40.000"
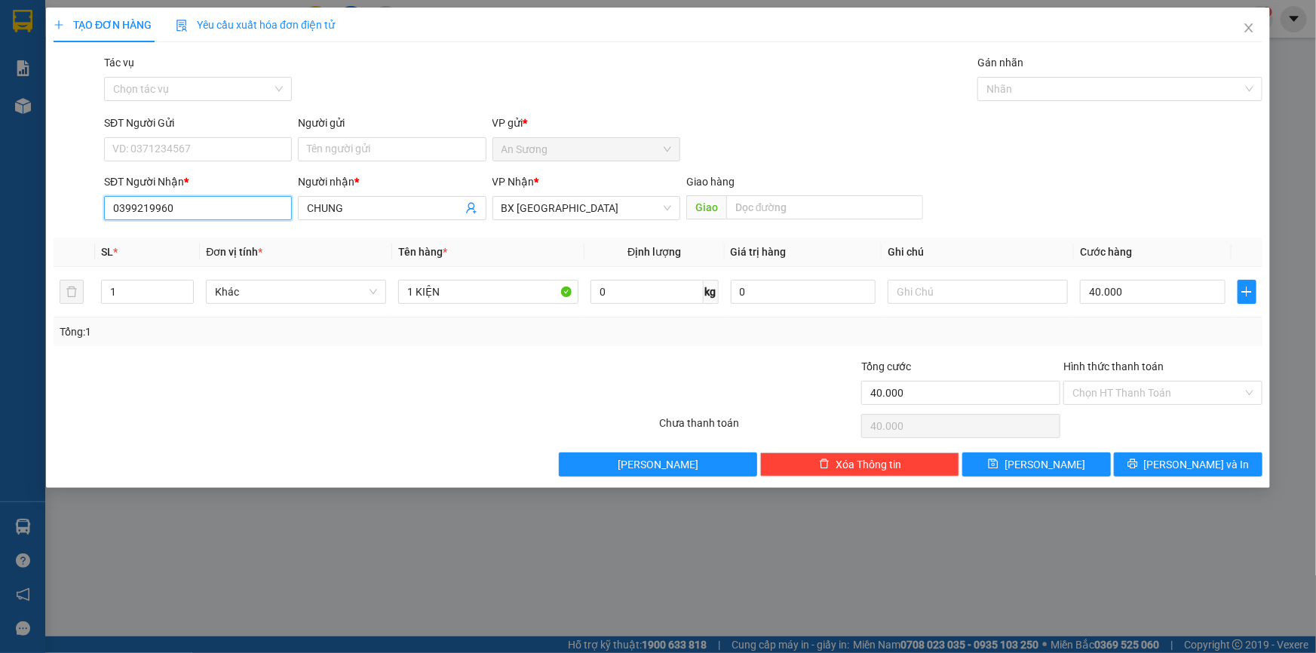
type input "0399219960"
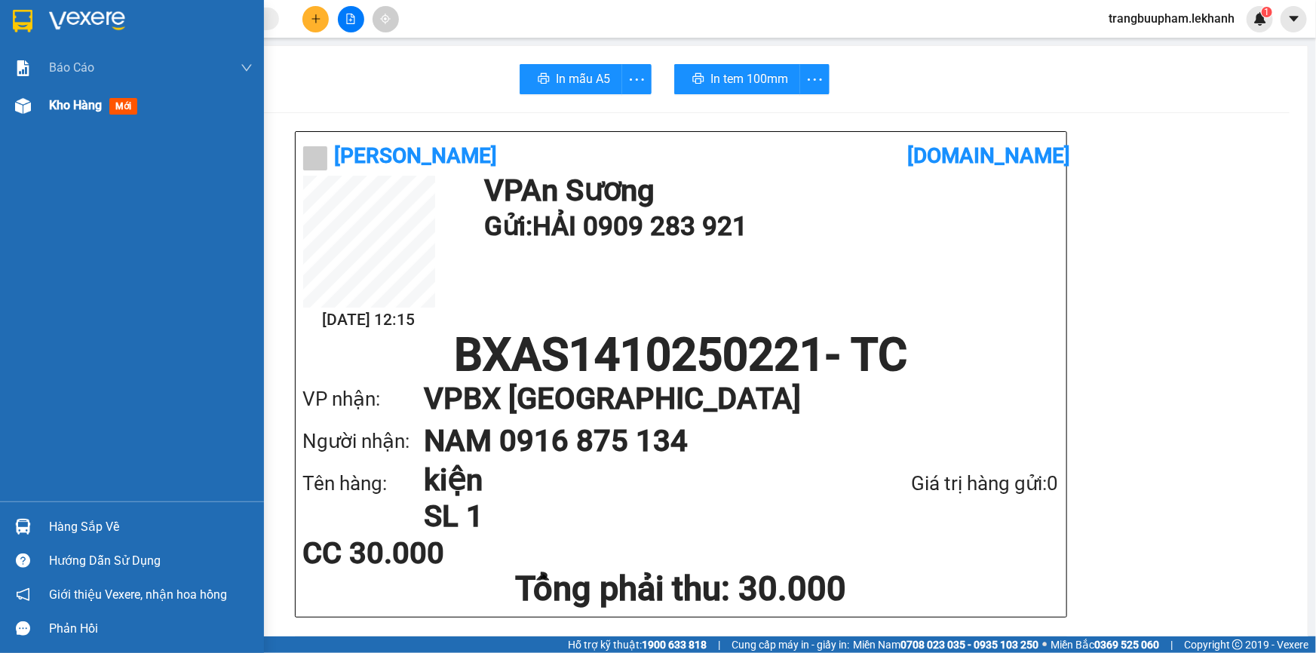
click at [72, 104] on span "Kho hàng" at bounding box center [75, 105] width 53 height 14
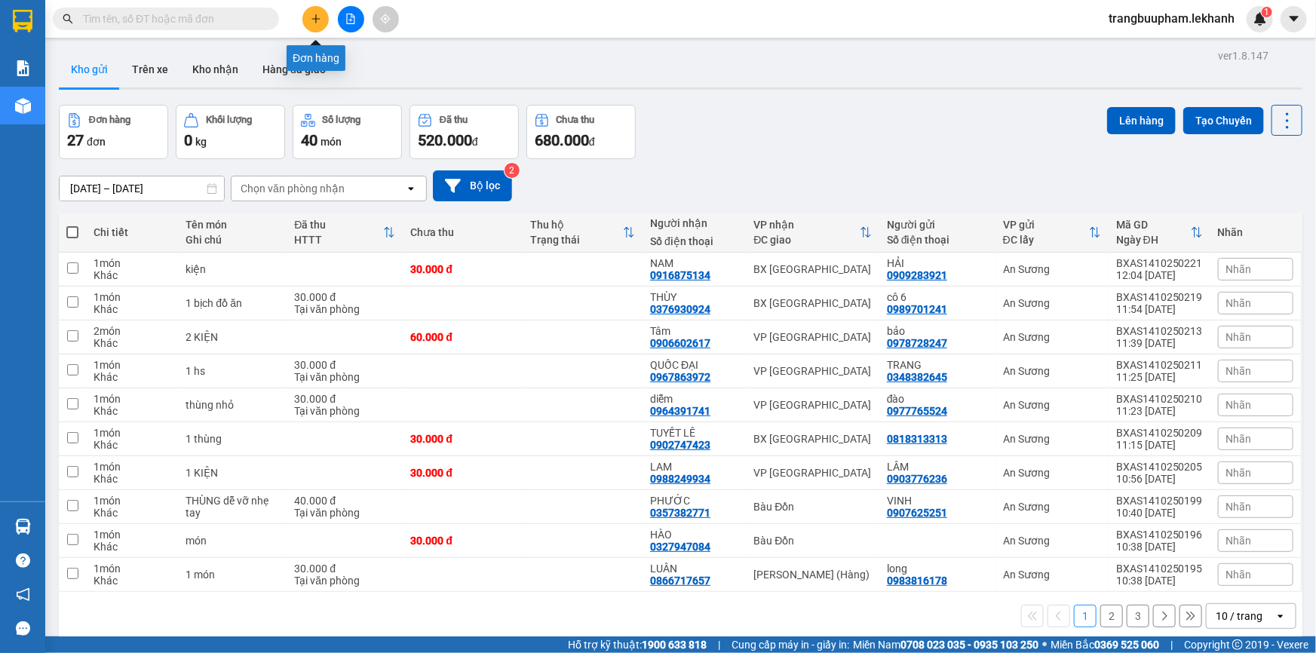
click at [324, 17] on button at bounding box center [315, 19] width 26 height 26
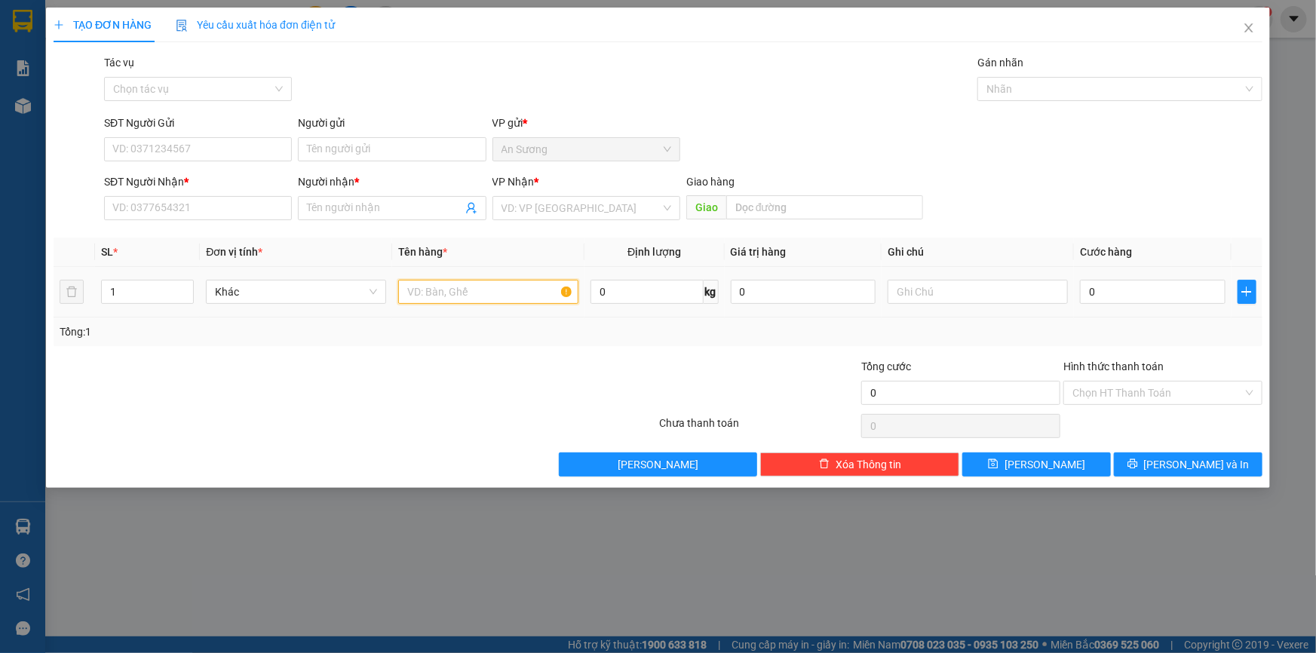
click at [474, 293] on input "text" at bounding box center [488, 292] width 180 height 24
type input "1 bao"
drag, startPoint x: 238, startPoint y: 204, endPoint x: 294, endPoint y: 23, distance: 189.6
click at [238, 201] on input "SĐT Người Nhận *" at bounding box center [198, 208] width 188 height 24
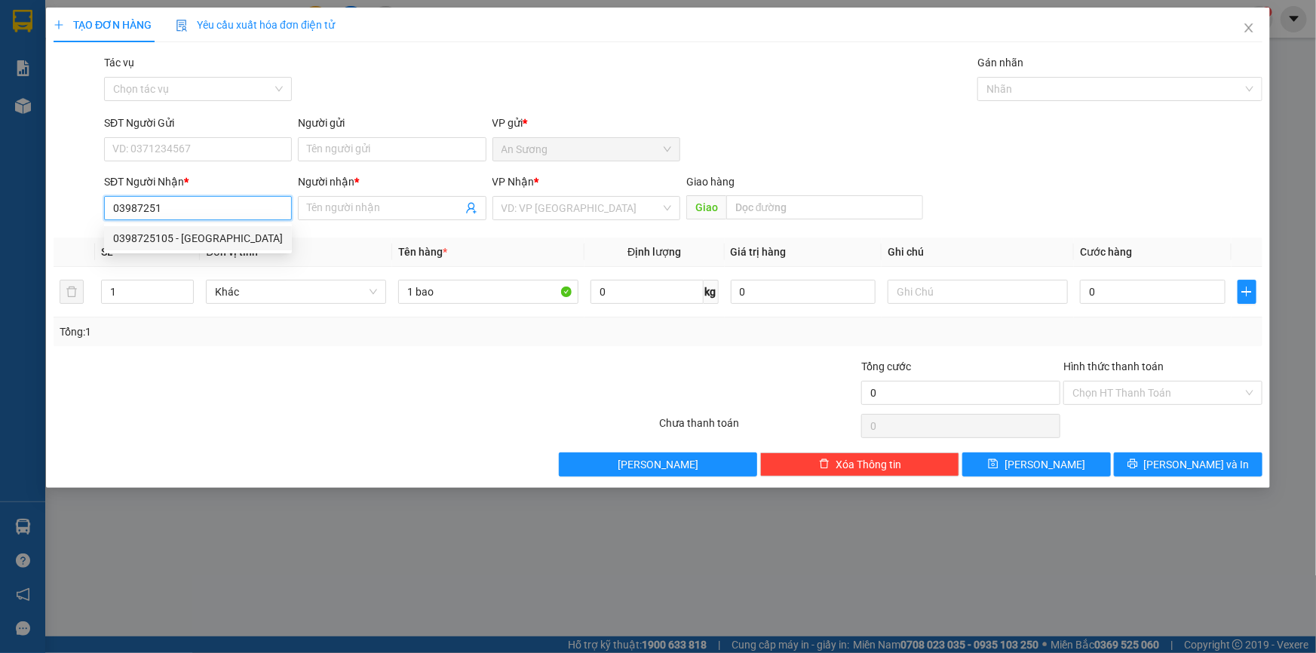
click at [217, 234] on div "0398725105 - MINH TÂN" at bounding box center [198, 238] width 170 height 17
type input "0398725105"
type input "MINH TÂN"
type input "30.000"
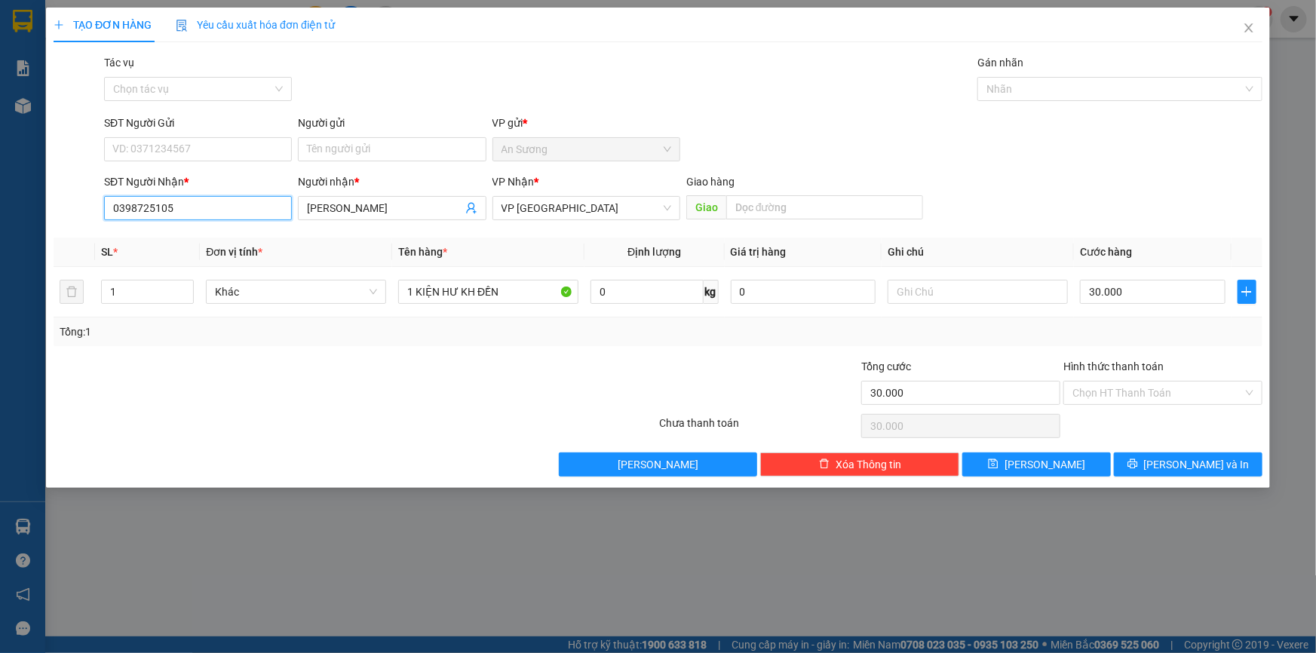
type input "0398725105"
click at [213, 166] on div "SĐT Người Gửi VD: 0371234567" at bounding box center [198, 141] width 188 height 53
click at [225, 153] on input "SĐT Người Gửi" at bounding box center [198, 149] width 188 height 24
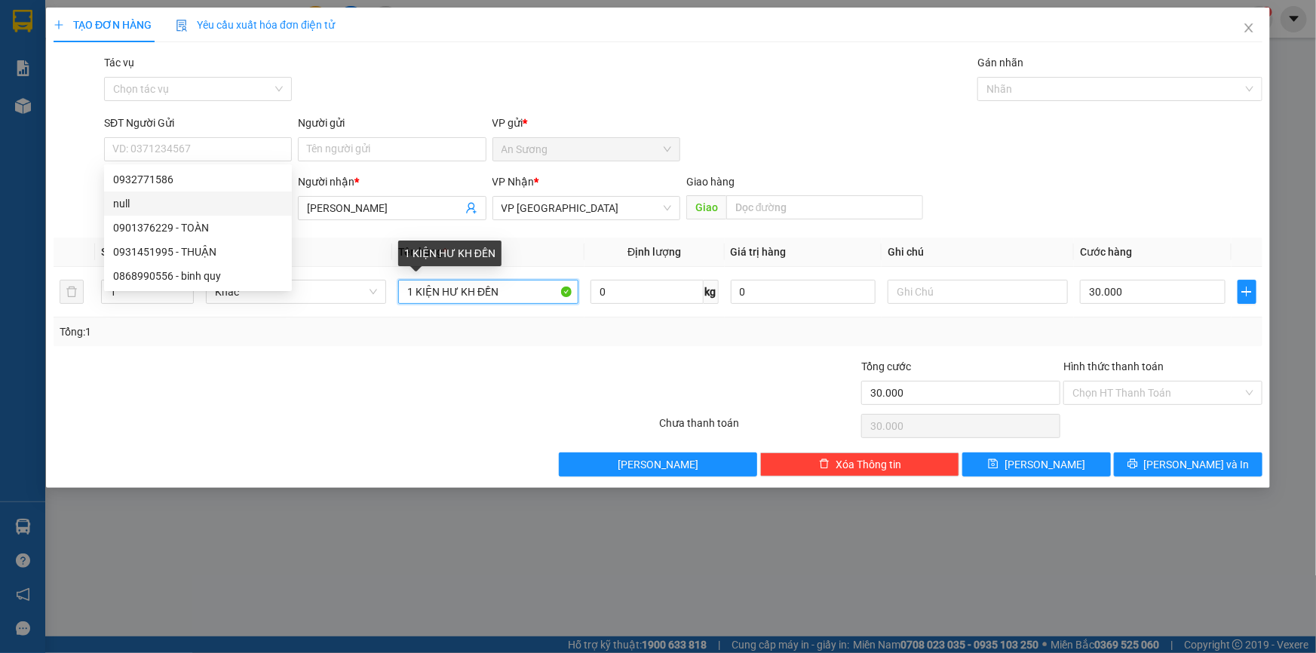
drag, startPoint x: 551, startPoint y: 287, endPoint x: 284, endPoint y: 226, distance: 273.1
click at [237, 289] on body "Kết quả tìm kiếm ( 8 ) Bộ lọc Mã ĐH Trạng thái Món hàng Tổng cước Chưa cước Nhã…" at bounding box center [658, 326] width 1316 height 653
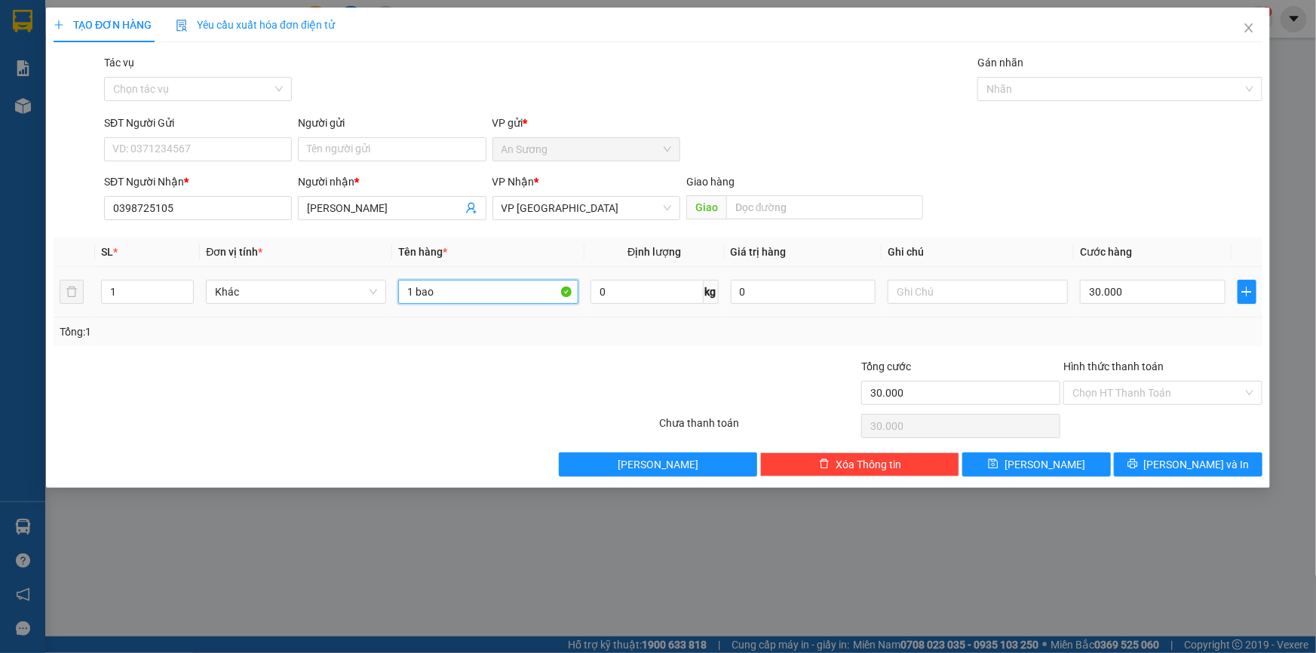
type input "1 bao"
drag, startPoint x: 1161, startPoint y: 309, endPoint x: 1148, endPoint y: 296, distance: 19.2
click at [1155, 305] on td "30.000" at bounding box center [1153, 292] width 158 height 51
click at [1148, 296] on input "30.000" at bounding box center [1153, 292] width 146 height 24
type input "8"
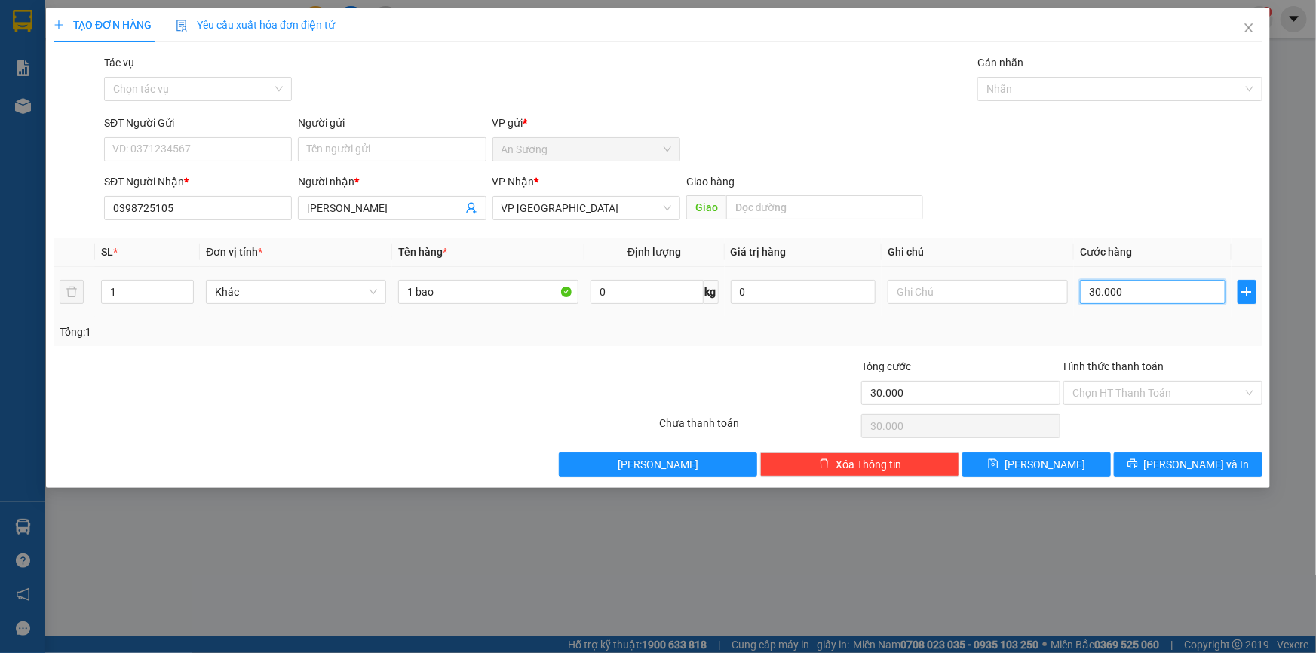
type input "8"
type input "80"
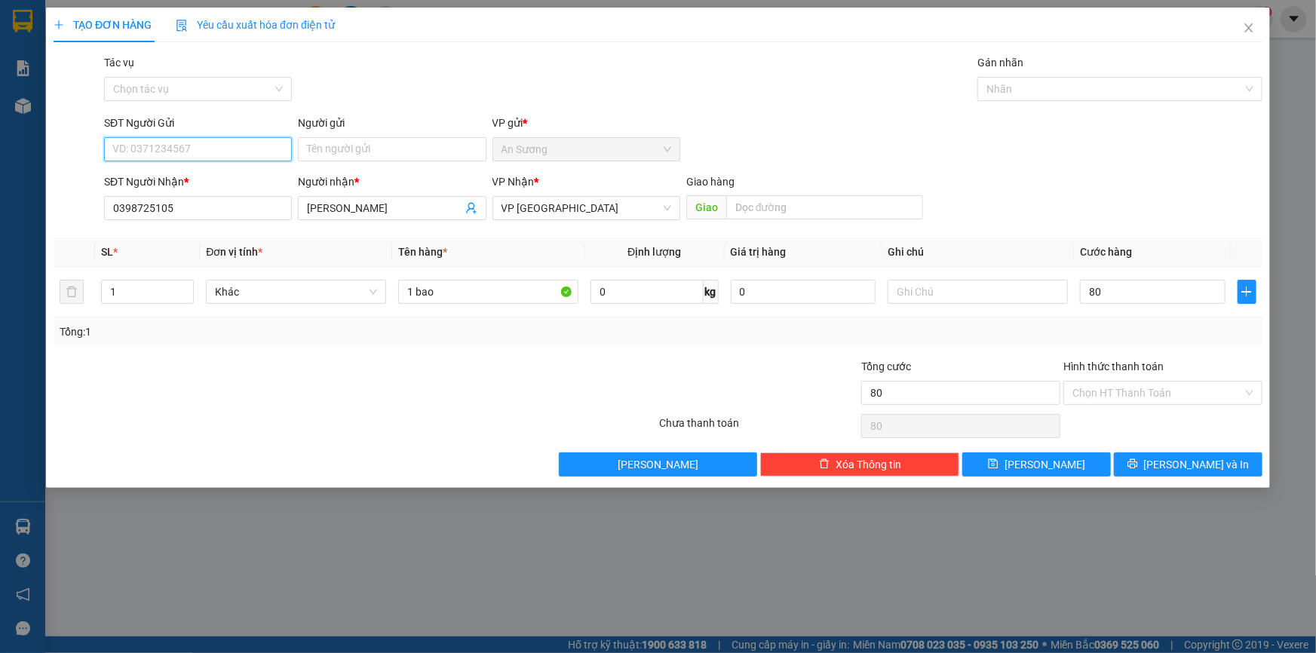
type input "80.000"
click at [169, 147] on input "SĐT Người Gửi" at bounding box center [198, 149] width 188 height 24
type input "0962306878"
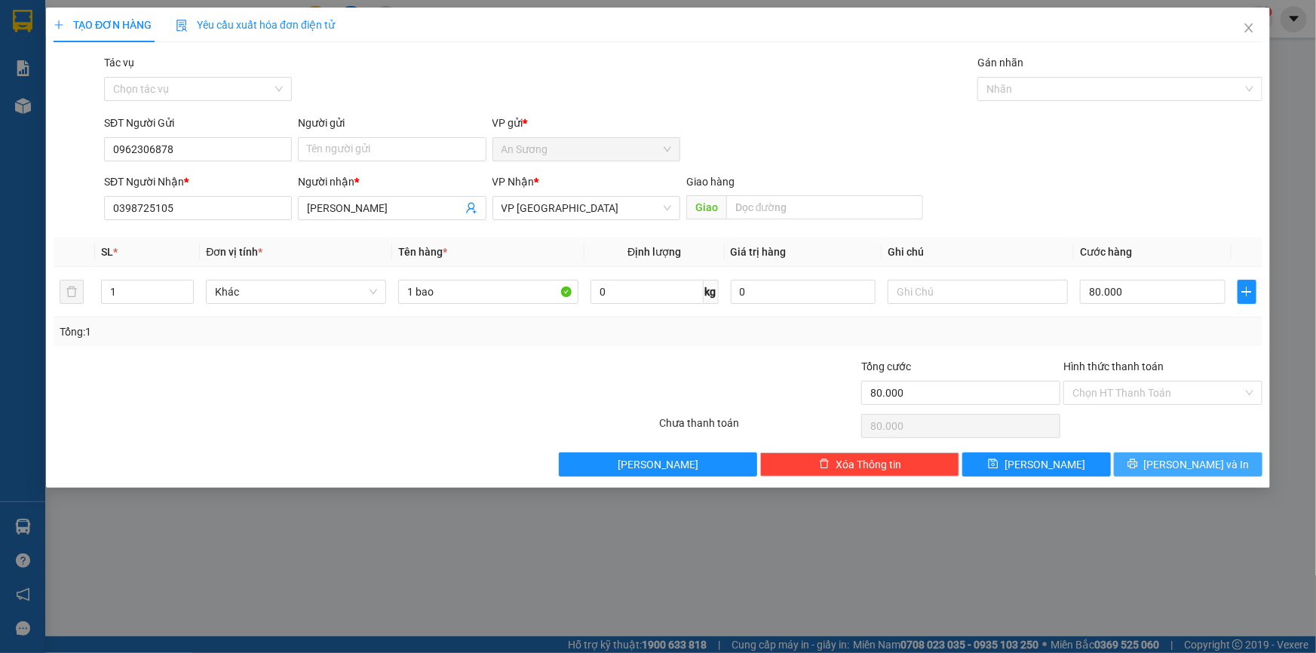
click at [1205, 466] on span "[PERSON_NAME] và In" at bounding box center [1197, 464] width 106 height 17
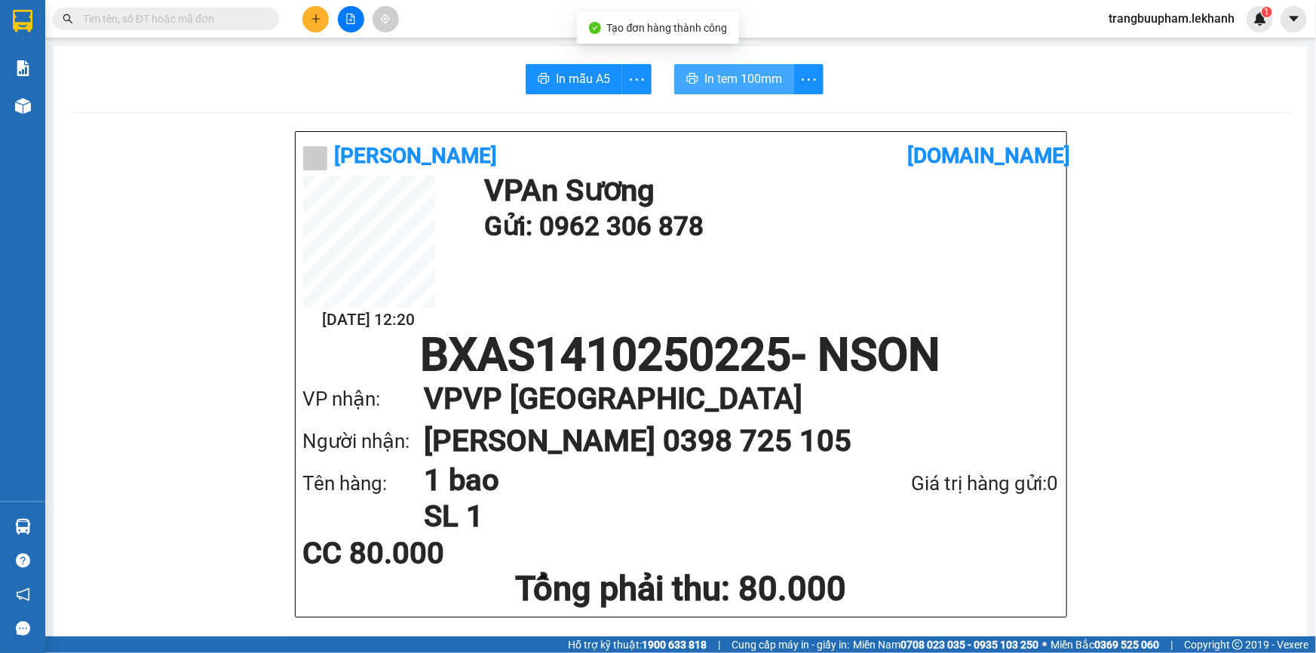
click at [724, 79] on span "In tem 100mm" at bounding box center [743, 78] width 78 height 19
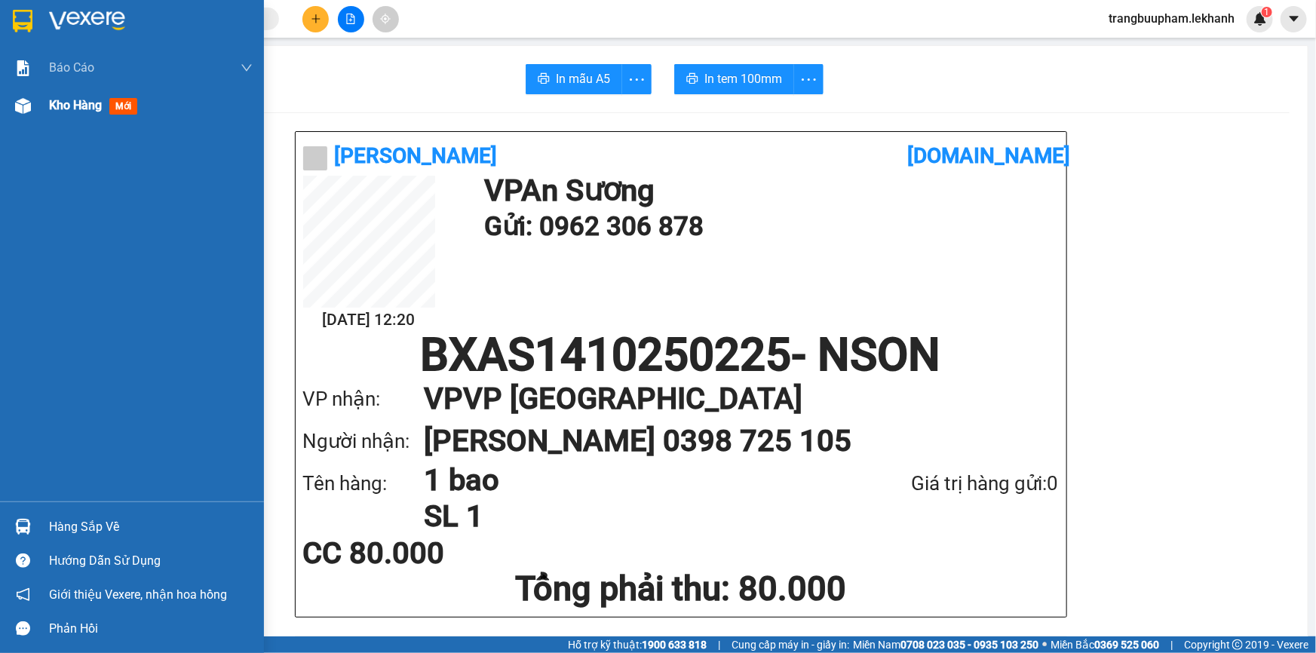
click at [119, 103] on span "mới" at bounding box center [123, 106] width 28 height 17
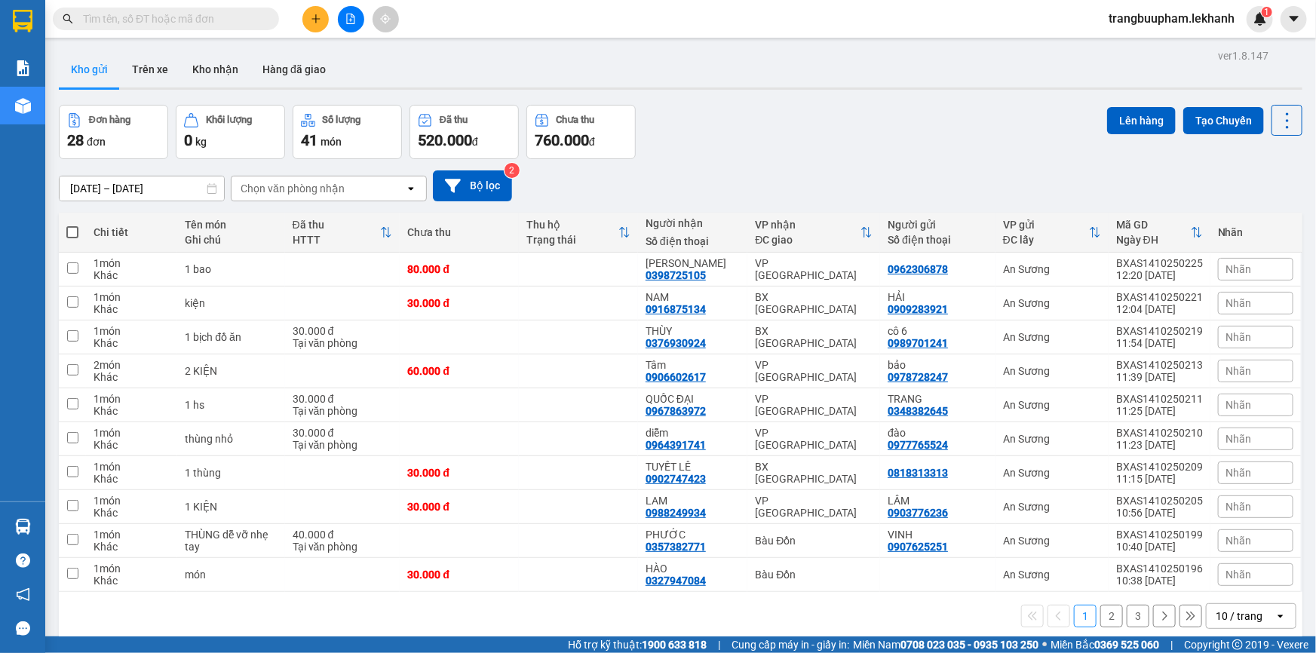
click at [319, 22] on icon "plus" at bounding box center [316, 19] width 11 height 11
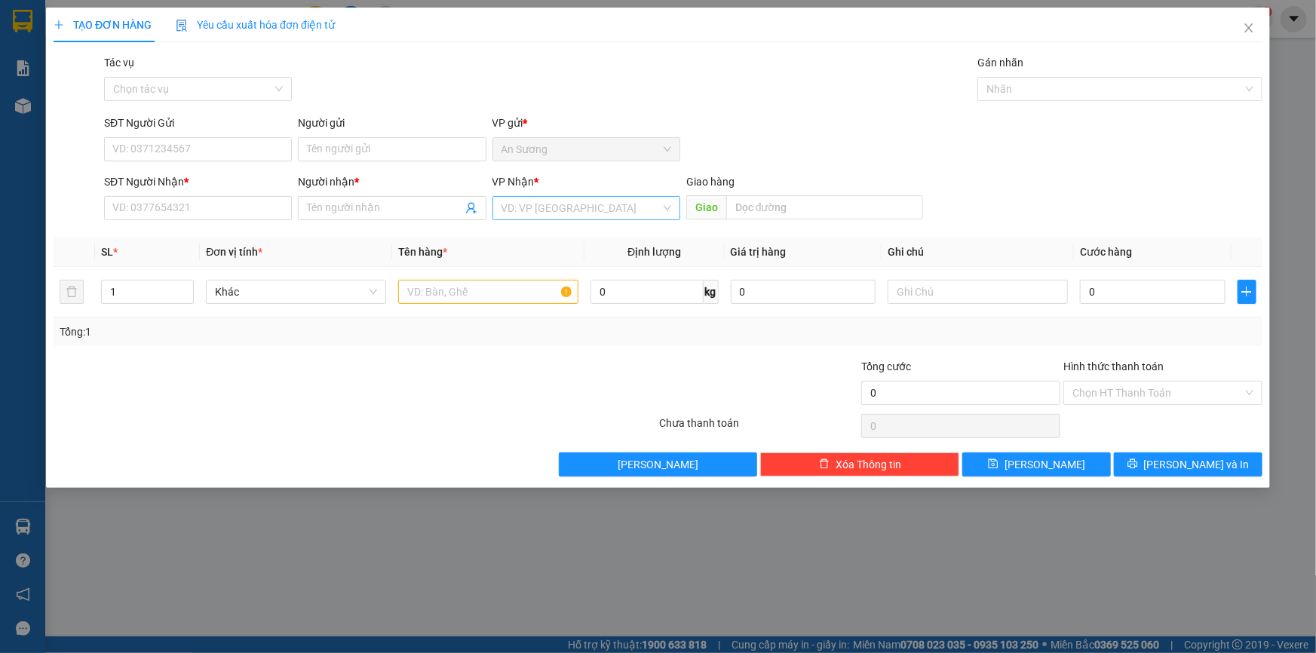
click at [535, 218] on input "search" at bounding box center [580, 208] width 159 height 23
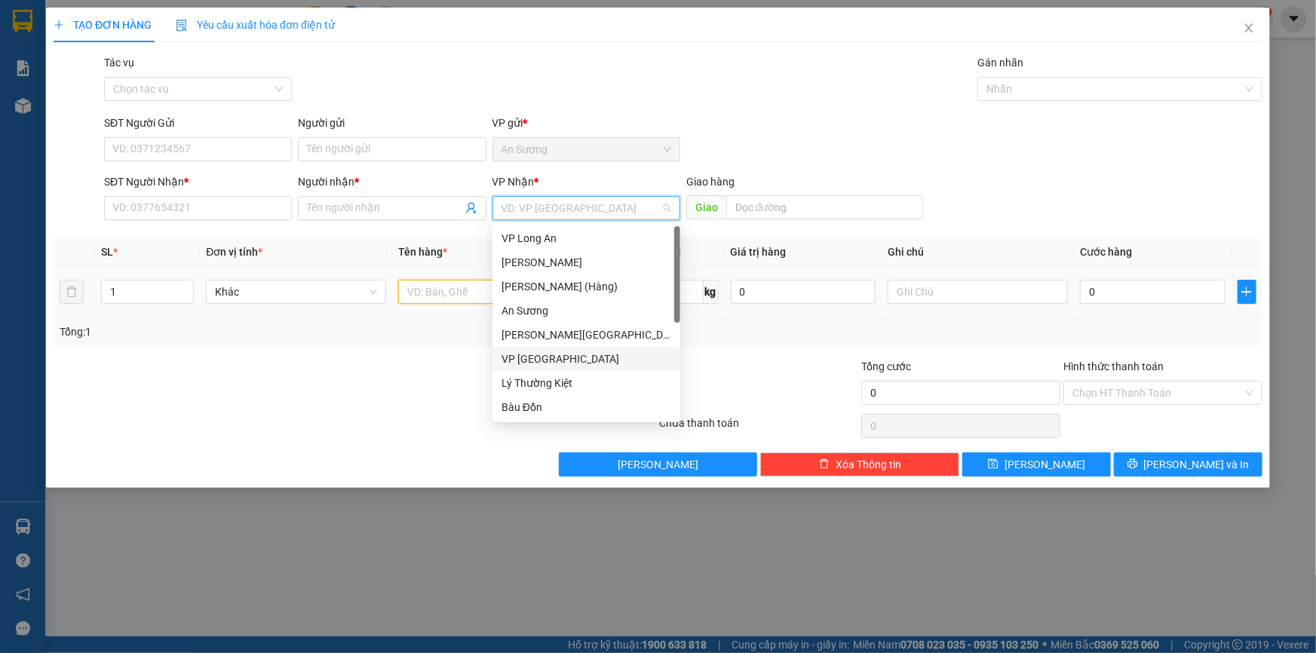
click at [426, 303] on input "text" at bounding box center [488, 292] width 180 height 24
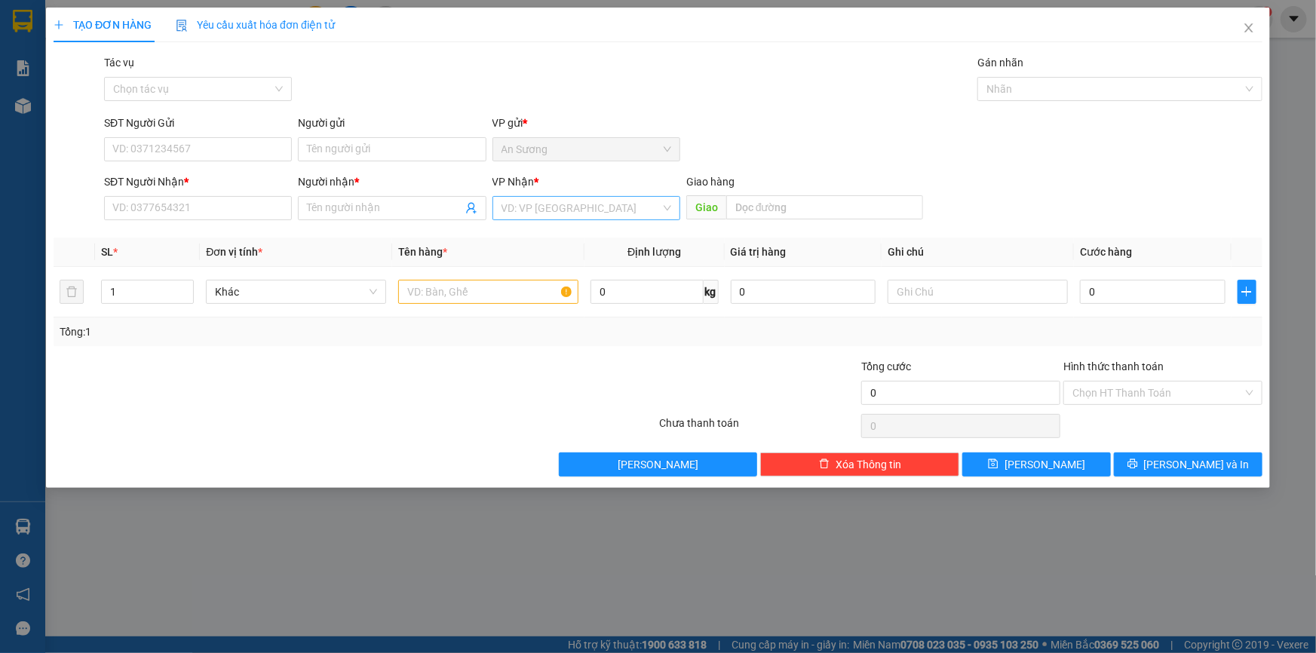
click at [559, 214] on input "search" at bounding box center [580, 208] width 159 height 23
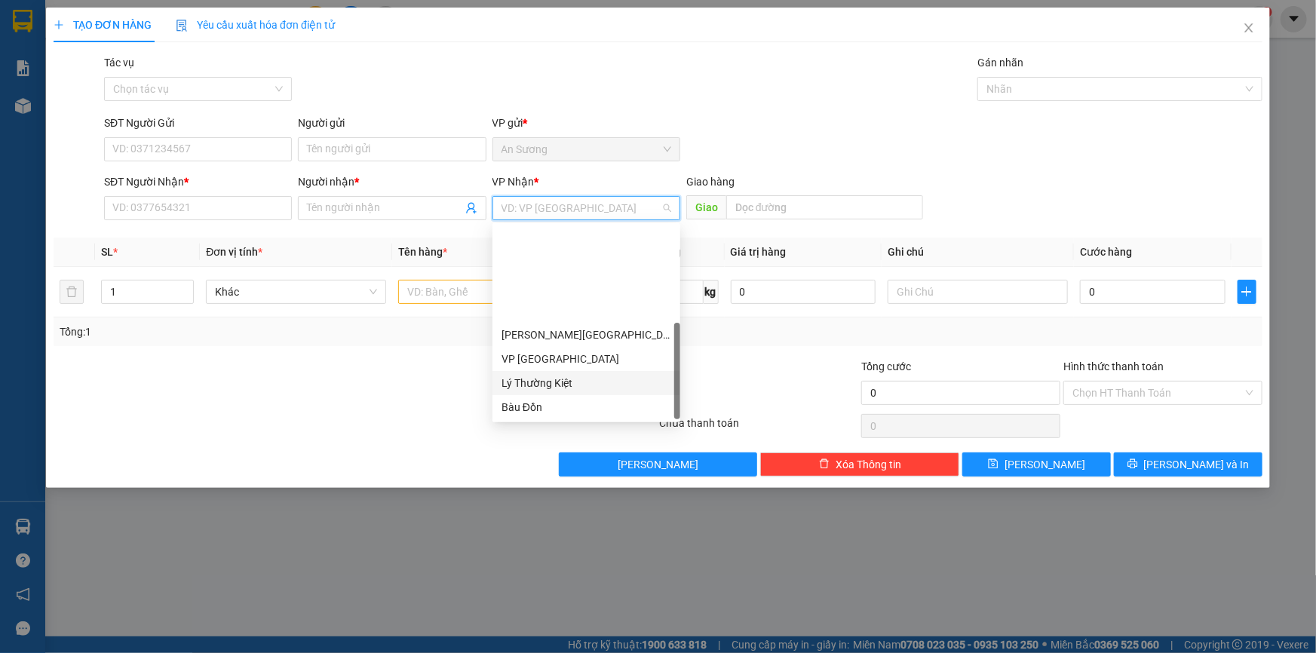
scroll to position [121, 0]
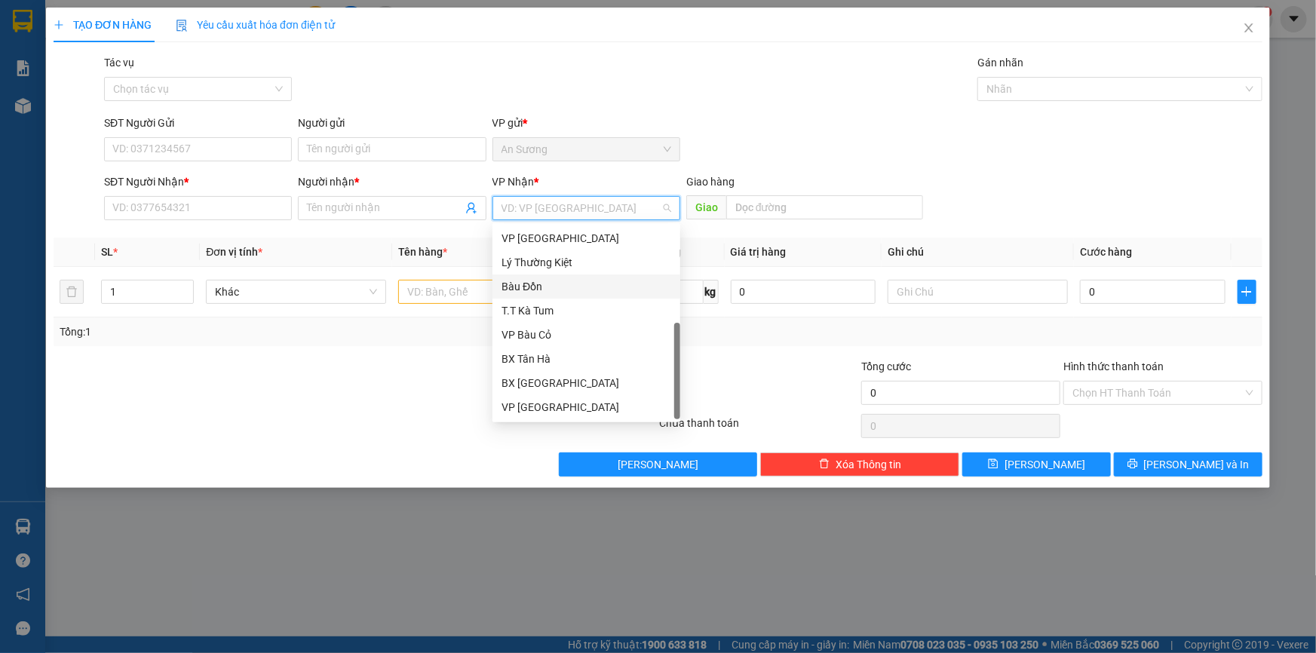
click at [548, 282] on div "Bàu Đồn" at bounding box center [586, 286] width 170 height 17
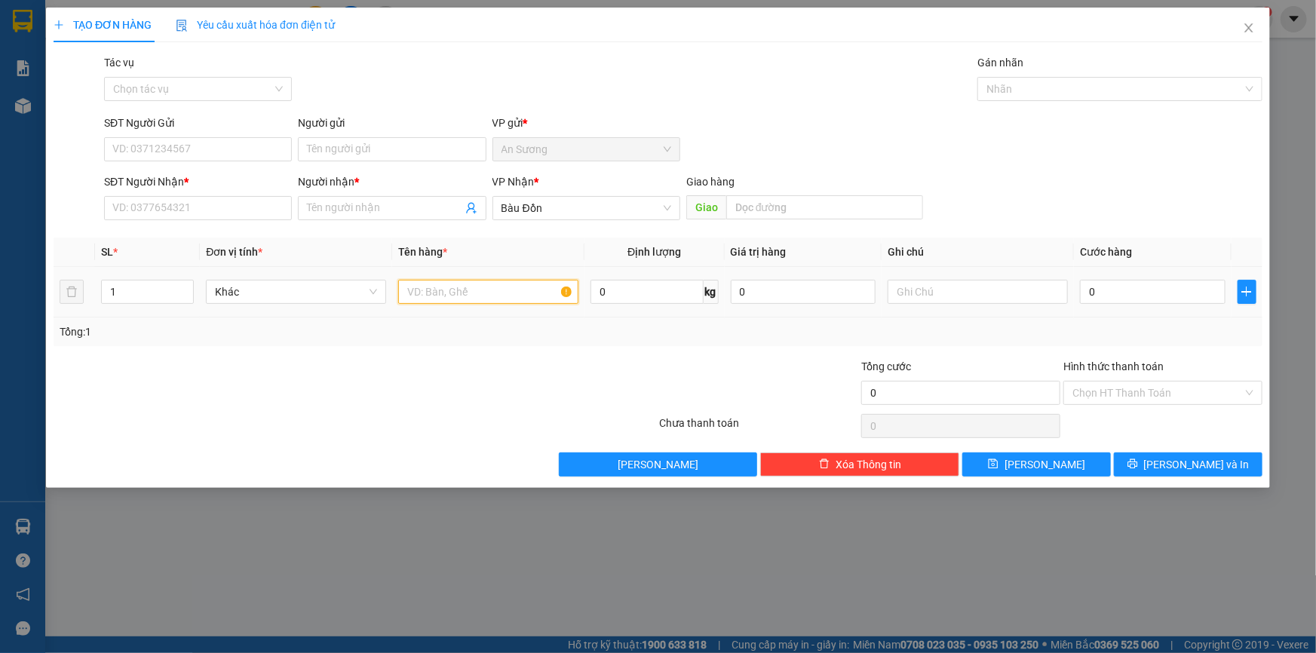
click at [458, 296] on input "text" at bounding box center [488, 292] width 180 height 24
type input "1 thùng bánh"
click at [188, 207] on input "SĐT Người Nhận *" at bounding box center [198, 208] width 188 height 24
click at [191, 204] on input "SĐT Người Nhận *" at bounding box center [198, 208] width 188 height 24
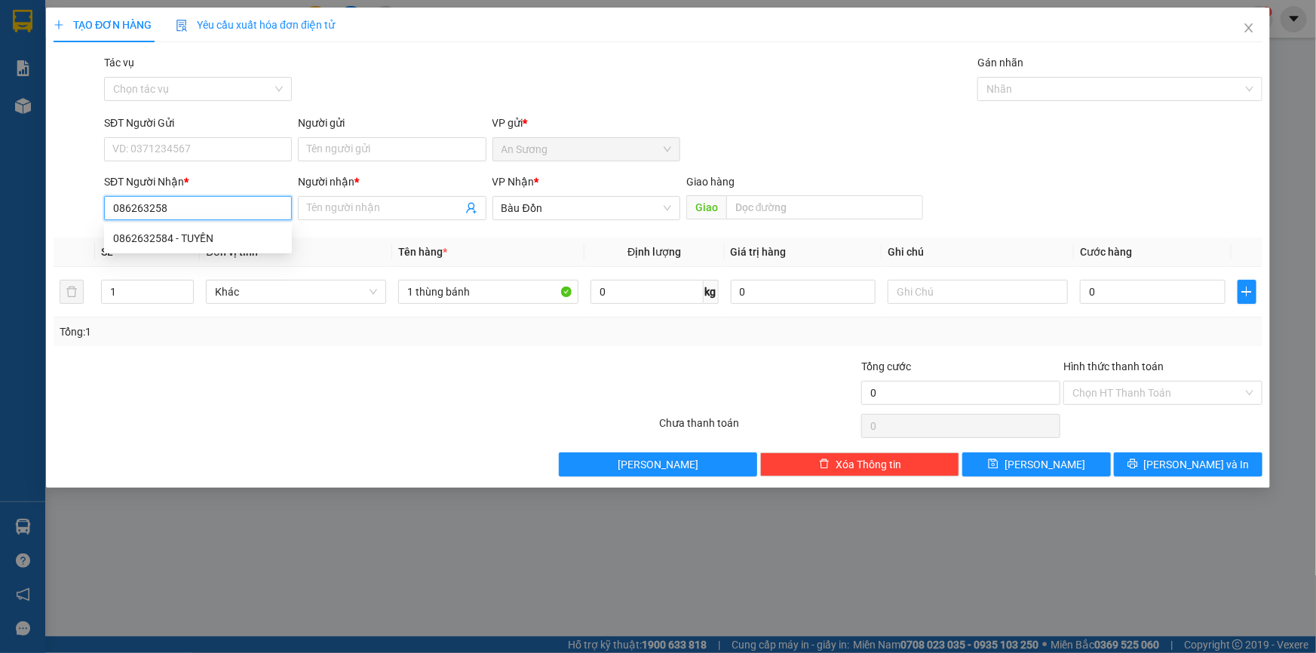
type input "0862632584"
click at [158, 234] on div "0862632584 - TUYỀN" at bounding box center [198, 238] width 170 height 17
type input "TUYỀN"
type input "30.000"
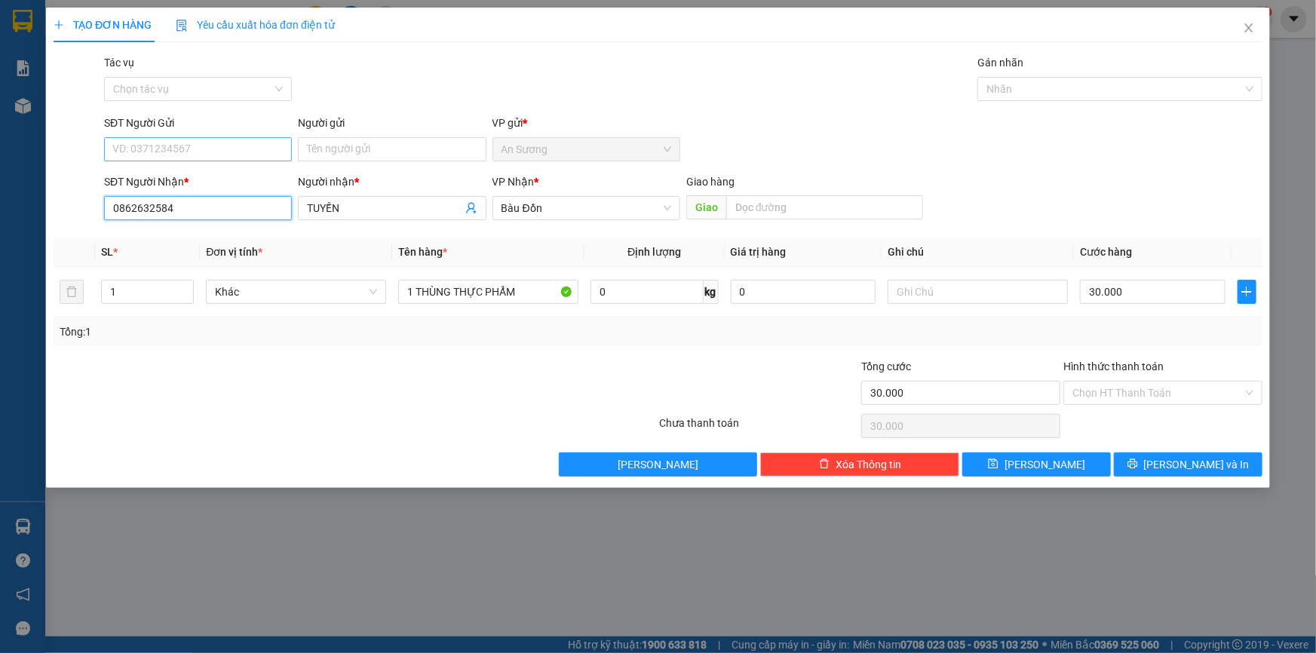
type input "0862632584"
click at [195, 152] on input "SĐT Người Gửi" at bounding box center [198, 149] width 188 height 24
click at [207, 173] on div "0339256123 - lam" at bounding box center [198, 179] width 170 height 17
type input "0339256123"
type input "lam"
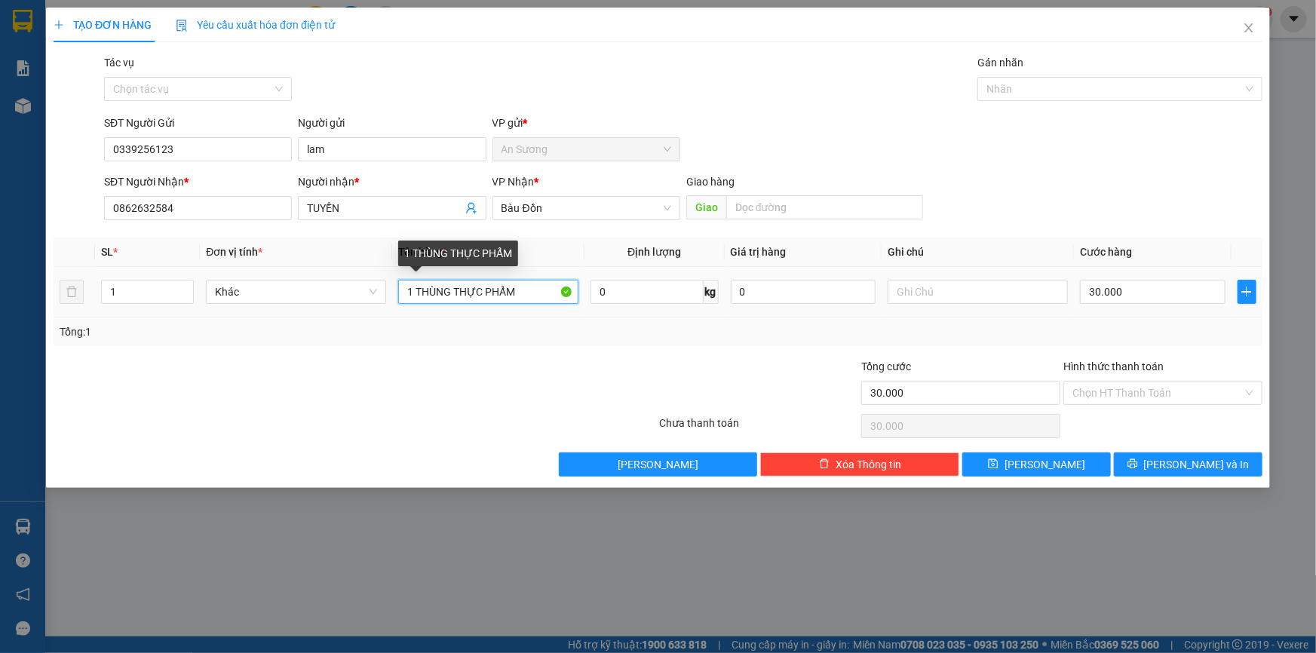
drag, startPoint x: 533, startPoint y: 293, endPoint x: 58, endPoint y: 314, distance: 475.6
click at [58, 314] on tr "1 Khác 1 THÙNG THỰC PHẨM 0 kg 0 30.000" at bounding box center [658, 292] width 1209 height 51
type input "1 thùng bánh"
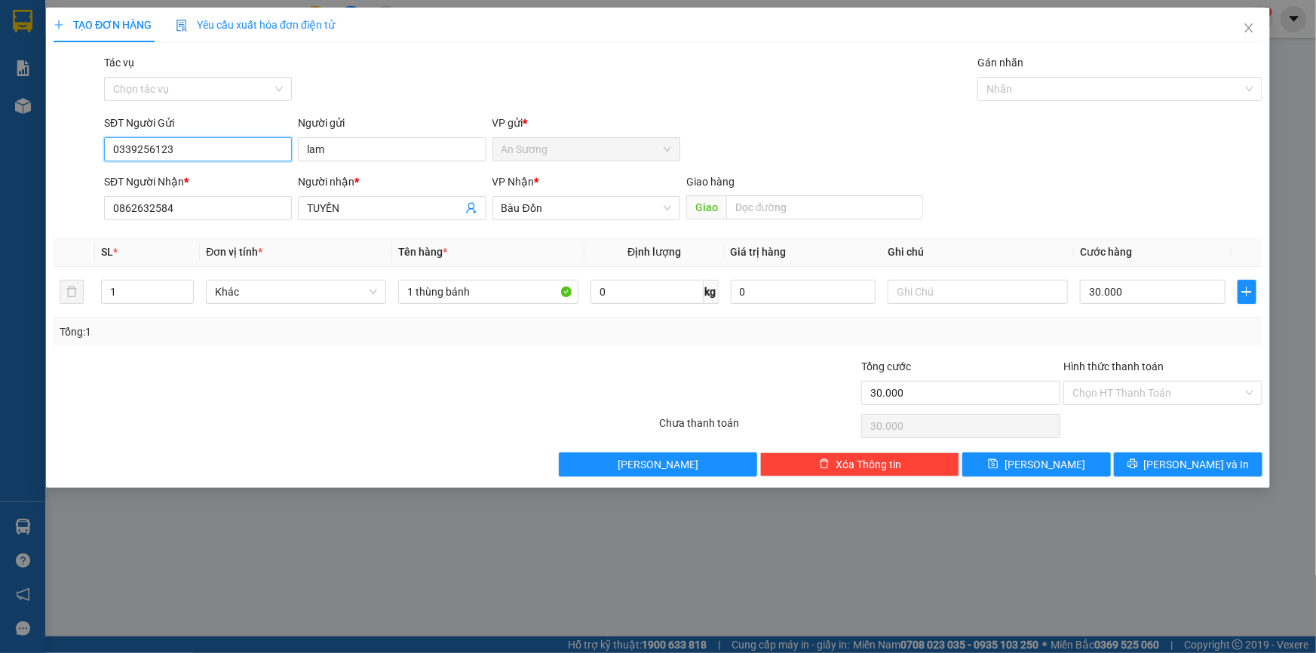
click at [184, 141] on input "0339256123" at bounding box center [198, 149] width 188 height 24
click at [1150, 304] on div "30.000" at bounding box center [1153, 292] width 146 height 30
click at [1149, 293] on input "30.000" at bounding box center [1153, 292] width 146 height 24
drag, startPoint x: 488, startPoint y: 302, endPoint x: 490, endPoint y: 294, distance: 7.9
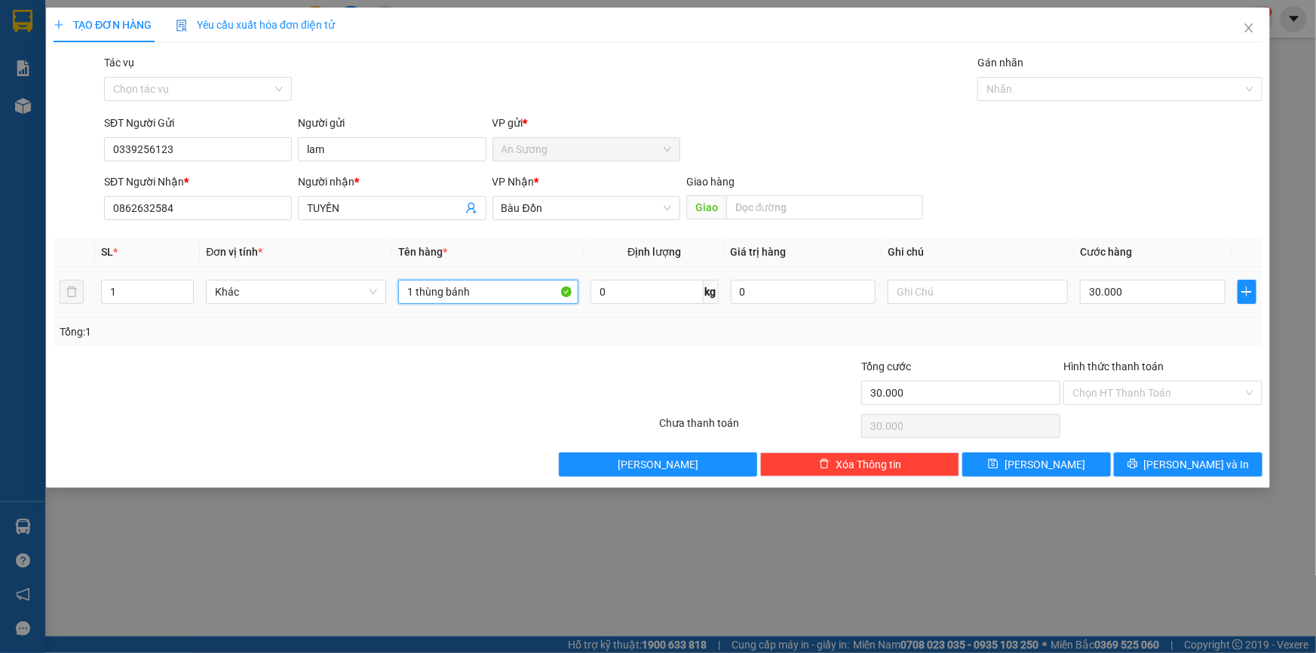
click at [489, 301] on input "1 thùng bánh" at bounding box center [488, 292] width 180 height 24
click at [1152, 407] on div "Hình thức thanh toán Chọn HT Thanh Toán" at bounding box center [1162, 384] width 199 height 53
click at [1127, 390] on input "Hình thức thanh toán" at bounding box center [1157, 393] width 170 height 23
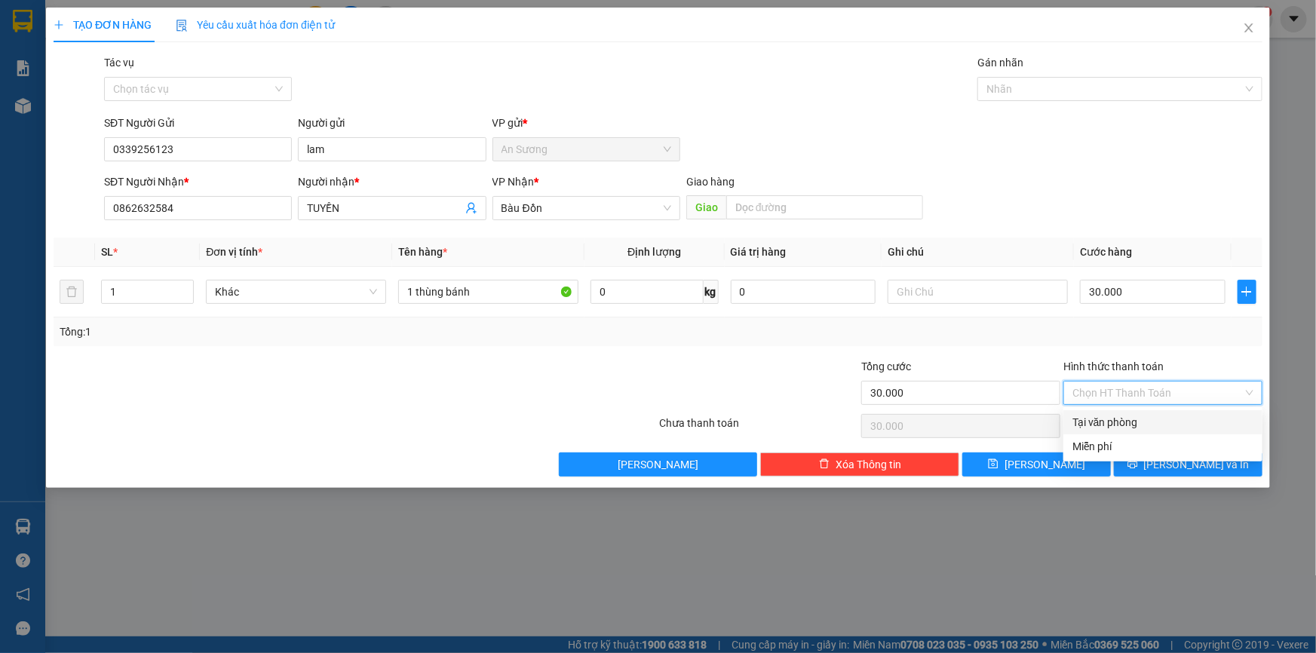
click at [1130, 422] on div "Tại văn phòng" at bounding box center [1162, 422] width 181 height 17
type input "0"
click at [1197, 464] on span "[PERSON_NAME] và In" at bounding box center [1197, 464] width 106 height 17
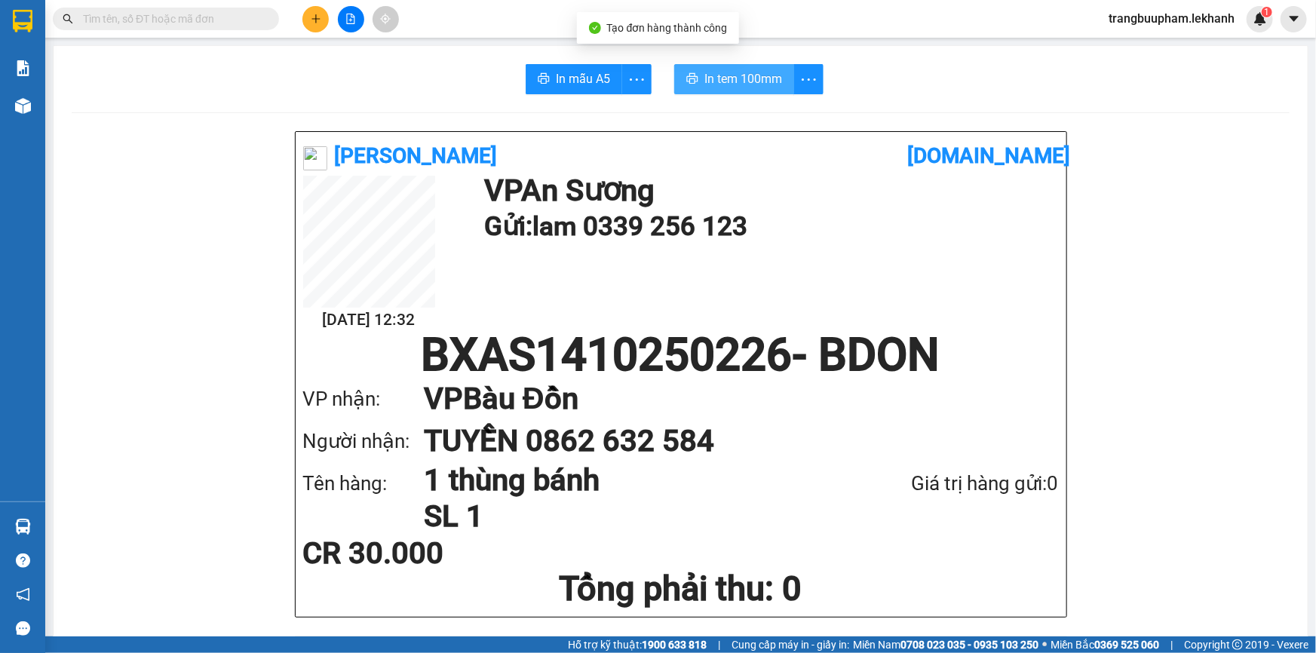
click at [752, 90] on button "In tem 100mm" at bounding box center [734, 79] width 120 height 30
click at [753, 87] on span "In tem 100mm" at bounding box center [743, 78] width 78 height 19
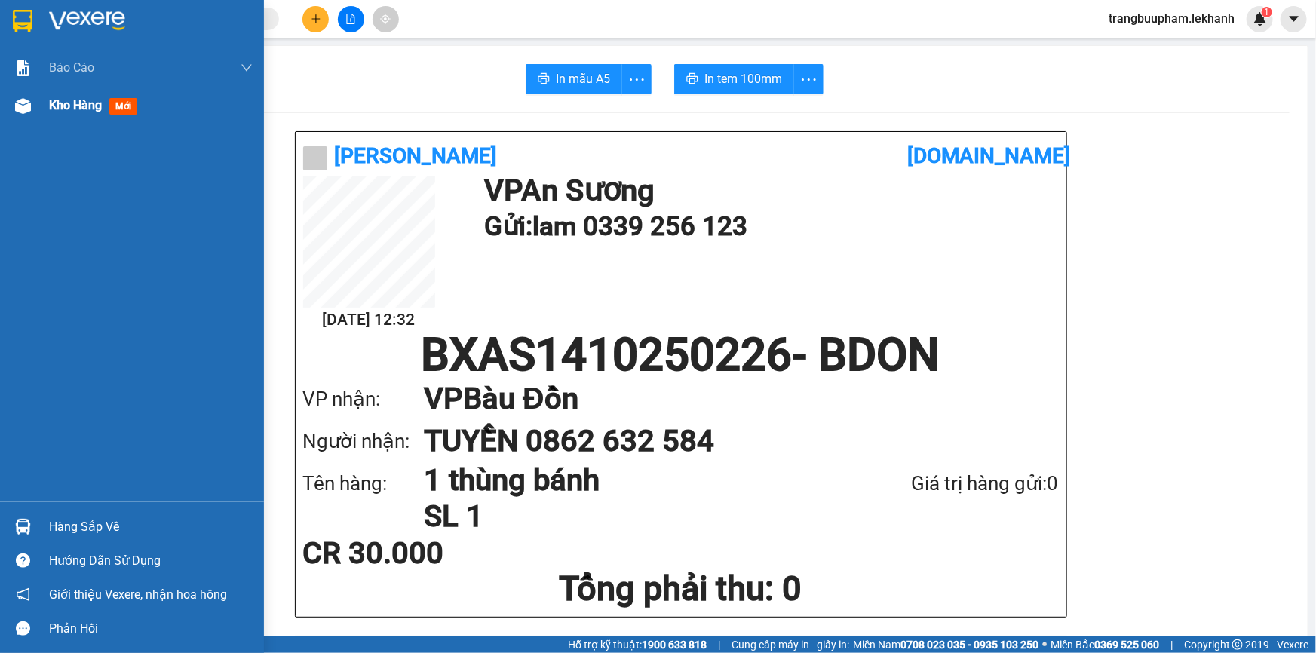
click at [78, 114] on div "Kho hàng mới" at bounding box center [96, 105] width 94 height 19
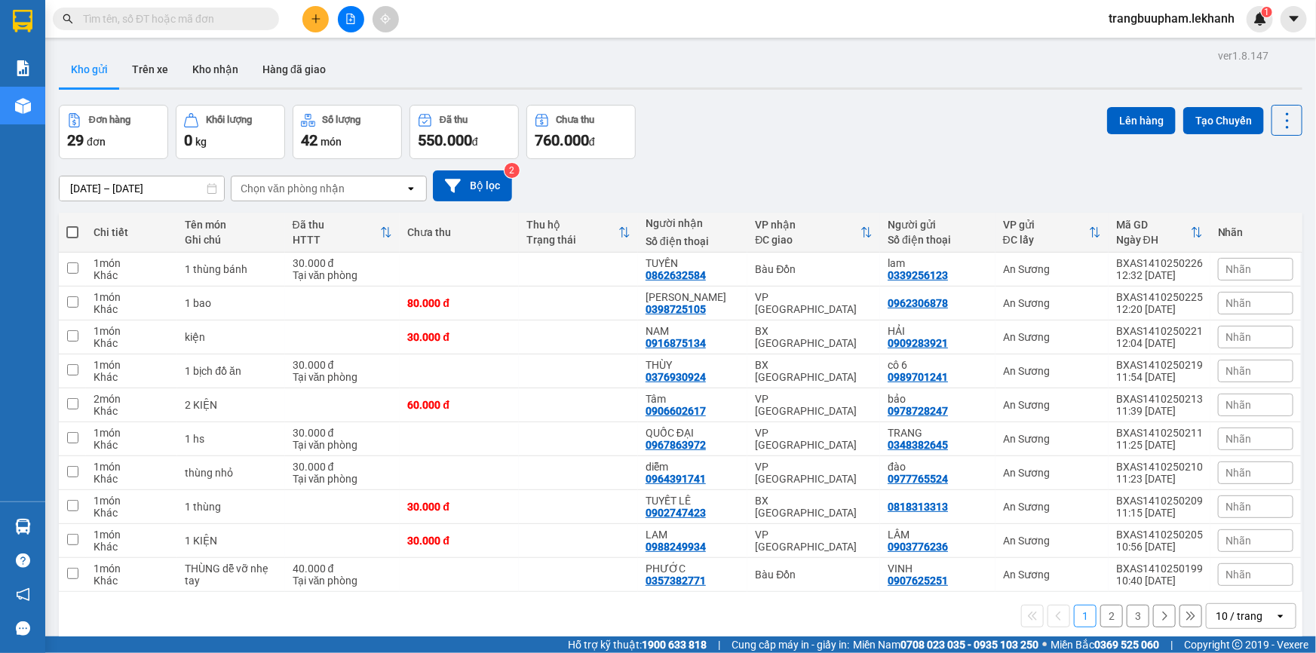
click at [309, 13] on button at bounding box center [315, 19] width 26 height 26
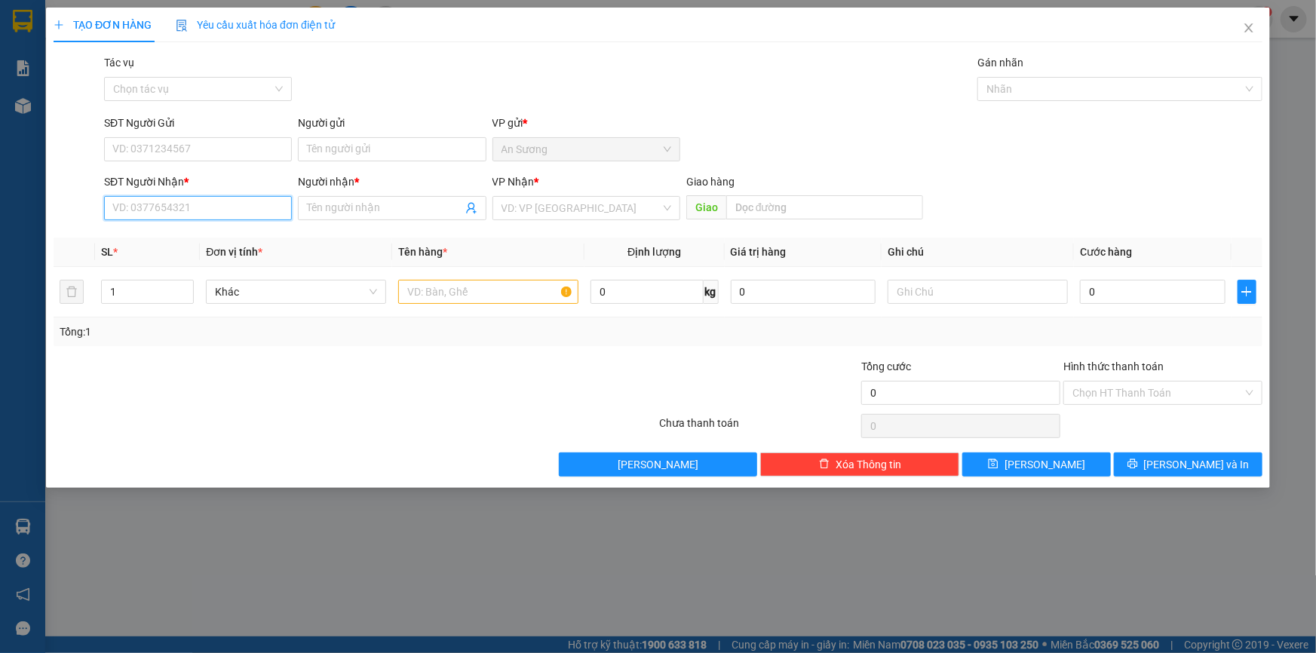
click at [180, 216] on input "SĐT Người Nhận *" at bounding box center [198, 208] width 188 height 24
click at [198, 236] on div "0974500579 - LỢI" at bounding box center [198, 238] width 170 height 17
type input "0974500579"
type input "LỢI"
type input "50.000"
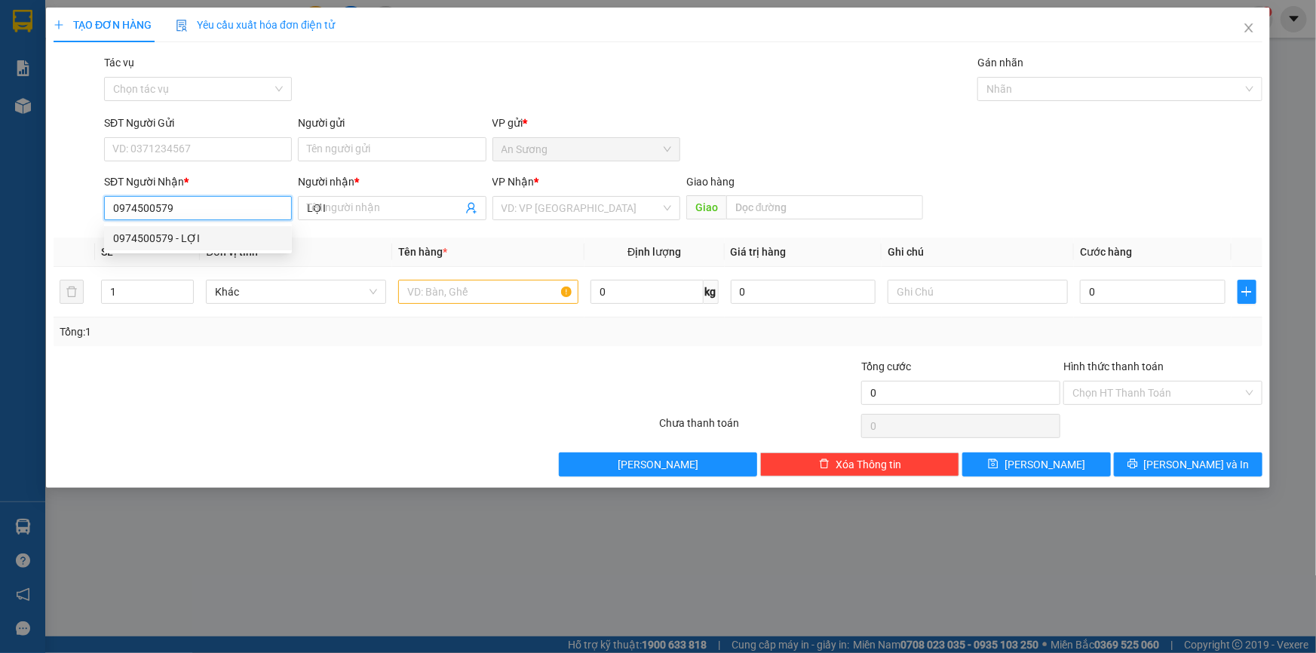
type input "50.000"
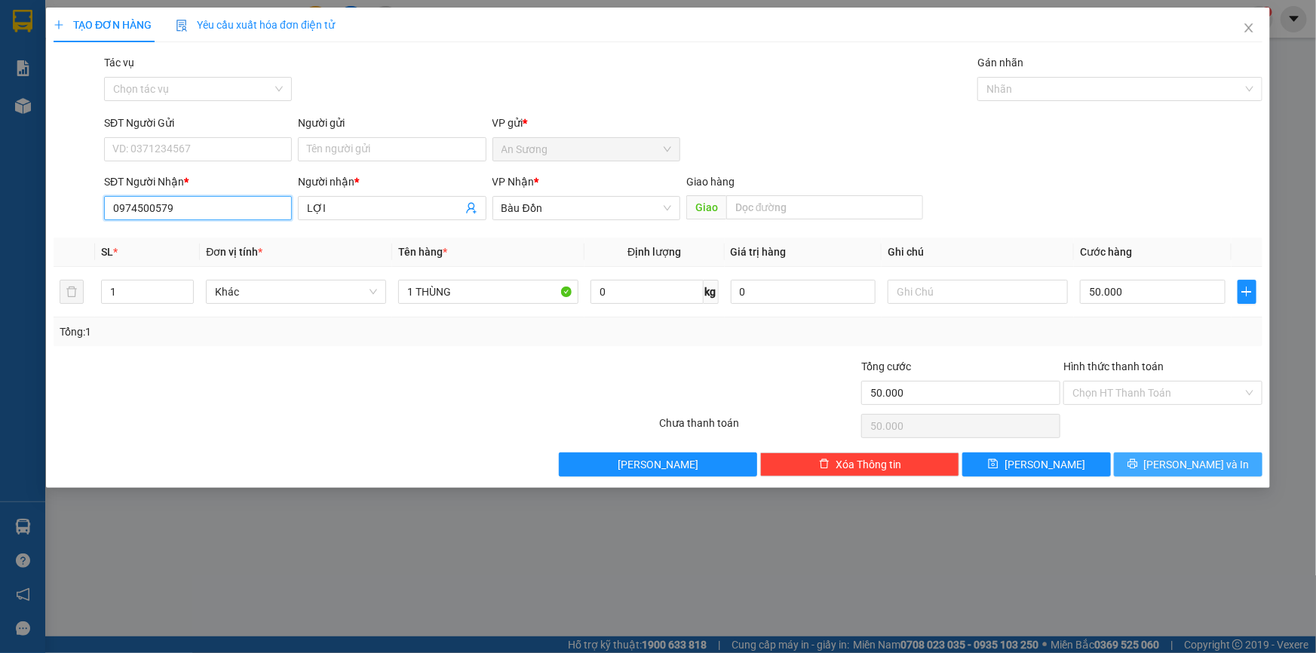
type input "0974500579"
click at [1219, 457] on button "[PERSON_NAME] và In" at bounding box center [1188, 464] width 149 height 24
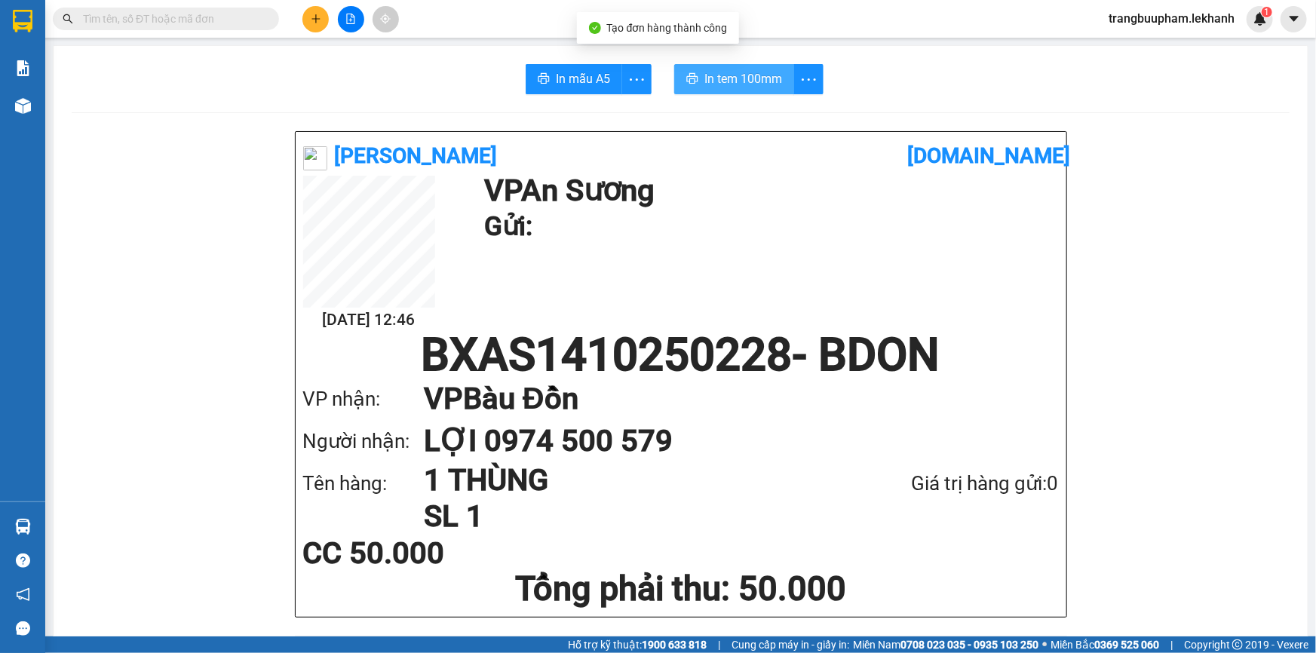
click at [761, 78] on span "In tem 100mm" at bounding box center [743, 78] width 78 height 19
click at [316, 16] on icon "plus" at bounding box center [315, 18] width 1 height 8
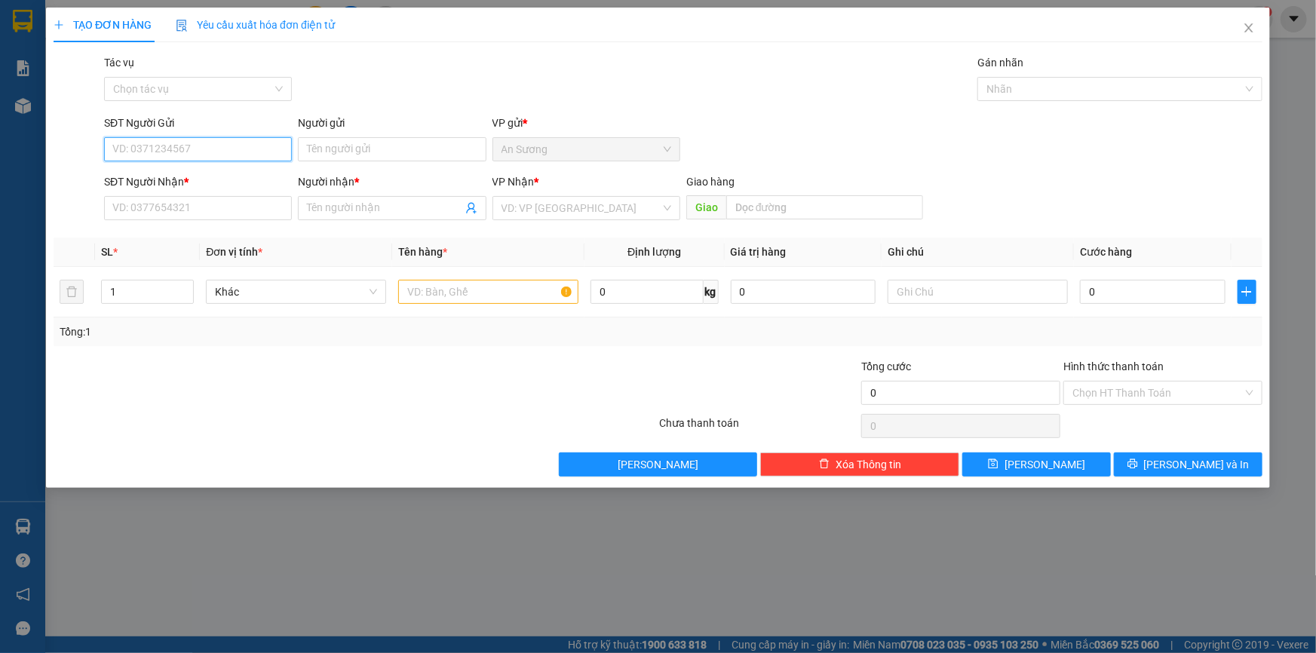
click at [171, 143] on input "SĐT Người Gửi" at bounding box center [198, 149] width 188 height 24
click at [193, 203] on div "0767229833 - QUANG" at bounding box center [198, 203] width 170 height 17
type input "0767229833"
type input "QUANG"
type input "0947798852"
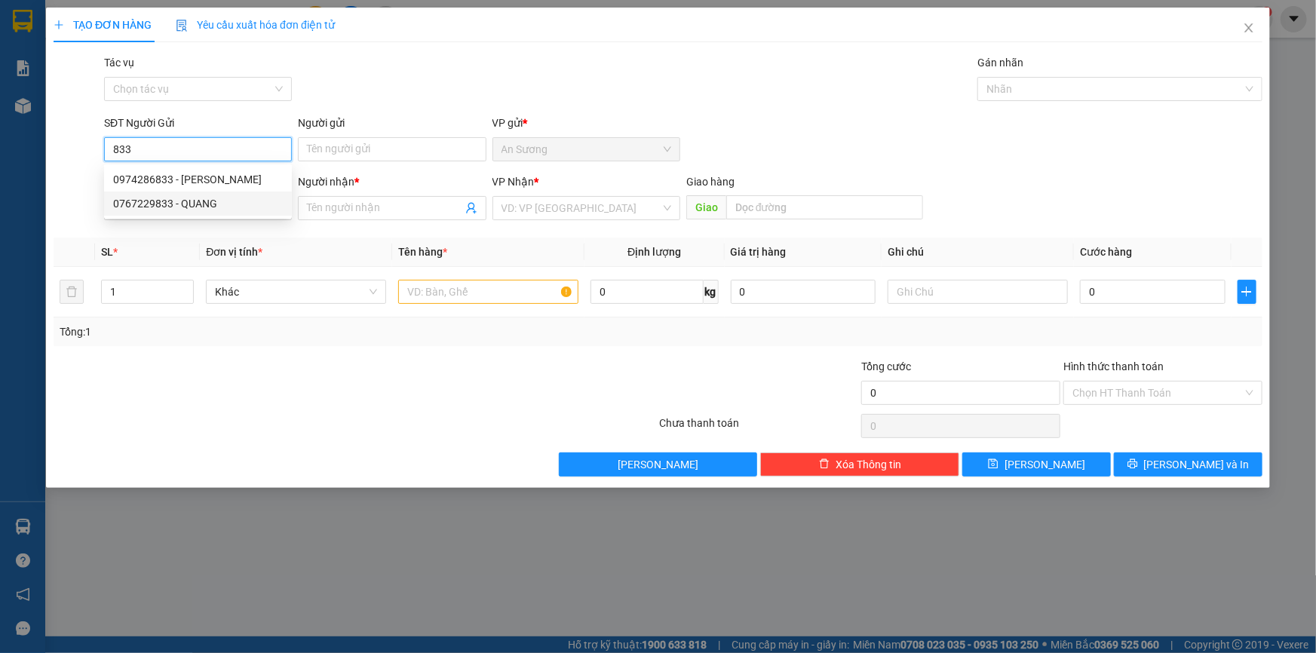
type input "HIỆP"
type input "K13"
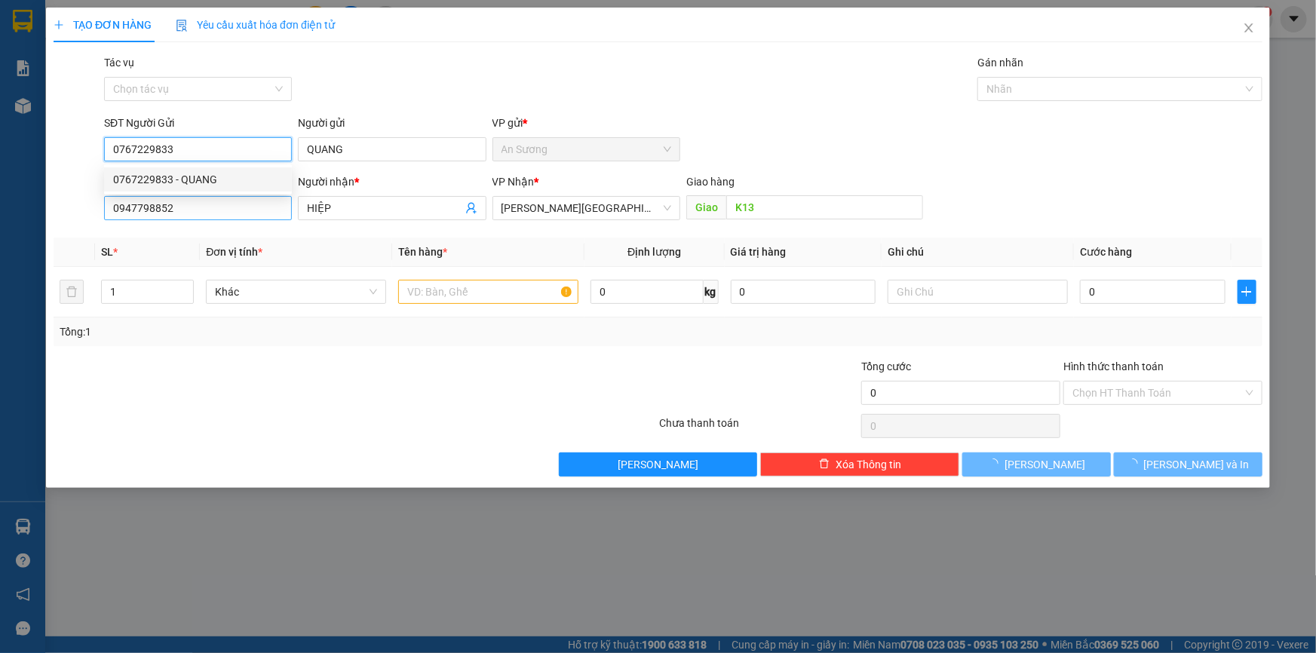
type input "80.000"
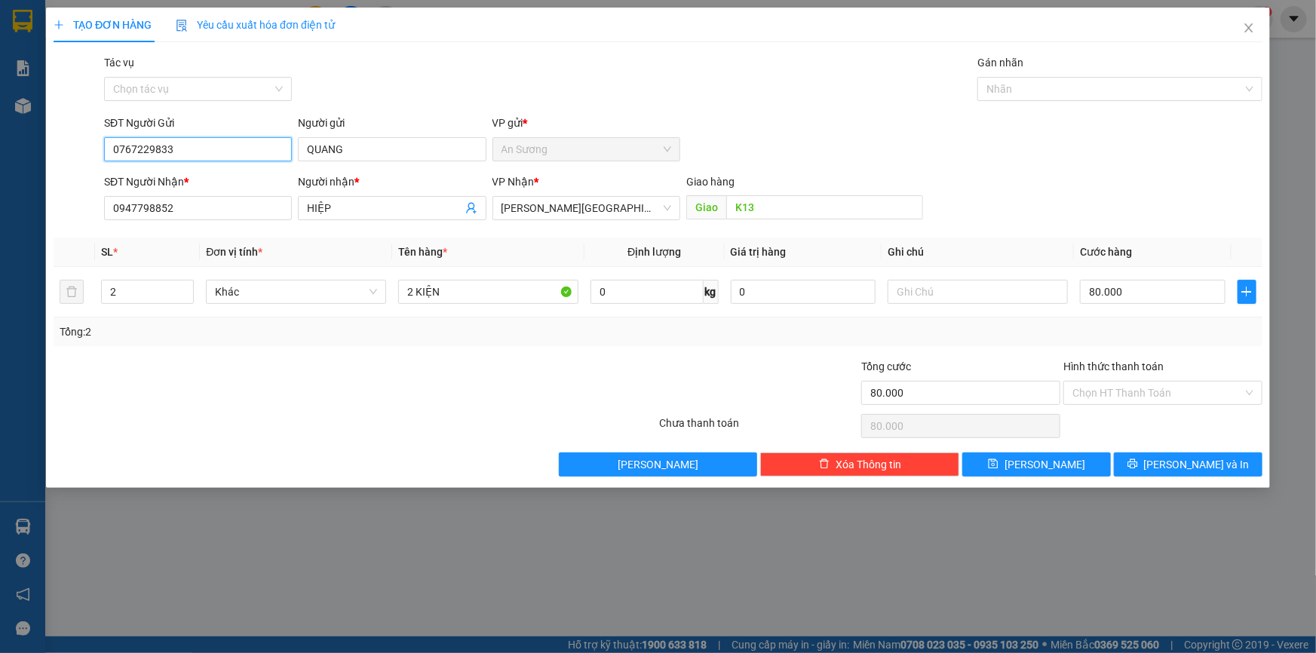
drag, startPoint x: 87, startPoint y: 141, endPoint x: 14, endPoint y: 148, distance: 73.5
click at [14, 148] on div "TẠO ĐƠN HÀNG Yêu cầu xuất hóa đơn điện tử Transit Pickup Surcharge Ids Transit …" at bounding box center [658, 326] width 1316 height 653
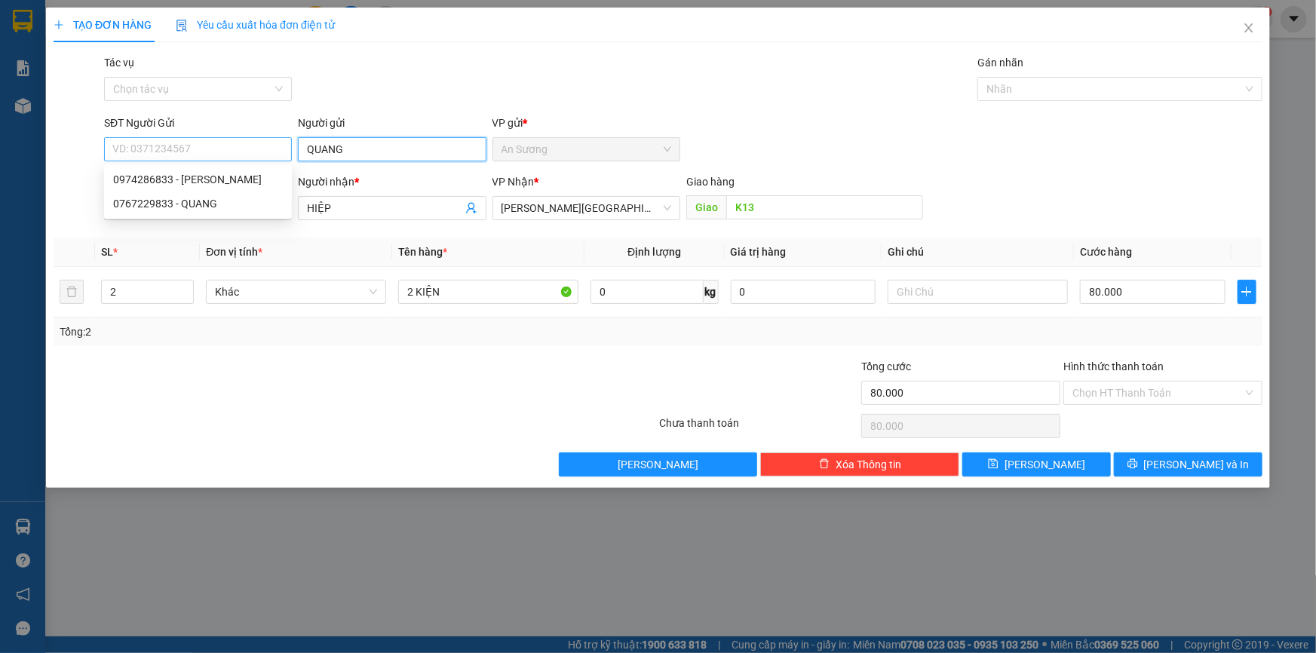
drag, startPoint x: 370, startPoint y: 147, endPoint x: 277, endPoint y: 155, distance: 93.1
click at [277, 155] on div "SĐT Người Gửi VD: 0371234567 Người gửi QUANG QUANG VP gửi * An Sương" at bounding box center [683, 141] width 1164 height 53
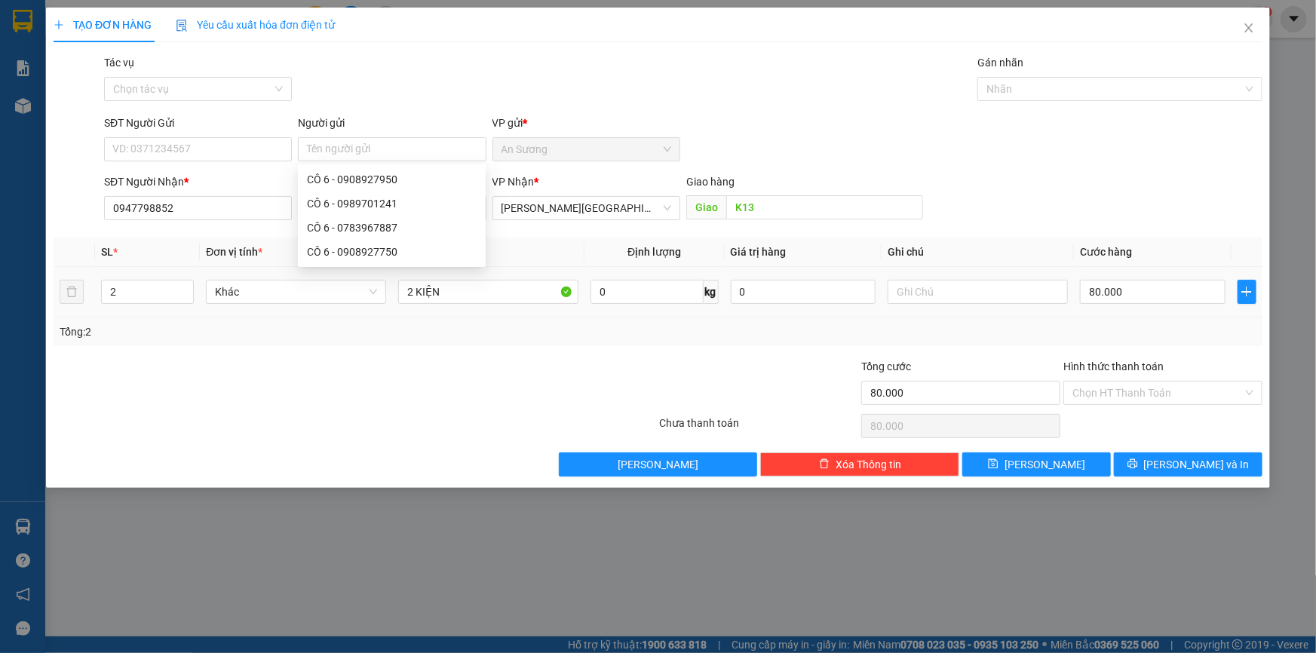
drag, startPoint x: 121, startPoint y: 294, endPoint x: 83, endPoint y: 310, distance: 41.6
click at [83, 310] on tr "2 Khác 2 KIỆN 0 kg 0 80.000" at bounding box center [658, 292] width 1209 height 51
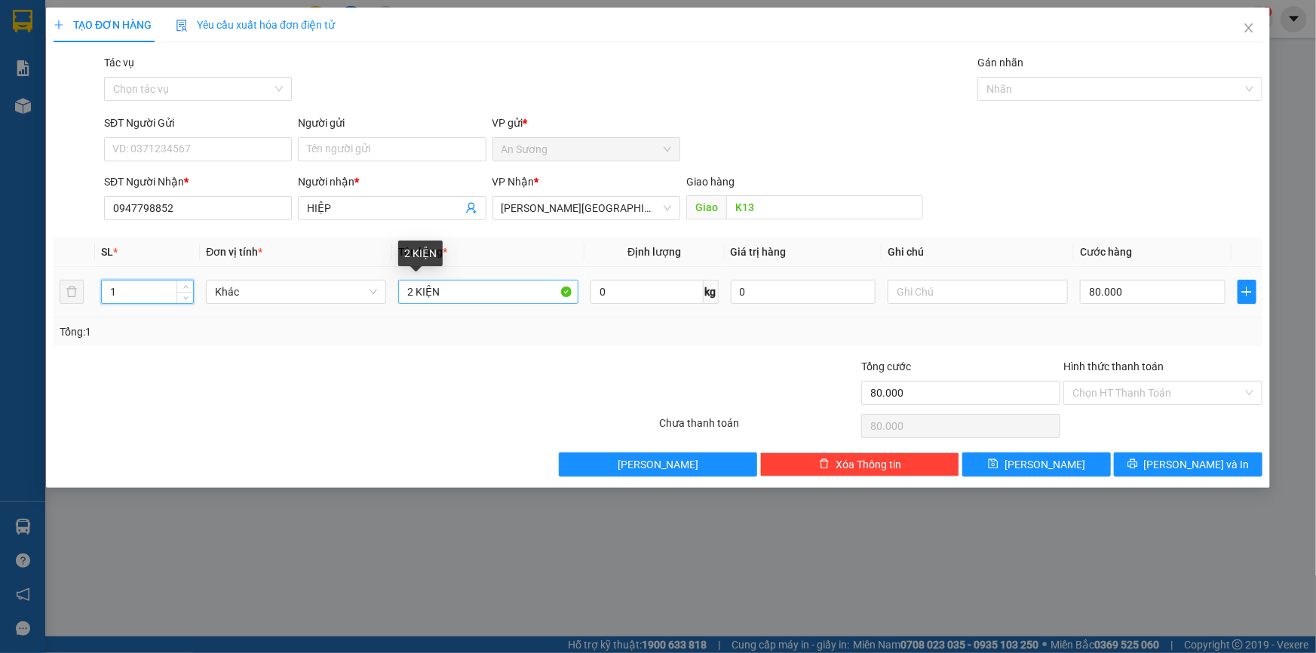
type input "1"
drag, startPoint x: 414, startPoint y: 296, endPoint x: 382, endPoint y: 305, distance: 32.9
click at [382, 305] on tr "1 Khác 2 KIỆN 0 kg 0 80.000" at bounding box center [658, 292] width 1209 height 51
type input "1 KIỆN"
click at [1112, 291] on input "80.000" at bounding box center [1153, 292] width 146 height 24
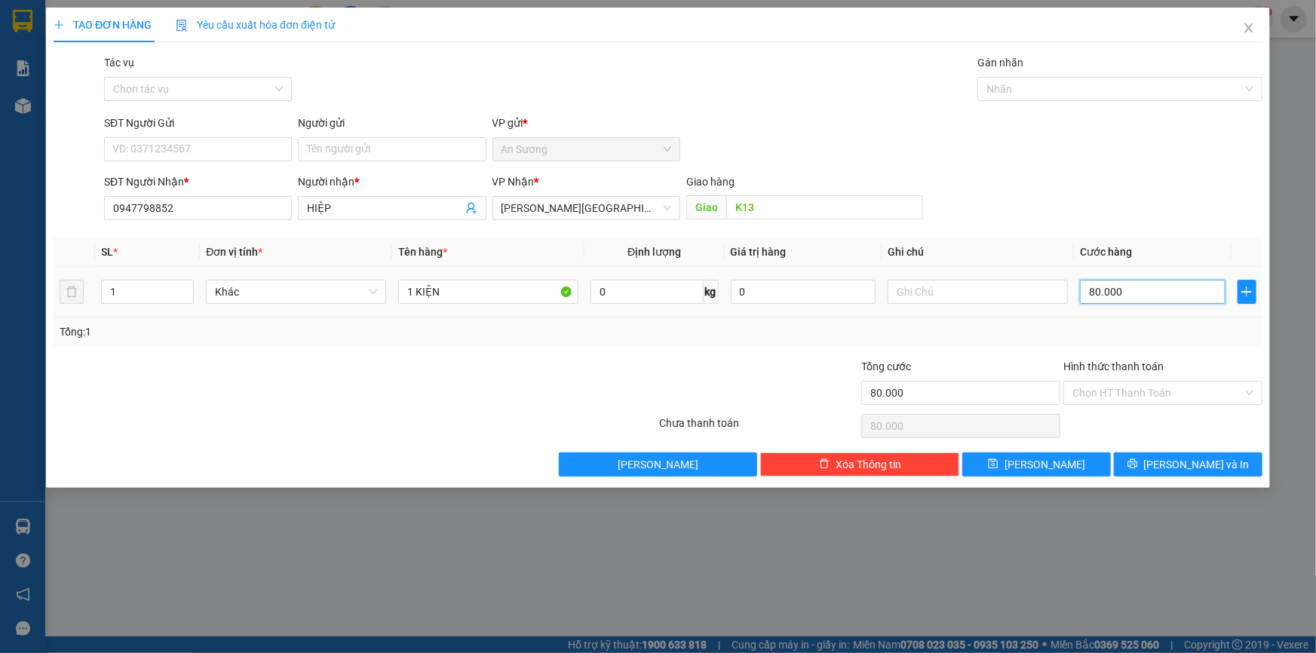
type input "5"
type input "50"
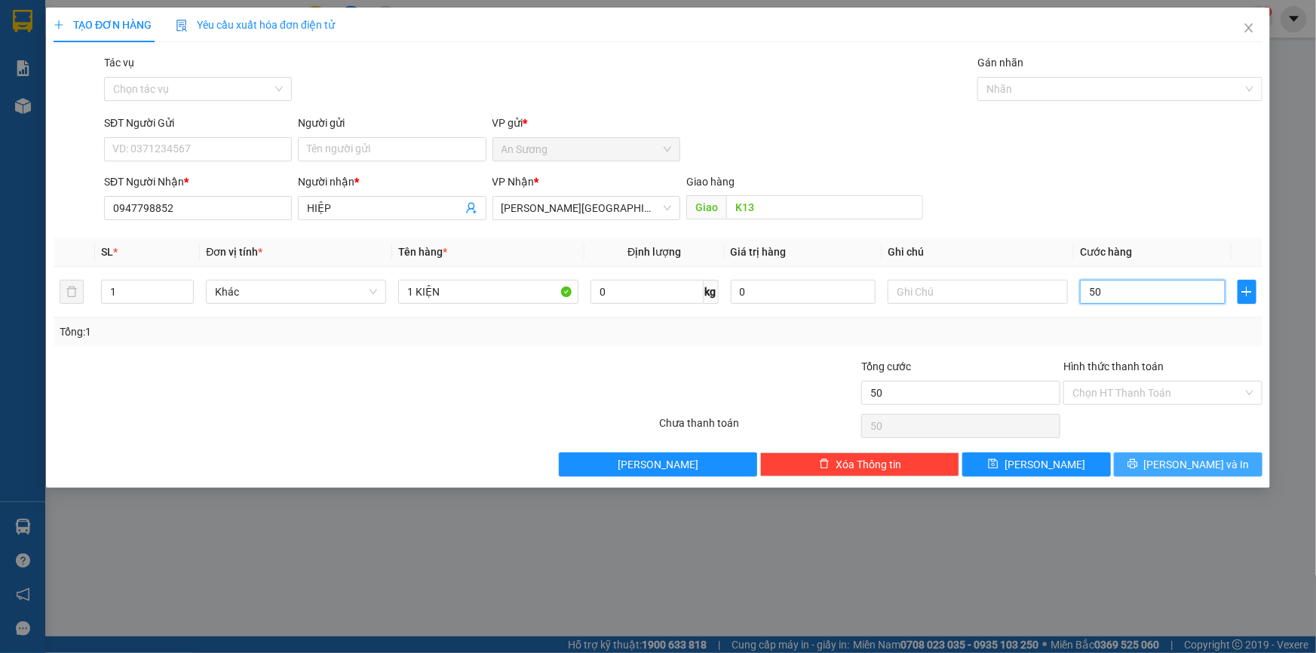
type input "50"
type input "50.000"
click at [1177, 463] on span "[PERSON_NAME] và In" at bounding box center [1197, 464] width 106 height 17
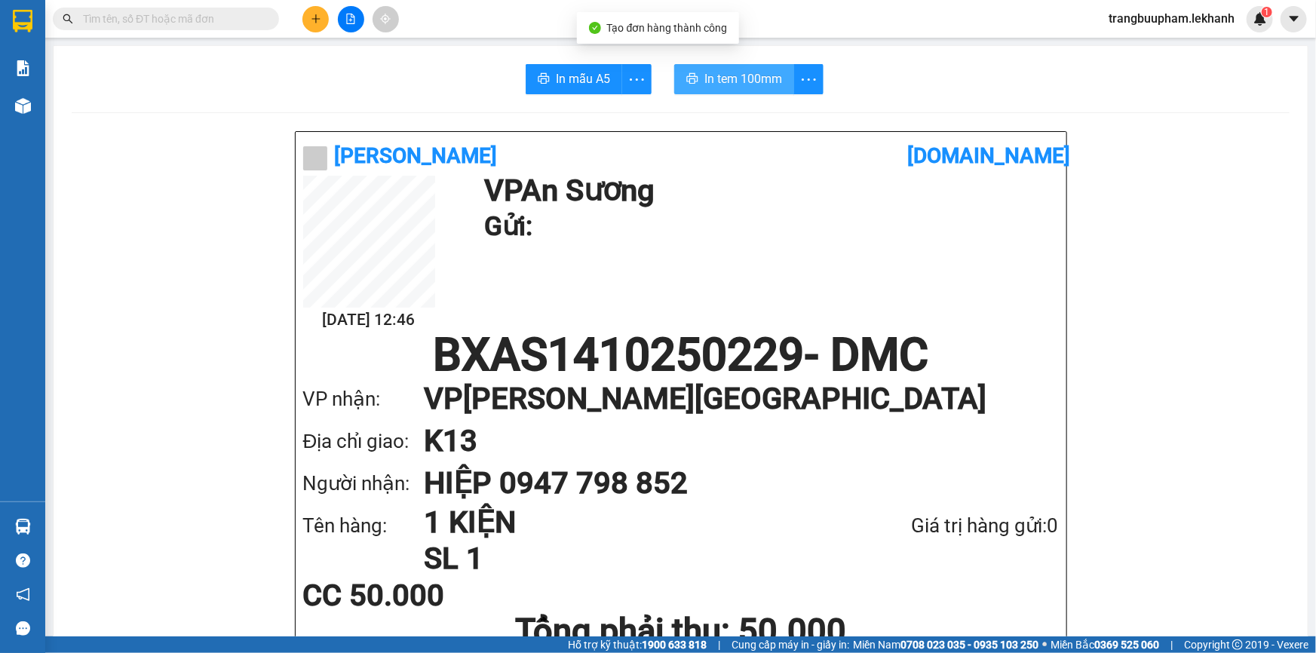
click at [704, 72] on span "In tem 100mm" at bounding box center [743, 78] width 78 height 19
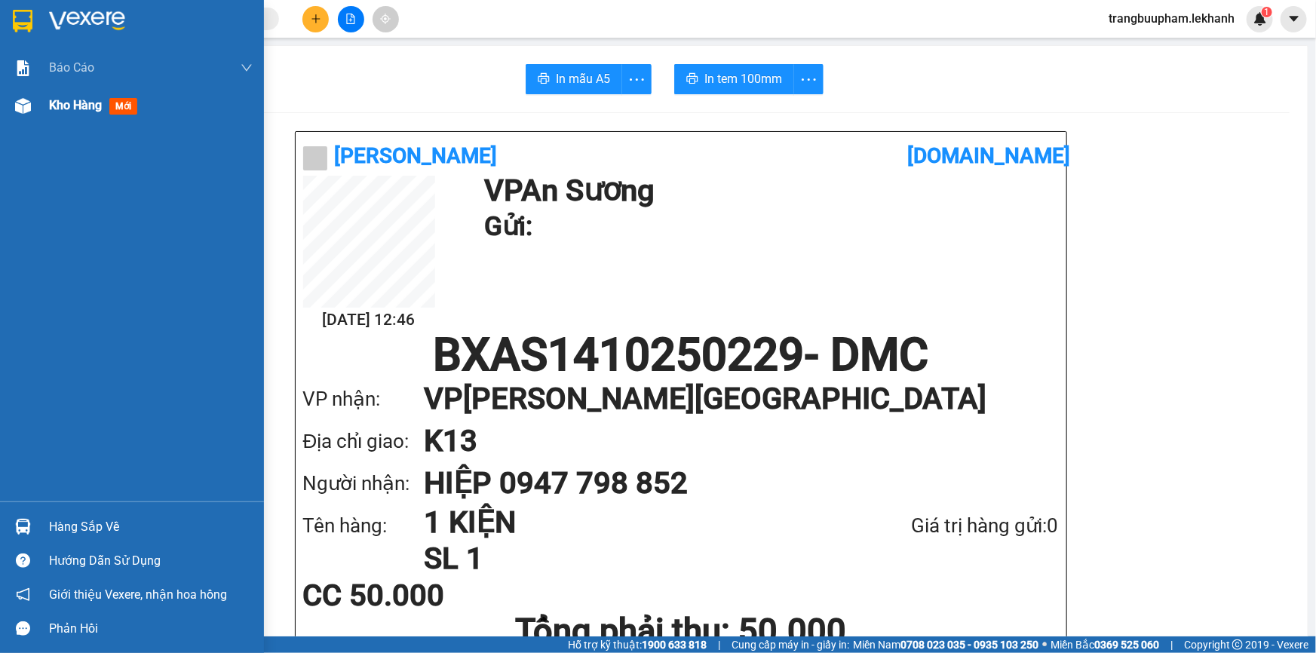
click at [112, 108] on span "mới" at bounding box center [123, 106] width 28 height 17
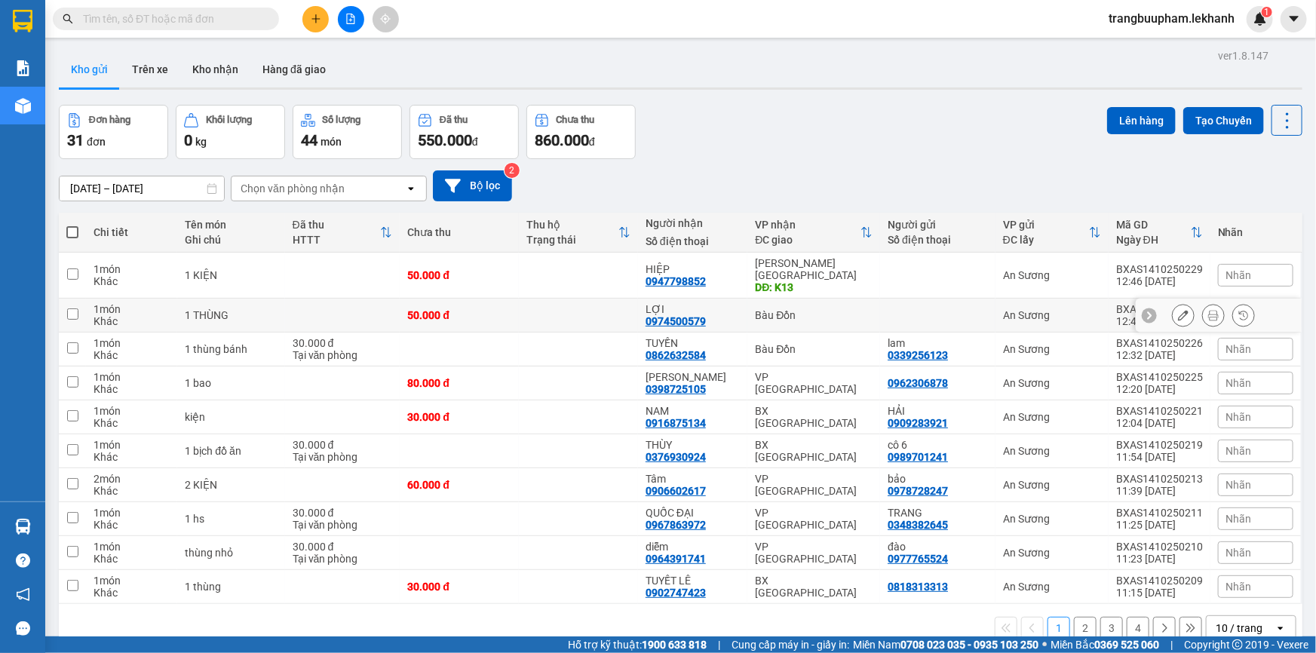
click at [638, 299] on td at bounding box center [578, 316] width 119 height 34
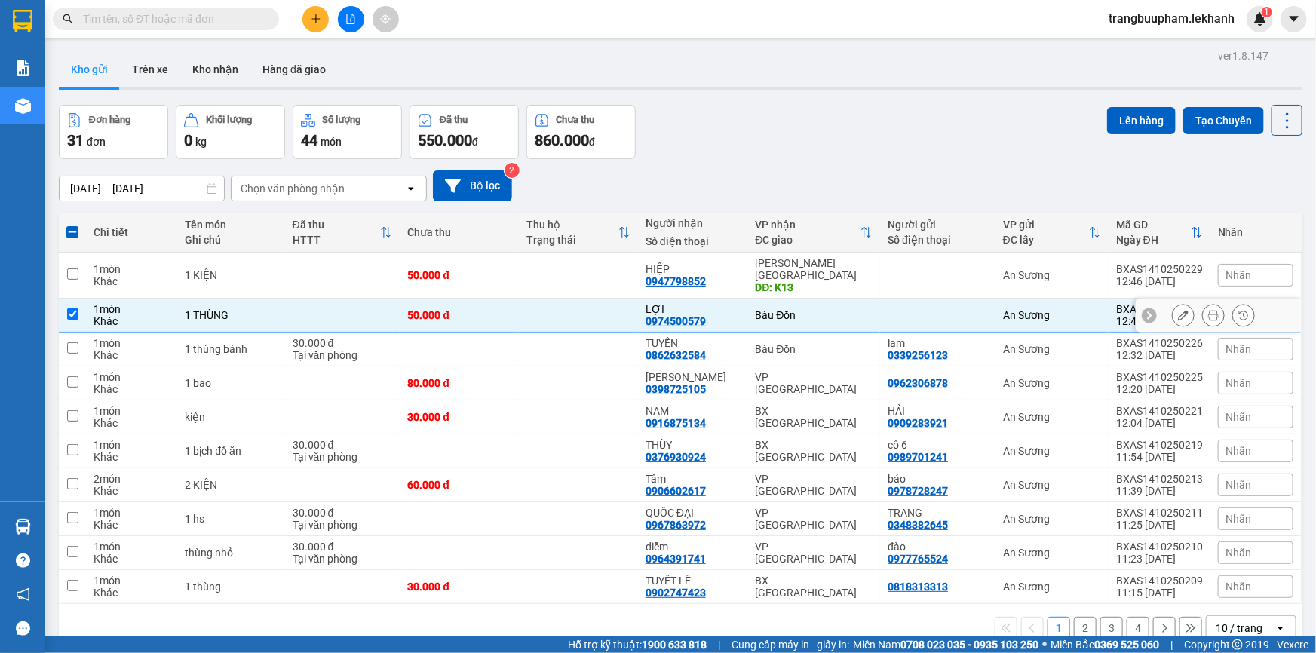
click at [1208, 310] on icon at bounding box center [1213, 315] width 11 height 11
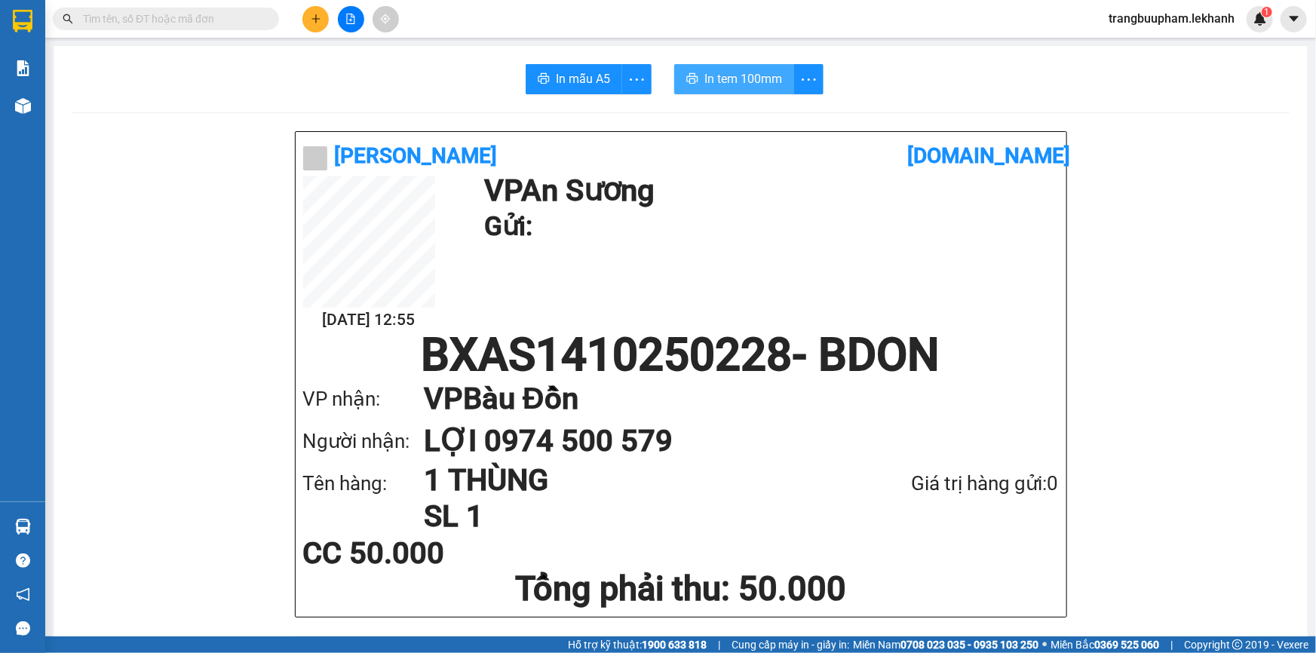
click at [704, 70] on span "In tem 100mm" at bounding box center [743, 78] width 78 height 19
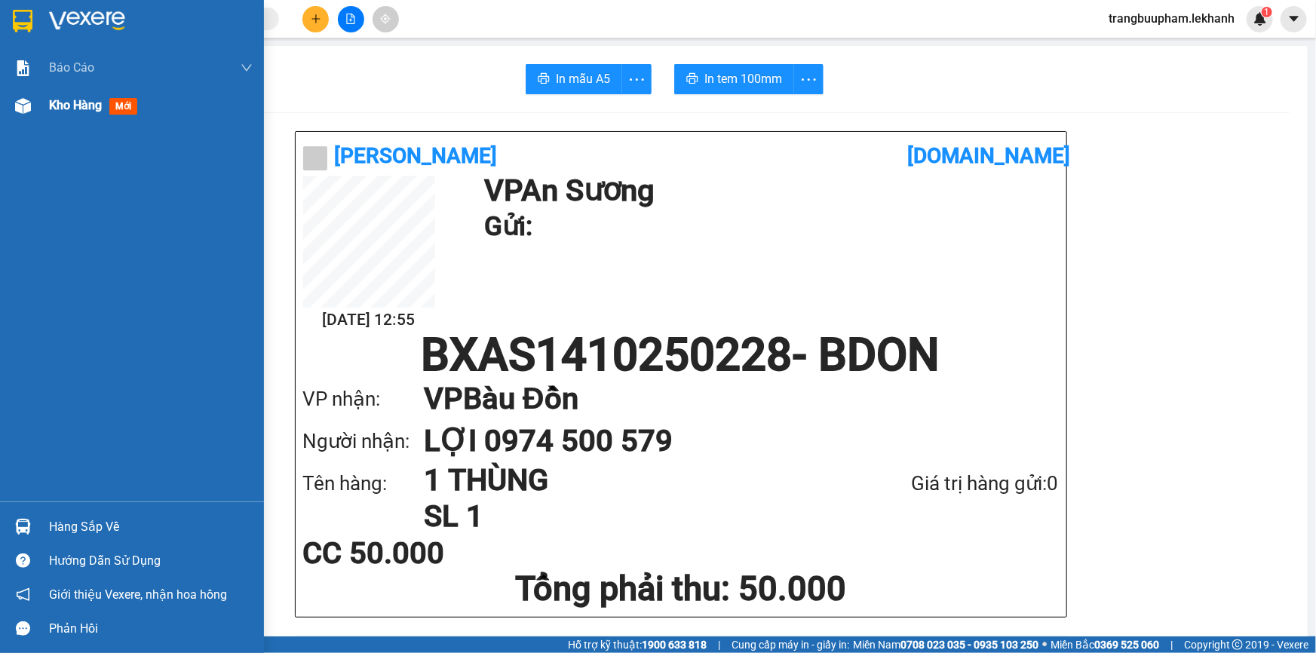
click at [75, 109] on span "Kho hàng" at bounding box center [75, 105] width 53 height 14
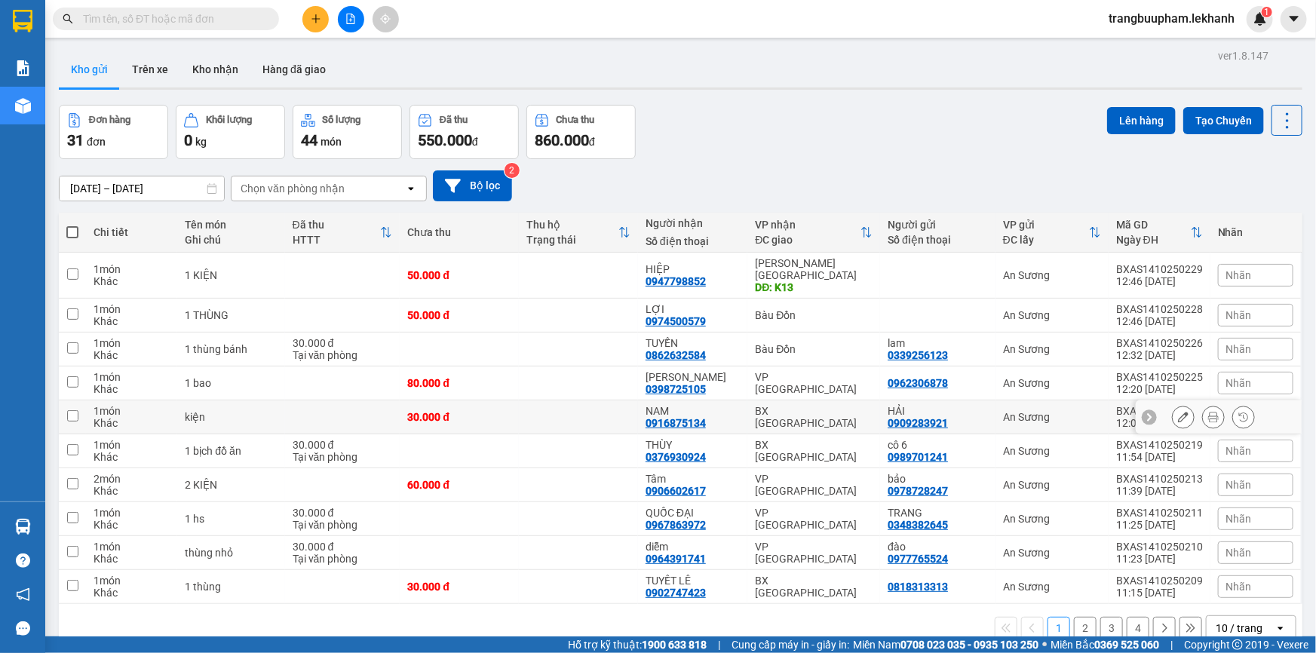
click at [584, 401] on td at bounding box center [578, 417] width 119 height 34
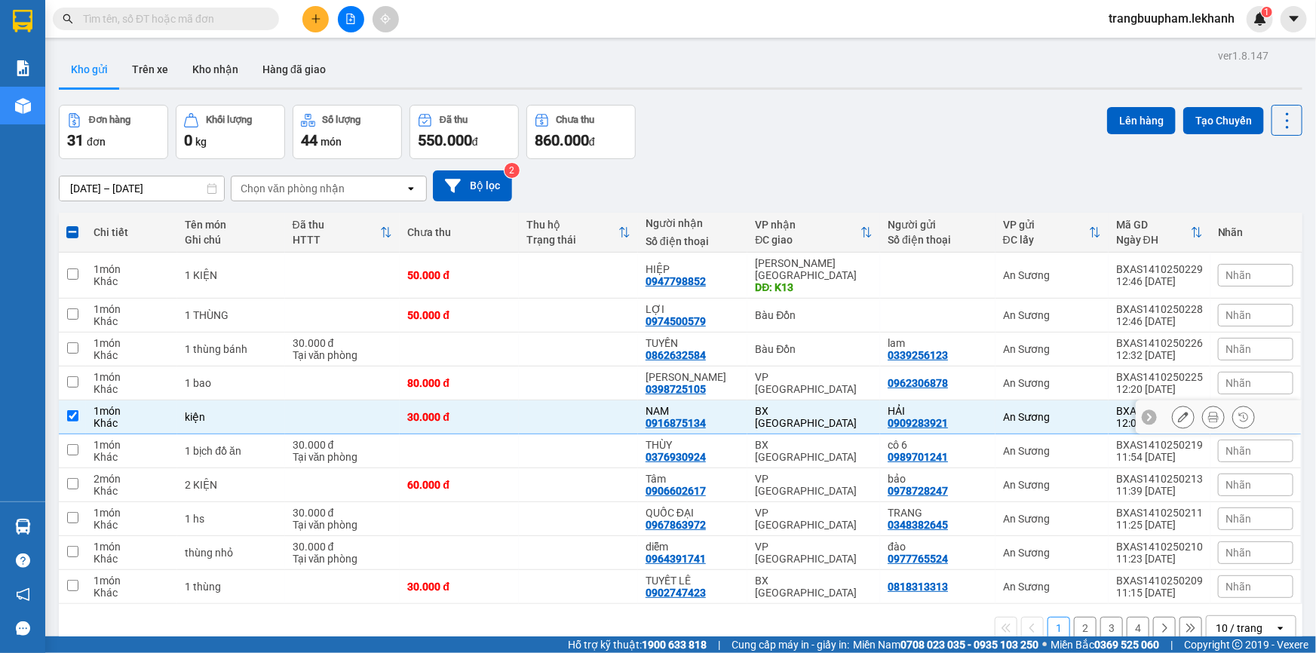
click at [1208, 412] on icon at bounding box center [1213, 417] width 11 height 11
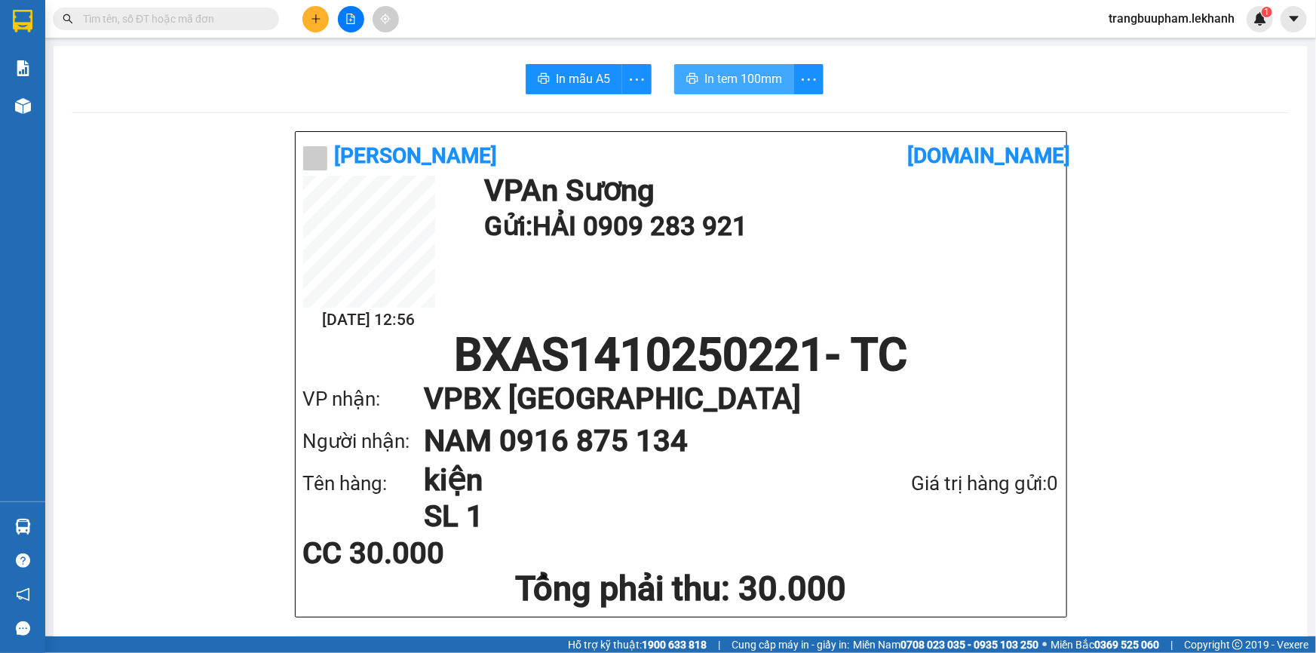
click at [752, 89] on button "In tem 100mm" at bounding box center [734, 79] width 120 height 30
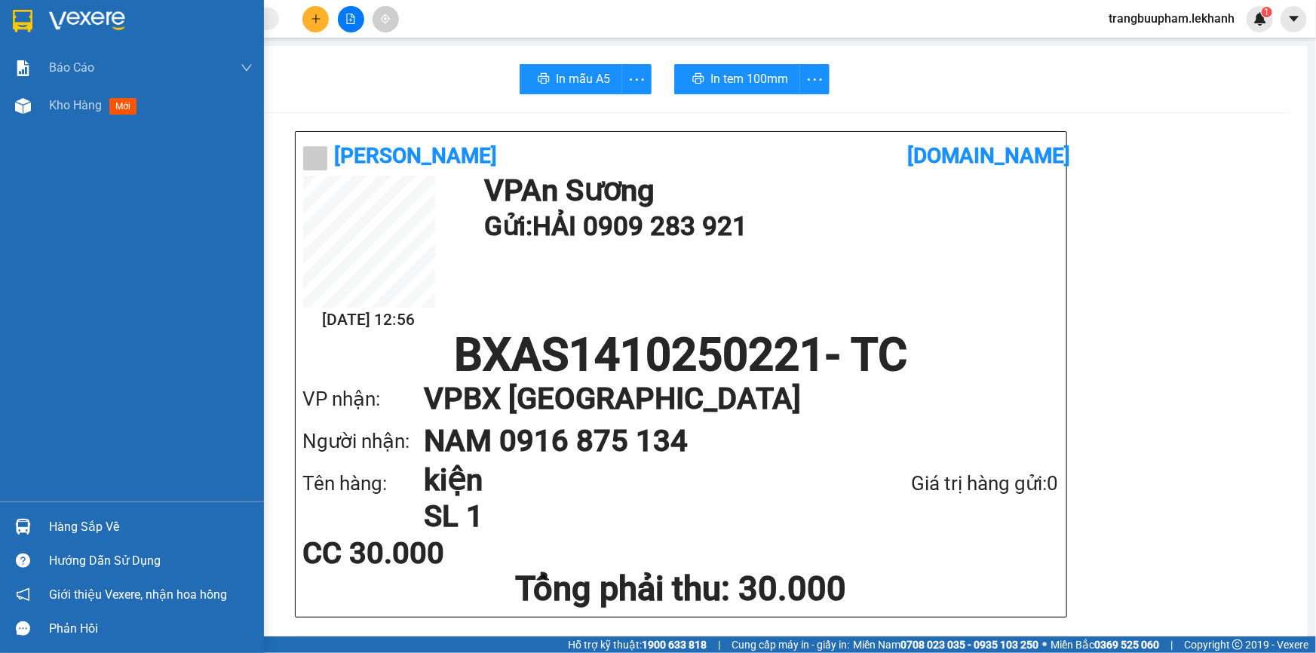
click at [79, 84] on div "Báo cáo" at bounding box center [151, 68] width 204 height 38
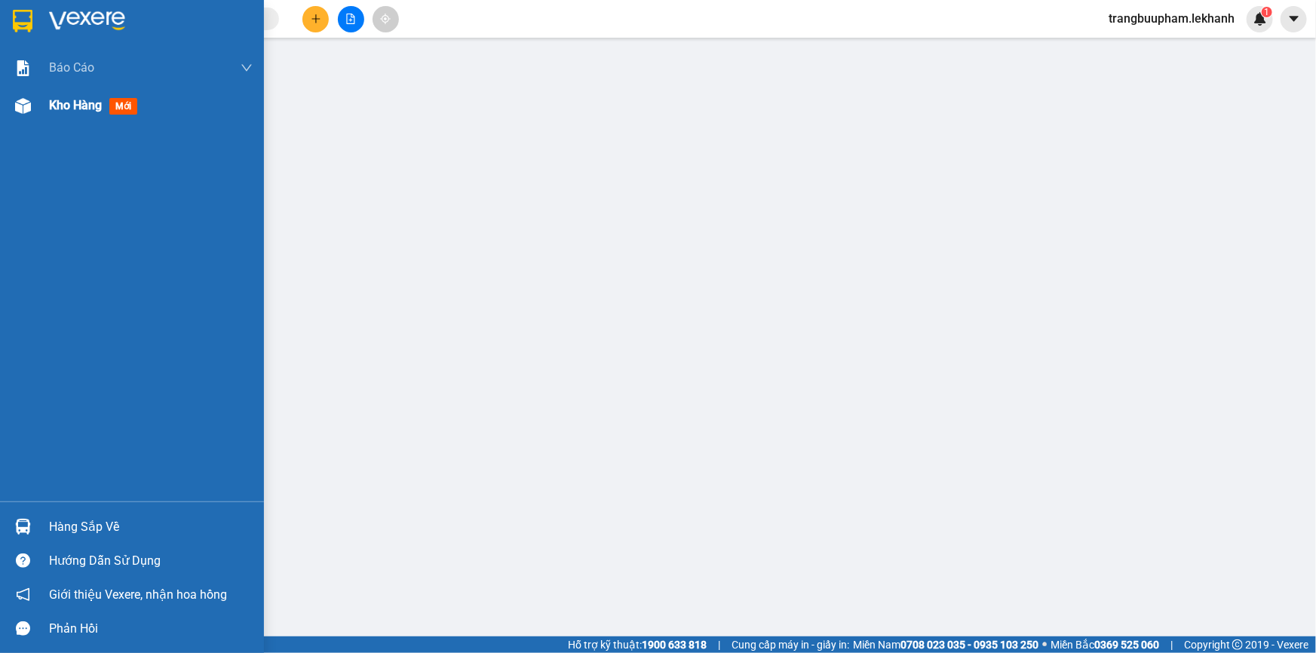
click at [77, 121] on div "Kho hàng mới" at bounding box center [151, 106] width 204 height 38
click at [84, 115] on div "Kho hàng mới" at bounding box center [151, 106] width 204 height 38
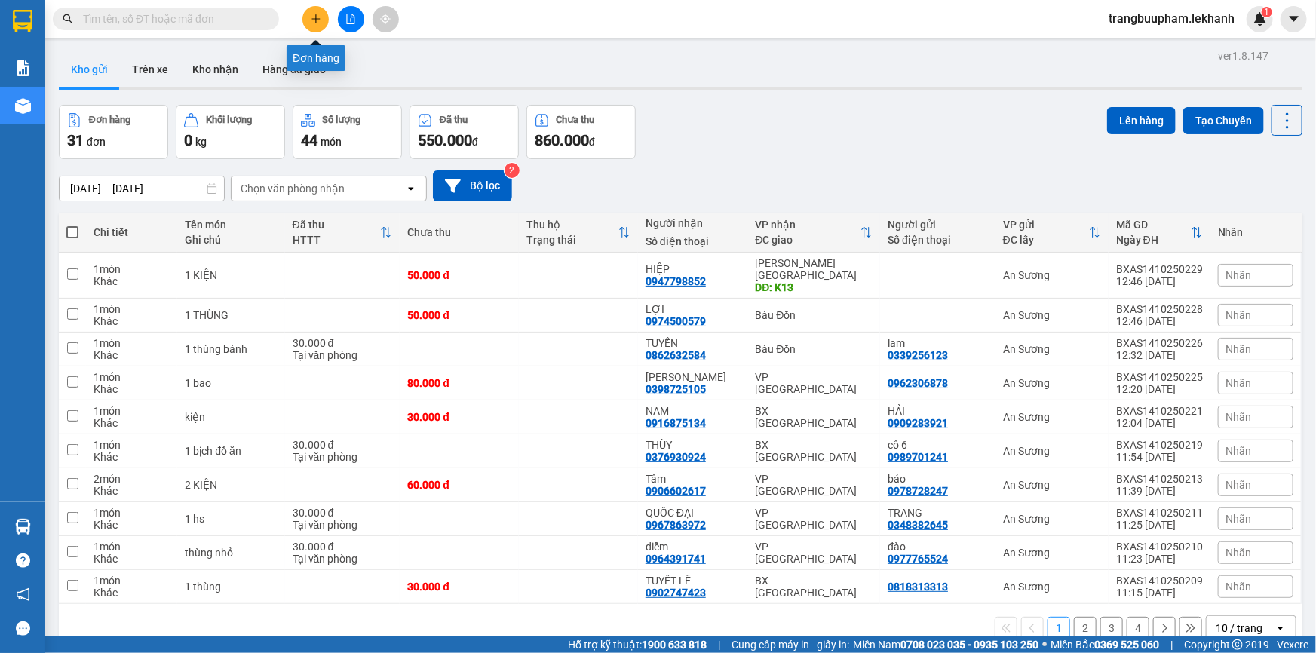
click at [317, 15] on icon "plus" at bounding box center [316, 19] width 11 height 11
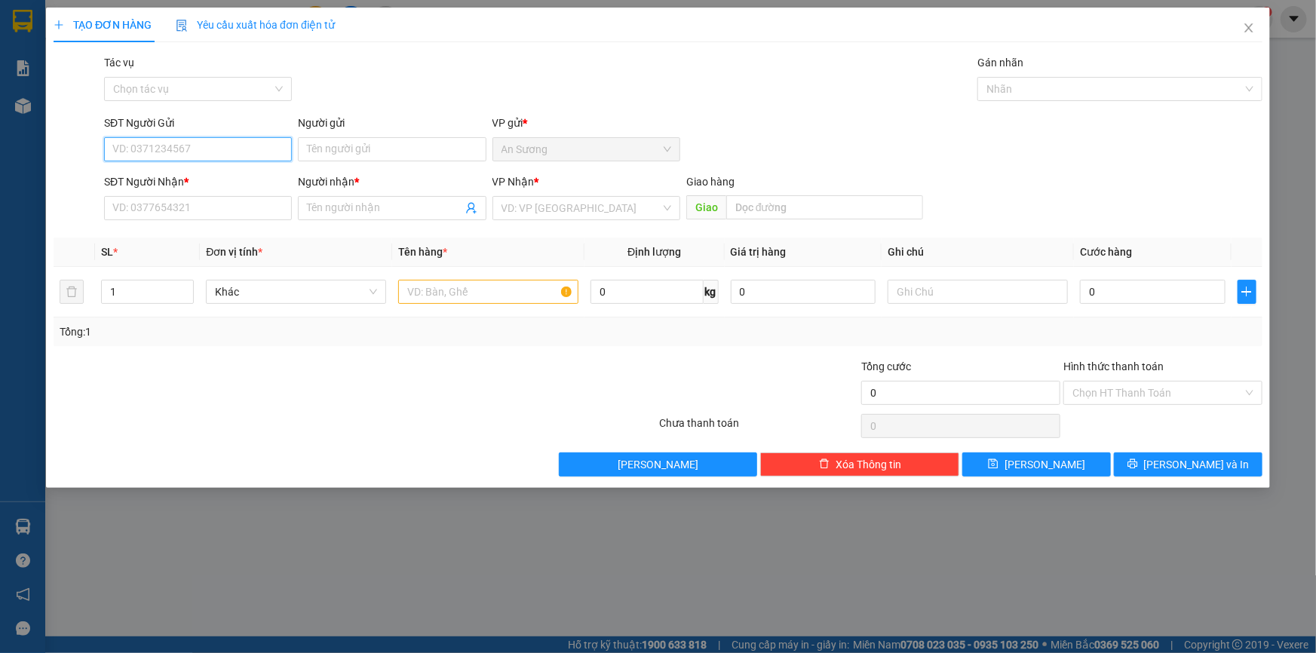
click at [199, 150] on input "SĐT Người Gửi" at bounding box center [198, 149] width 188 height 24
click at [195, 181] on div "0922796611 - vy" at bounding box center [198, 179] width 170 height 17
type input "0922796611"
type input "vy"
type input "0947381707"
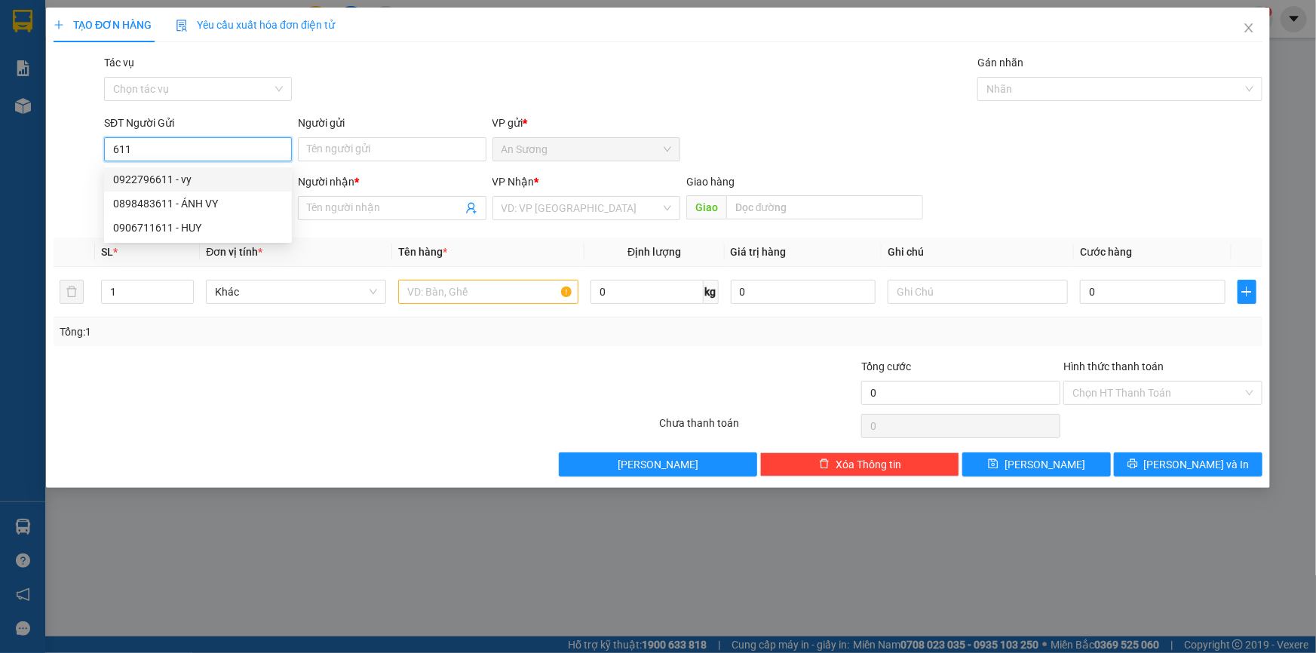
type input "NHI"
type input "60.000"
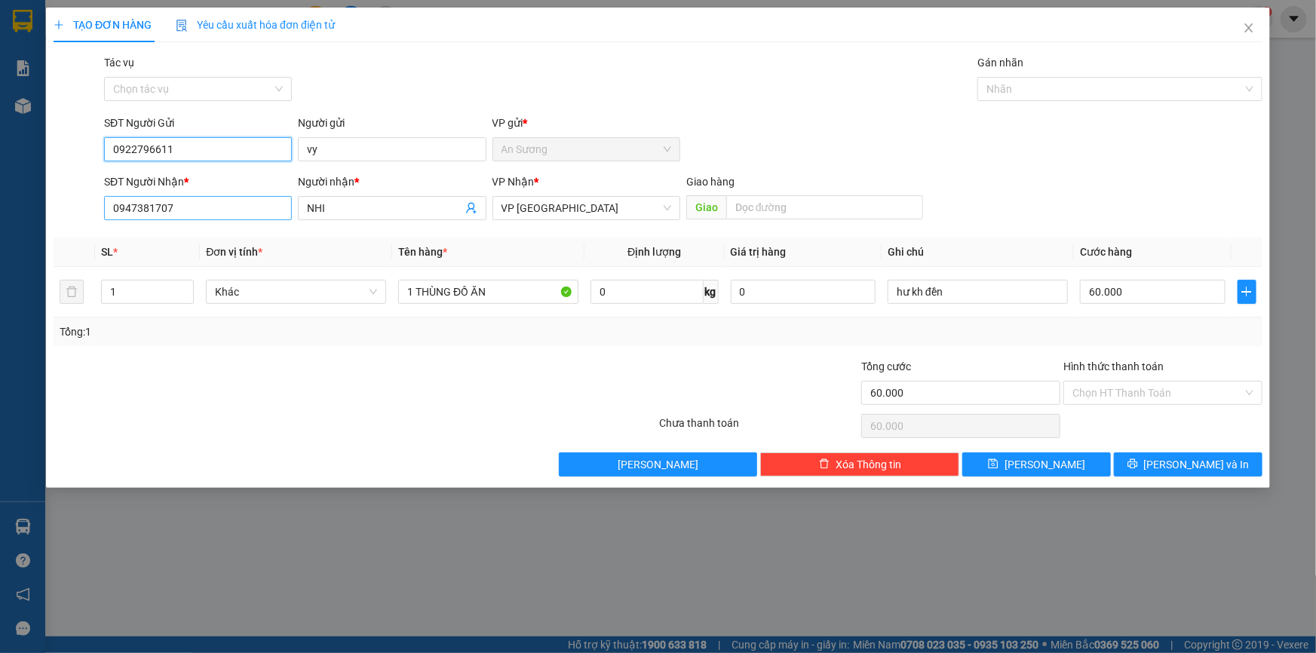
type input "0922796611"
drag, startPoint x: 182, startPoint y: 216, endPoint x: 1, endPoint y: 261, distance: 187.1
click at [0, 267] on div "TẠO ĐƠN HÀNG Yêu cầu xuất hóa đơn điện tử Transit Pickup Surcharge Ids Transit …" at bounding box center [658, 326] width 1316 height 653
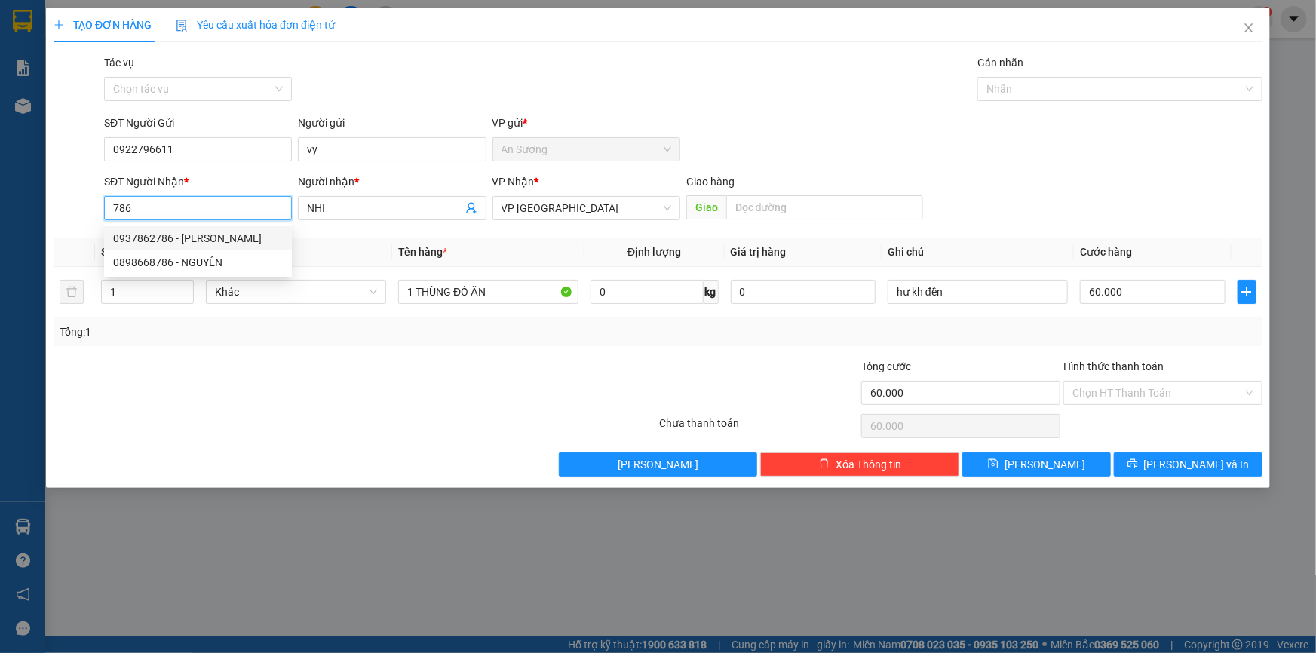
drag, startPoint x: 143, startPoint y: 210, endPoint x: 101, endPoint y: 184, distance: 48.8
click at [75, 219] on div "SĐT Người Nhận * 786 Người nhận * NHI VP Nhận * VP Ninh Sơn Giao hàng Giao" at bounding box center [658, 199] width 1212 height 53
type input "786"
drag, startPoint x: 188, startPoint y: 149, endPoint x: 16, endPoint y: 174, distance: 173.8
click at [16, 174] on div "TẠO ĐƠN HÀNG Yêu cầu xuất hóa đơn điện tử Transit Pickup Surcharge Ids Transit …" at bounding box center [658, 326] width 1316 height 653
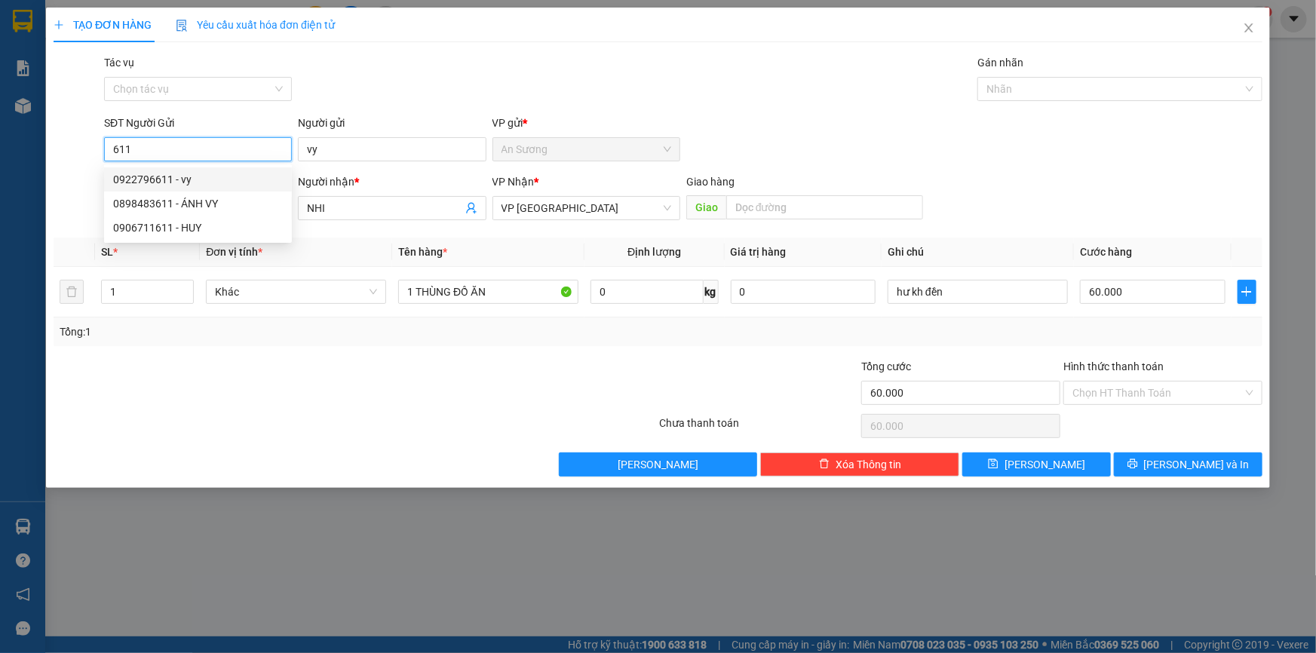
click at [207, 182] on div "0922796611 - vy" at bounding box center [198, 179] width 170 height 17
type input "0922796611"
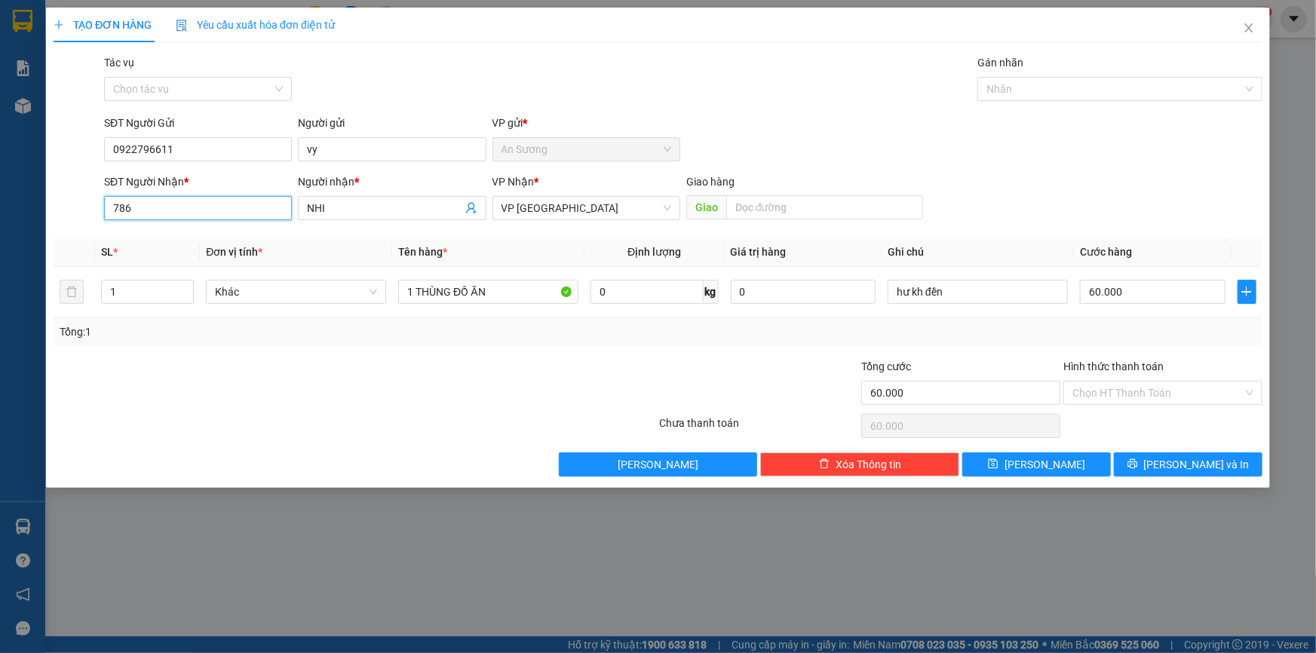
drag, startPoint x: 198, startPoint y: 210, endPoint x: 56, endPoint y: 235, distance: 144.8
click at [56, 235] on div "Transit Pickup Surcharge Ids Transit Deliver Surcharge Ids Transit Deliver Surc…" at bounding box center [658, 265] width 1209 height 422
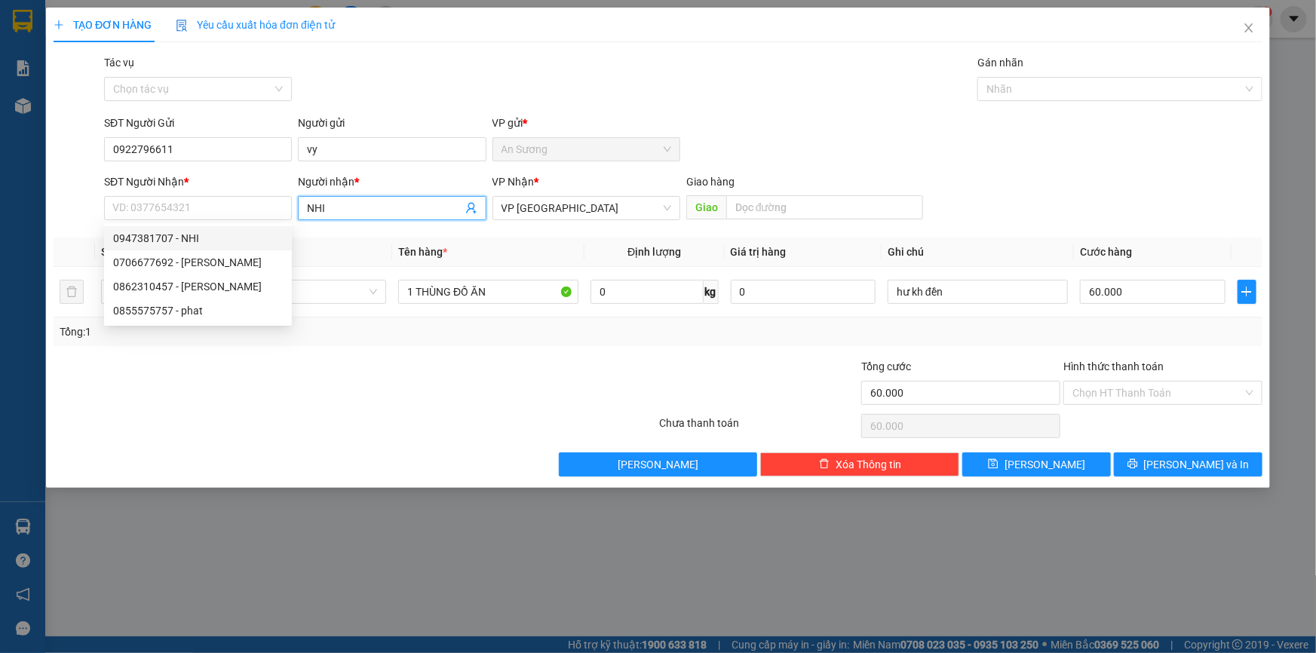
drag, startPoint x: 346, startPoint y: 200, endPoint x: 264, endPoint y: 226, distance: 86.3
click at [264, 226] on div "Transit Pickup Surcharge Ids Transit Deliver Surcharge Ids Transit Deliver Surc…" at bounding box center [658, 265] width 1209 height 422
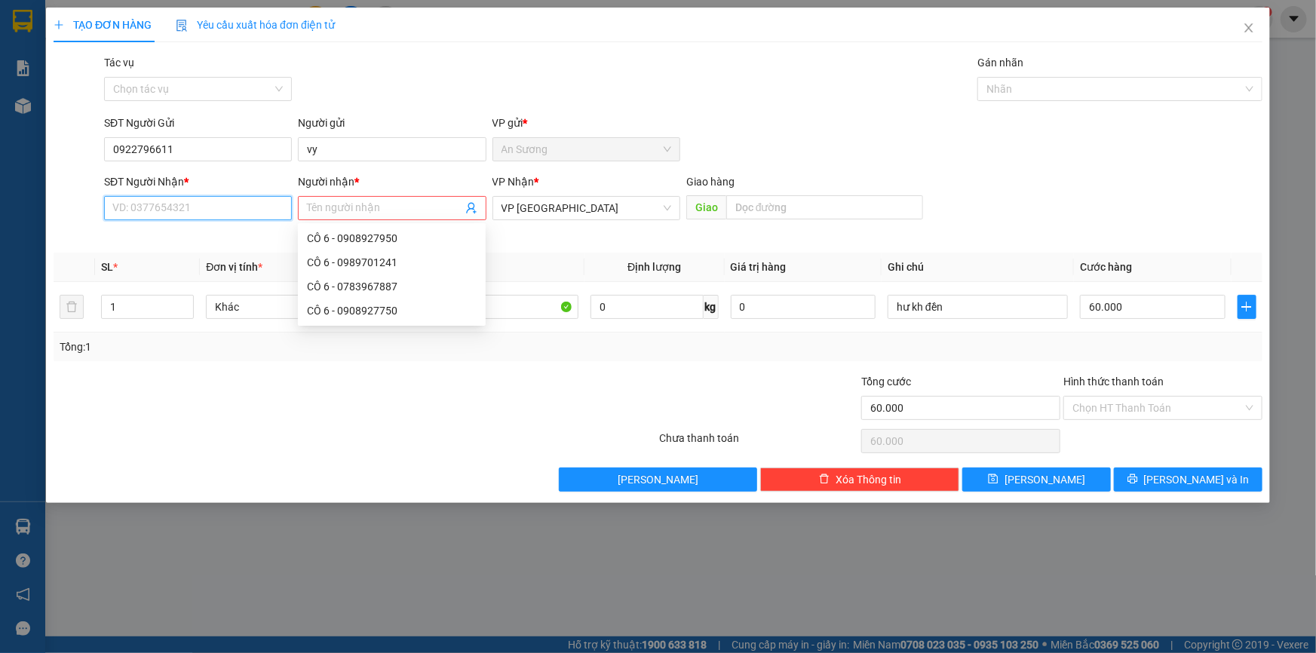
click at [211, 203] on input "SĐT Người Nhận *" at bounding box center [198, 208] width 188 height 24
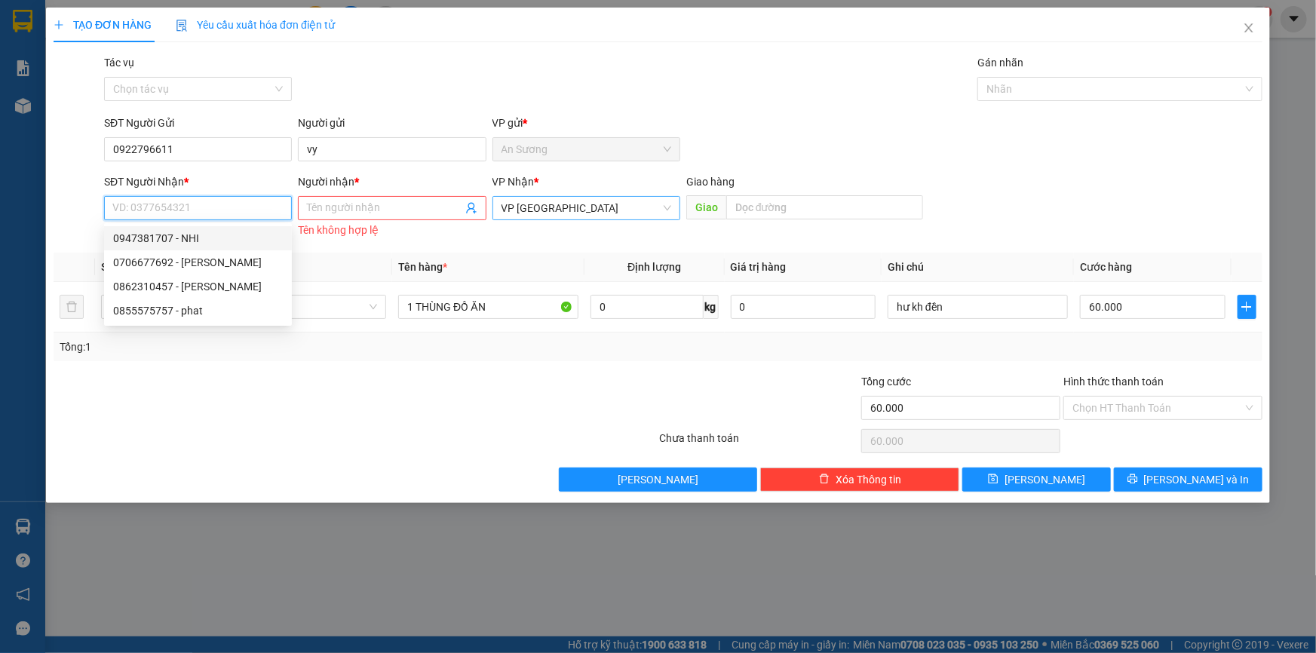
click at [559, 212] on span "VP [GEOGRAPHIC_DATA]" at bounding box center [586, 208] width 170 height 23
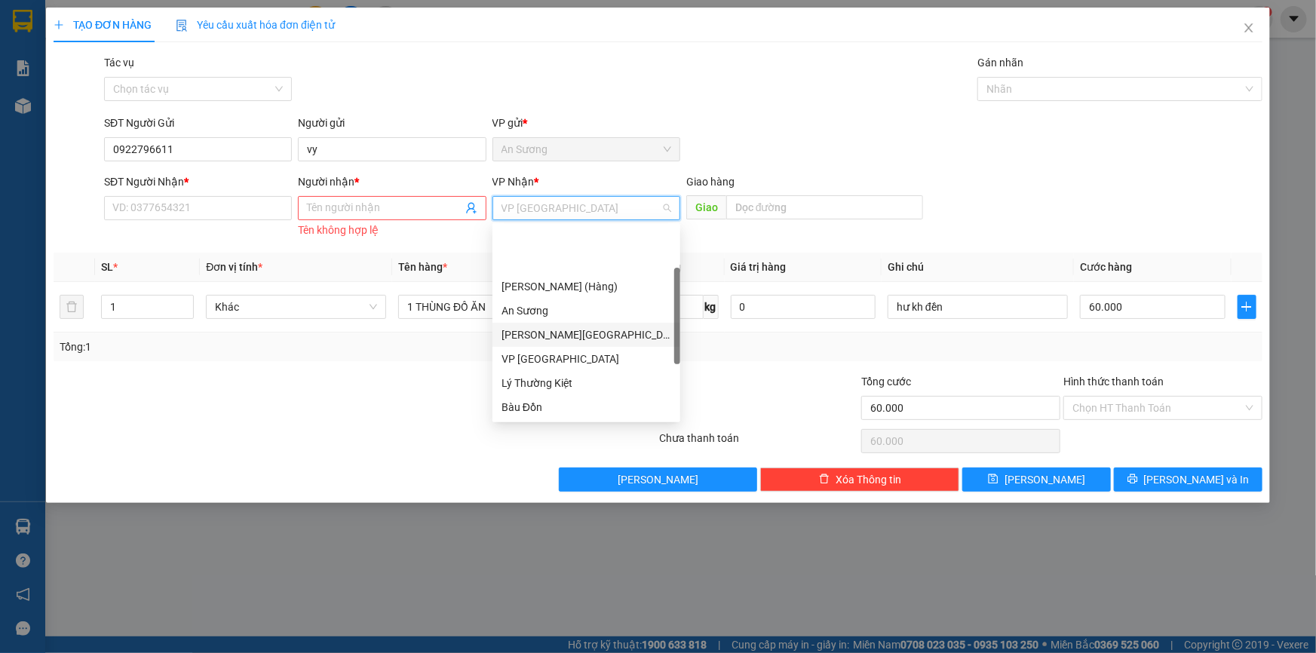
click at [578, 327] on div "[PERSON_NAME][GEOGRAPHIC_DATA]" at bounding box center [586, 335] width 170 height 17
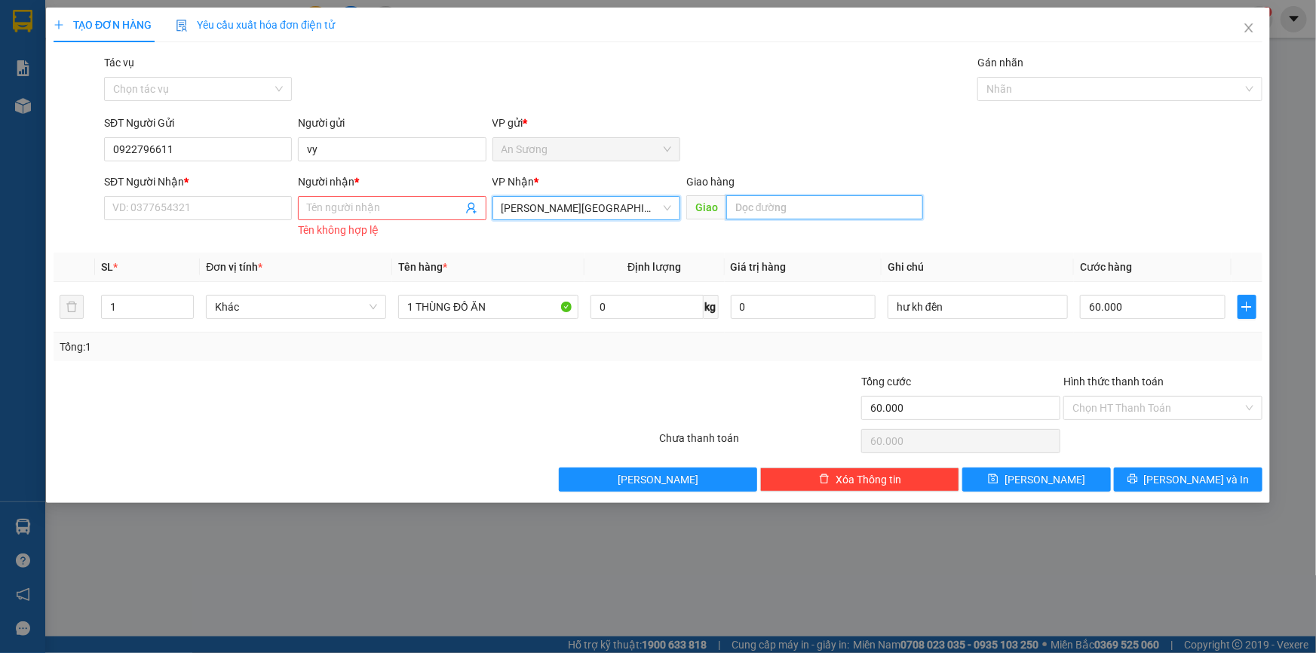
click at [768, 204] on input "text" at bounding box center [824, 207] width 197 height 24
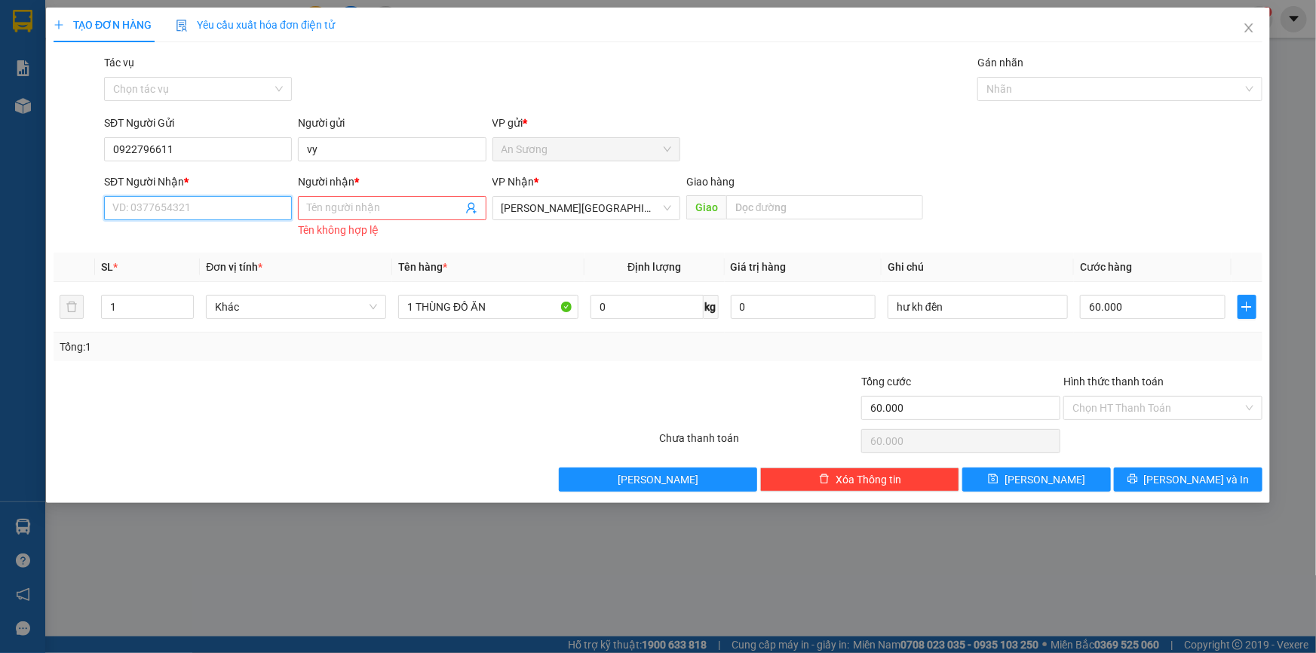
click at [158, 213] on input "SĐT Người Nhận *" at bounding box center [198, 208] width 188 height 24
click at [143, 204] on input "081499786" at bounding box center [198, 208] width 188 height 24
click at [195, 206] on input "0814949786" at bounding box center [198, 208] width 188 height 24
type input "0814949786"
click at [345, 196] on span at bounding box center [392, 208] width 188 height 24
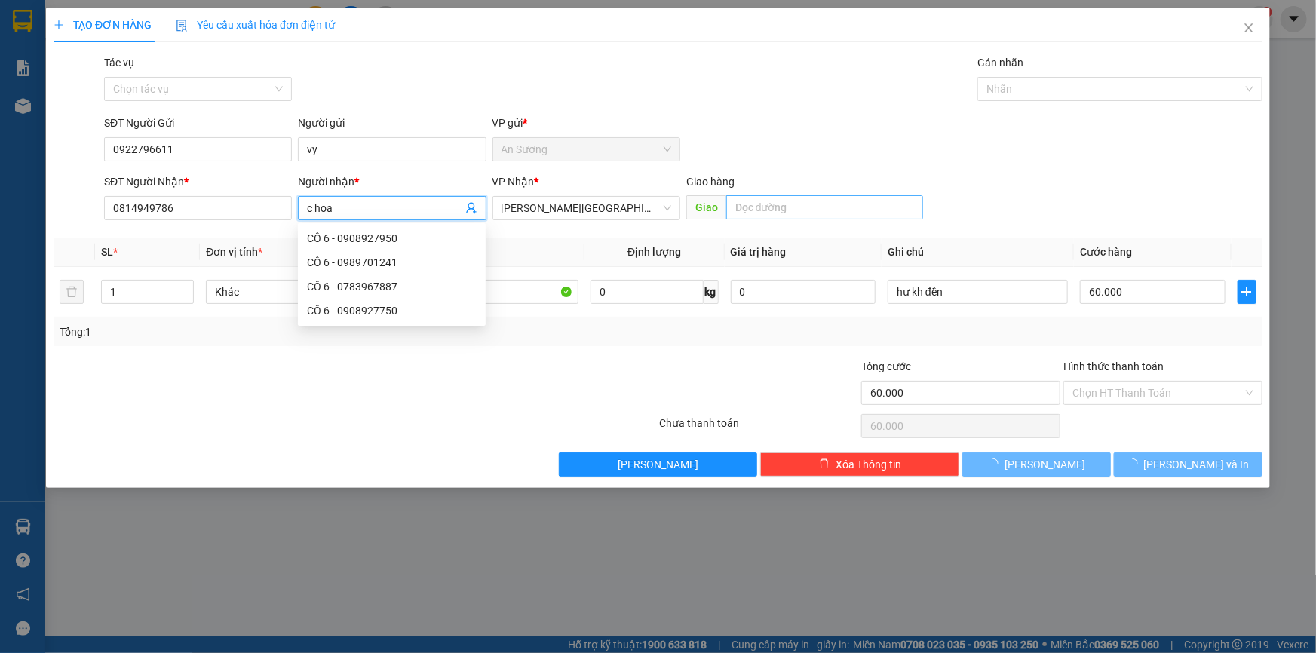
type input "c hoa"
click at [778, 216] on input "text" at bounding box center [824, 207] width 197 height 24
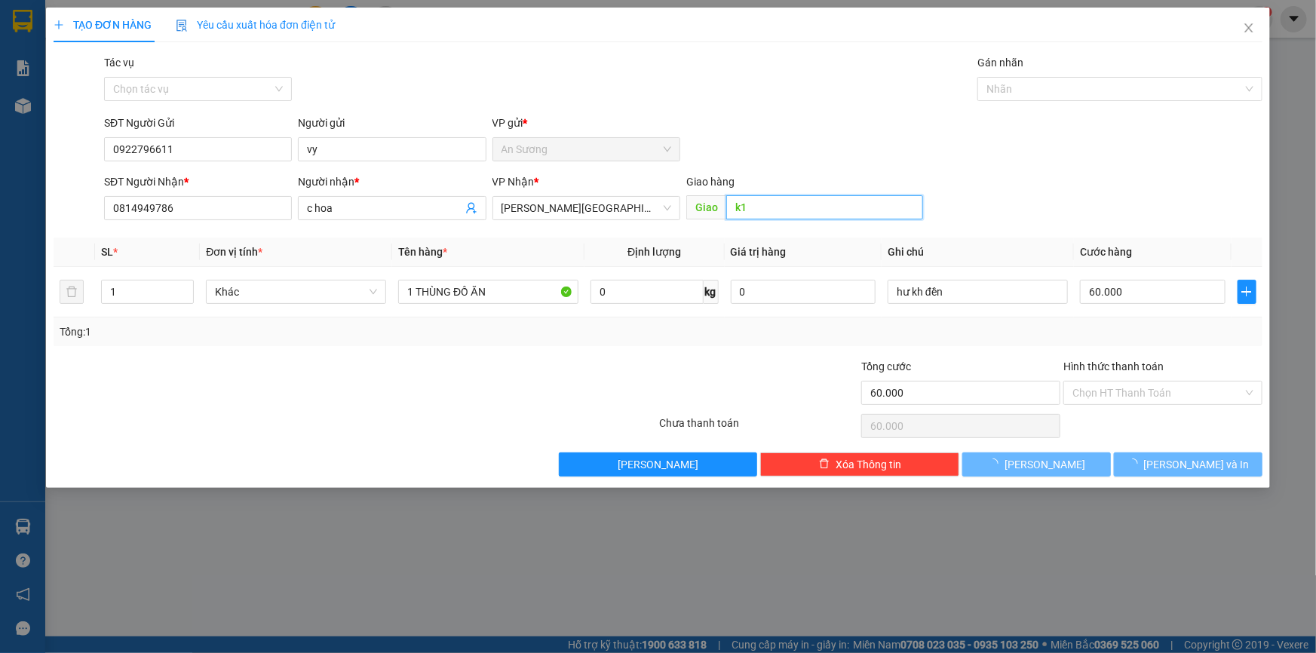
type input "k13"
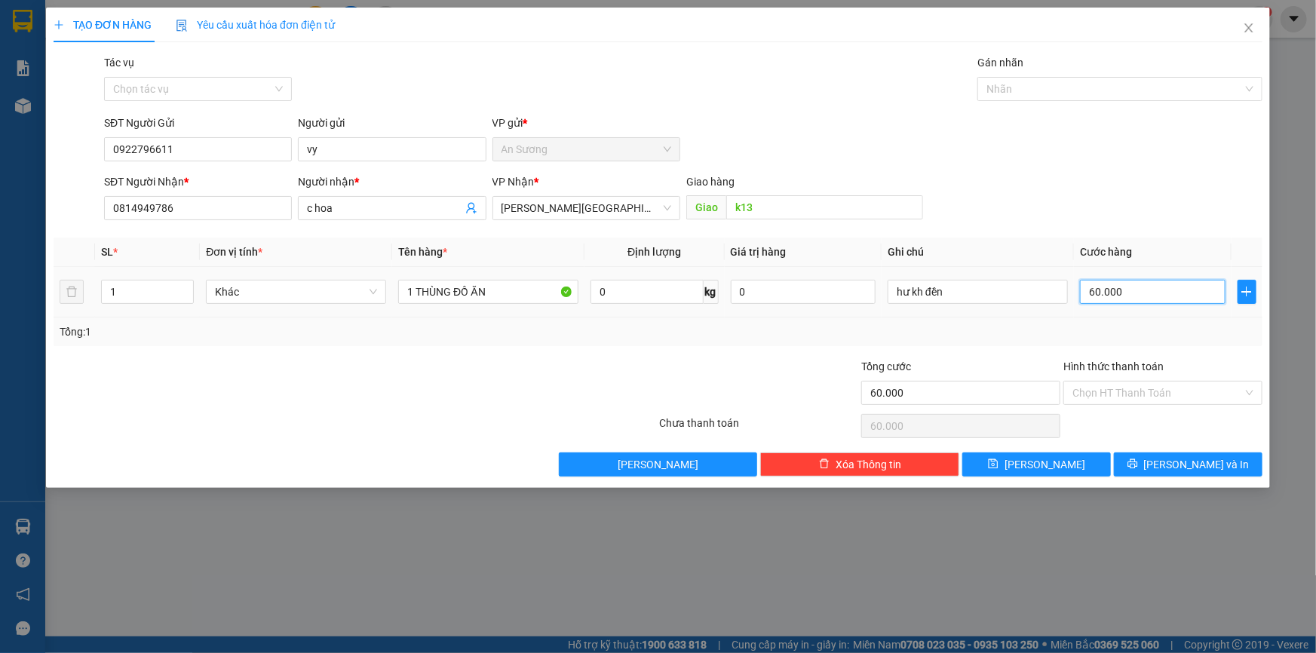
click at [1130, 290] on input "60.000" at bounding box center [1153, 292] width 146 height 24
click at [1212, 470] on span "[PERSON_NAME] và In" at bounding box center [1197, 464] width 106 height 17
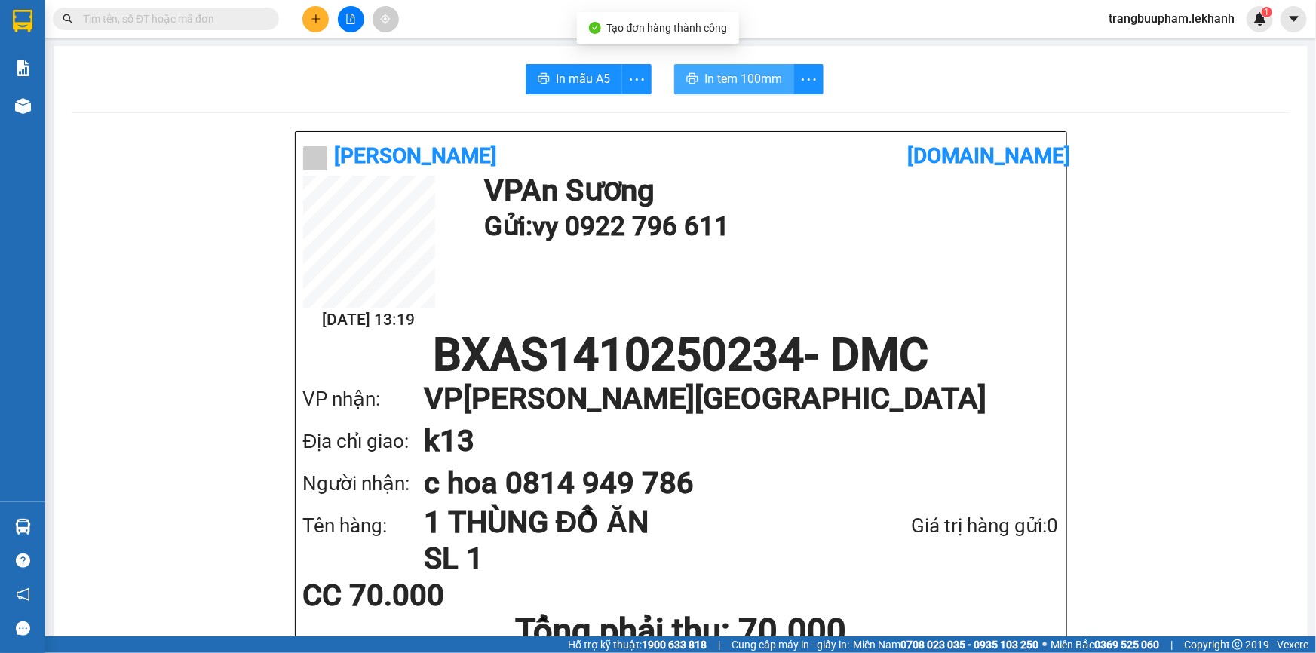
click at [732, 70] on span "In tem 100mm" at bounding box center [743, 78] width 78 height 19
click at [746, 82] on span "In tem 100mm" at bounding box center [743, 78] width 78 height 19
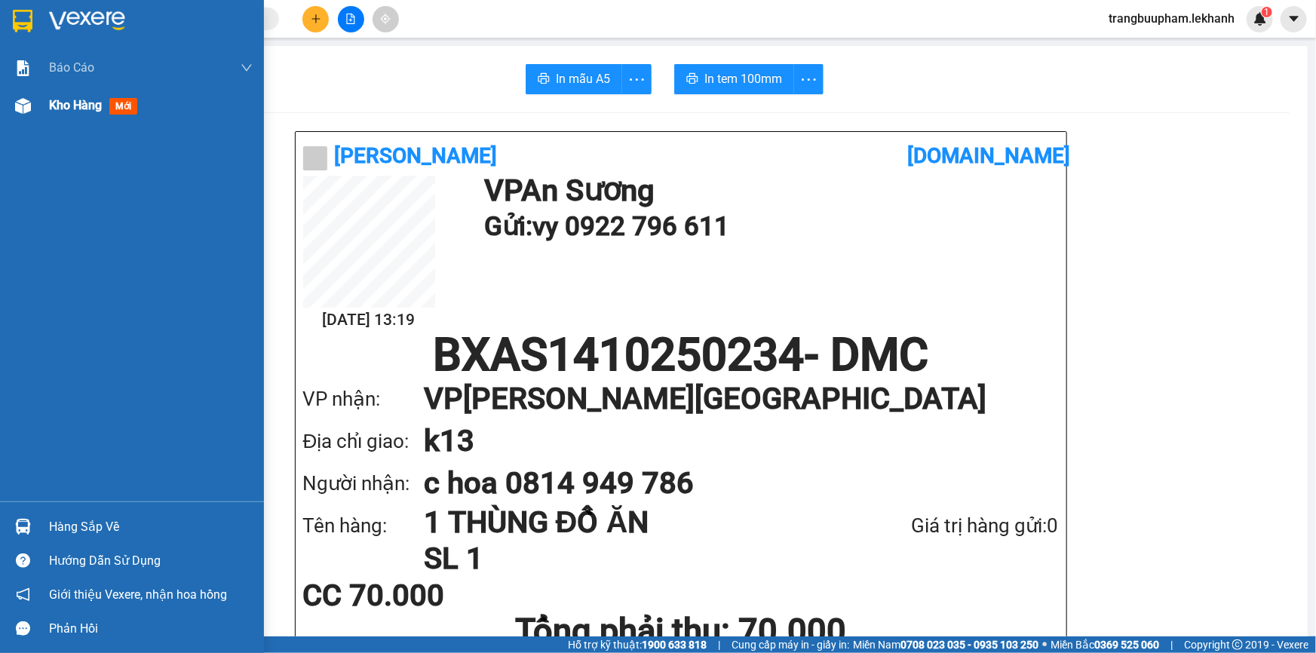
click at [38, 107] on div "Kho hàng mới" at bounding box center [132, 106] width 264 height 38
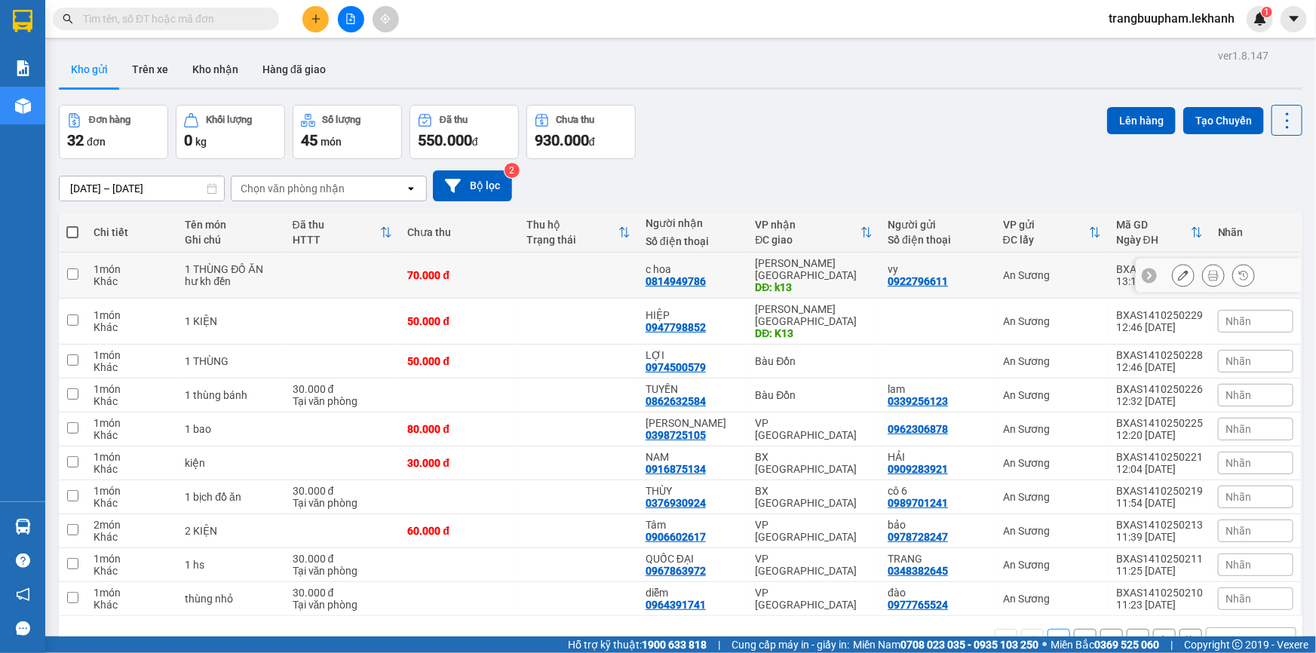
drag, startPoint x: 795, startPoint y: 266, endPoint x: 819, endPoint y: 259, distance: 25.3
click at [796, 266] on div "[PERSON_NAME][GEOGRAPHIC_DATA]" at bounding box center [814, 269] width 118 height 24
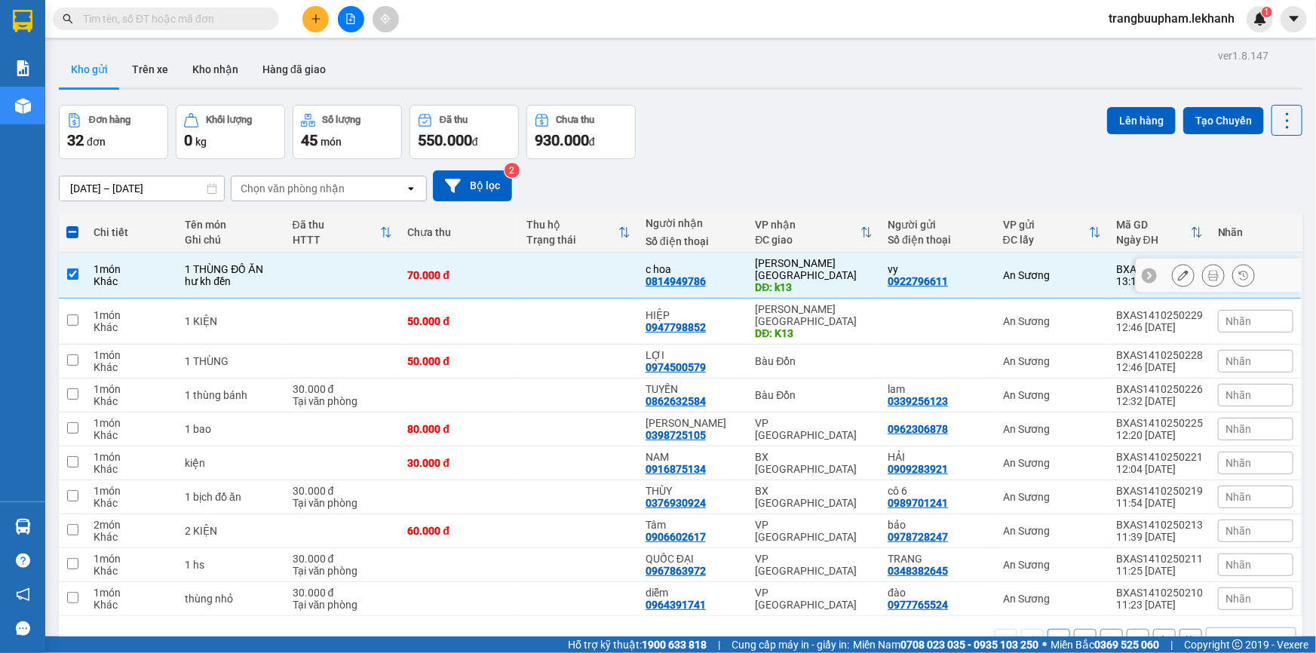
click at [1182, 275] on div at bounding box center [1183, 275] width 23 height 23
click at [1178, 271] on icon at bounding box center [1183, 275] width 11 height 11
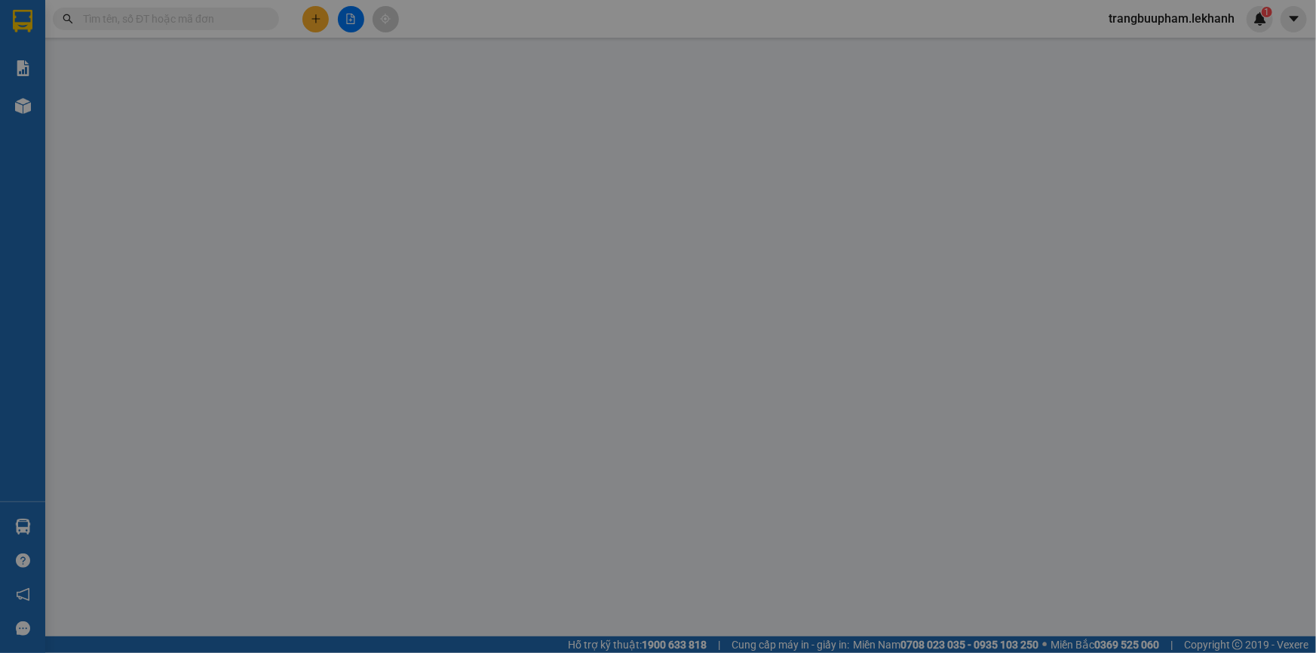
type input "0922796611"
type input "vy"
type input "0814949786"
type input "c hoa"
type input "k13"
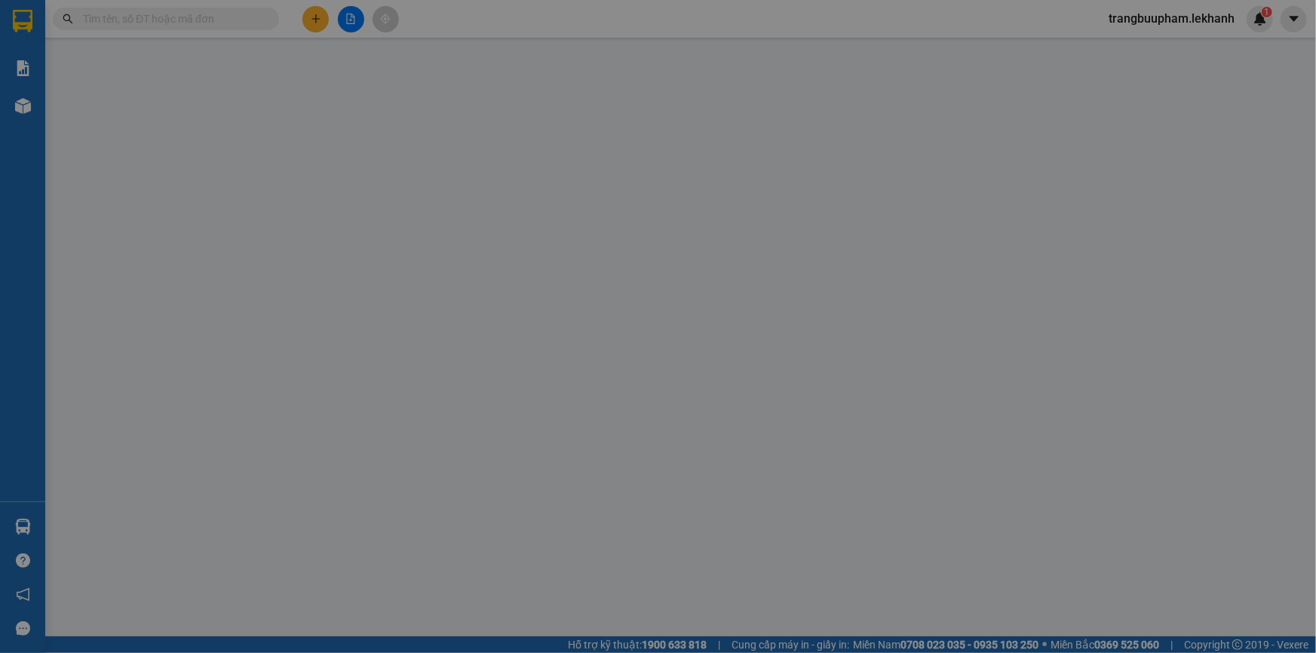
type input "70.000"
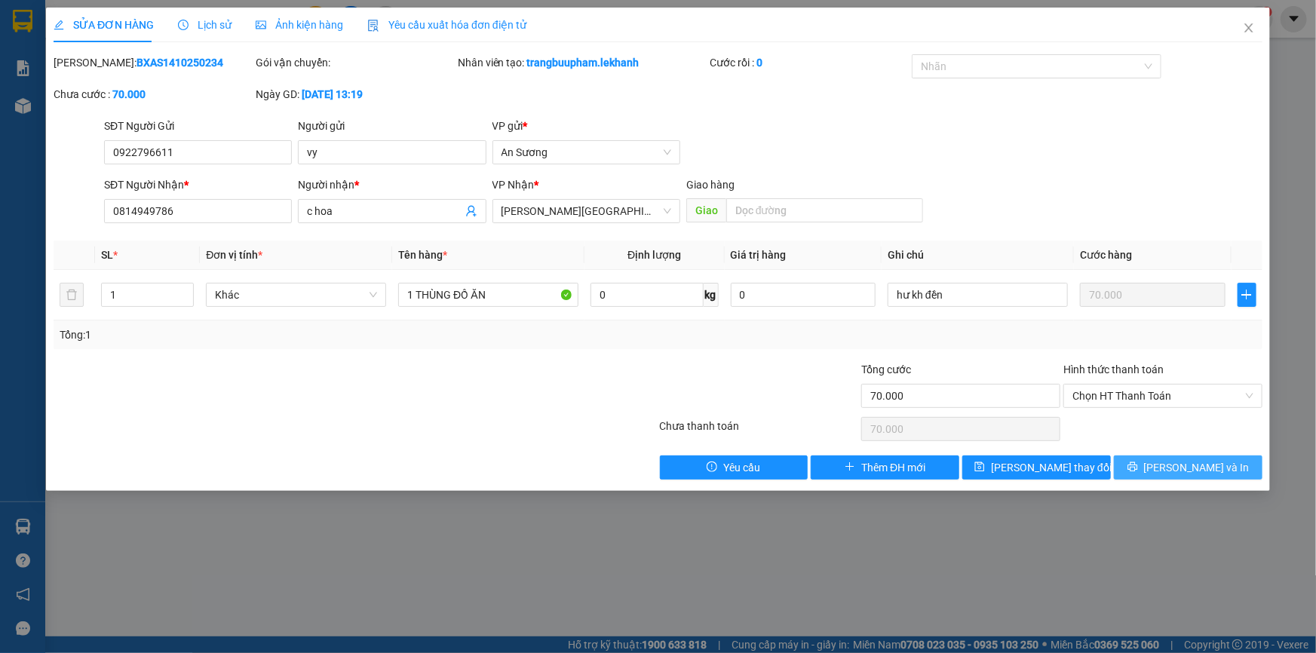
click at [1188, 474] on span "[PERSON_NAME] và In" at bounding box center [1197, 467] width 106 height 17
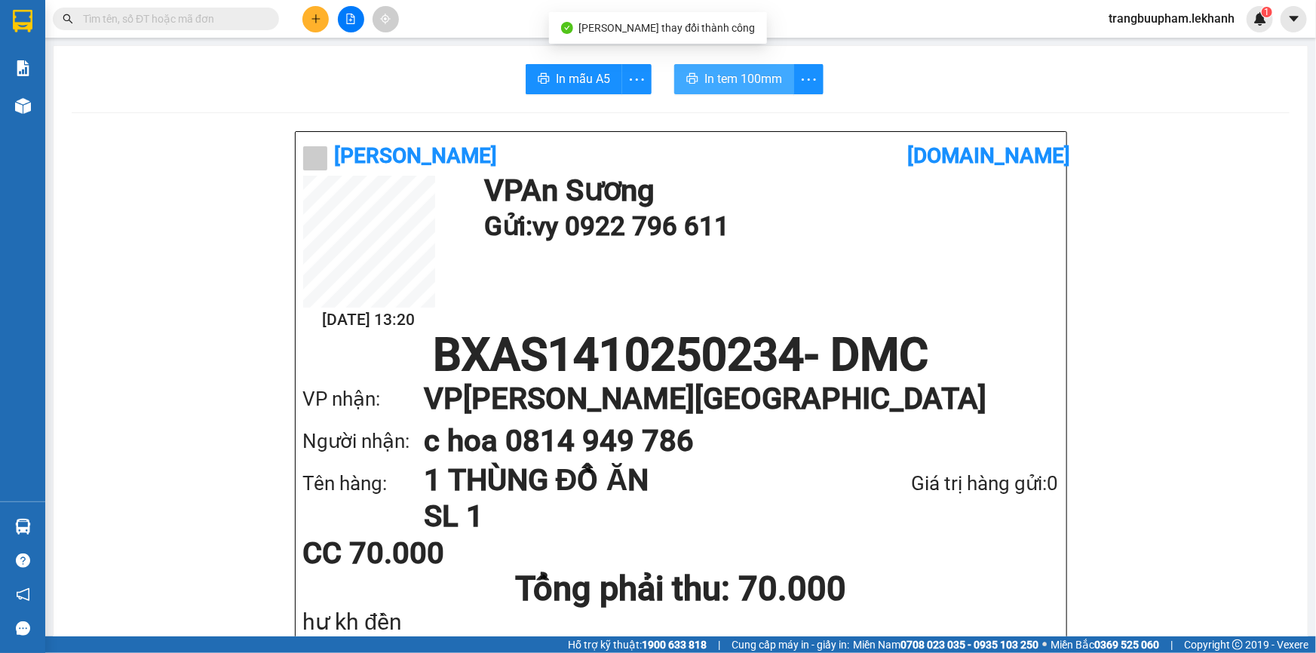
click at [753, 81] on span "In tem 100mm" at bounding box center [743, 78] width 78 height 19
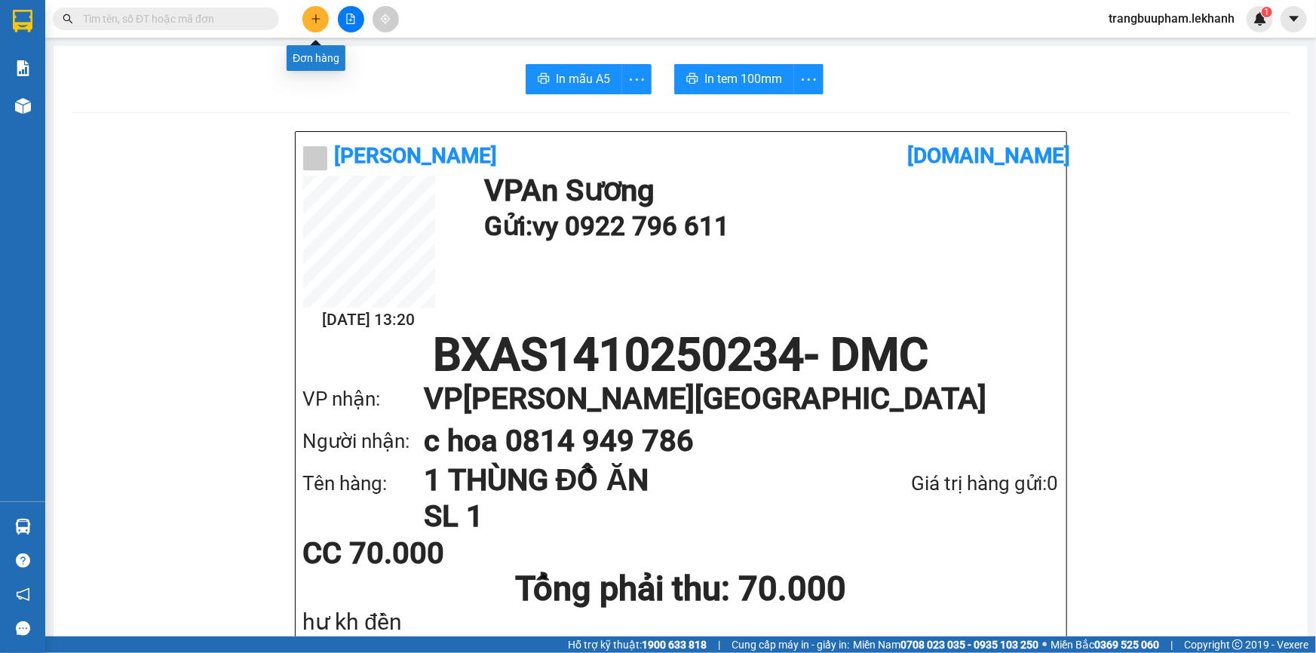
click at [318, 24] on button at bounding box center [315, 19] width 26 height 26
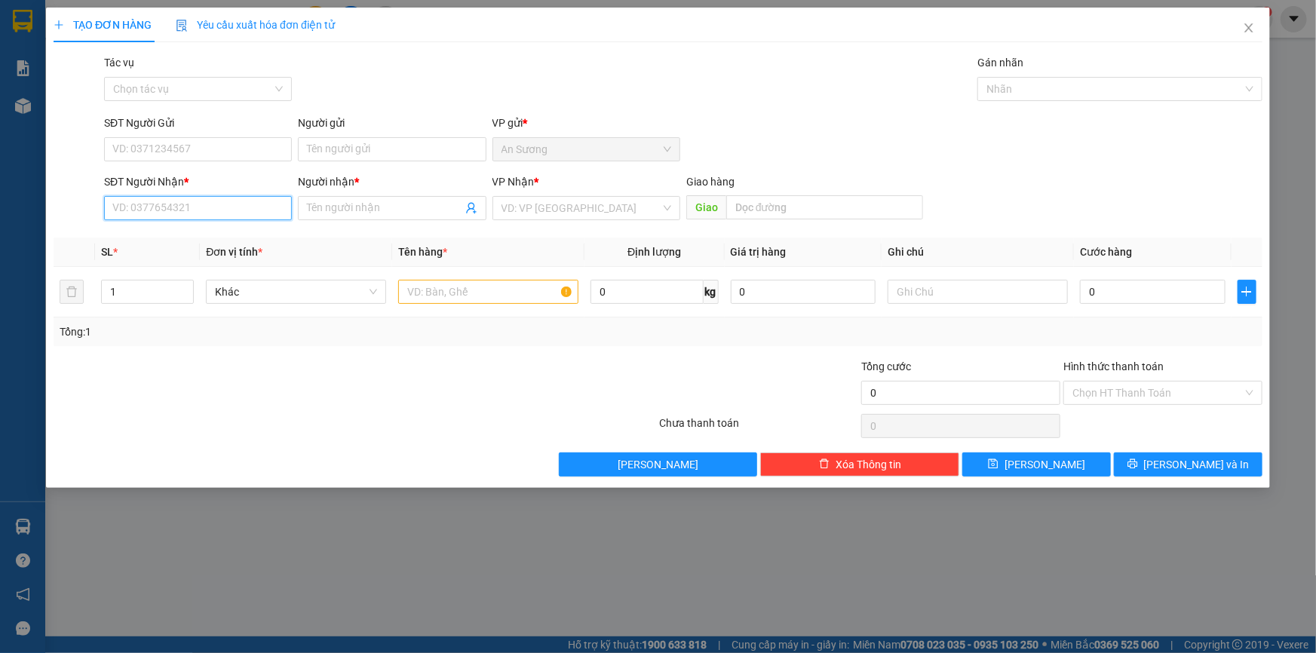
click at [241, 207] on input "SĐT Người Nhận *" at bounding box center [198, 208] width 188 height 24
type input "9"
type input "818"
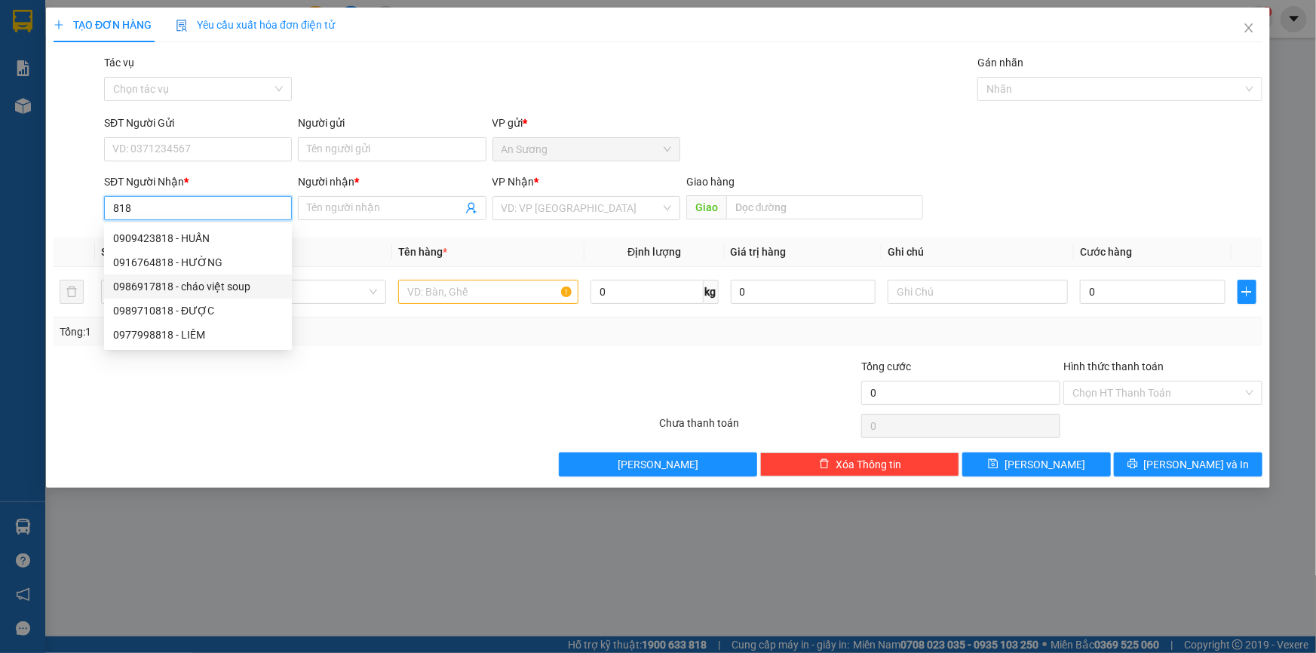
click at [233, 288] on div "0986917818 - cháo việt soup" at bounding box center [198, 286] width 170 height 17
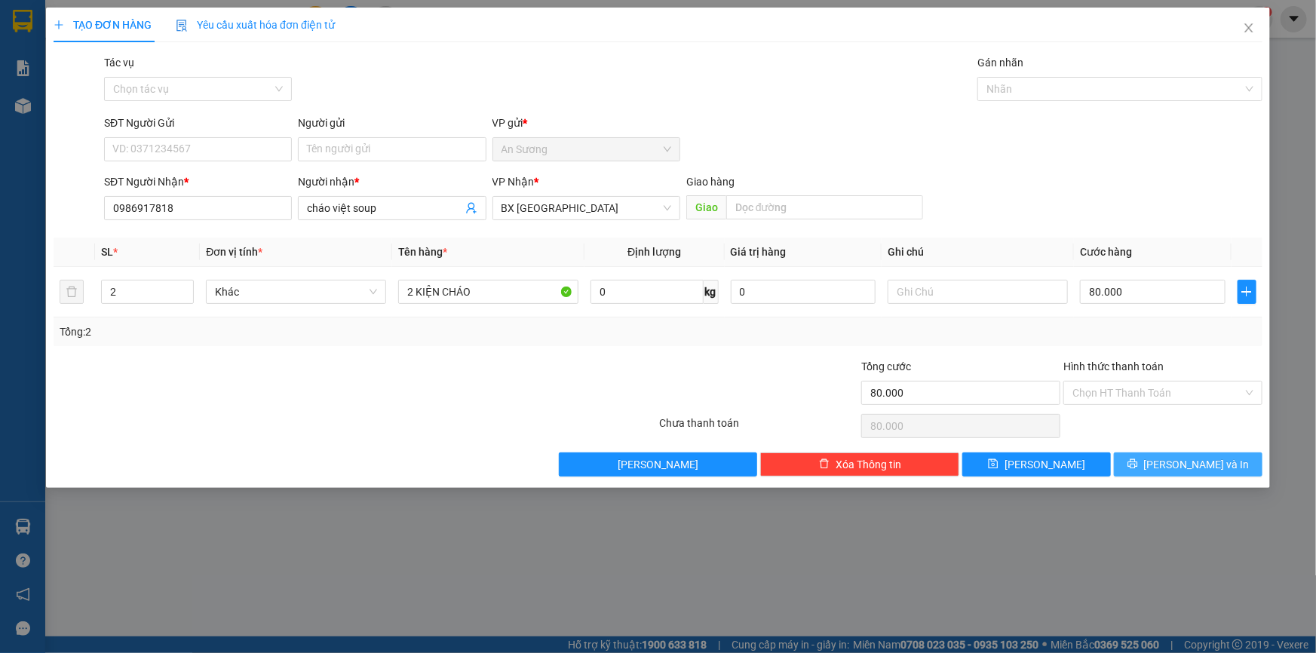
click at [1213, 469] on span "[PERSON_NAME] và In" at bounding box center [1197, 464] width 106 height 17
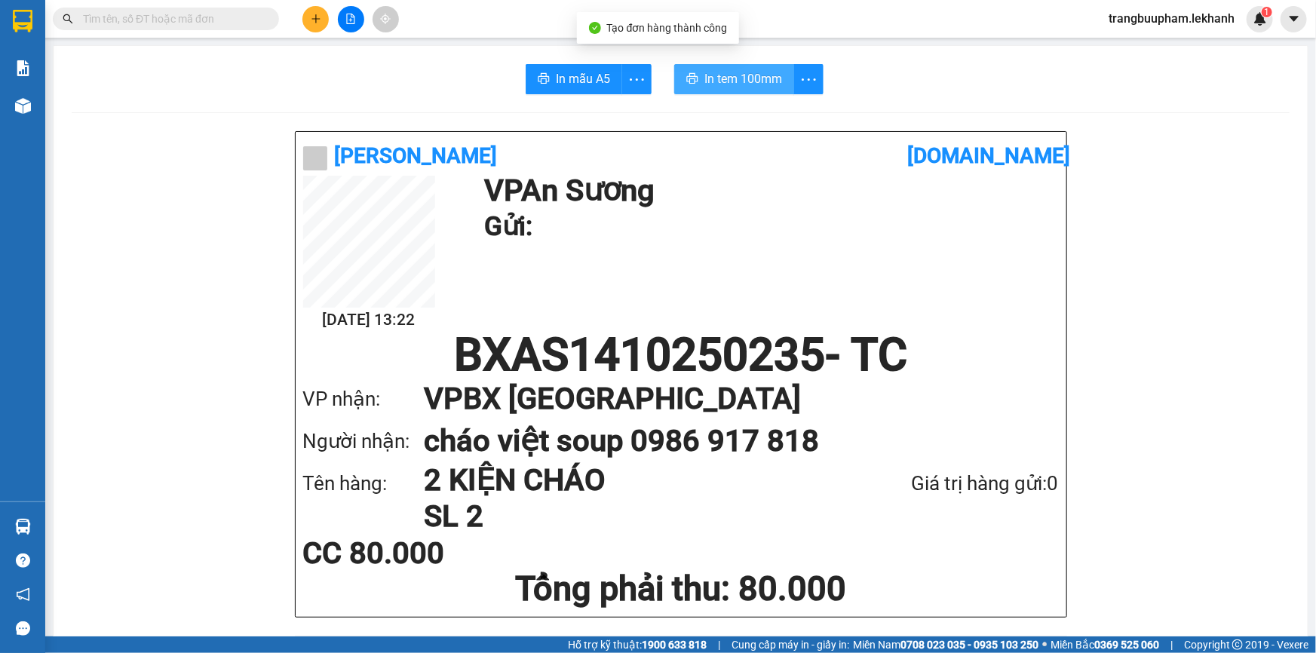
click at [743, 73] on span "In tem 100mm" at bounding box center [743, 78] width 78 height 19
click at [324, 11] on button at bounding box center [315, 19] width 26 height 26
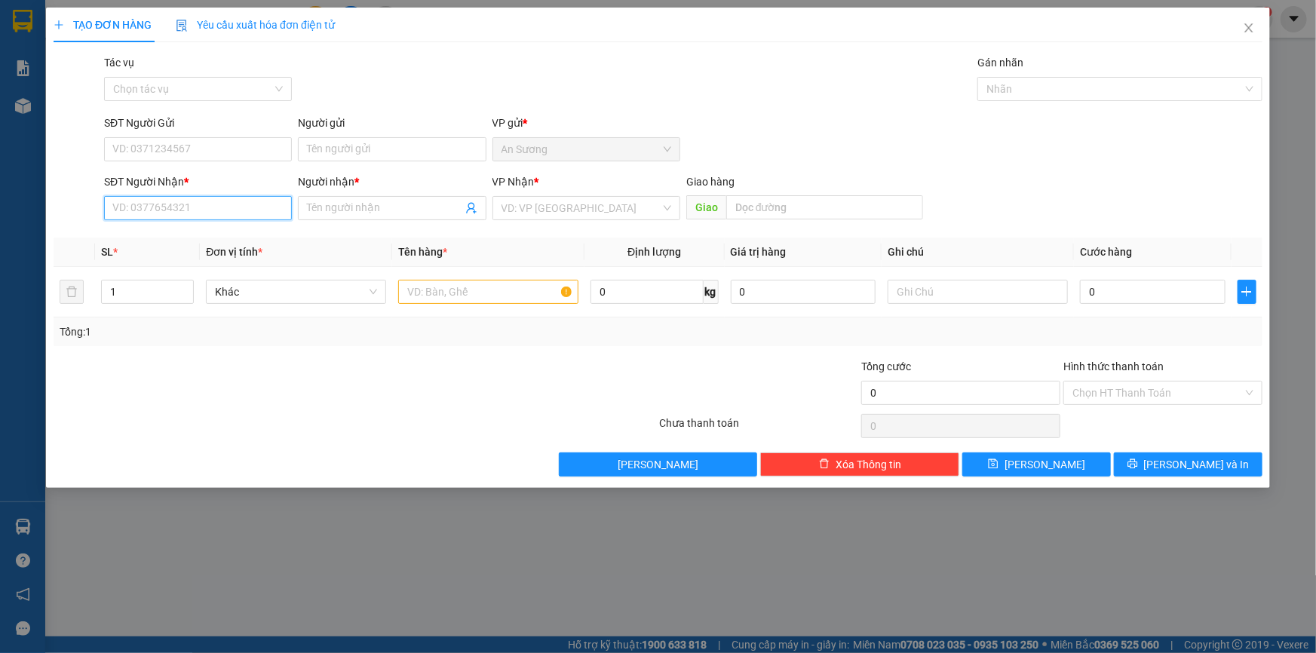
drag, startPoint x: 219, startPoint y: 215, endPoint x: 214, endPoint y: 207, distance: 9.4
click at [219, 212] on input "SĐT Người Nhận *" at bounding box center [198, 208] width 188 height 24
click at [202, 239] on div "0354061907 - chi" at bounding box center [198, 238] width 170 height 17
type input "0354061907"
type input "chi"
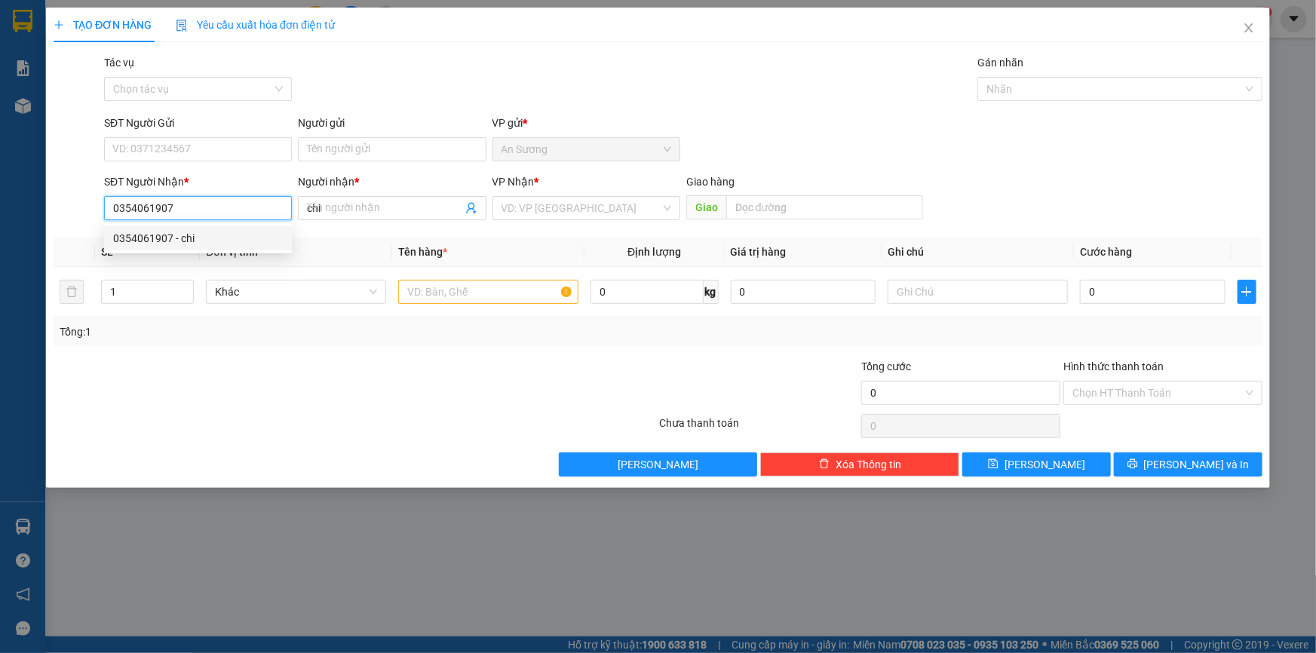
type input "30.000"
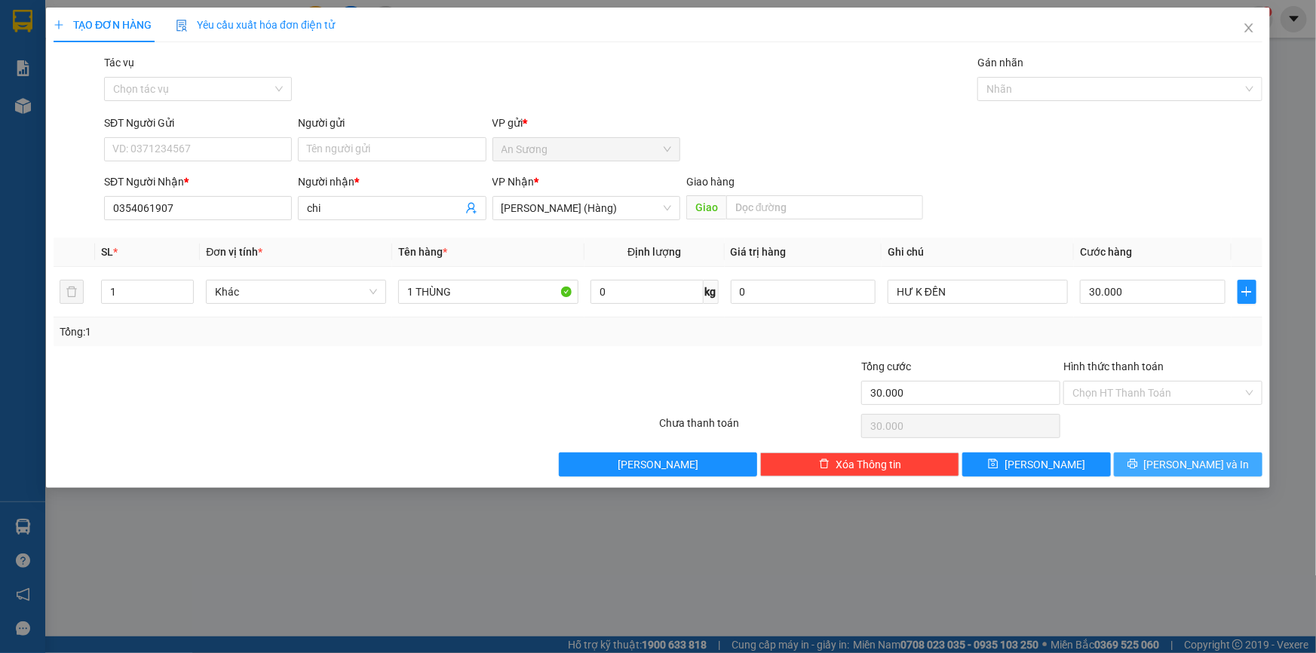
drag, startPoint x: 1196, startPoint y: 465, endPoint x: 1195, endPoint y: 452, distance: 12.9
click at [1196, 466] on span "[PERSON_NAME] và In" at bounding box center [1197, 464] width 106 height 17
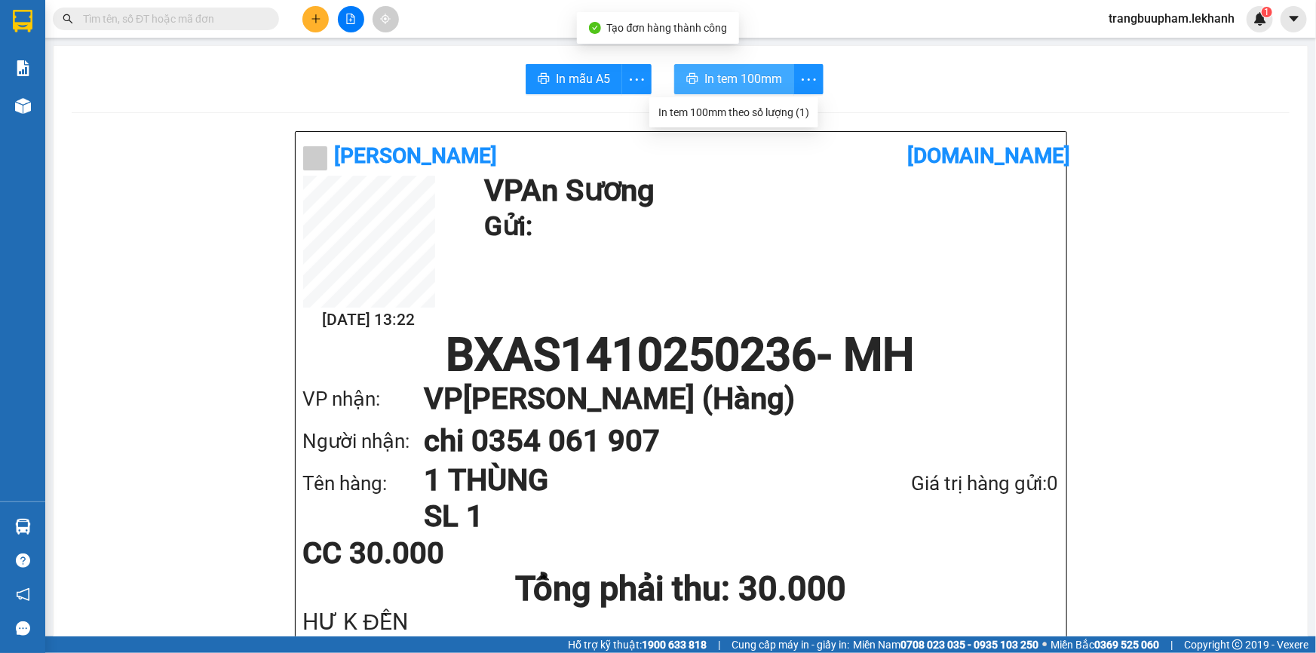
click at [725, 76] on span "In tem 100mm" at bounding box center [743, 78] width 78 height 19
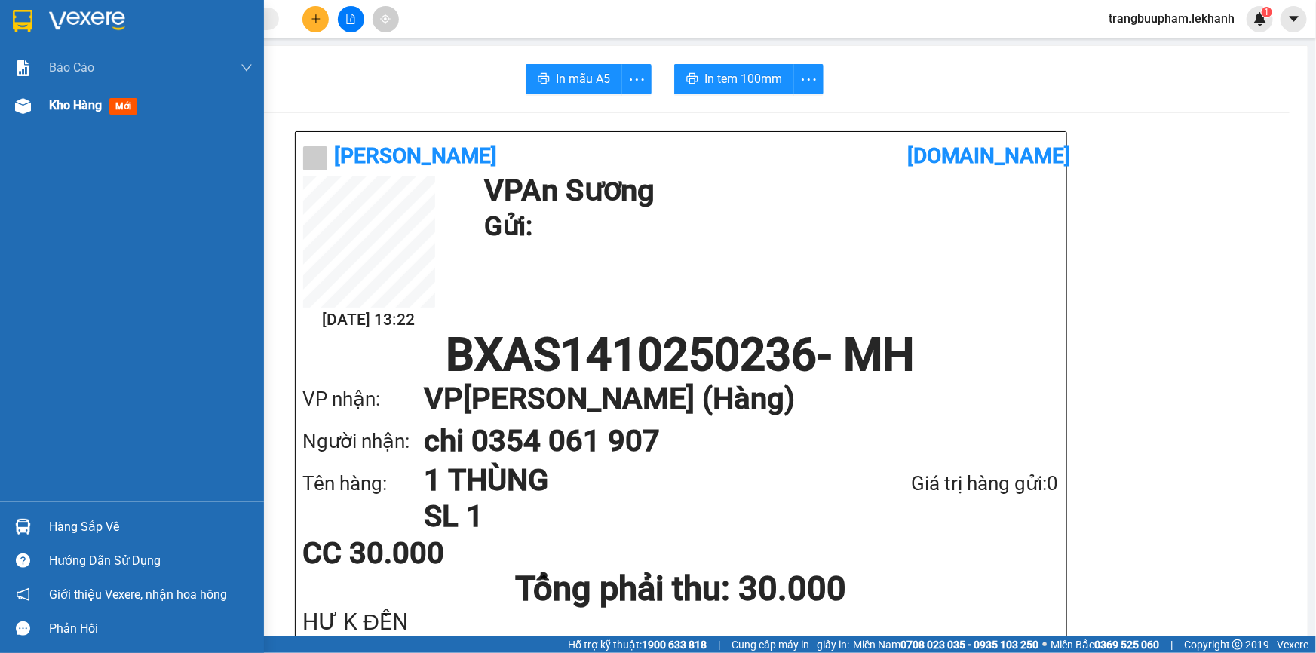
click at [82, 89] on div "Kho hàng mới" at bounding box center [151, 106] width 204 height 38
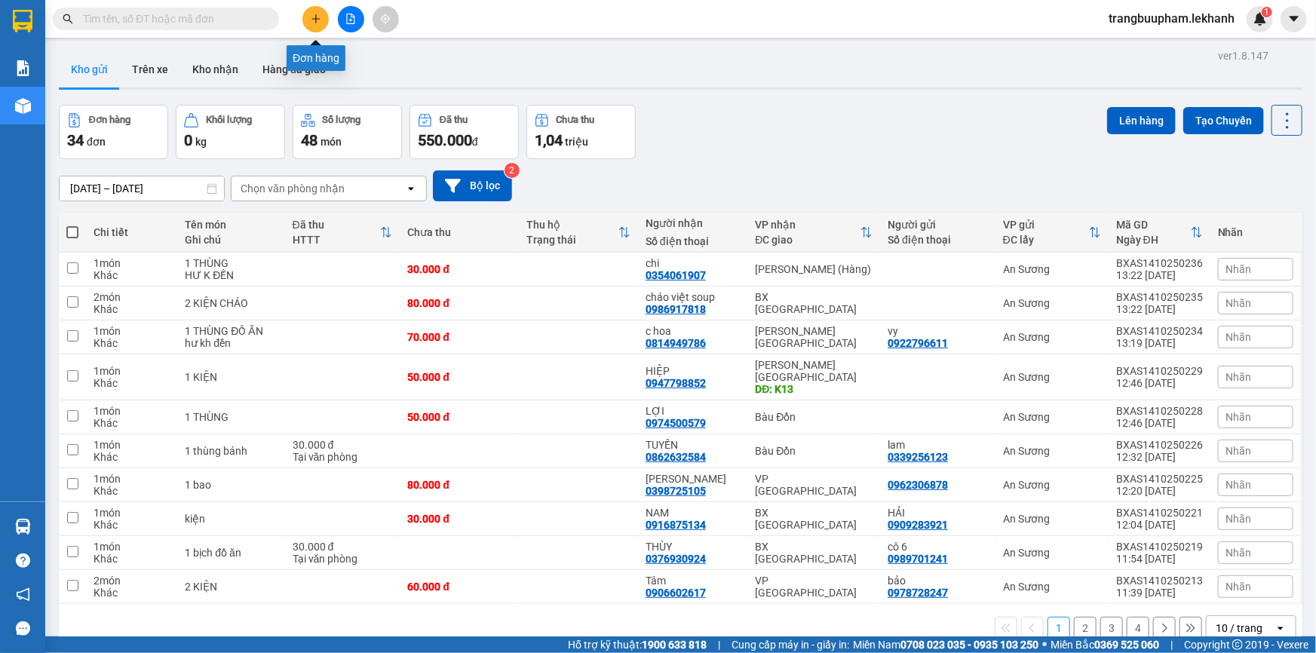
click at [317, 17] on icon "plus" at bounding box center [316, 19] width 11 height 11
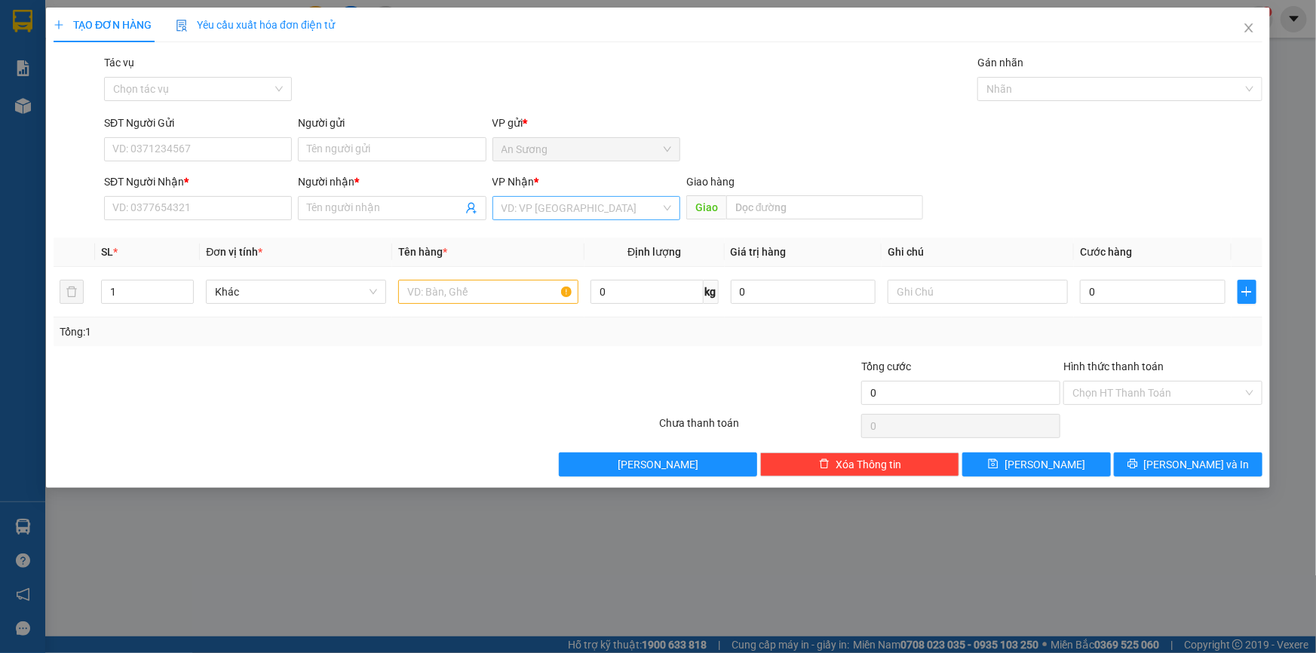
click at [540, 208] on input "search" at bounding box center [580, 208] width 159 height 23
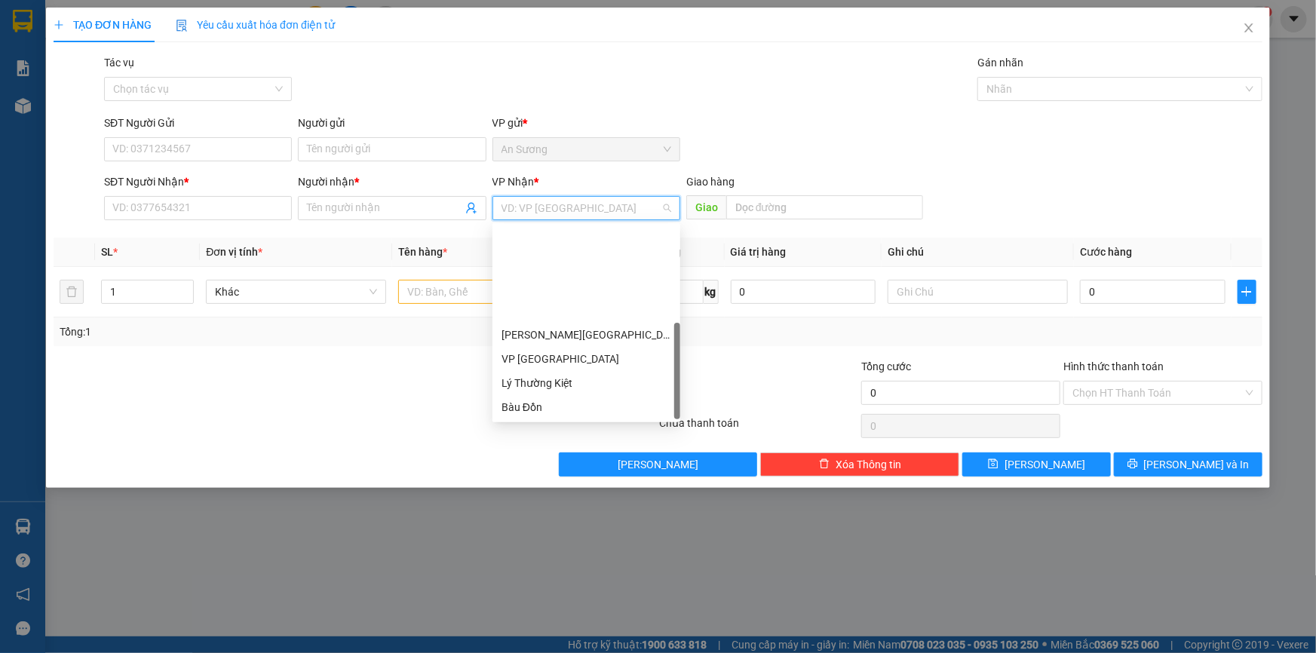
click at [561, 520] on div "VP [GEOGRAPHIC_DATA]" at bounding box center [586, 528] width 170 height 17
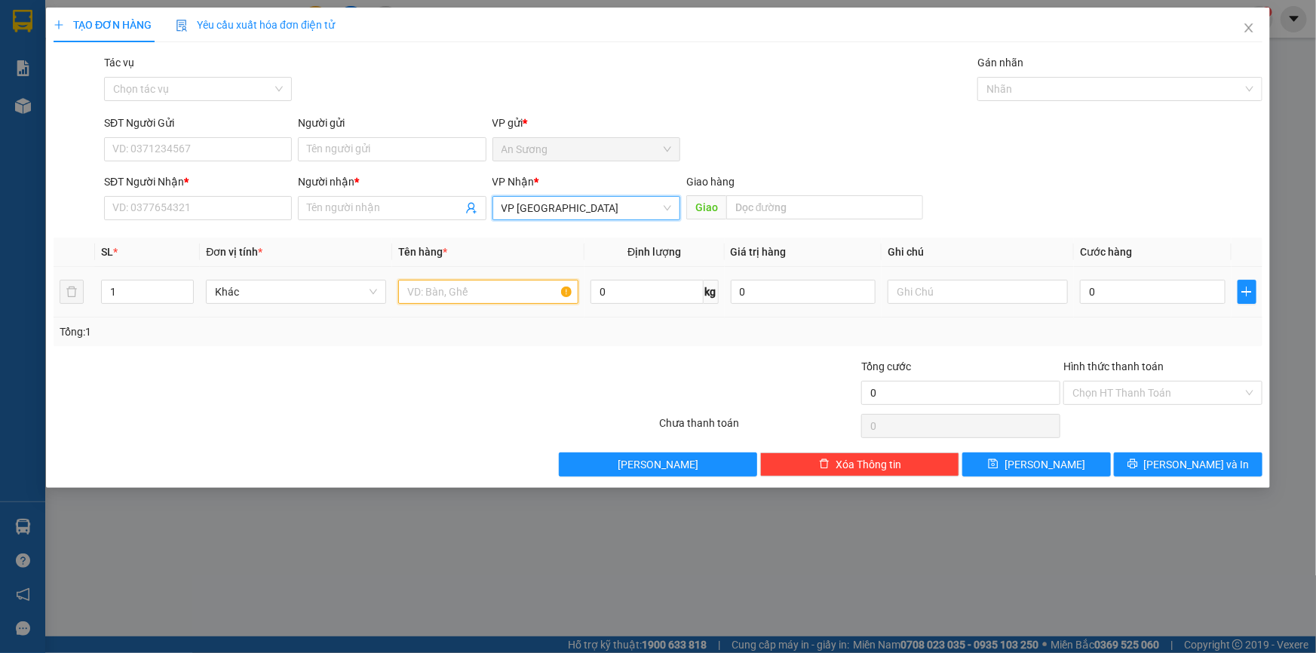
click at [450, 290] on input "text" at bounding box center [488, 292] width 180 height 24
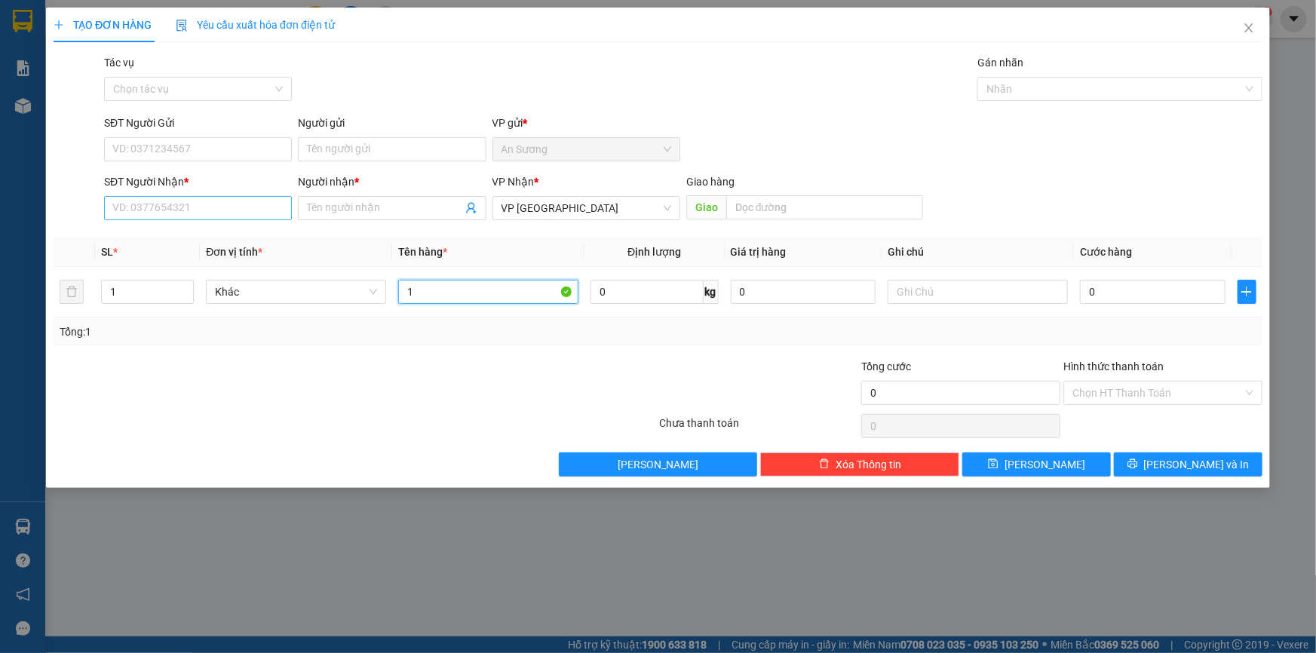
type input "1"
click at [111, 213] on input "SĐT Người Nhận *" at bounding box center [198, 208] width 188 height 24
type input "0909210547"
click at [370, 211] on input "Người nhận *" at bounding box center [384, 208] width 155 height 17
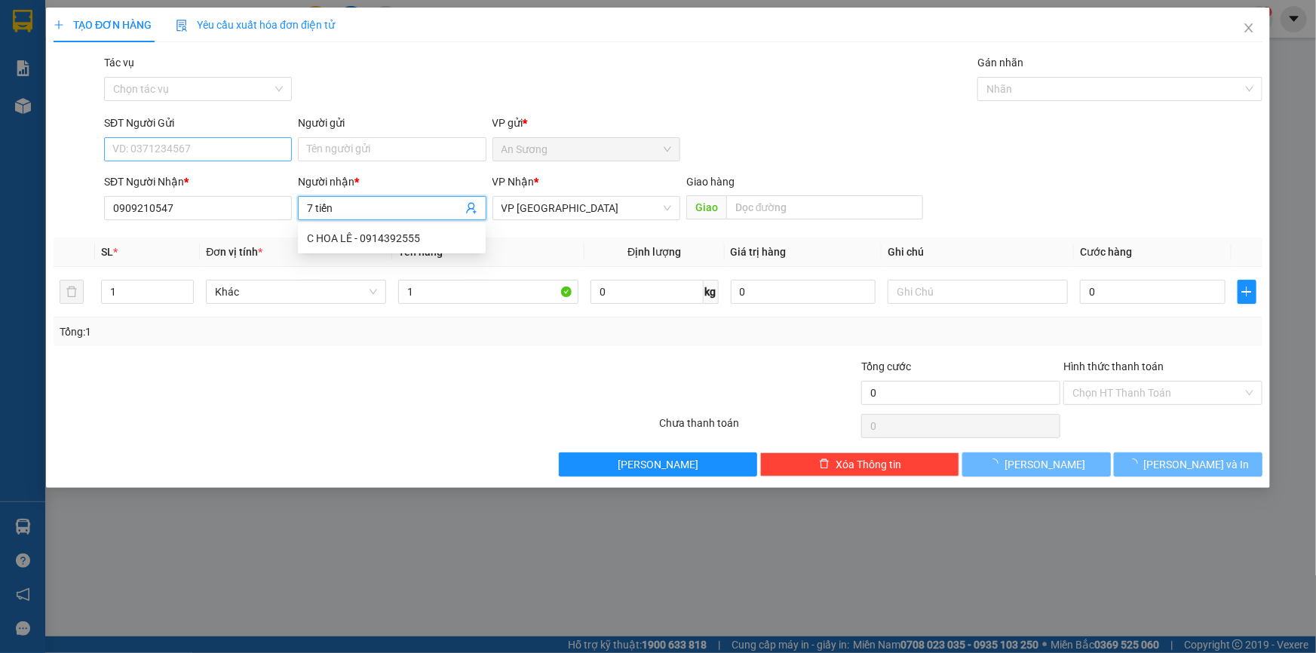
type input "7 tiến"
click at [247, 155] on input "SĐT Người Gửi" at bounding box center [198, 149] width 188 height 24
type input "0968970167"
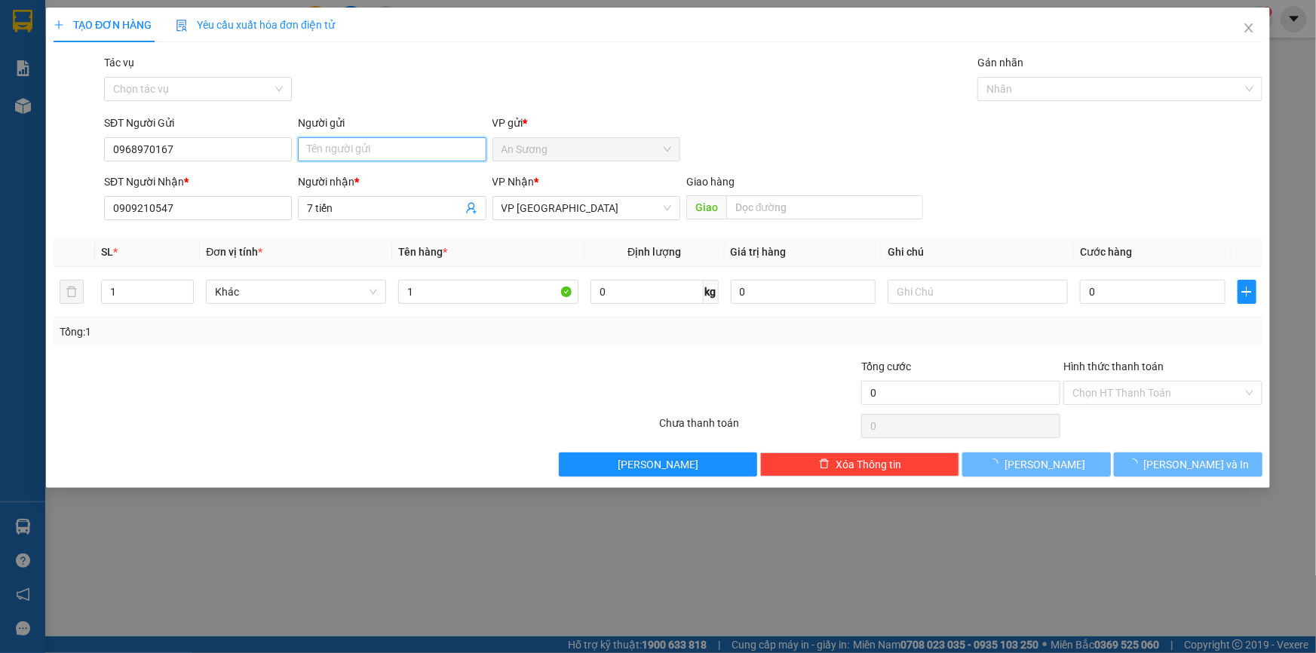
click at [325, 148] on input "Người gửi" at bounding box center [392, 149] width 188 height 24
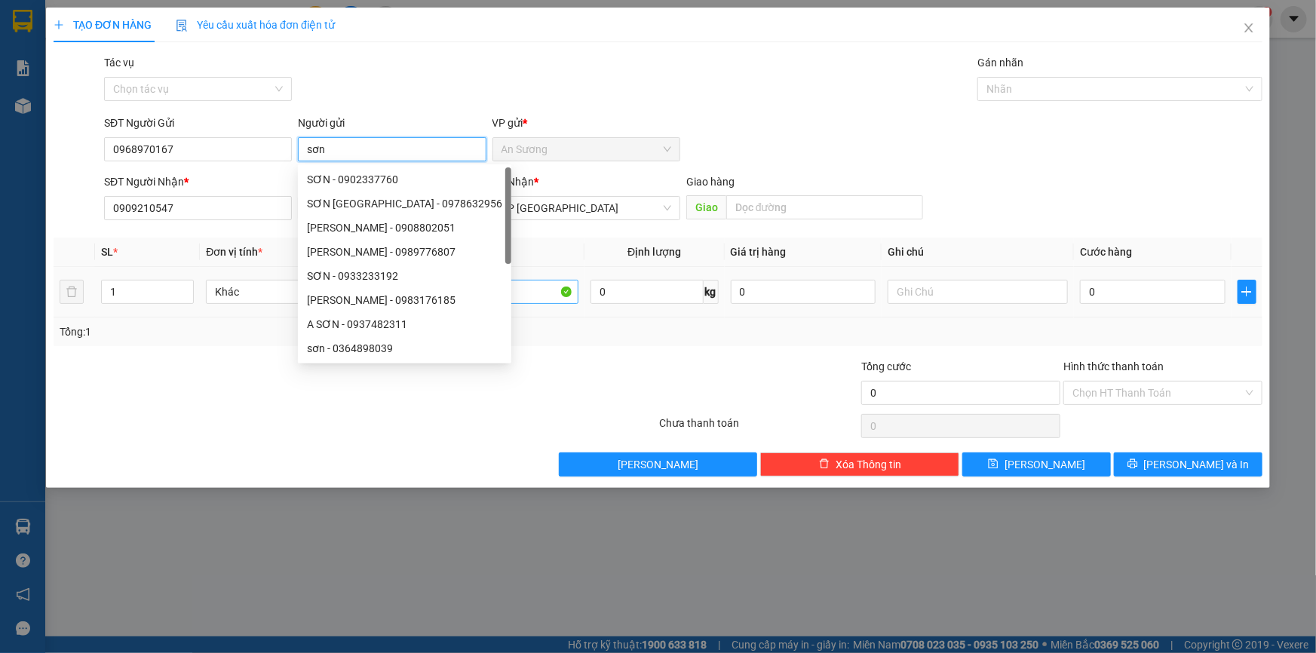
type input "sơn"
click at [535, 292] on input "1" at bounding box center [488, 292] width 180 height 24
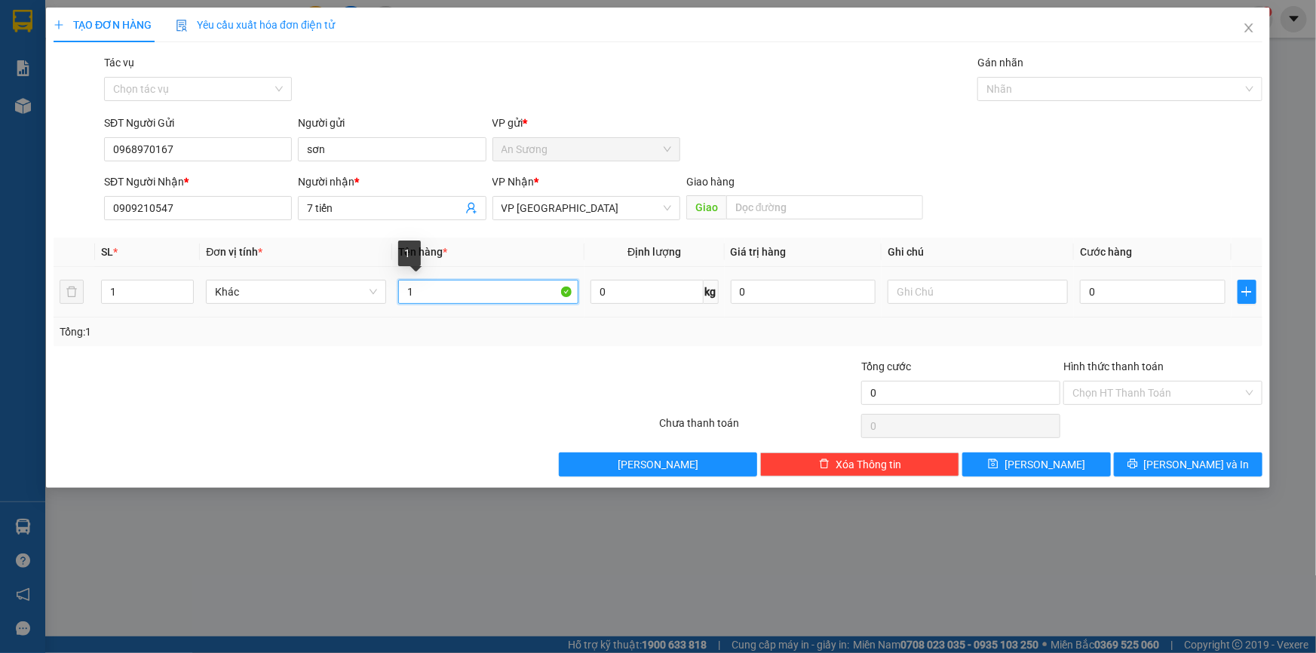
type input "1 ,"
click at [1167, 294] on input "0" at bounding box center [1153, 292] width 146 height 24
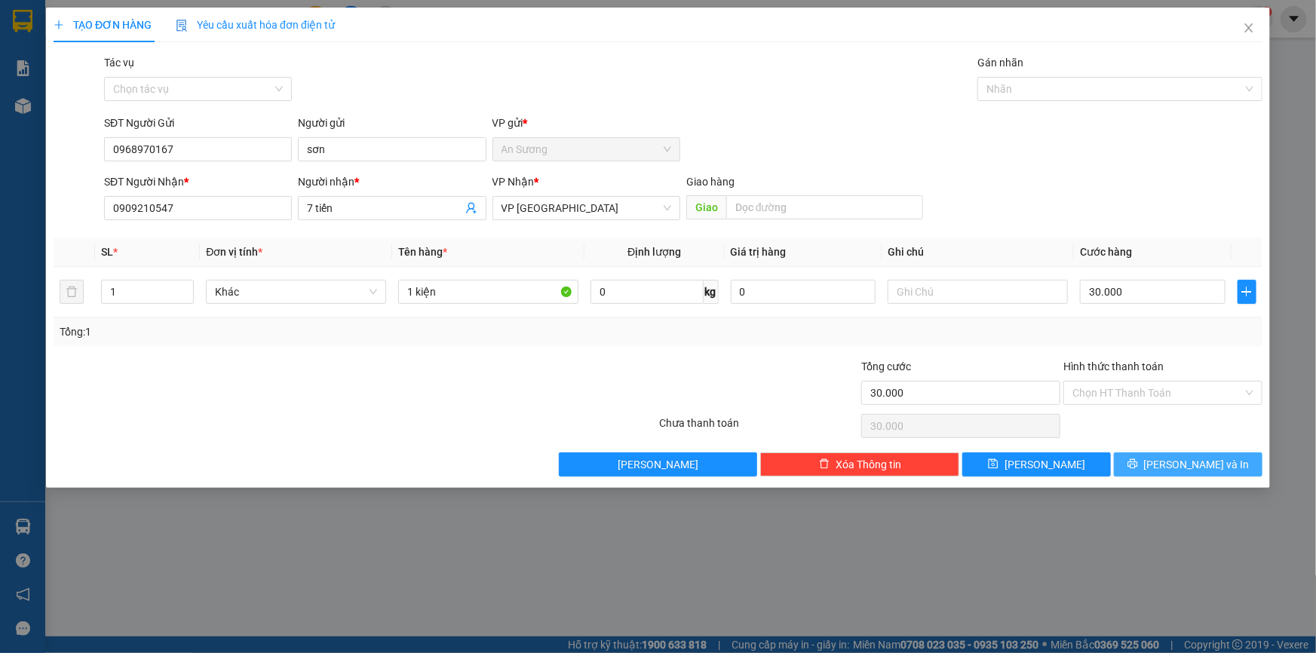
click at [1176, 466] on span "[PERSON_NAME] và In" at bounding box center [1197, 464] width 106 height 17
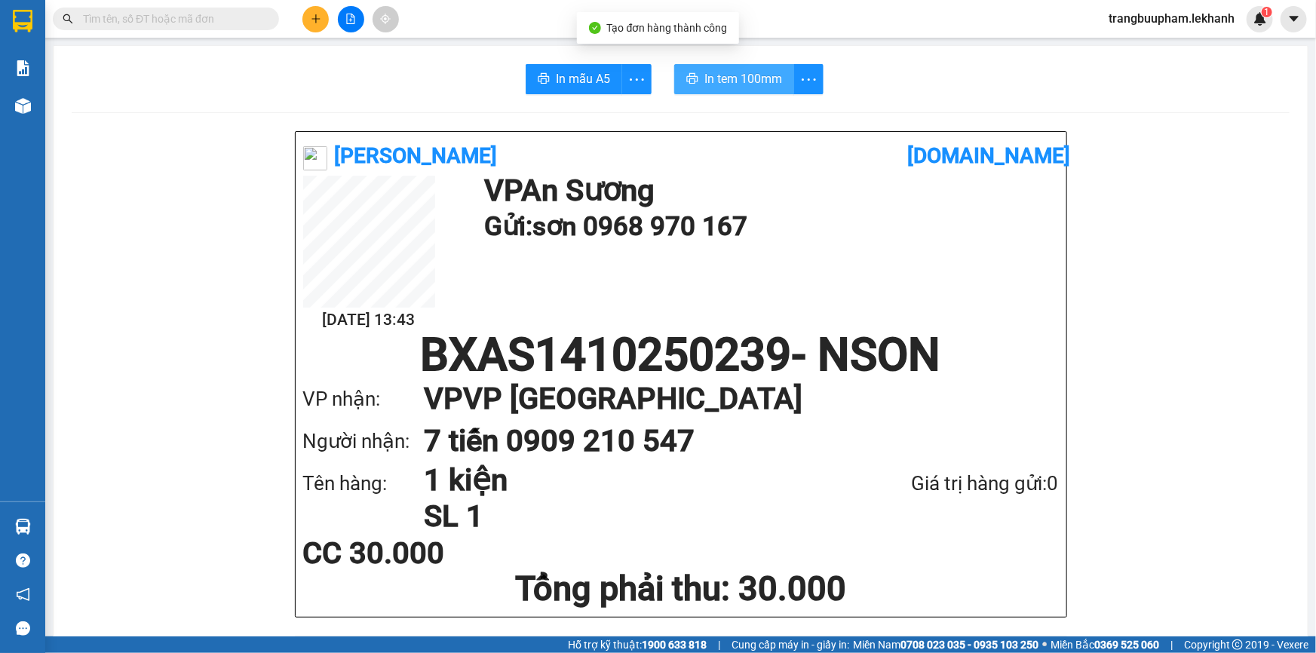
click at [728, 67] on button "In tem 100mm" at bounding box center [734, 79] width 120 height 30
click at [734, 80] on span "In tem 100mm" at bounding box center [743, 78] width 78 height 19
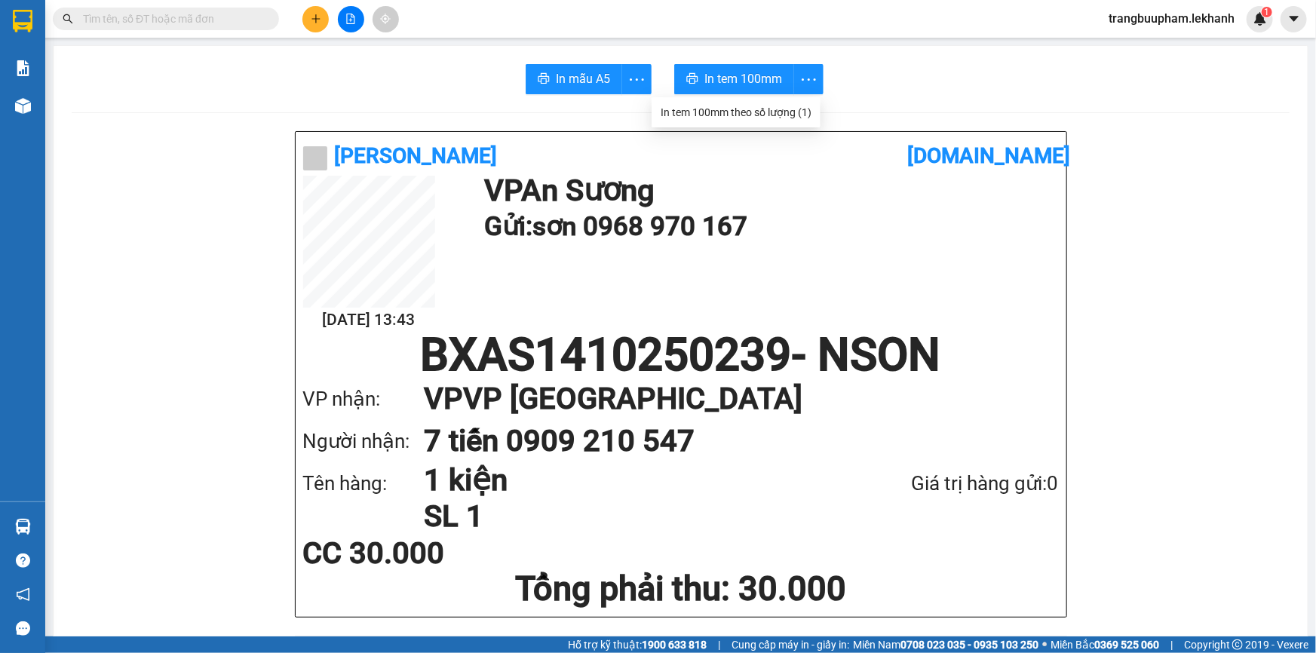
click at [158, 14] on input "text" at bounding box center [172, 19] width 178 height 17
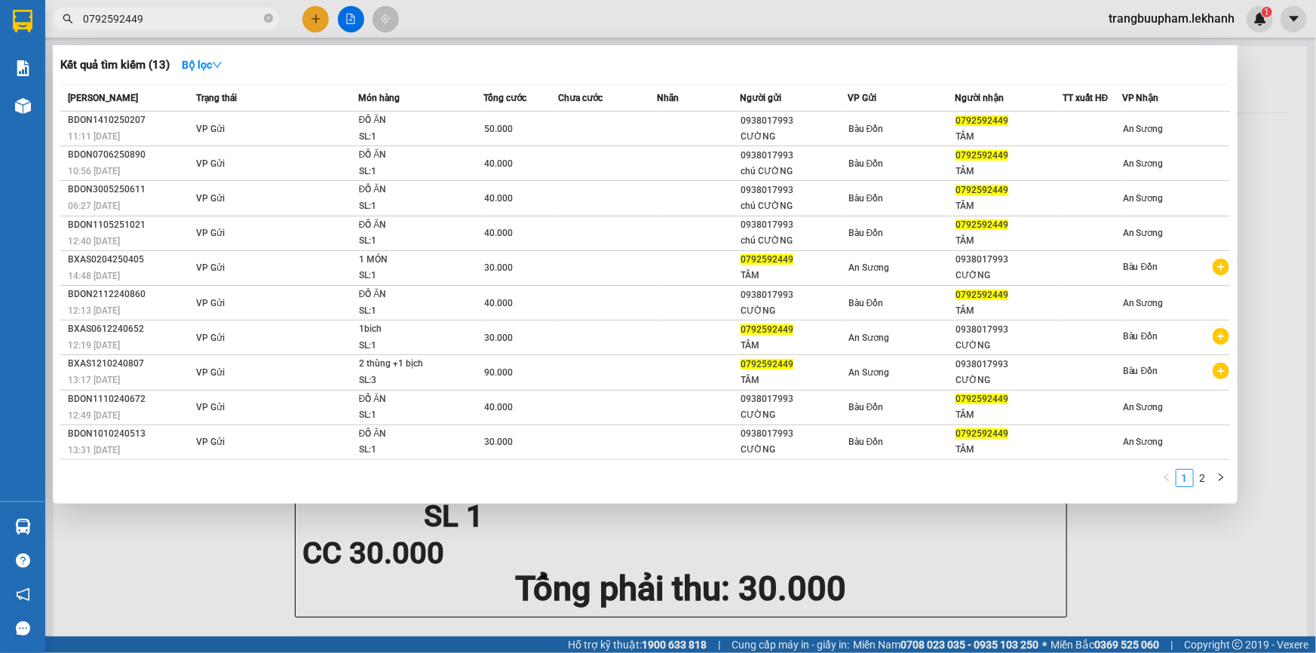
type input "0792592449"
click at [269, 19] on icon "close-circle" at bounding box center [268, 18] width 9 height 9
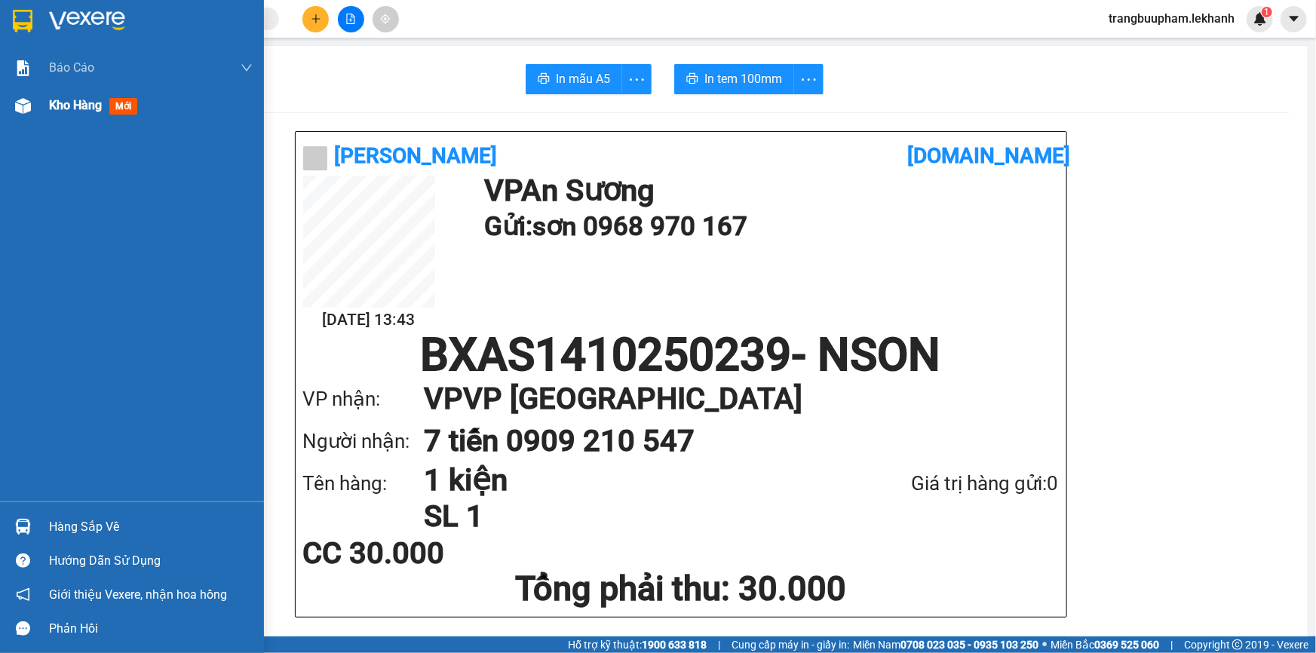
click at [69, 112] on span "Kho hàng" at bounding box center [75, 105] width 53 height 14
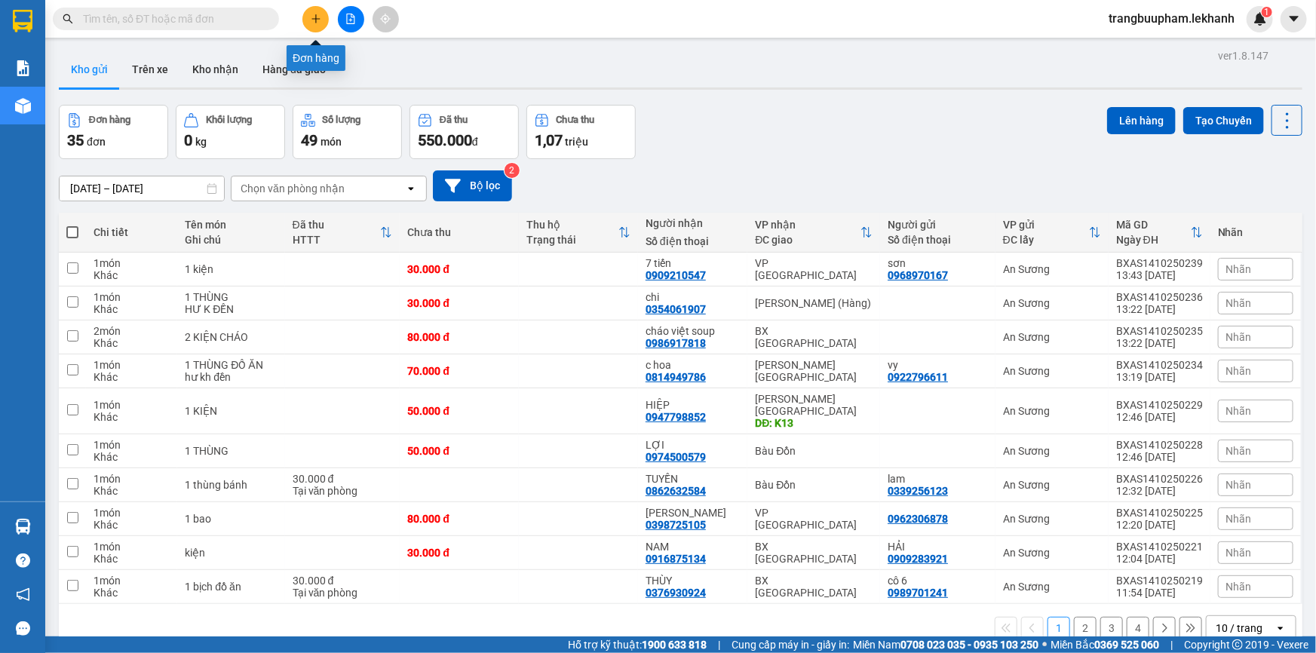
click at [314, 15] on icon "plus" at bounding box center [316, 19] width 11 height 11
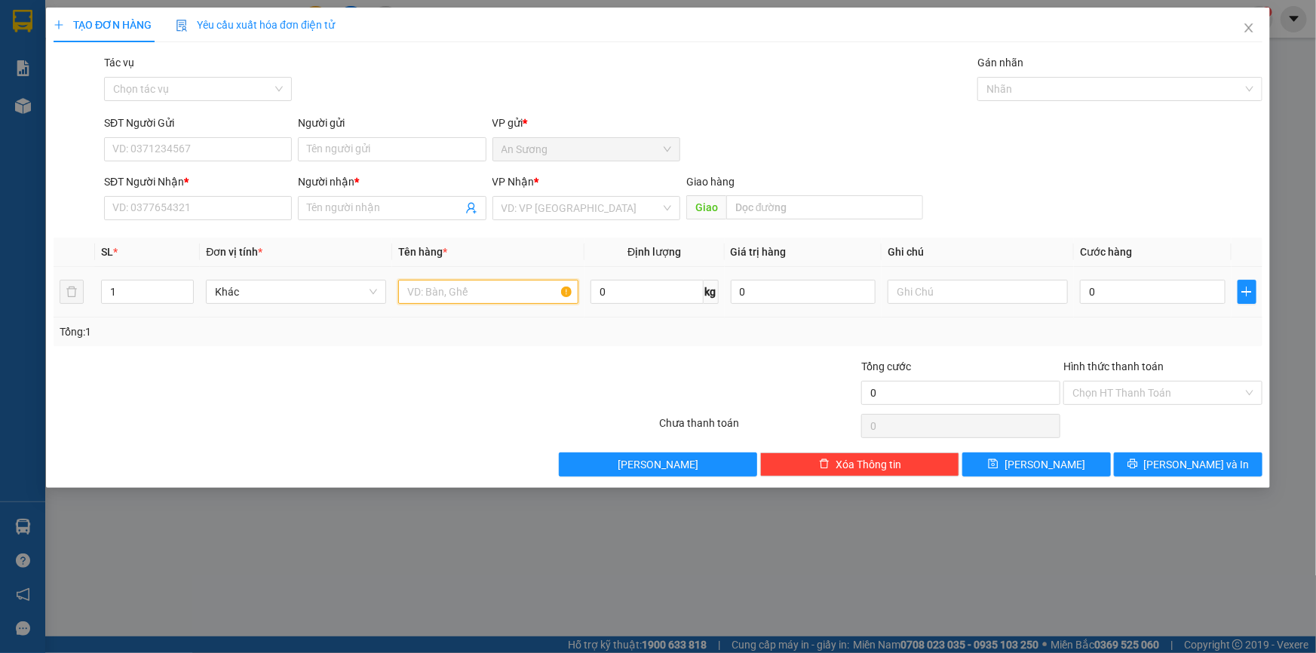
click at [436, 284] on input "text" at bounding box center [488, 292] width 180 height 24
type input "1 bịch"
click at [563, 201] on input "search" at bounding box center [580, 208] width 159 height 23
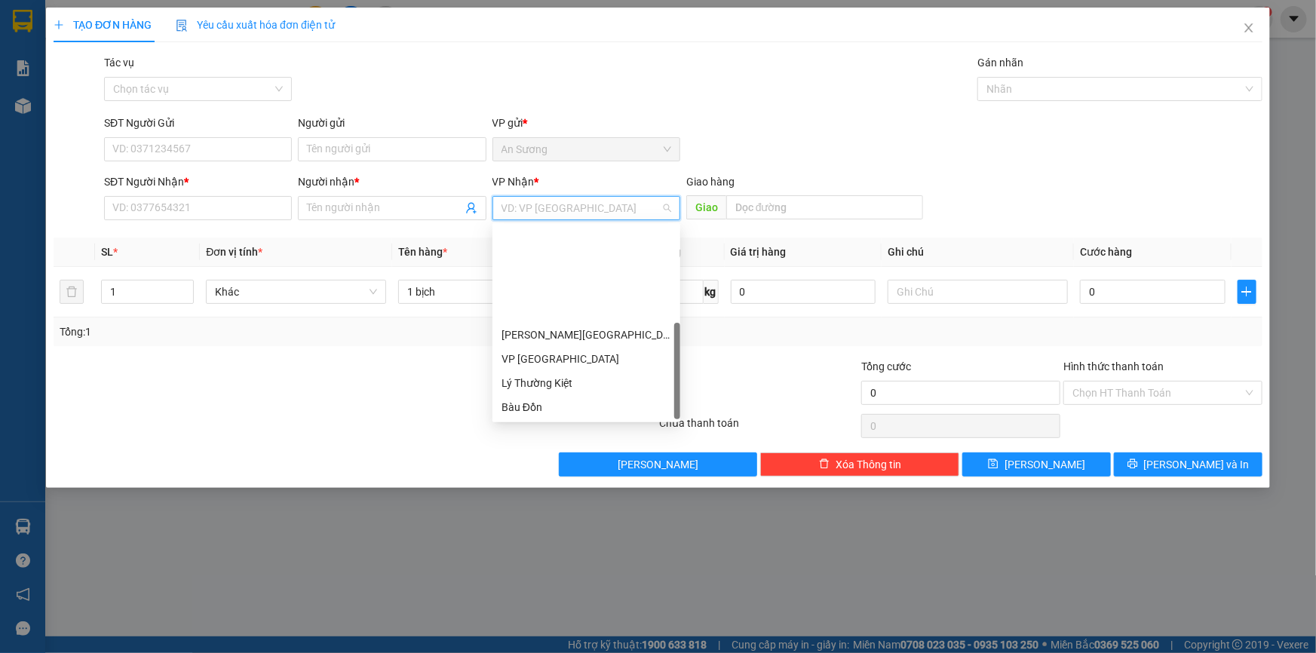
drag, startPoint x: 566, startPoint y: 413, endPoint x: 559, endPoint y: 397, distance: 17.5
click at [566, 520] on div "VP [GEOGRAPHIC_DATA]" at bounding box center [586, 528] width 170 height 17
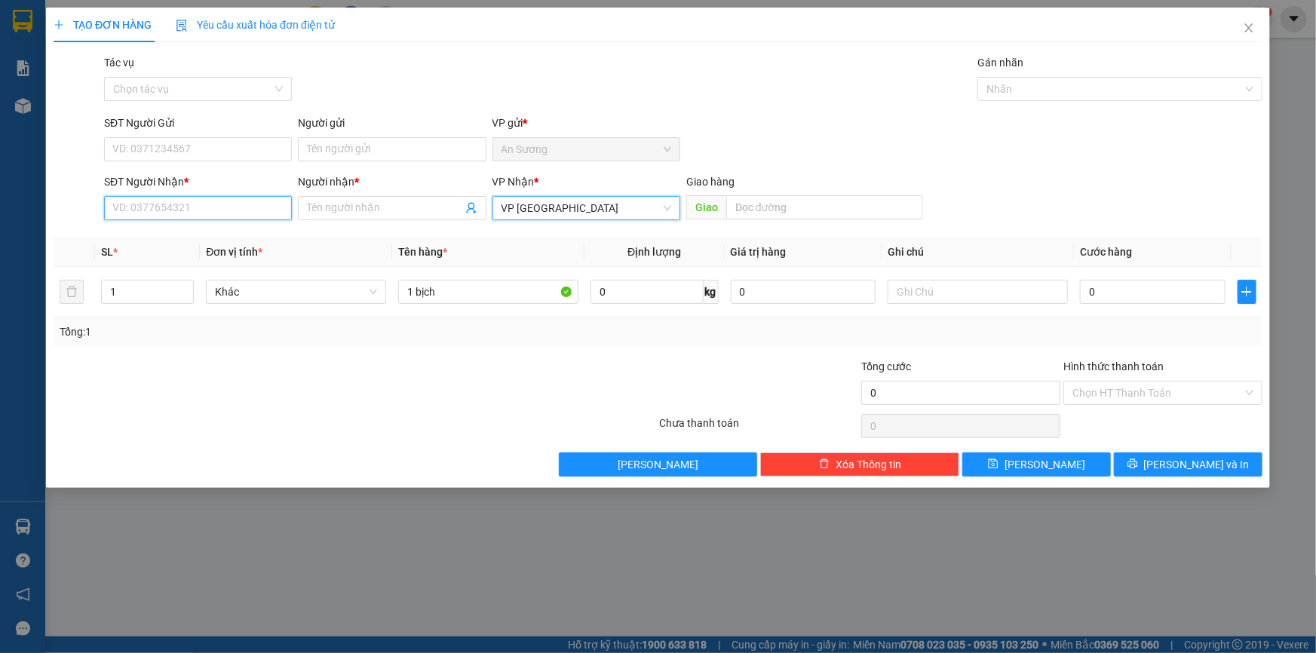
click at [182, 210] on input "SĐT Người Nhận *" at bounding box center [198, 208] width 188 height 24
click at [211, 234] on div "0902827234 - a phi" at bounding box center [198, 238] width 170 height 17
type input "0902827234"
type input "a phi"
type input "30.000"
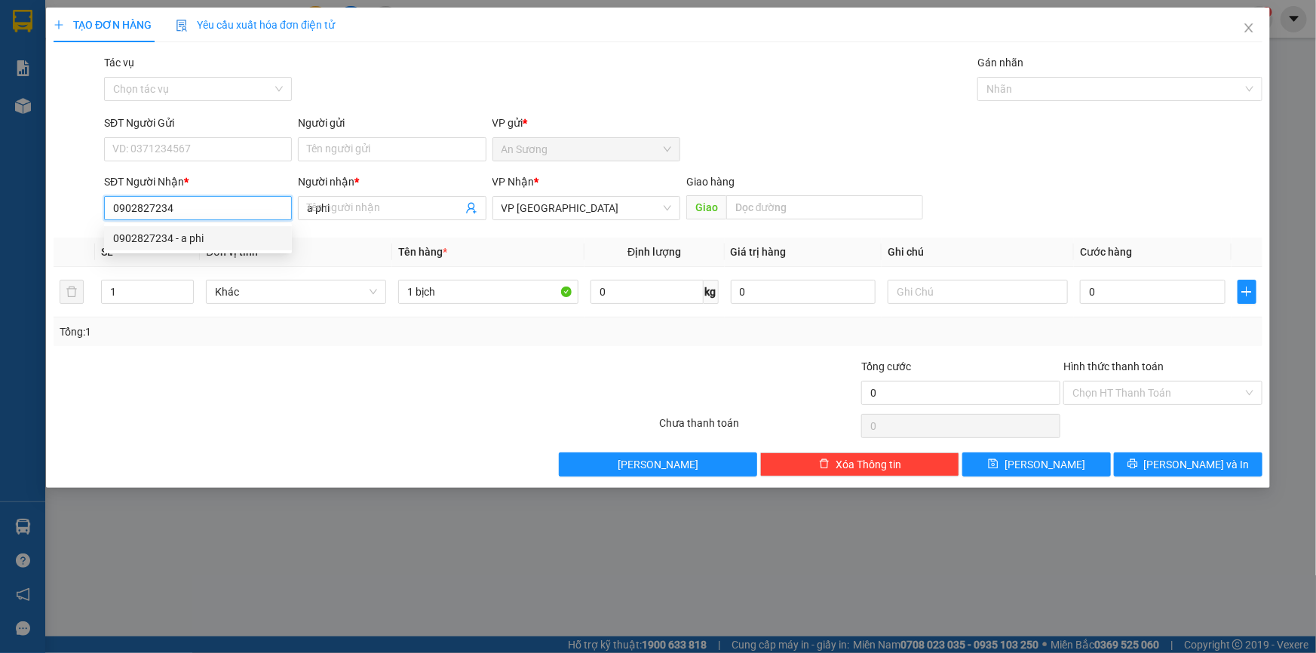
type input "30.000"
type input "0902827234"
click at [232, 161] on div "SĐT Người Gửi VD: 0371234567" at bounding box center [198, 141] width 188 height 53
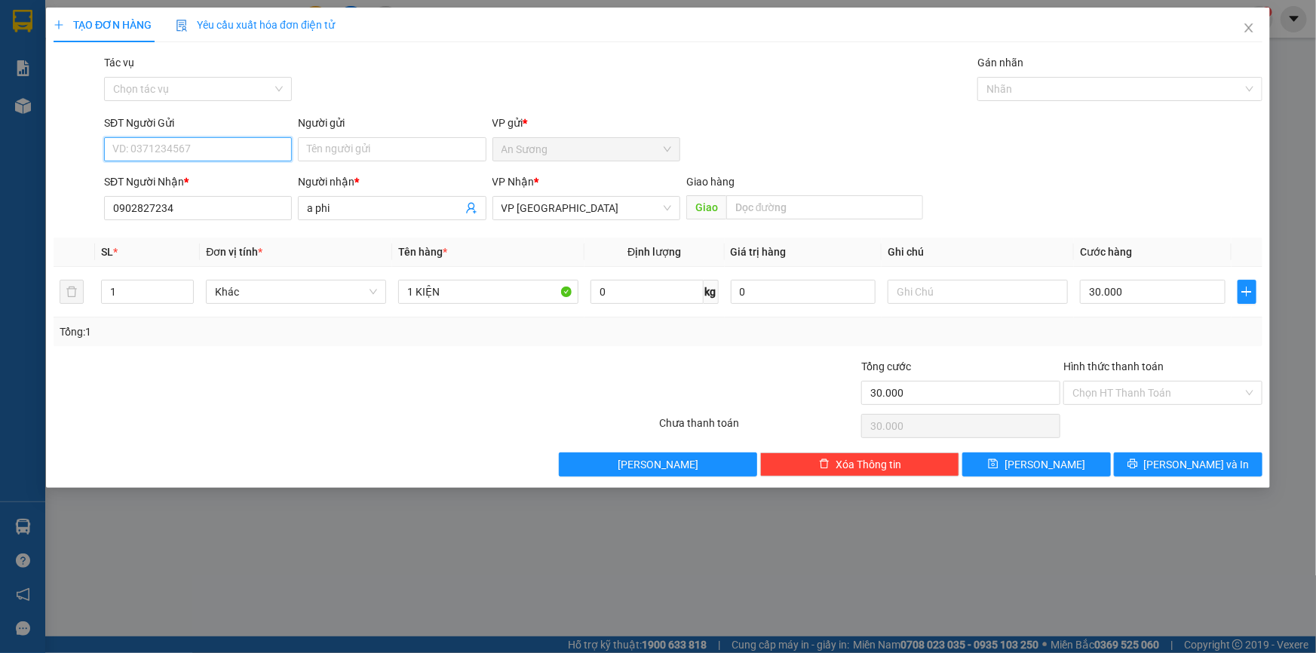
click at [240, 137] on input "SĐT Người Gửi" at bounding box center [198, 149] width 188 height 24
click at [232, 182] on div "0938284749 - hưng" at bounding box center [198, 179] width 170 height 17
type input "0938284749"
type input "hưng"
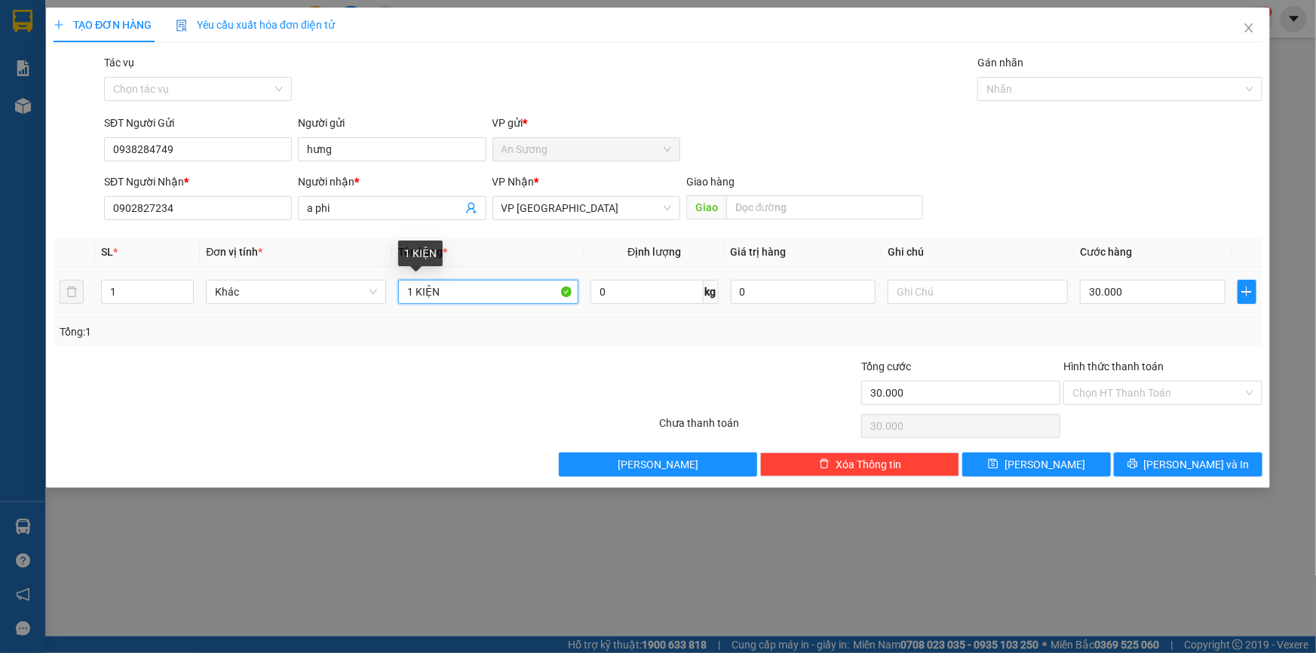
click at [480, 294] on input "1 KIỆN" at bounding box center [488, 292] width 180 height 24
drag, startPoint x: 346, startPoint y: 294, endPoint x: 333, endPoint y: 301, distance: 15.2
click at [334, 301] on tr "1 Khác 1 KIỆN 0 kg 0 30.000" at bounding box center [658, 292] width 1209 height 51
drag, startPoint x: 402, startPoint y: 302, endPoint x: 336, endPoint y: 284, distance: 68.8
click at [346, 305] on tr "1 Khác 1 KIỆN 0 kg 0 30.000" at bounding box center [658, 292] width 1209 height 51
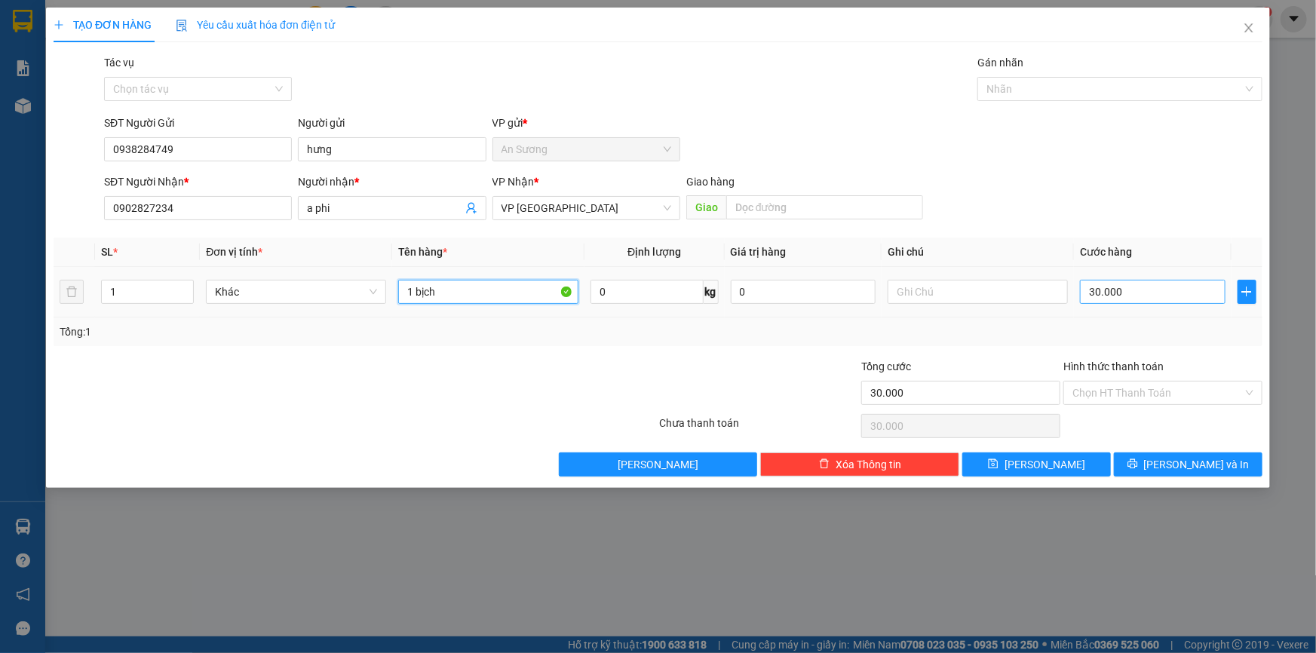
type input "1 bịch"
click at [1140, 298] on input "30.000" at bounding box center [1153, 292] width 146 height 24
click at [1142, 292] on input "30.000" at bounding box center [1153, 292] width 146 height 24
click at [1133, 395] on input "Hình thức thanh toán" at bounding box center [1157, 393] width 170 height 23
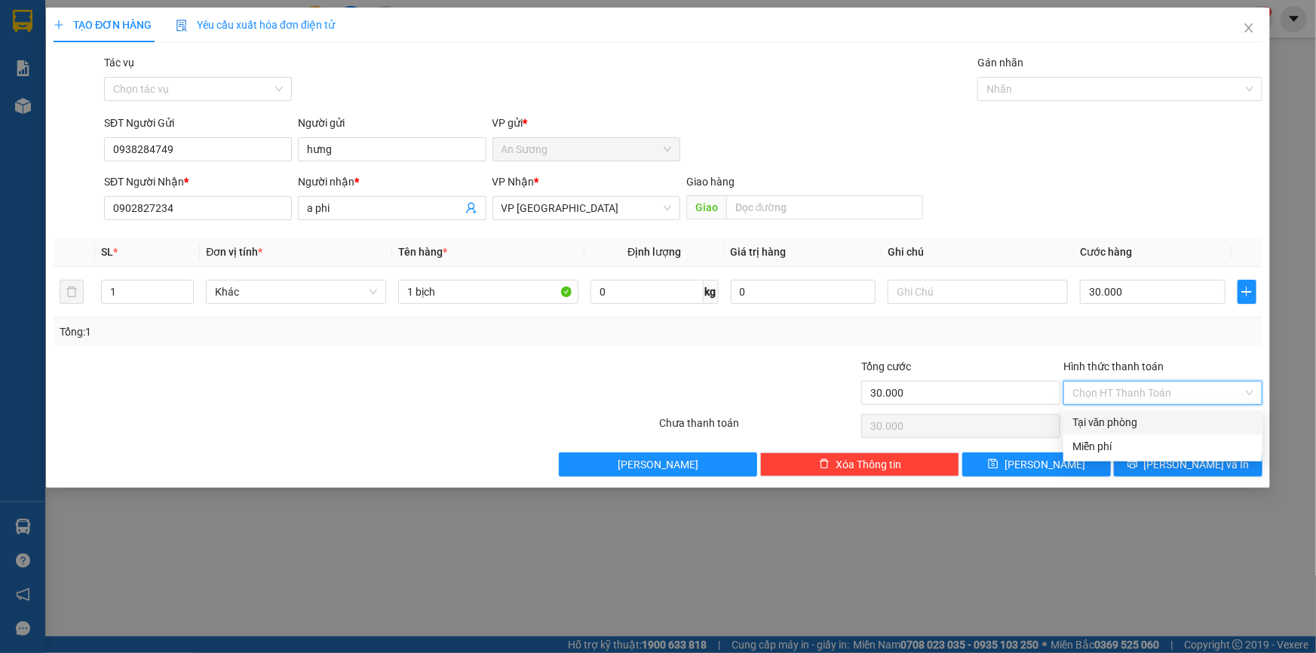
click at [1120, 422] on div "Tại văn phòng" at bounding box center [1162, 422] width 181 height 17
click at [1167, 475] on button "[PERSON_NAME] và In" at bounding box center [1188, 464] width 149 height 24
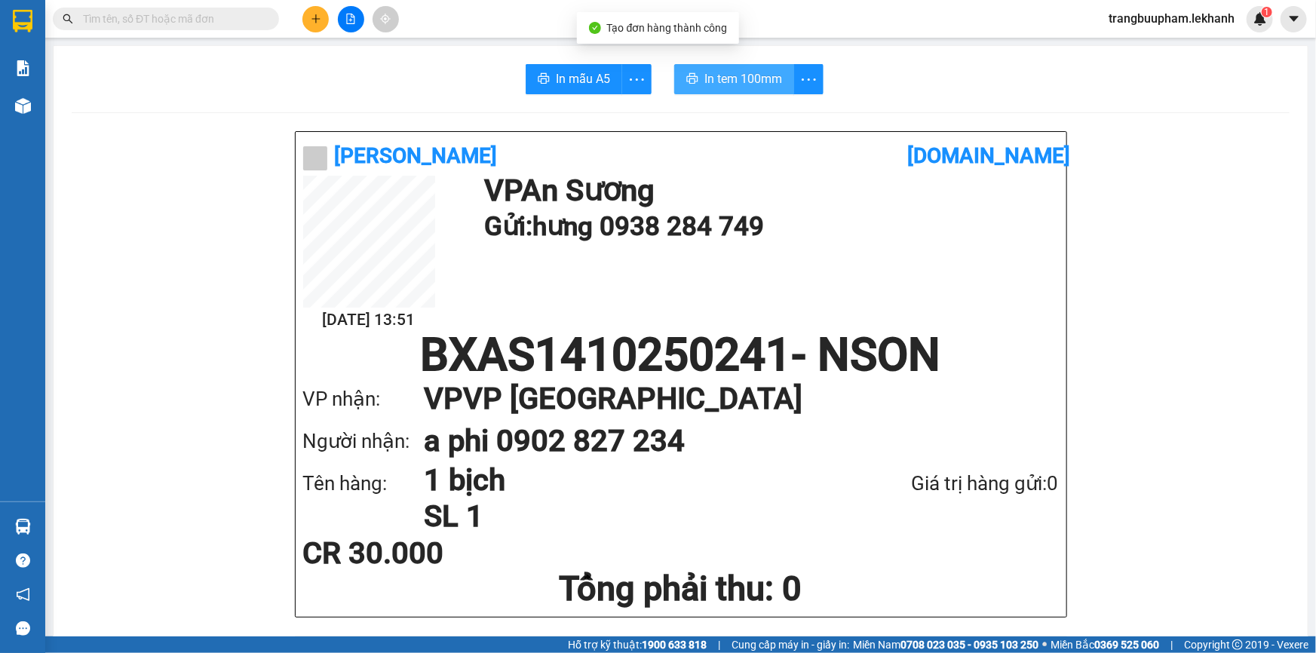
click at [736, 85] on span "In tem 100mm" at bounding box center [743, 78] width 78 height 19
click at [722, 83] on span "In tem 100mm" at bounding box center [743, 78] width 78 height 19
click at [312, 15] on icon "plus" at bounding box center [316, 19] width 11 height 11
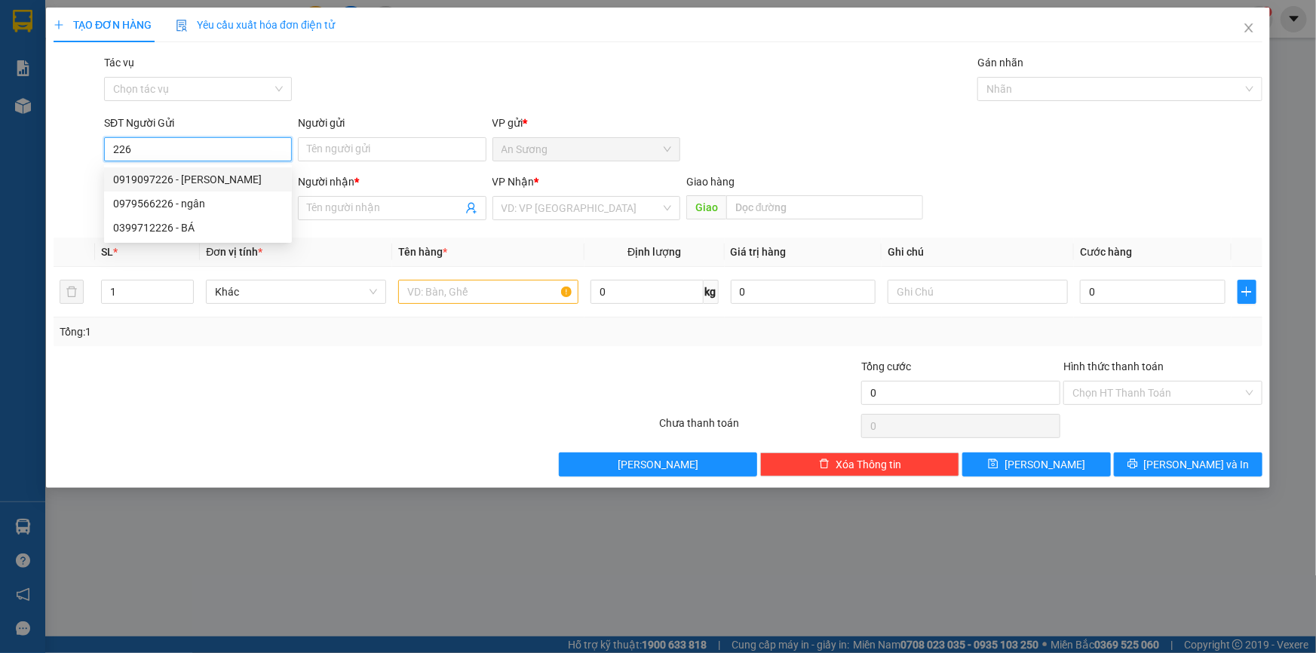
click at [207, 178] on div "0919097226 - ANH HÙNG" at bounding box center [198, 179] width 170 height 17
type input "0919097226"
type input "ANH HÙNG"
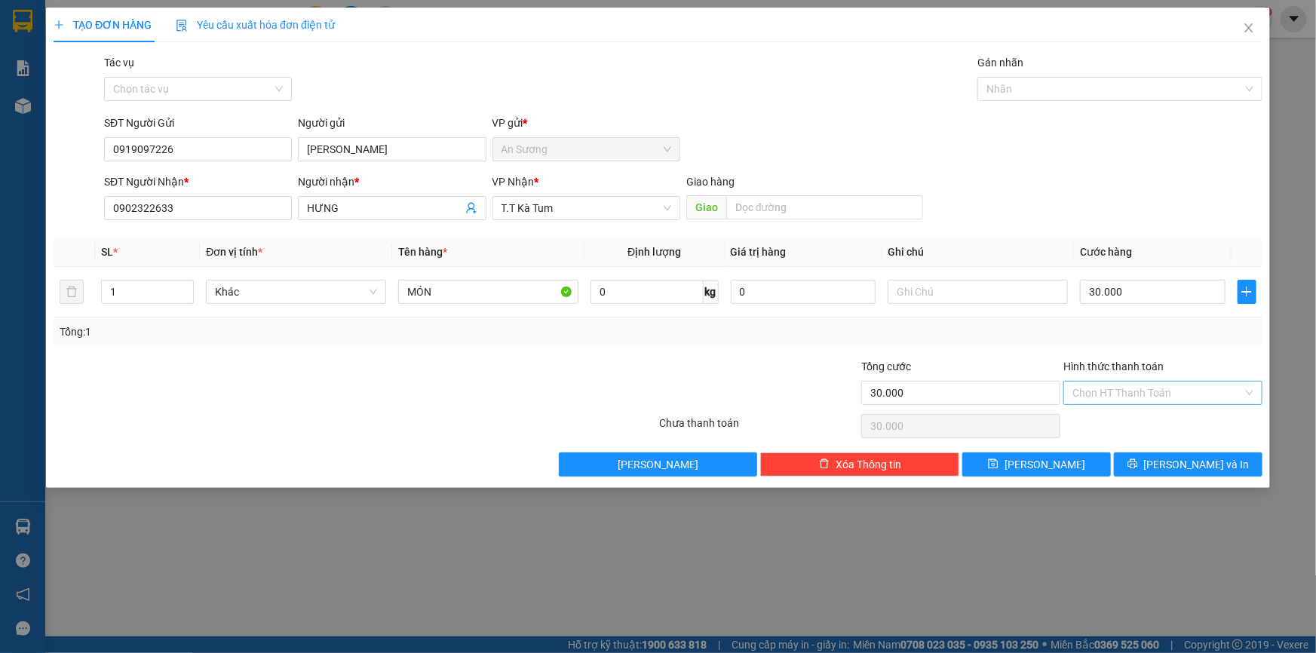
click at [1159, 391] on input "Hình thức thanh toán" at bounding box center [1157, 393] width 170 height 23
click at [1136, 427] on div "Tại văn phòng" at bounding box center [1162, 422] width 181 height 17
click at [1138, 469] on span "printer" at bounding box center [1132, 465] width 11 height 12
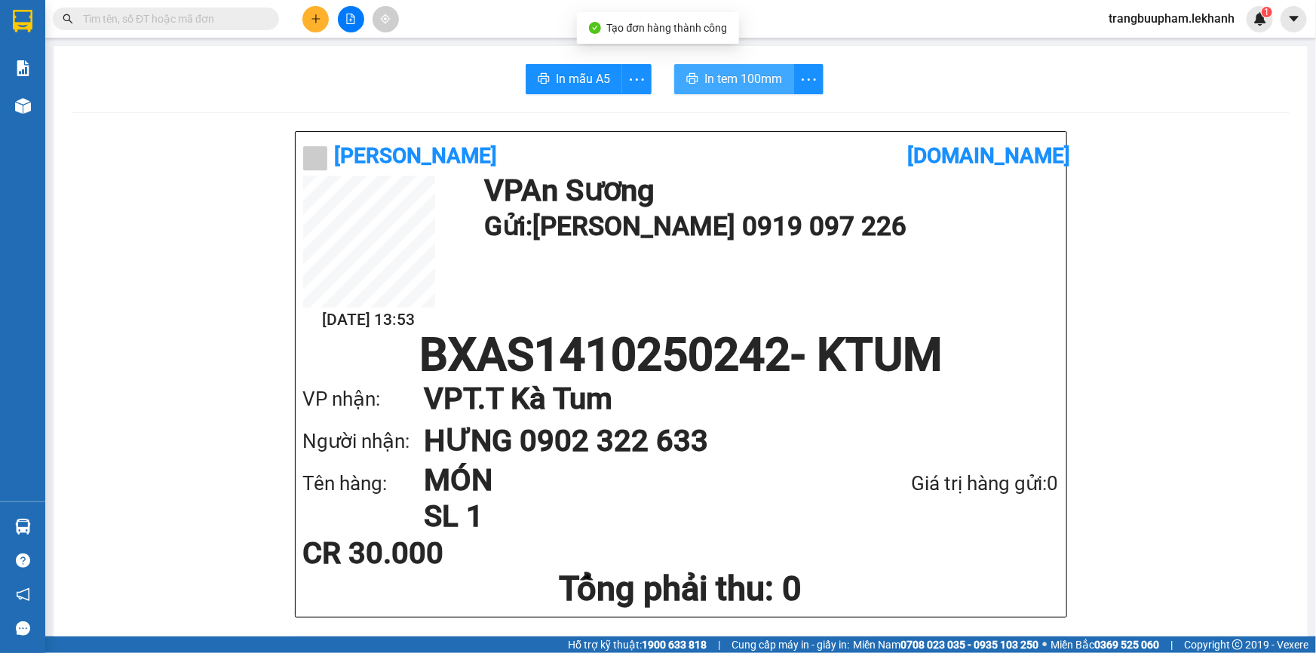
click at [719, 86] on span "In tem 100mm" at bounding box center [743, 78] width 78 height 19
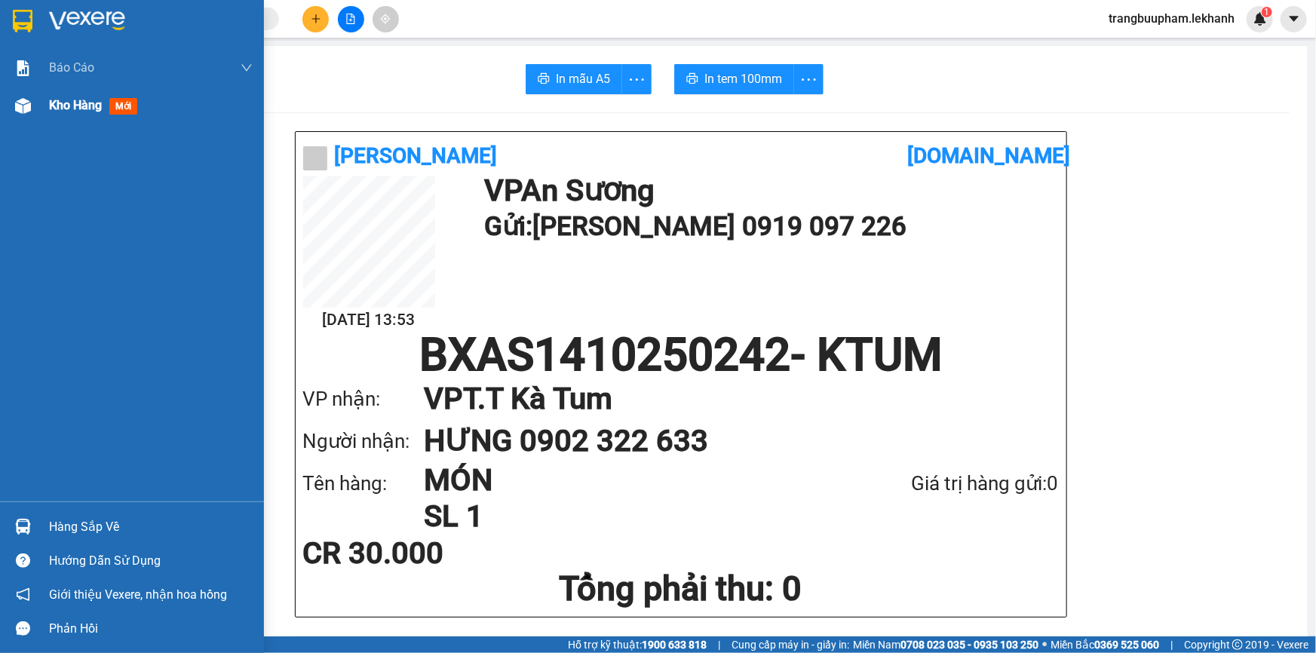
click at [68, 106] on span "Kho hàng" at bounding box center [75, 105] width 53 height 14
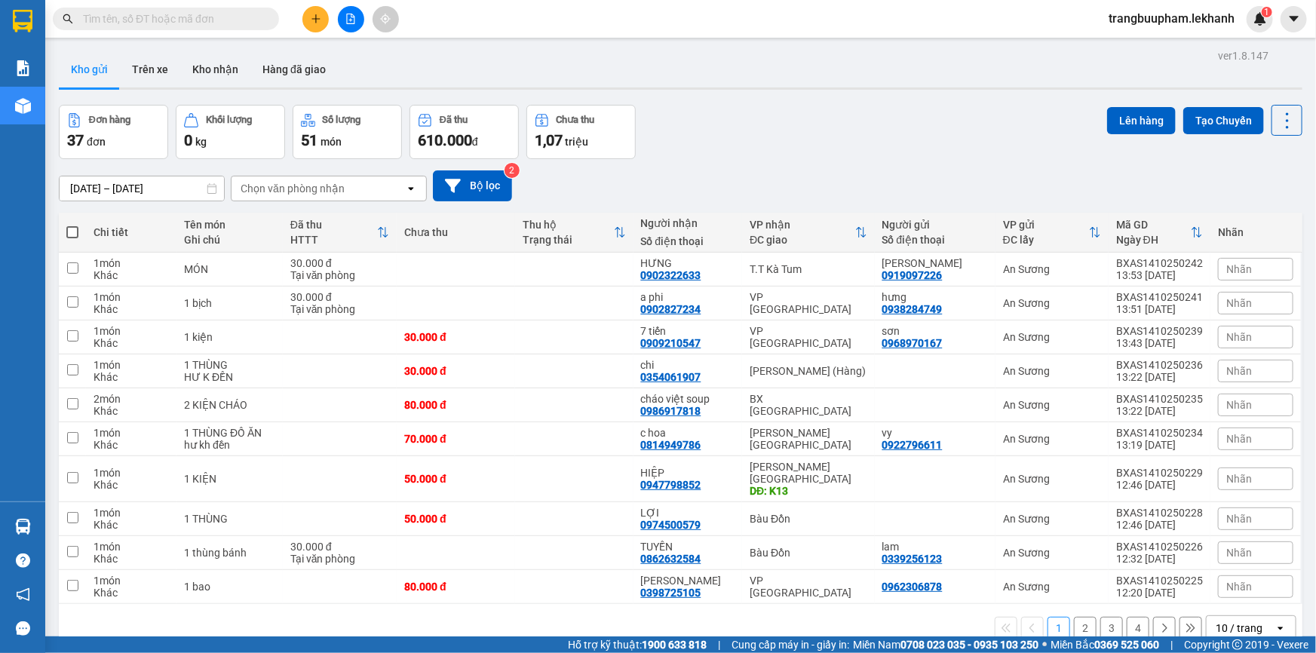
click at [306, 18] on button at bounding box center [315, 19] width 26 height 26
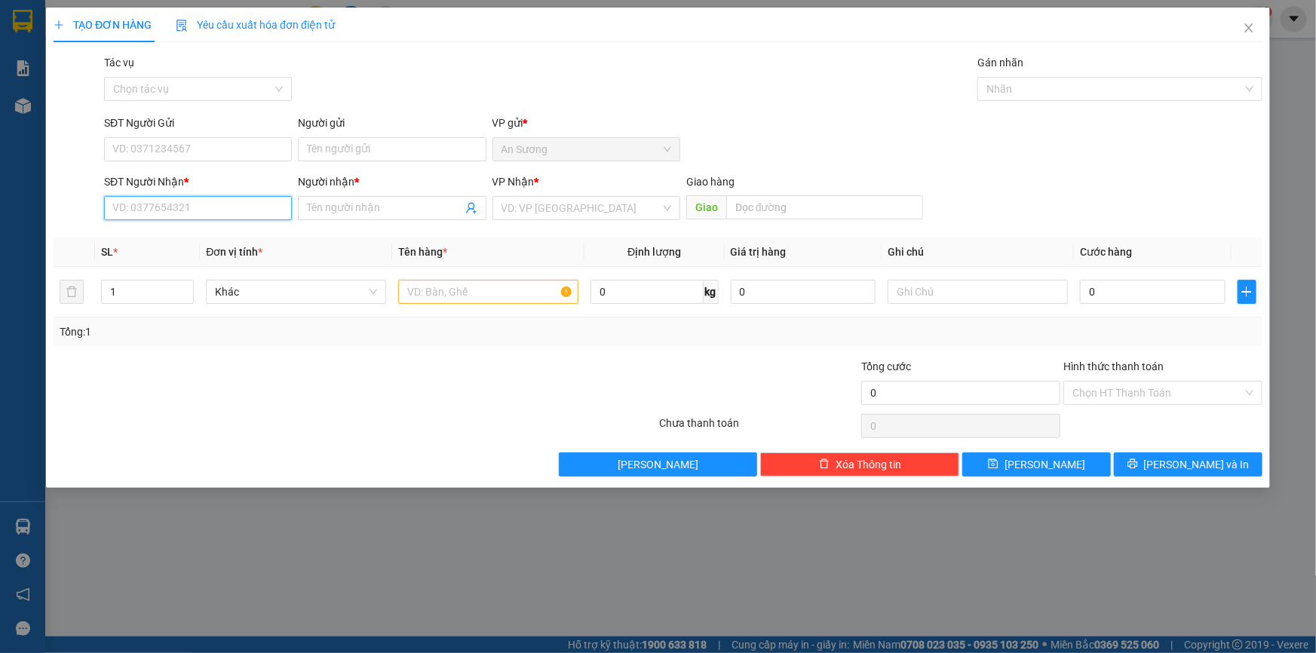
click at [244, 207] on input "SĐT Người Nhận *" at bounding box center [198, 208] width 188 height 24
click at [559, 207] on input "search" at bounding box center [580, 208] width 159 height 23
click at [256, 207] on input "SĐT Người Nhận *" at bounding box center [198, 208] width 188 height 24
click at [196, 204] on input "SĐT Người Nhận *" at bounding box center [198, 208] width 188 height 24
click at [190, 148] on input "SĐT Người Gửi" at bounding box center [198, 149] width 188 height 24
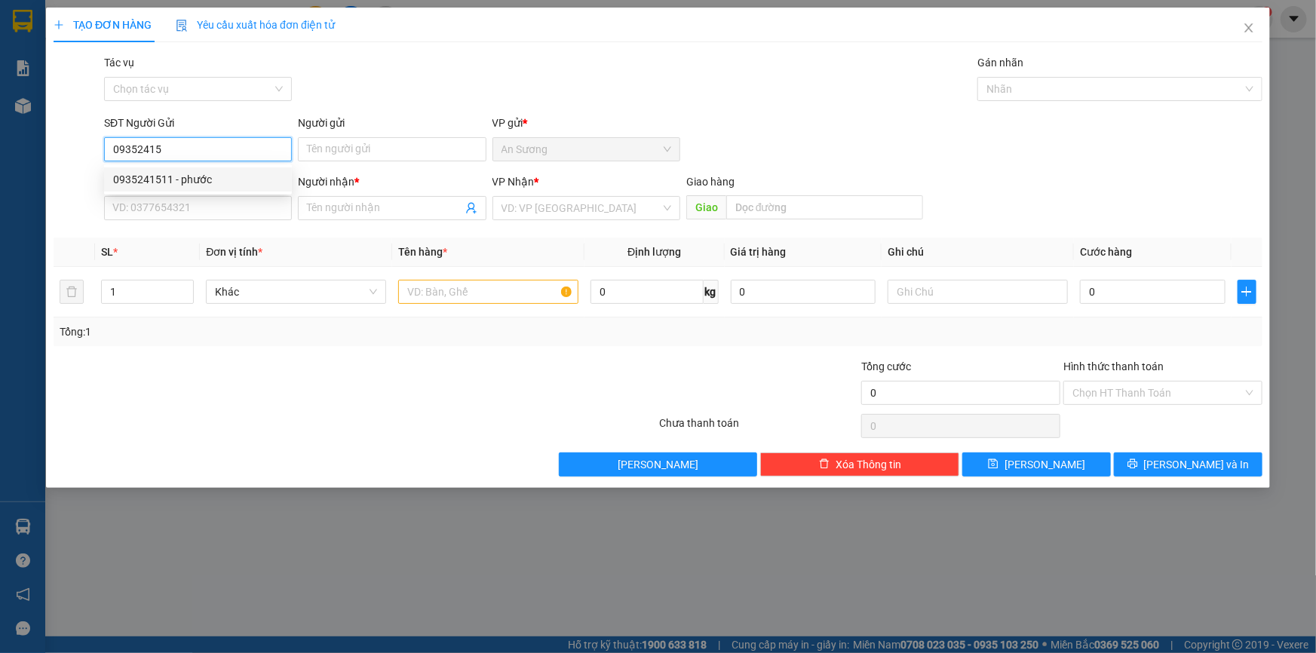
click at [201, 179] on div "0935241511 - phước" at bounding box center [198, 179] width 170 height 17
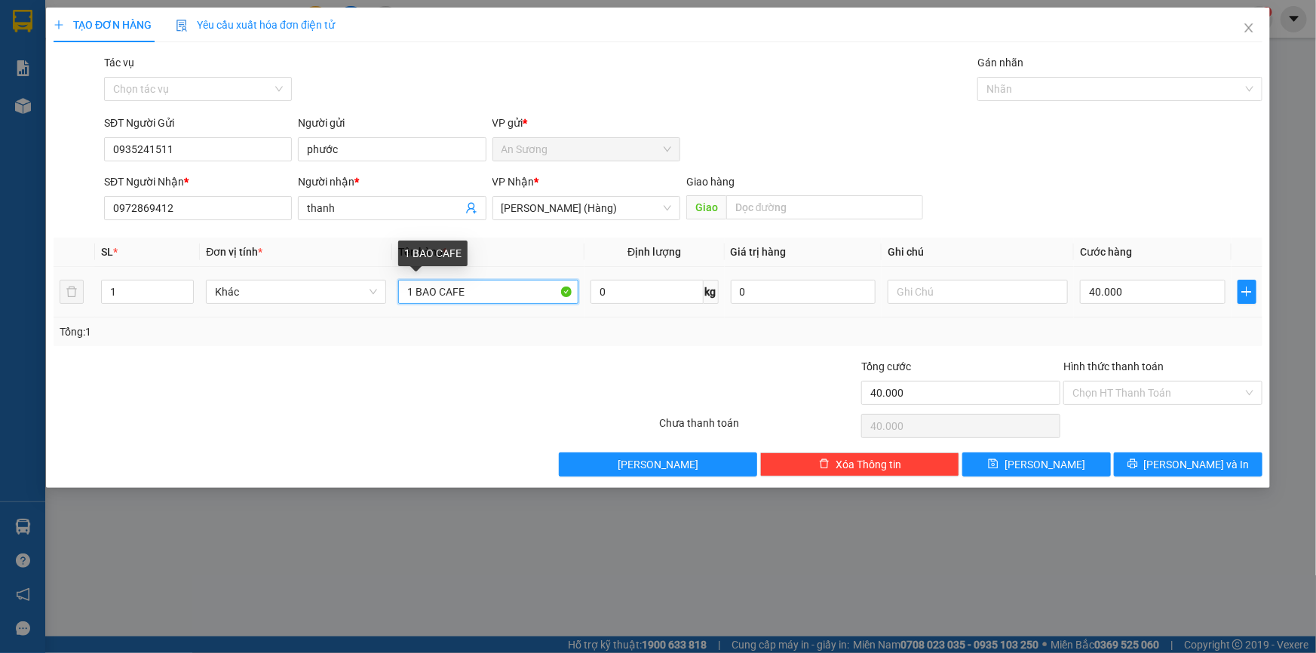
click at [505, 290] on input "1 BAO CAFE" at bounding box center [488, 292] width 180 height 24
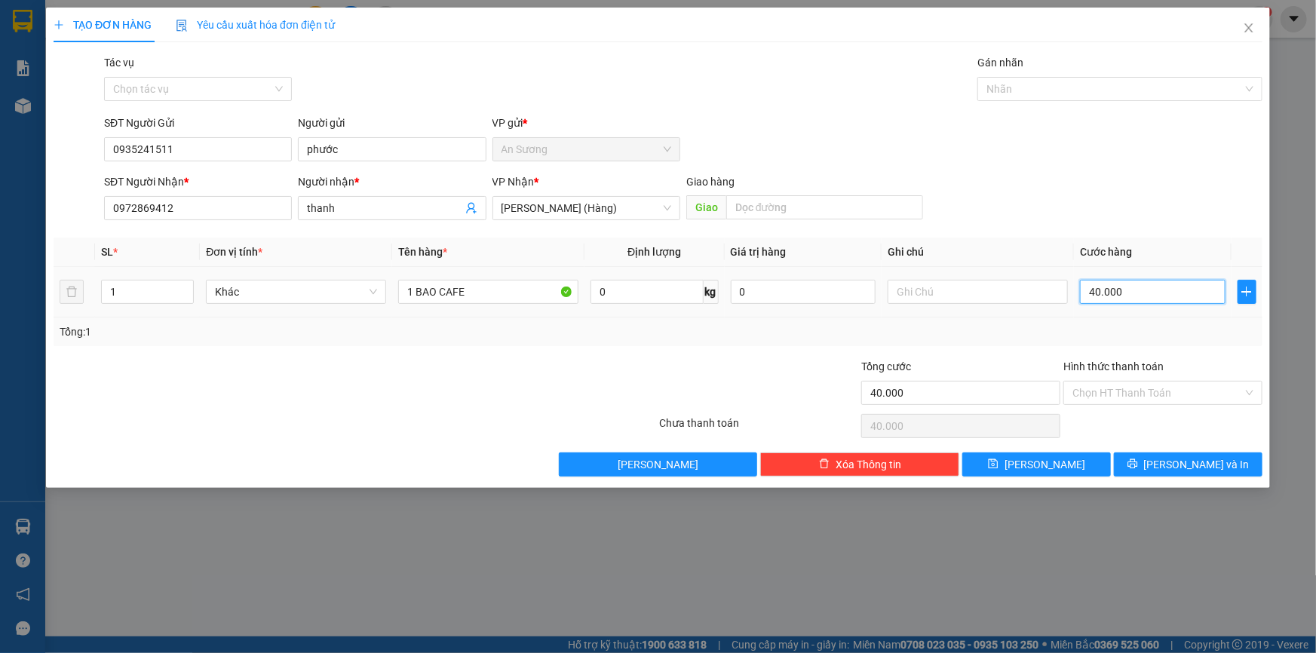
click at [1148, 291] on input "40.000" at bounding box center [1153, 292] width 146 height 24
click at [1149, 392] on input "Hình thức thanh toán" at bounding box center [1157, 393] width 170 height 23
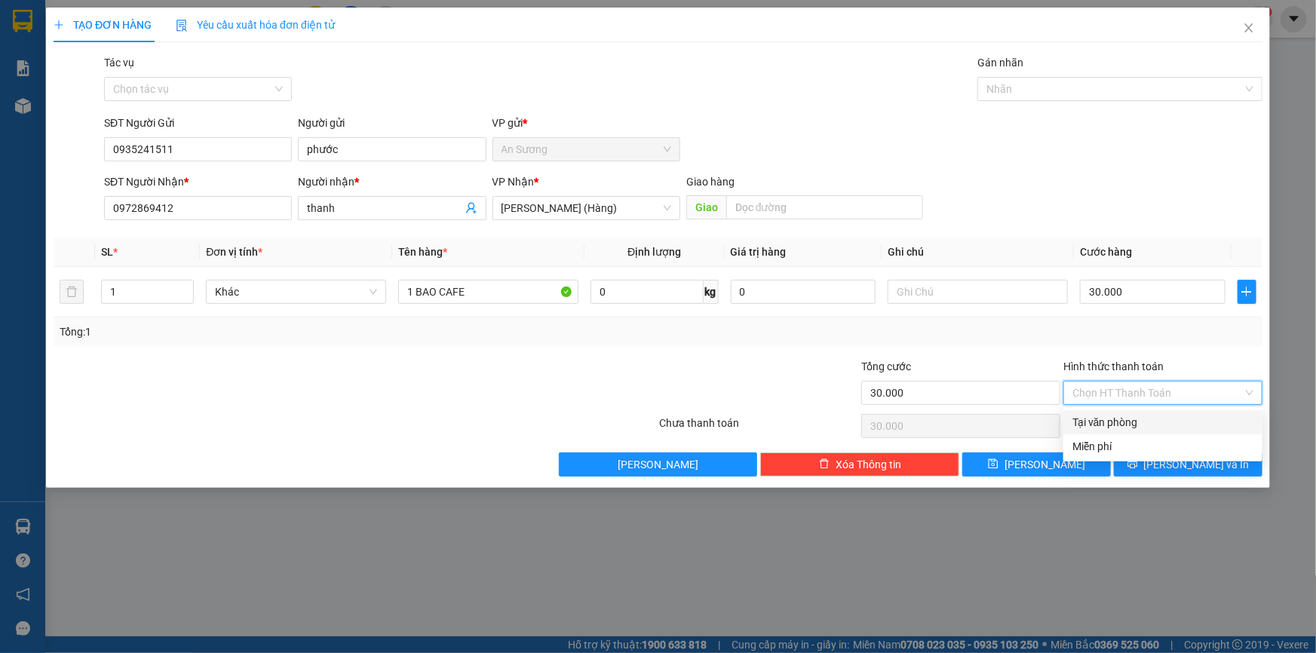
click at [1142, 414] on div "Tại văn phòng" at bounding box center [1162, 422] width 181 height 17
click at [1137, 468] on icon "printer" at bounding box center [1132, 464] width 10 height 10
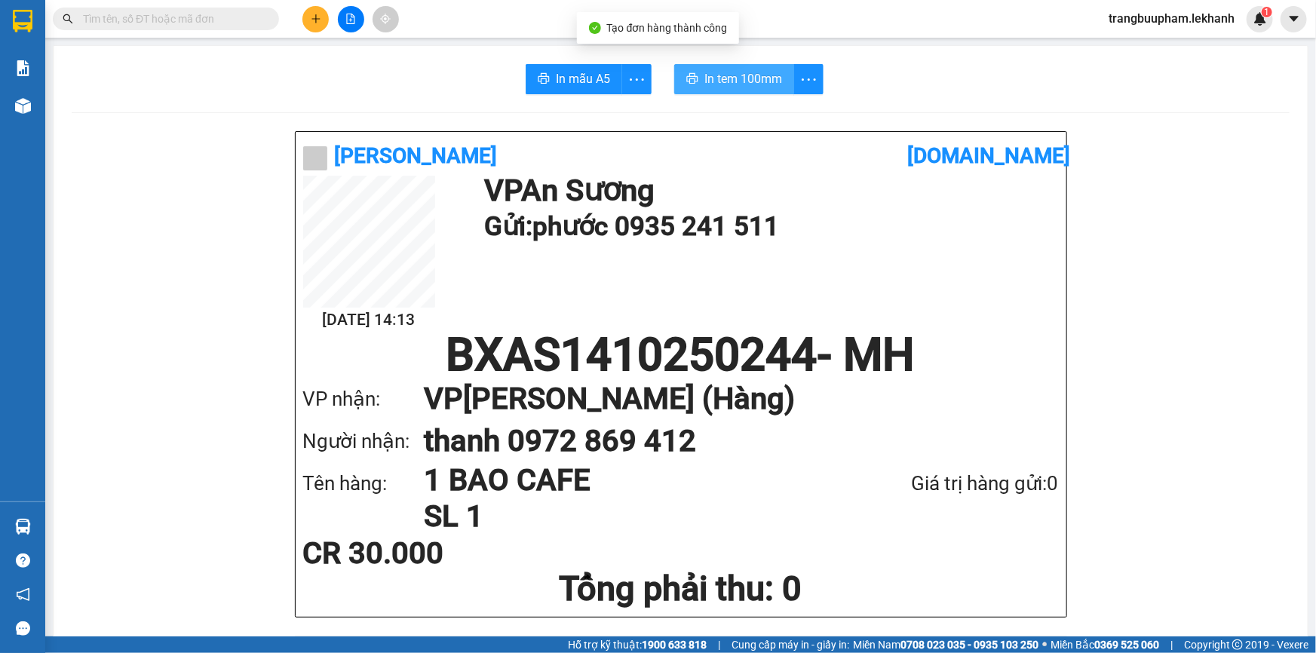
click at [755, 85] on span "In tem 100mm" at bounding box center [743, 78] width 78 height 19
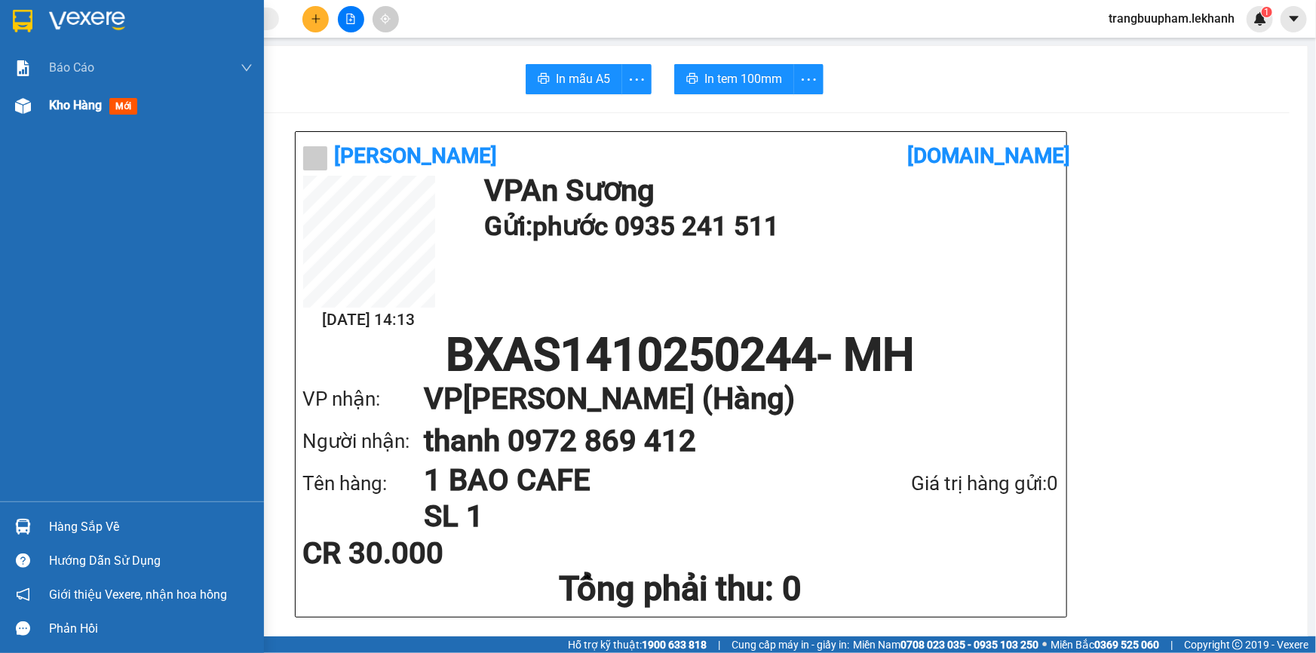
click at [88, 112] on span "Kho hàng" at bounding box center [75, 105] width 53 height 14
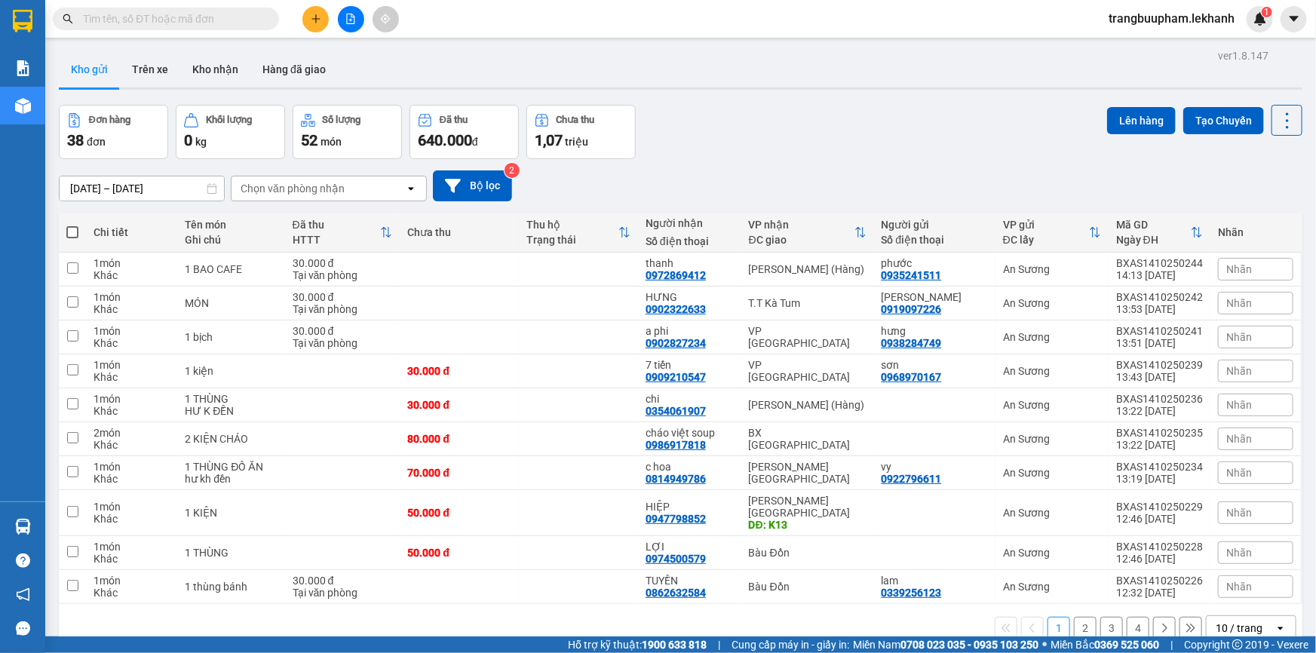
click at [1081, 617] on button "2" at bounding box center [1085, 628] width 23 height 23
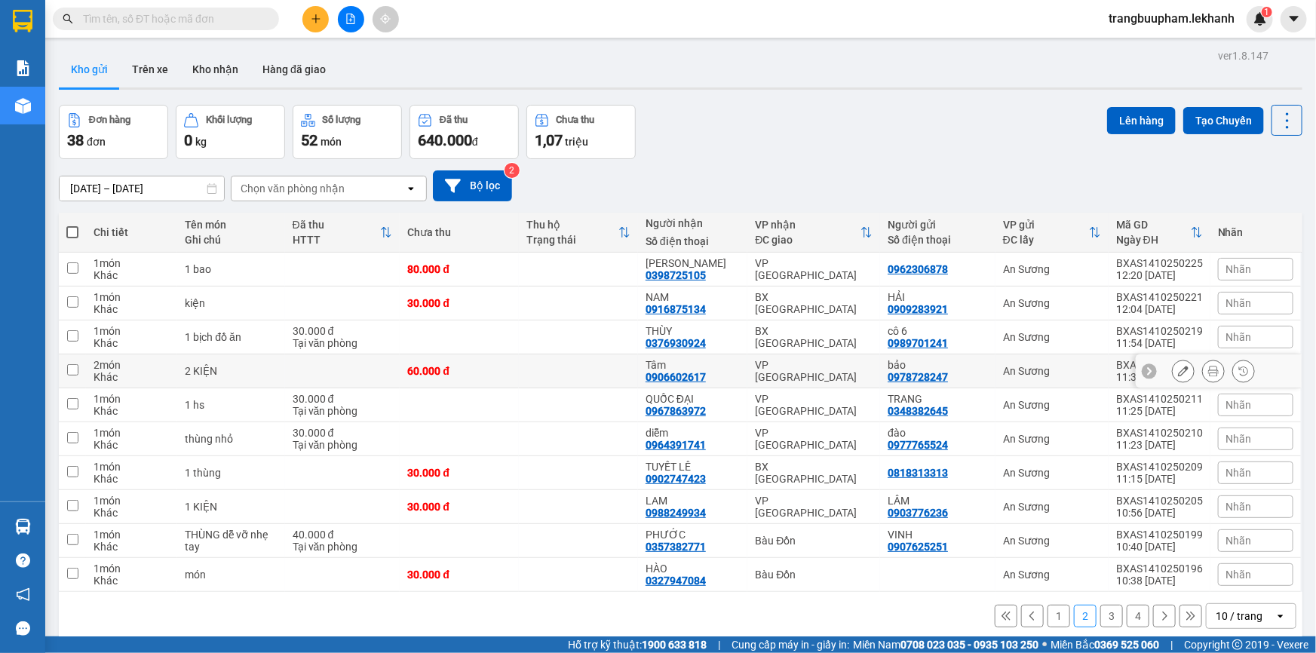
click at [829, 367] on div "VP [GEOGRAPHIC_DATA]" at bounding box center [814, 371] width 118 height 24
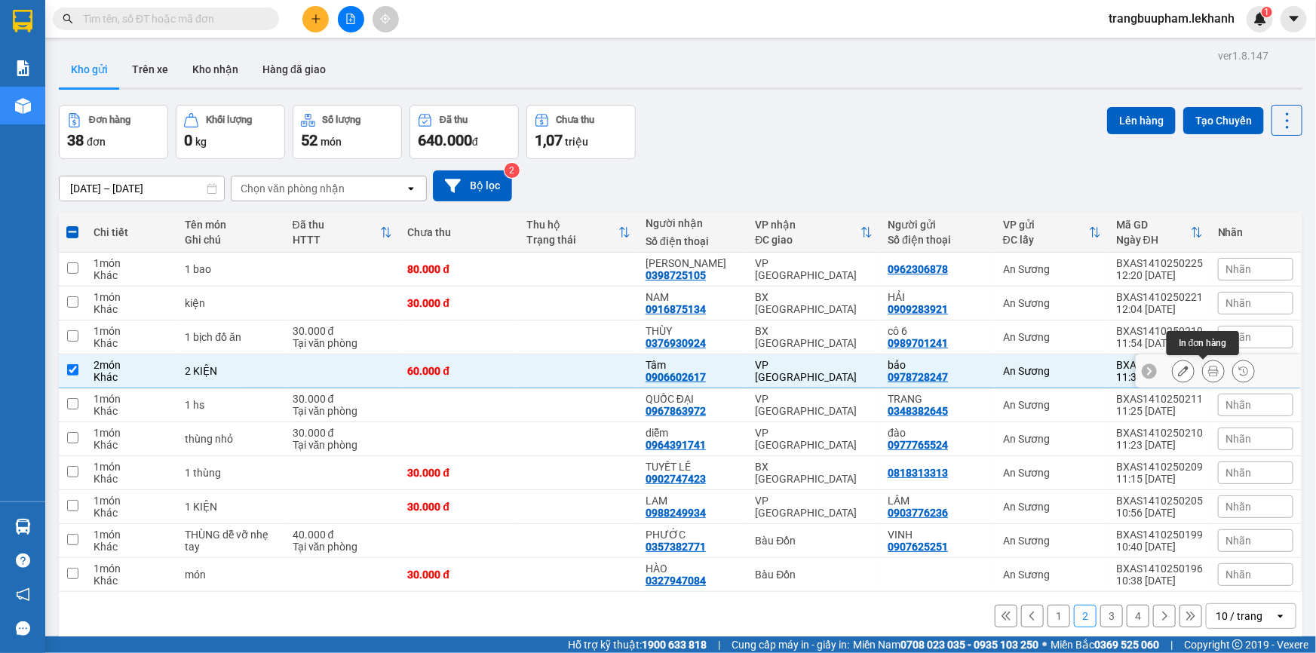
click at [1203, 372] on button at bounding box center [1213, 371] width 21 height 26
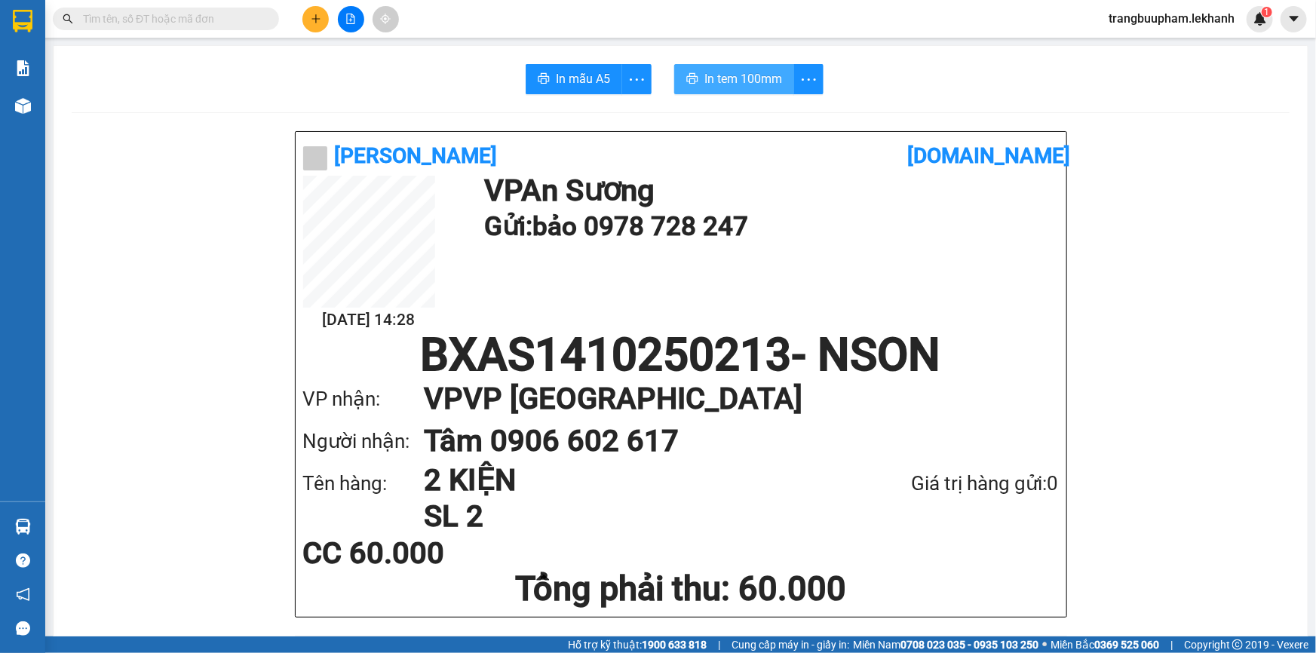
click at [756, 84] on span "In tem 100mm" at bounding box center [743, 78] width 78 height 19
click at [333, 30] on div at bounding box center [350, 19] width 113 height 26
click at [314, 27] on button at bounding box center [315, 19] width 26 height 26
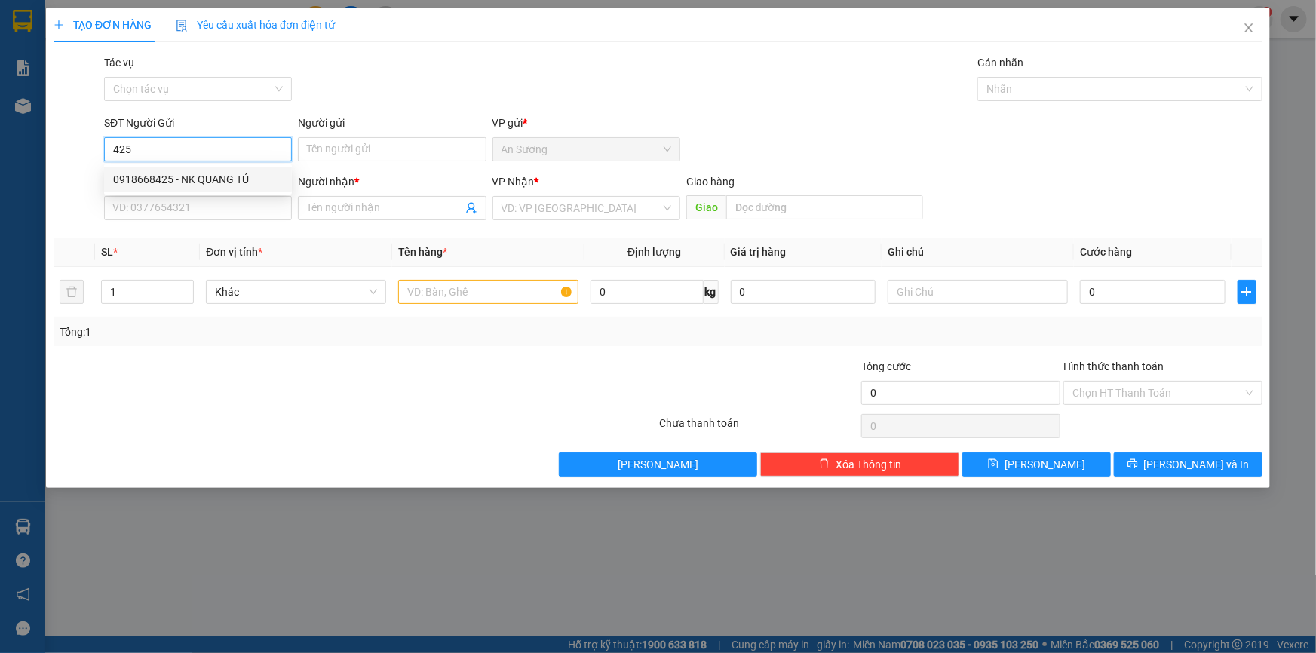
drag, startPoint x: 179, startPoint y: 180, endPoint x: 184, endPoint y: 173, distance: 8.8
click at [183, 173] on div "0918668425 - NK QUANG TÚ" at bounding box center [198, 179] width 170 height 17
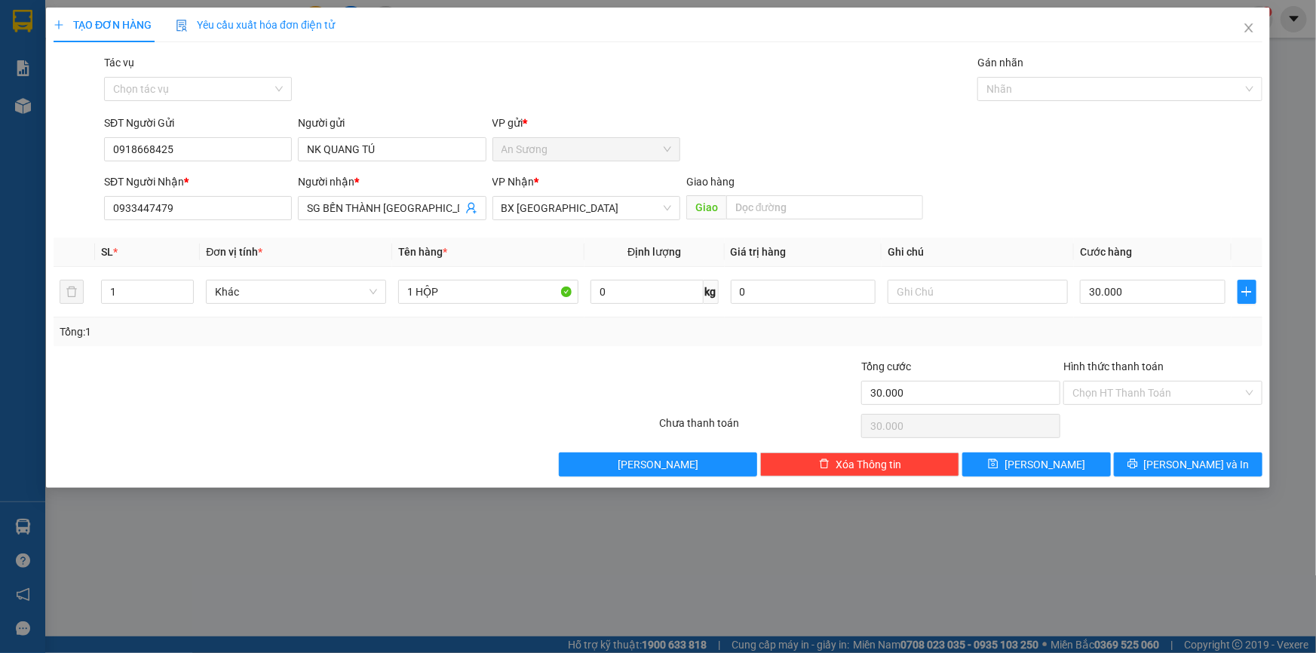
click at [1156, 411] on div "Chọn HT Thanh Toán" at bounding box center [1163, 426] width 202 height 30
click at [1150, 393] on input "Hình thức thanh toán" at bounding box center [1157, 393] width 170 height 23
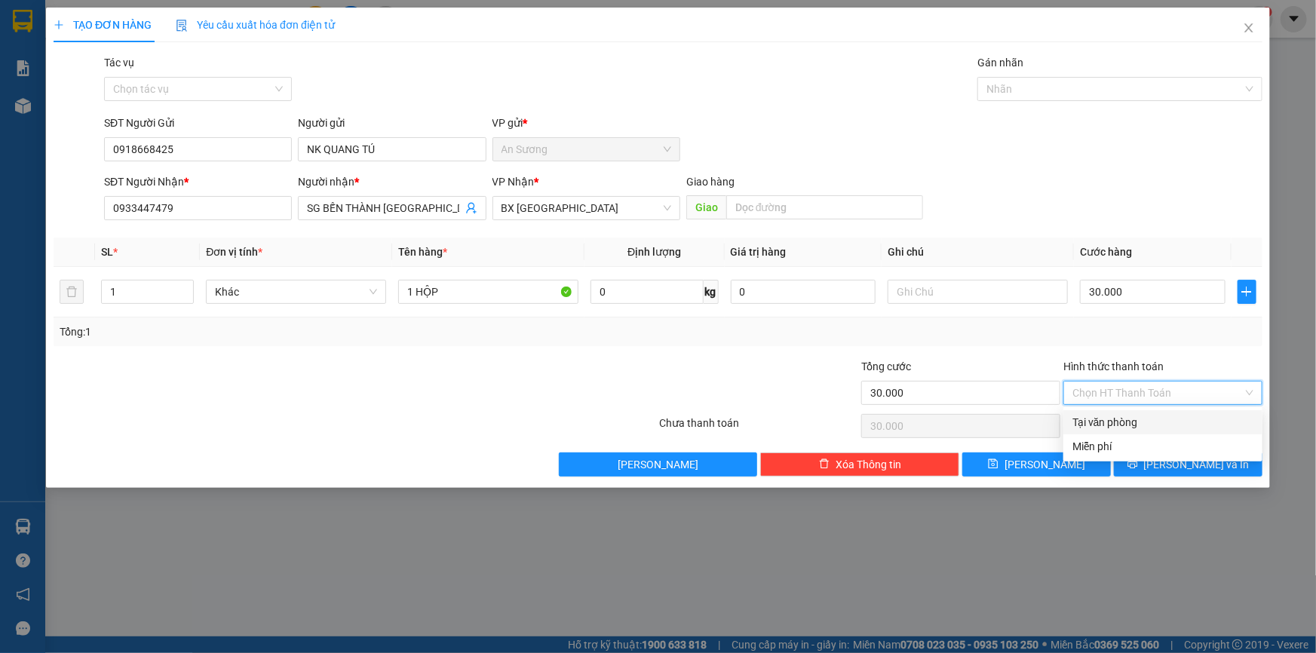
click at [1133, 419] on div "Tại văn phòng" at bounding box center [1162, 422] width 181 height 17
click at [1164, 453] on button "[PERSON_NAME] và In" at bounding box center [1188, 464] width 149 height 24
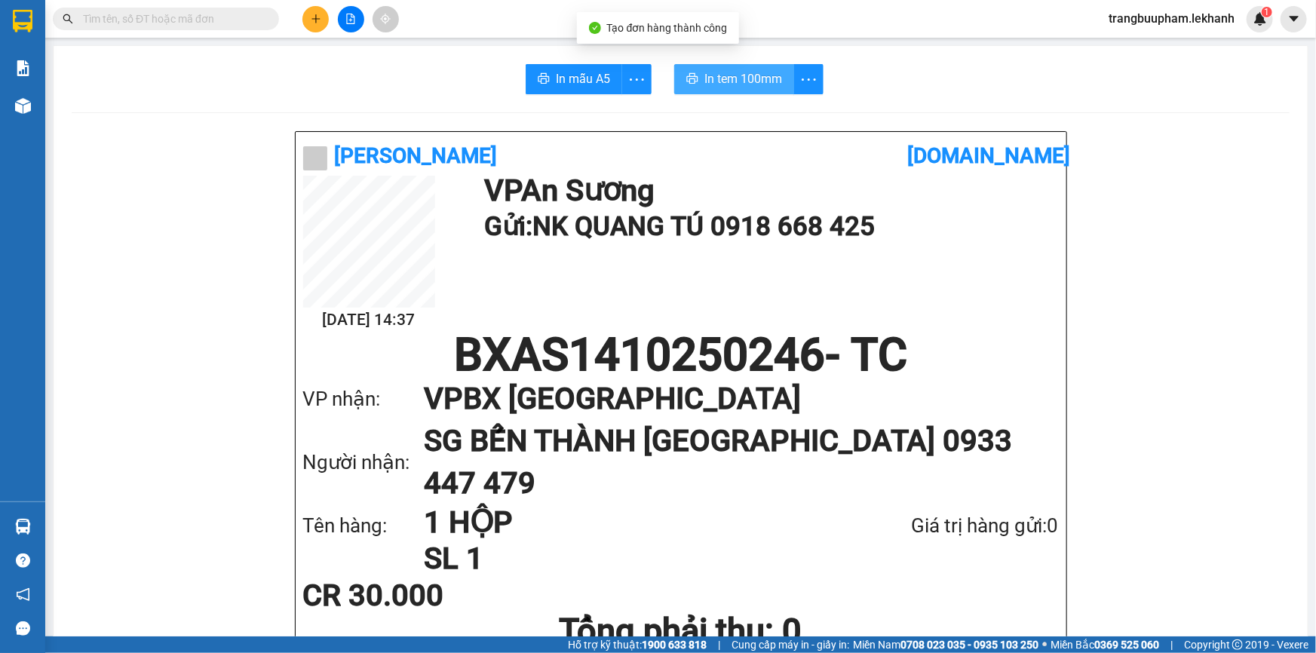
click at [760, 80] on span "In tem 100mm" at bounding box center [743, 78] width 78 height 19
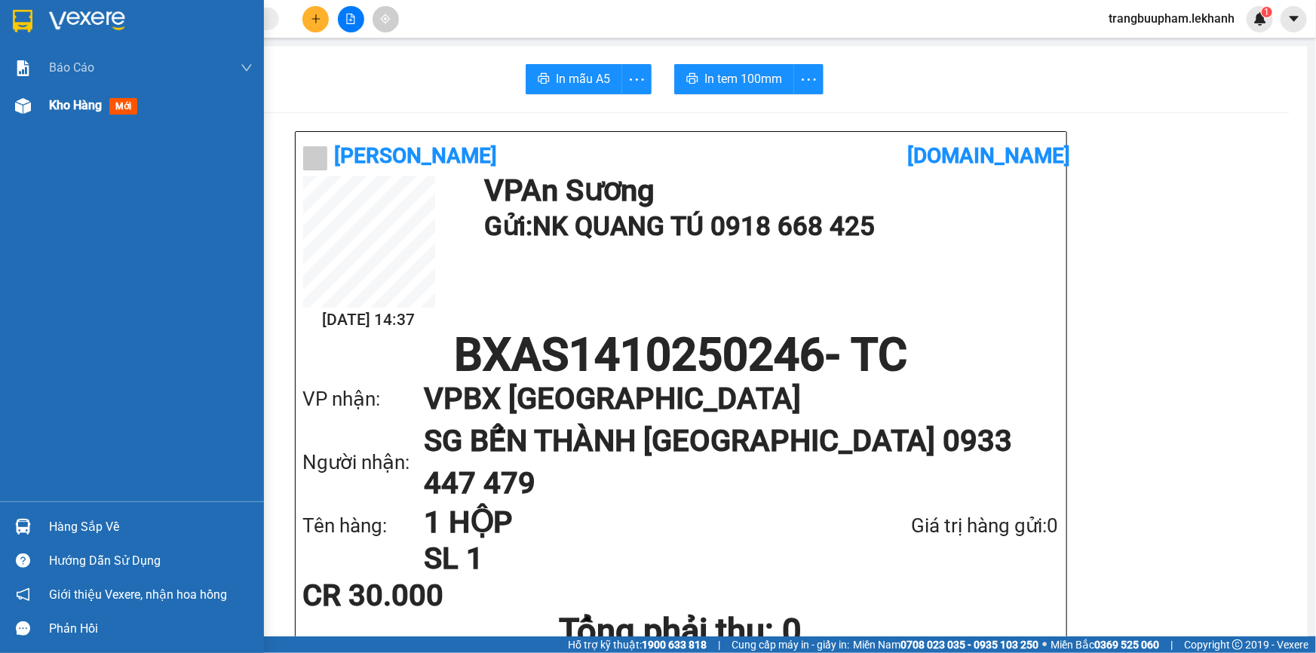
click at [72, 93] on div "Kho hàng mới" at bounding box center [151, 106] width 204 height 38
click at [72, 103] on span "Kho hàng" at bounding box center [75, 105] width 53 height 14
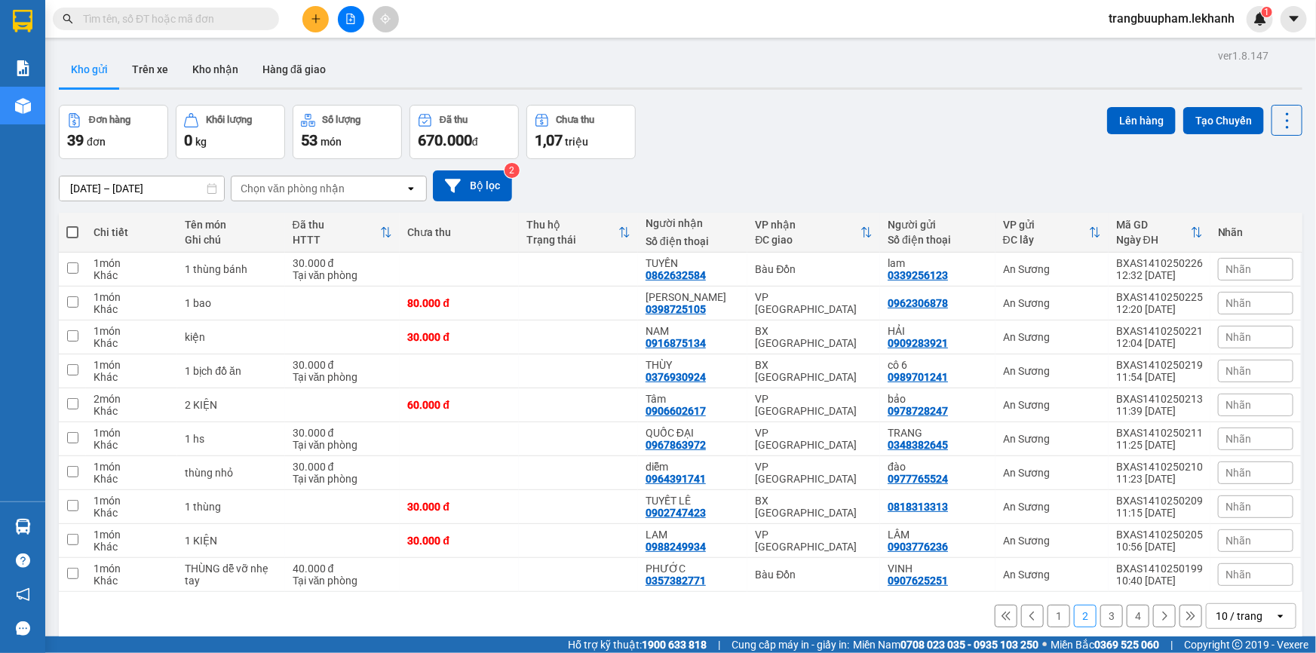
click at [321, 20] on button at bounding box center [315, 19] width 26 height 26
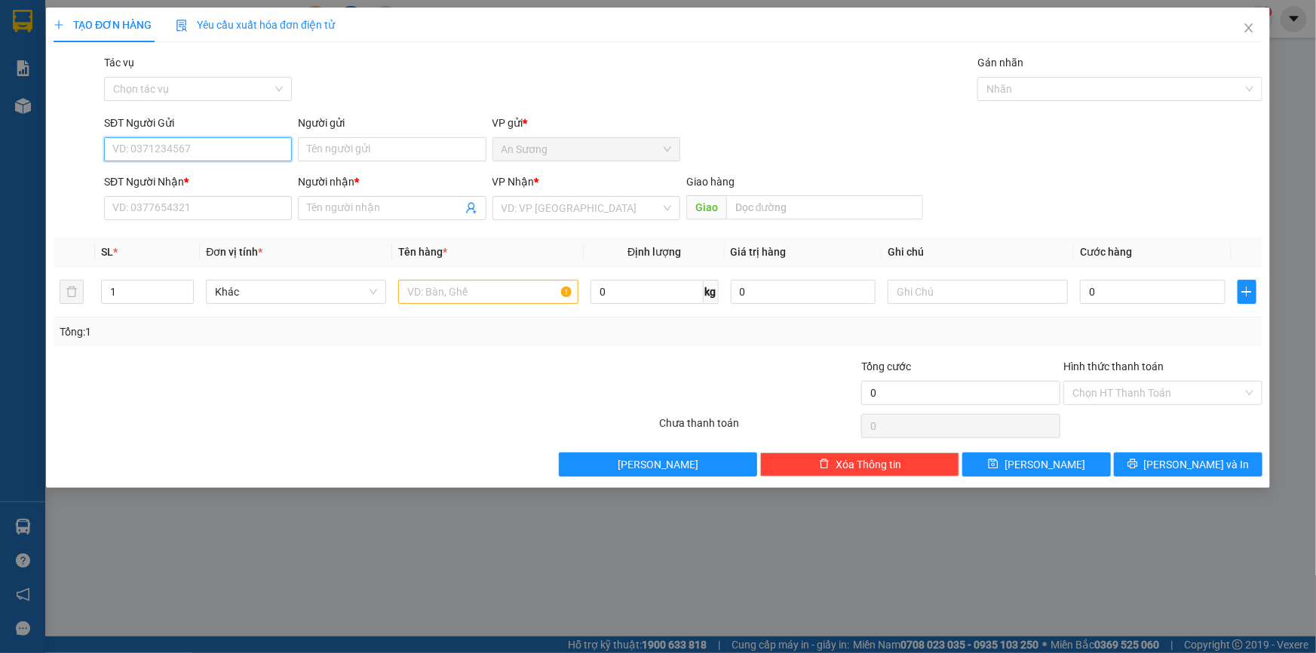
click at [228, 158] on input "SĐT Người Gửi" at bounding box center [198, 149] width 188 height 24
click at [225, 215] on input "SĐT Người Nhận *" at bounding box center [198, 208] width 188 height 24
click at [225, 136] on div "SĐT Người Gửi" at bounding box center [198, 126] width 188 height 23
click at [225, 160] on input "SĐT Người Gửi" at bounding box center [198, 149] width 188 height 24
click at [232, 173] on div "0933362889 - CTY HẢI TRIỀU" at bounding box center [198, 179] width 170 height 17
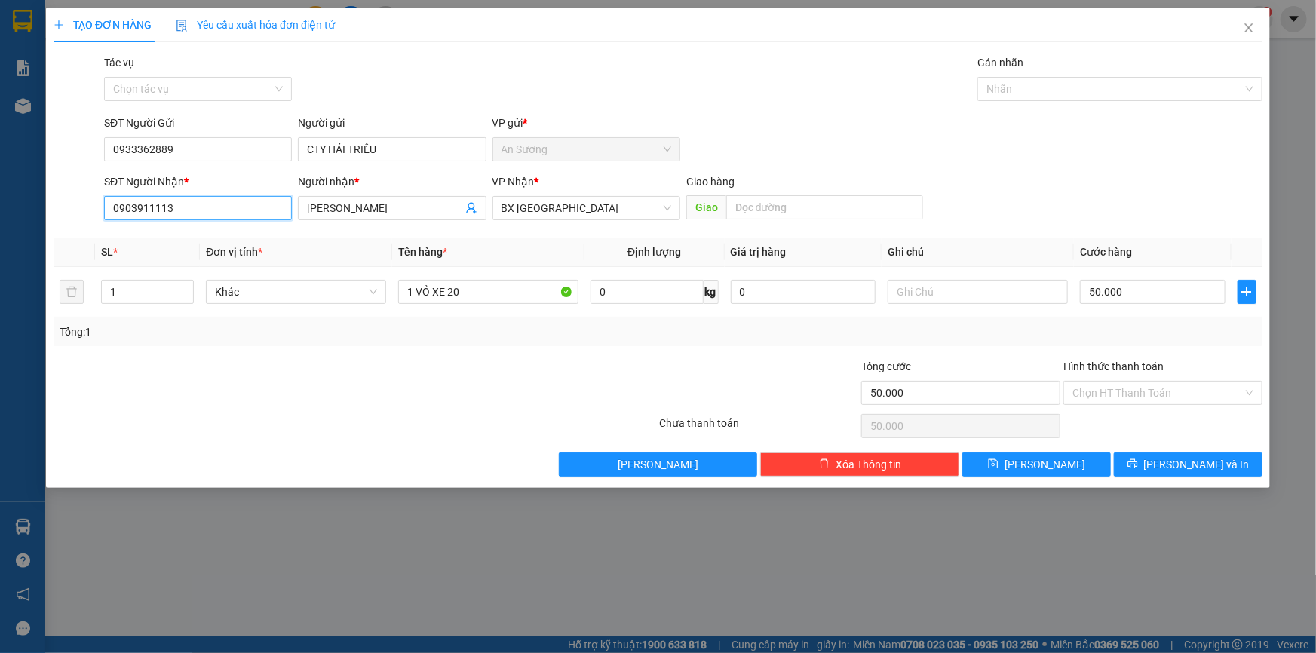
drag, startPoint x: 198, startPoint y: 202, endPoint x: 0, endPoint y: 173, distance: 200.5
click at [0, 173] on div "TẠO ĐƠN HÀNG Yêu cầu xuất hóa đơn điện tử Transit Pickup Surcharge Ids Transit …" at bounding box center [658, 326] width 1316 height 653
click at [173, 234] on div "0903911113 - duy thanh" at bounding box center [198, 238] width 170 height 17
click at [1139, 296] on input "50.000" at bounding box center [1153, 292] width 146 height 24
click at [468, 285] on input "1 VỎ XE 20" at bounding box center [488, 292] width 180 height 24
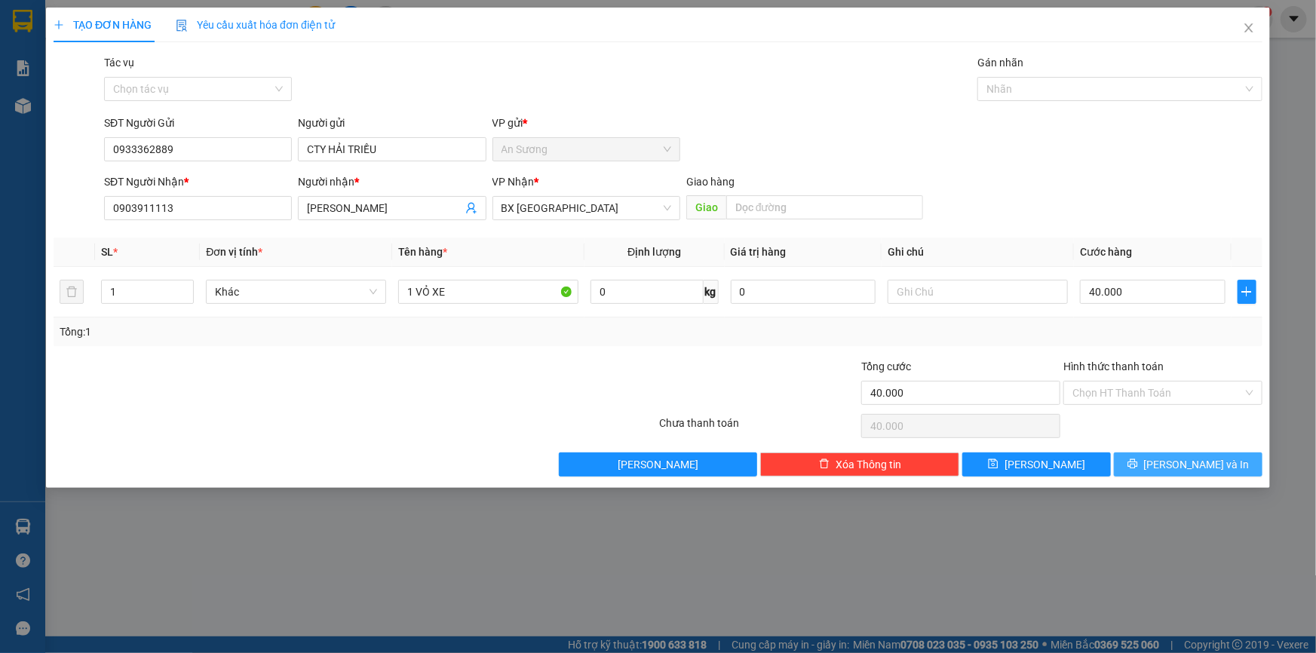
click at [1219, 473] on button "[PERSON_NAME] và In" at bounding box center [1188, 464] width 149 height 24
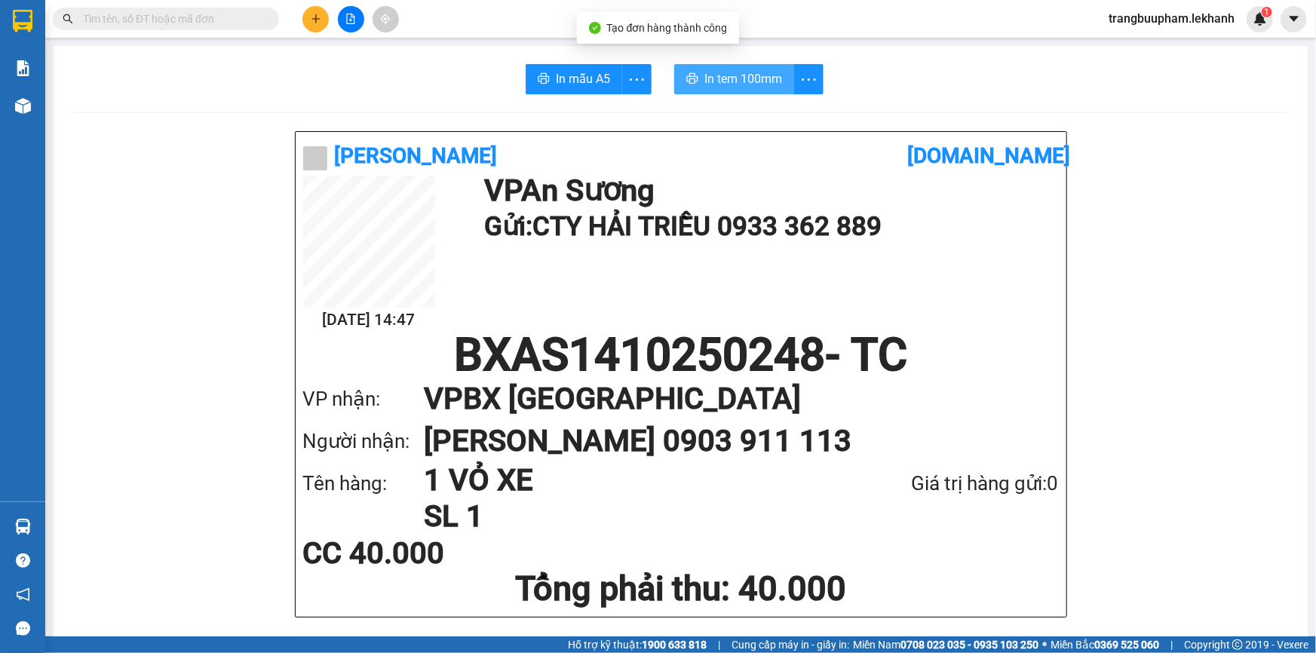
click at [750, 69] on button "In tem 100mm" at bounding box center [734, 79] width 120 height 30
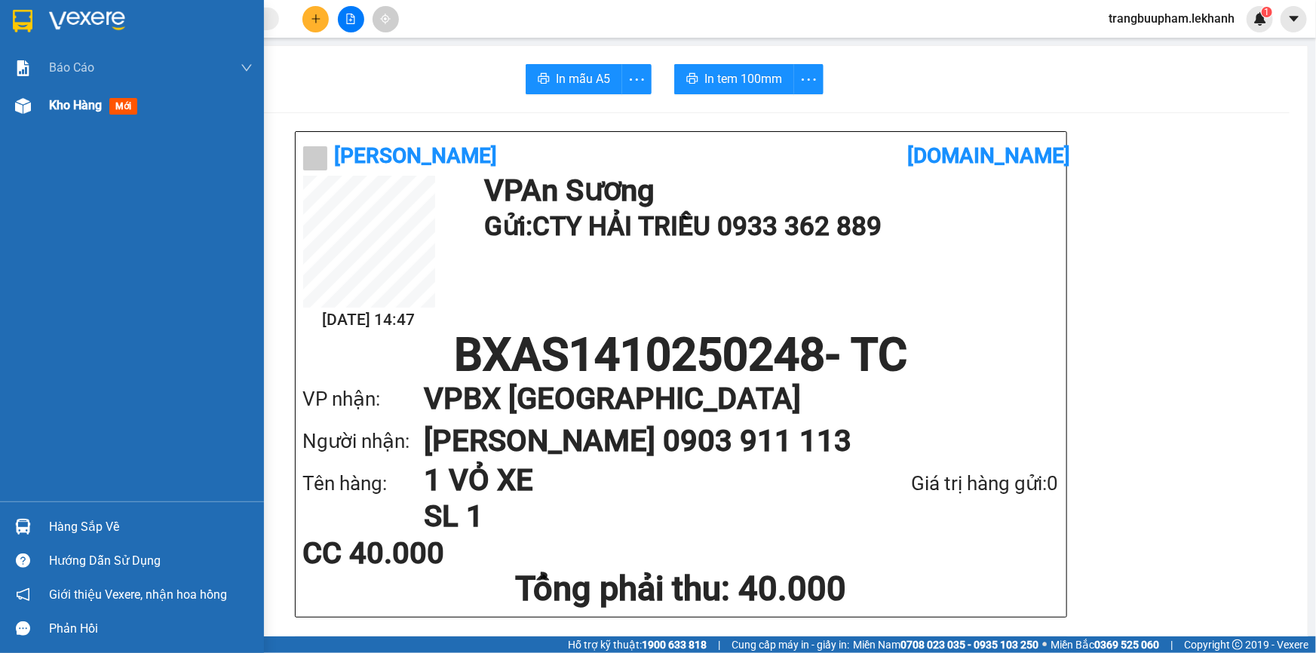
click at [40, 106] on div "Kho hàng mới" at bounding box center [132, 106] width 264 height 38
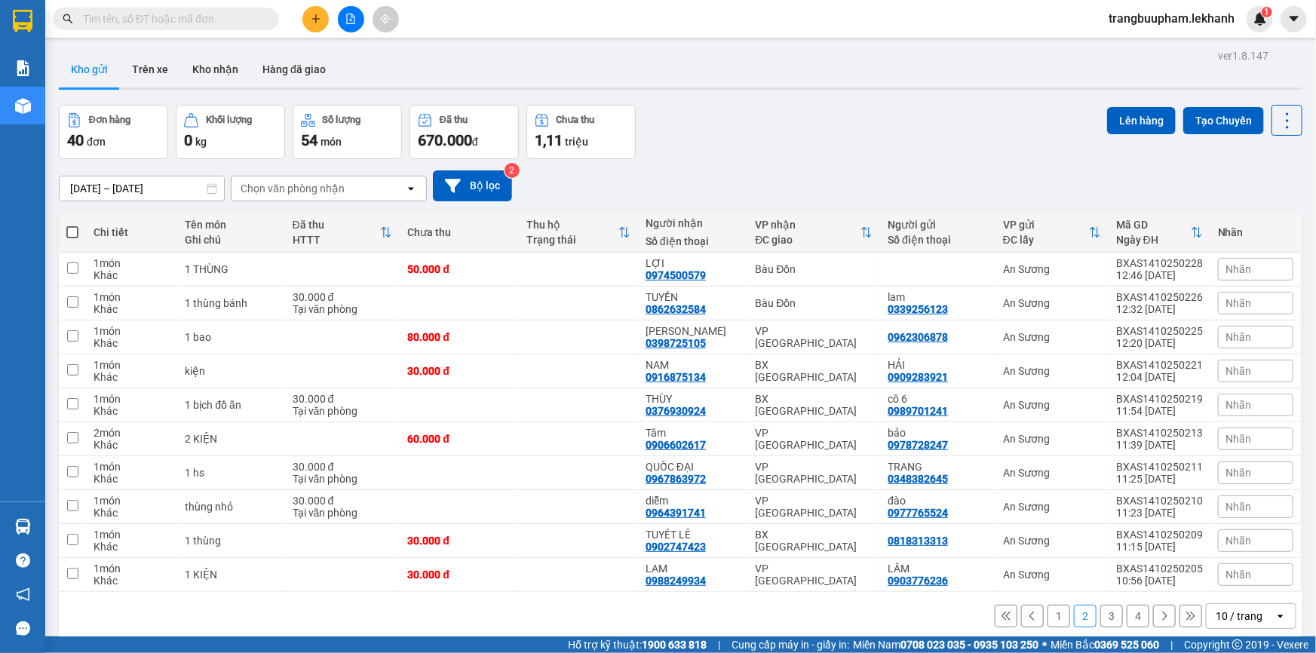
click at [1047, 618] on button "1" at bounding box center [1058, 616] width 23 height 23
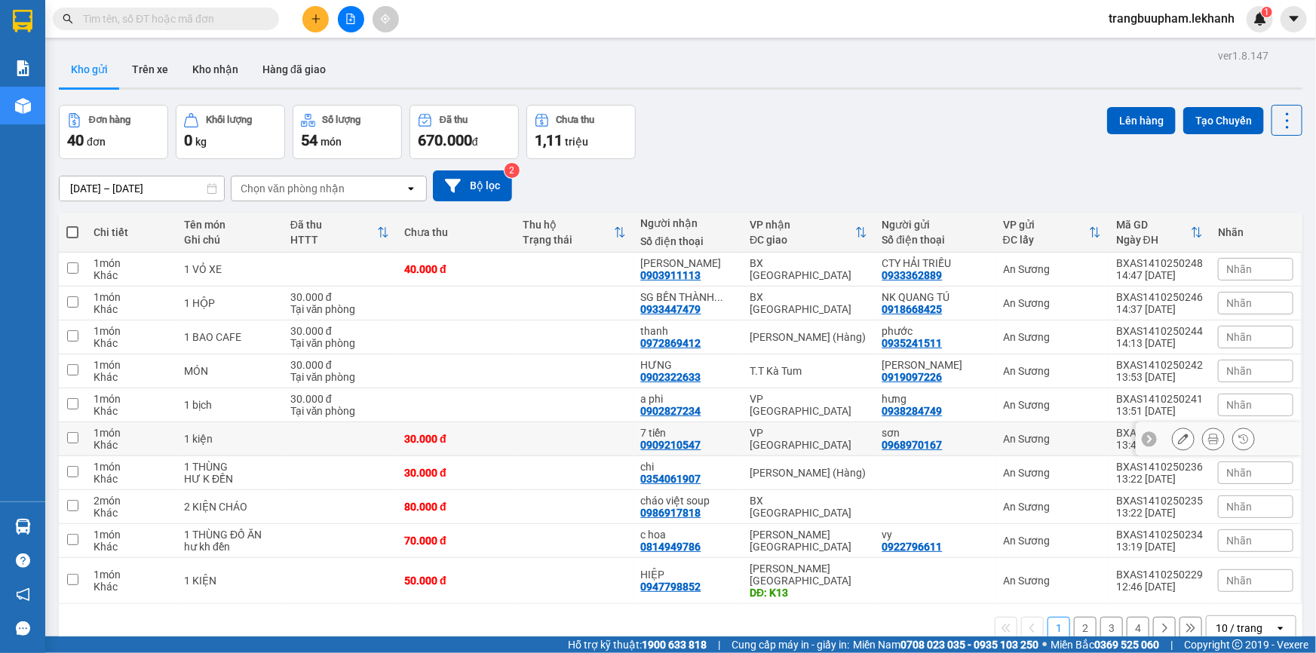
drag, startPoint x: 562, startPoint y: 429, endPoint x: 852, endPoint y: 437, distance: 290.5
click at [562, 430] on td at bounding box center [574, 439] width 118 height 34
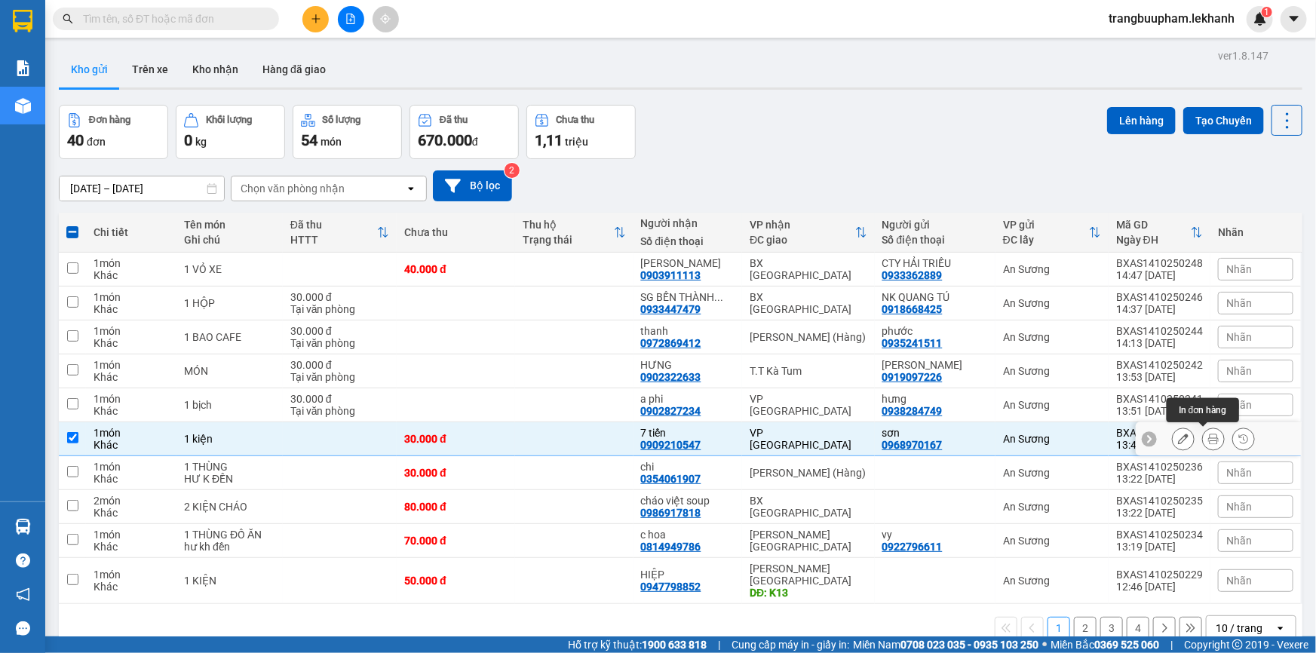
click at [1208, 439] on icon at bounding box center [1213, 439] width 11 height 11
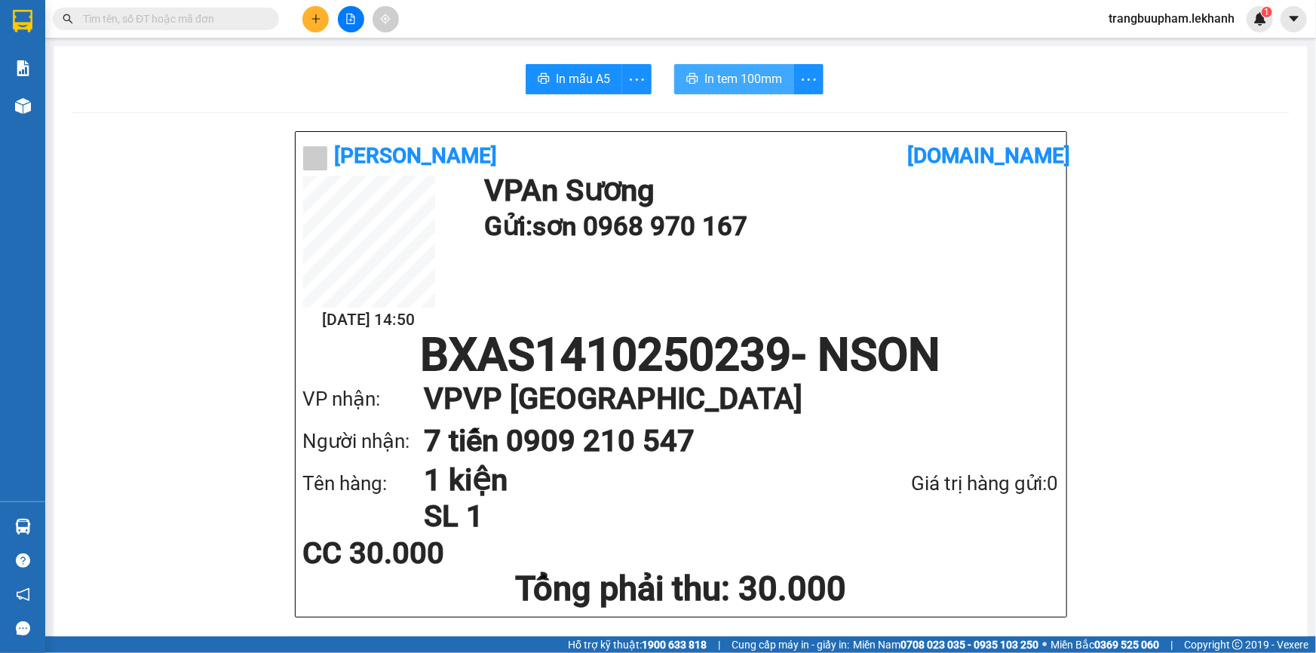
click at [754, 86] on span "In tem 100mm" at bounding box center [743, 78] width 78 height 19
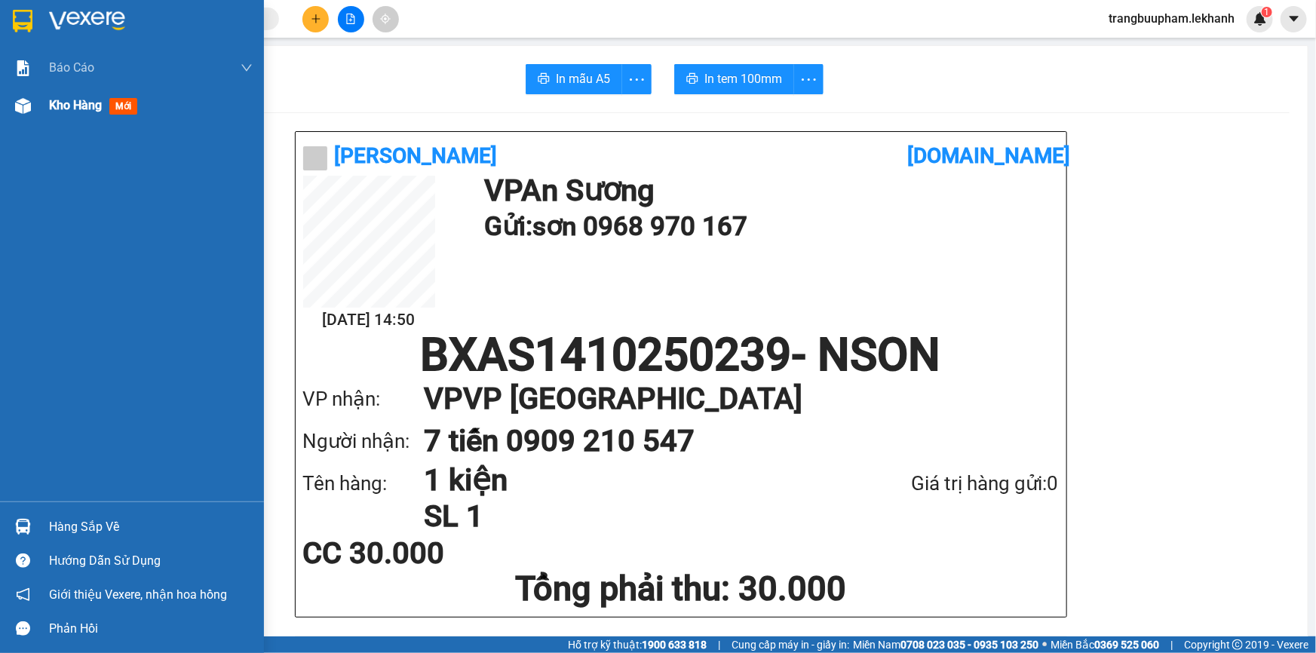
click at [82, 112] on span "Kho hàng" at bounding box center [75, 105] width 53 height 14
